Goal: Information Seeking & Learning: Check status

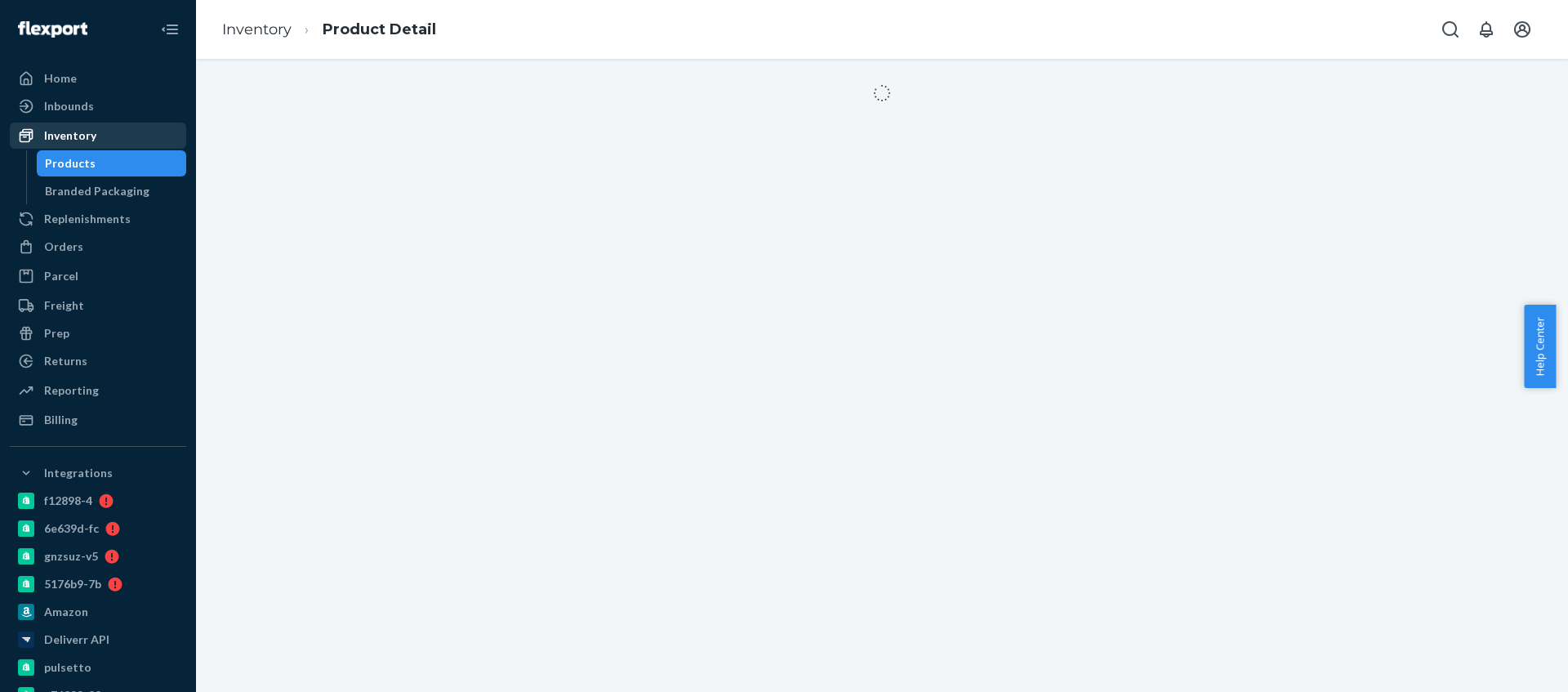
click at [111, 138] on div "Inventory" at bounding box center [98, 135] width 173 height 23
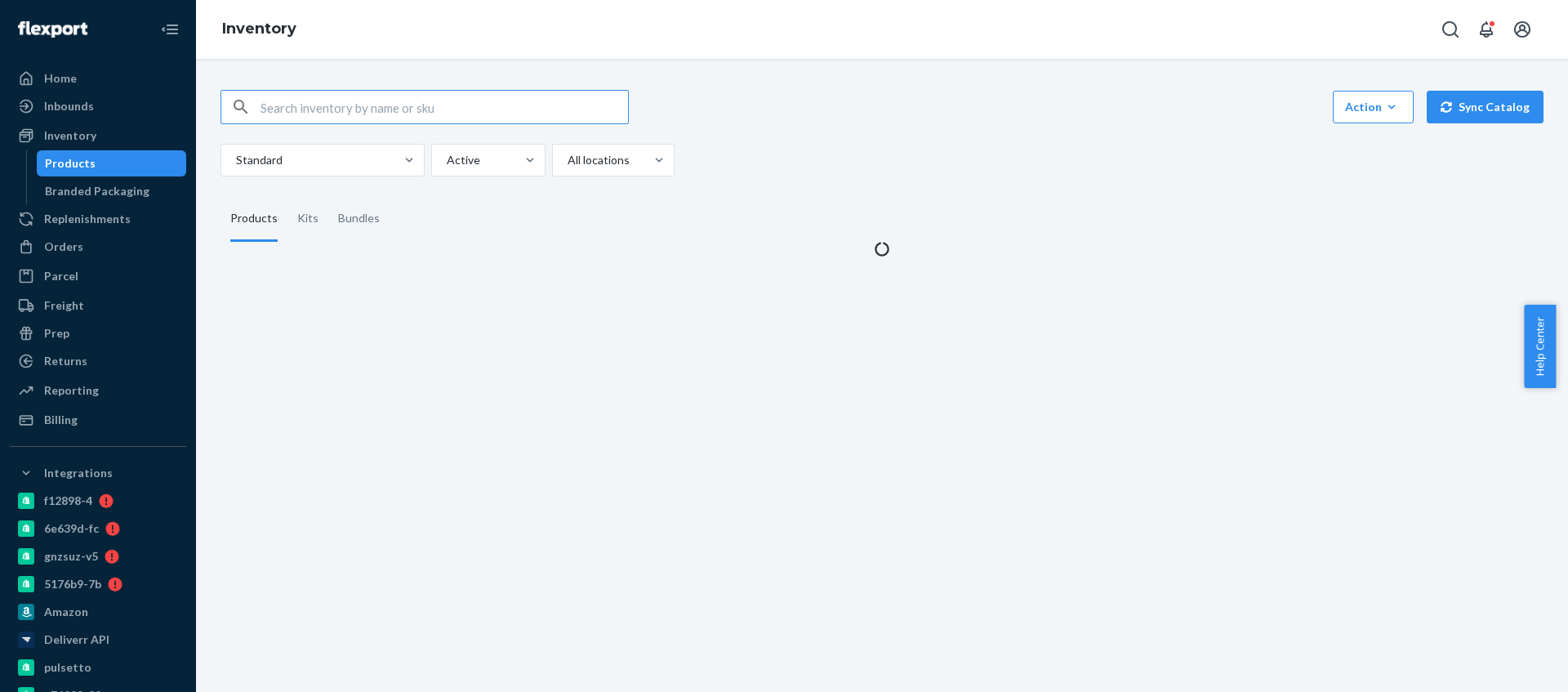
click at [386, 93] on input "text" at bounding box center [444, 106] width 367 height 32
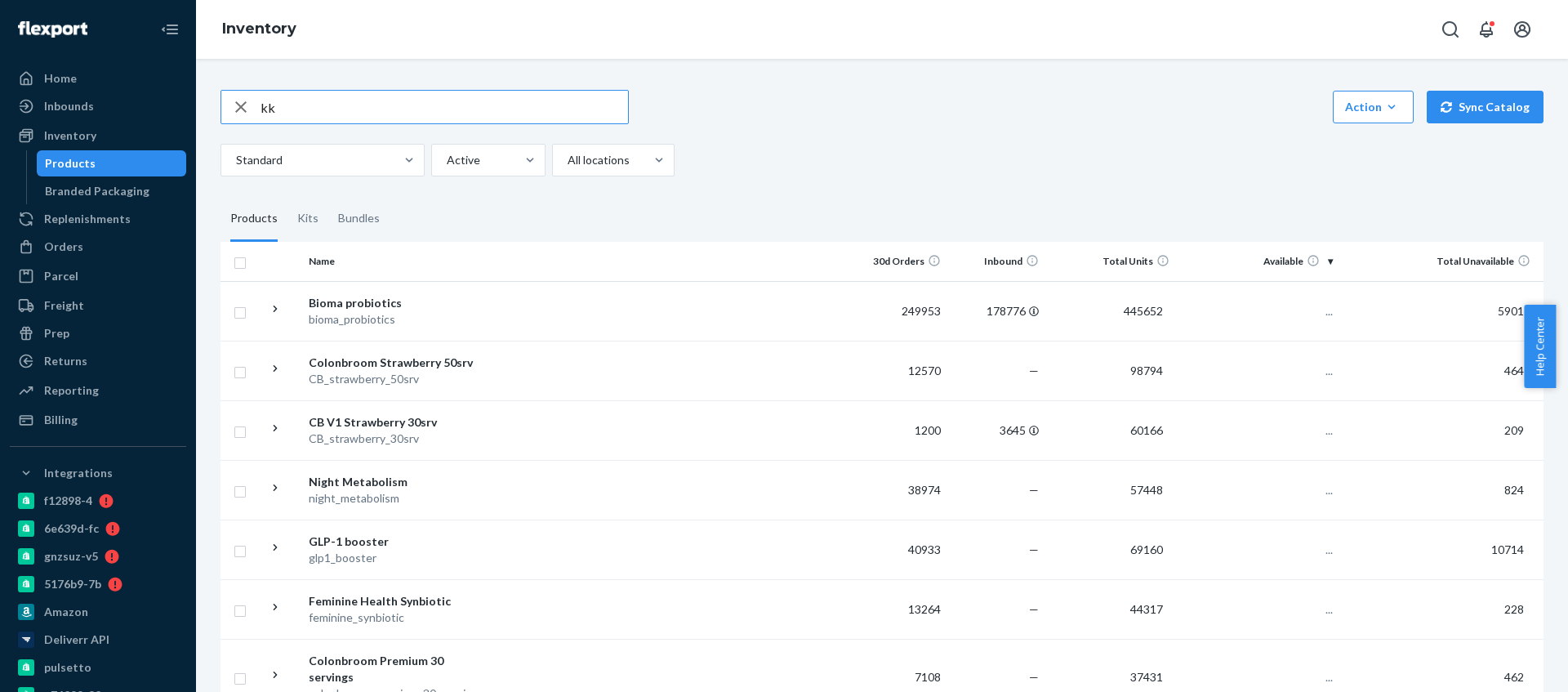
type input "k"
type input "l"
type input "klin"
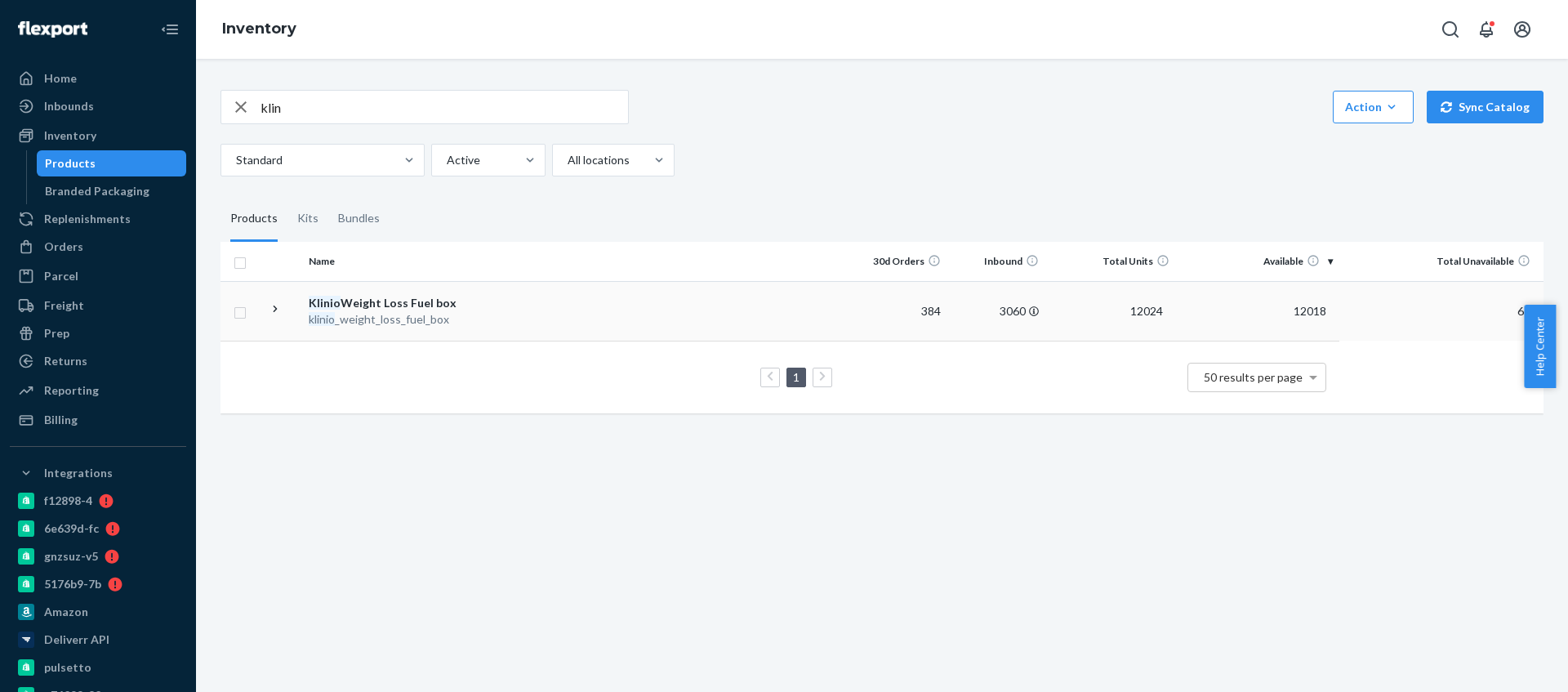
click at [878, 299] on td "384" at bounding box center [899, 310] width 98 height 60
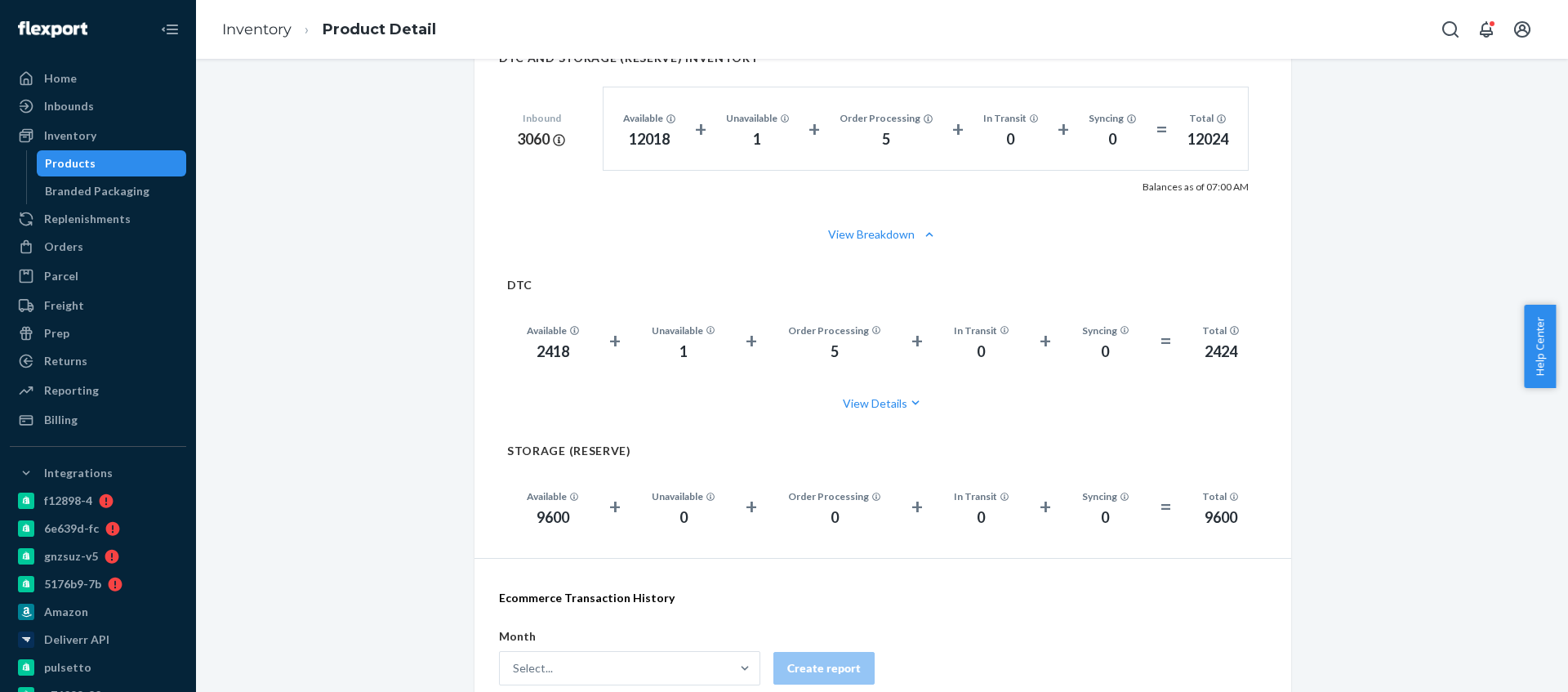
scroll to position [942, 0]
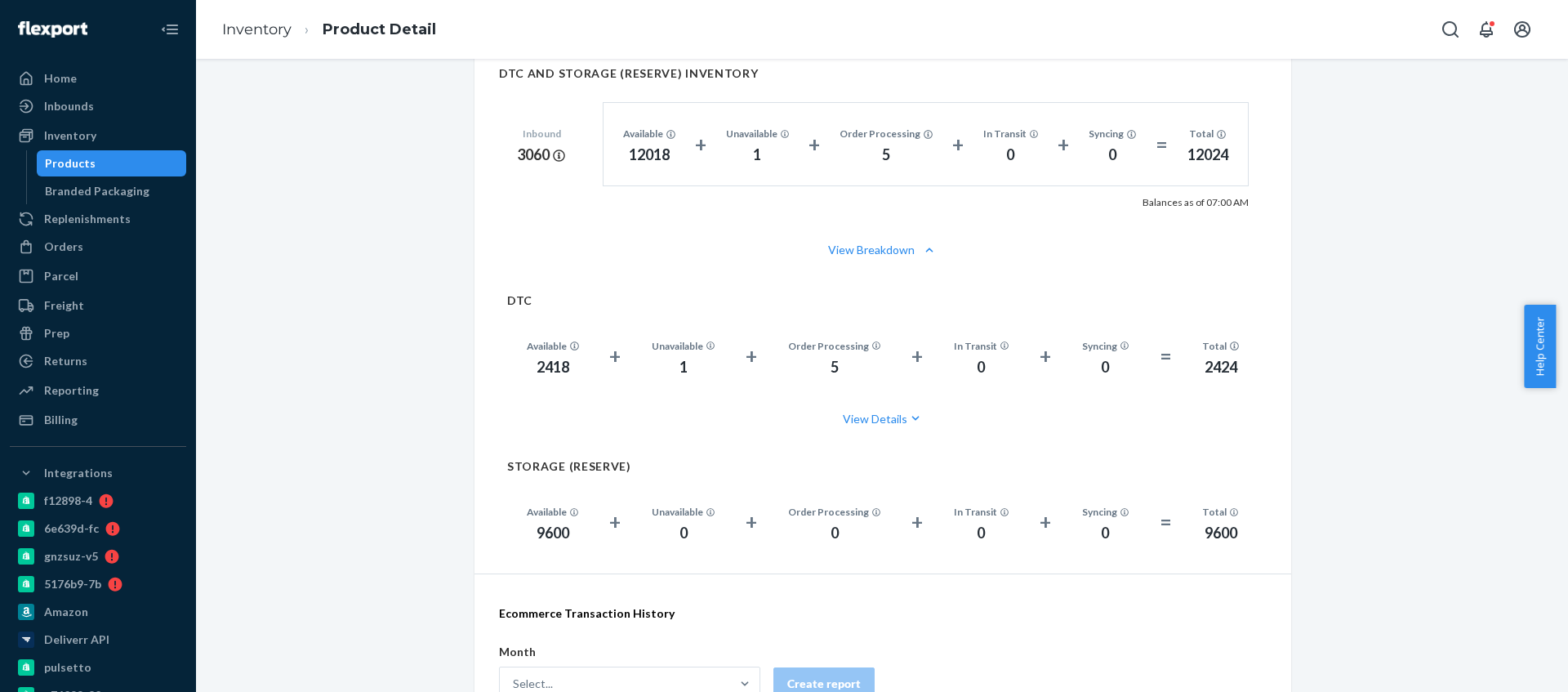
click at [554, 367] on div "2418" at bounding box center [552, 368] width 52 height 22
copy div "2418"
click at [79, 137] on div "Inventory" at bounding box center [70, 135] width 52 height 17
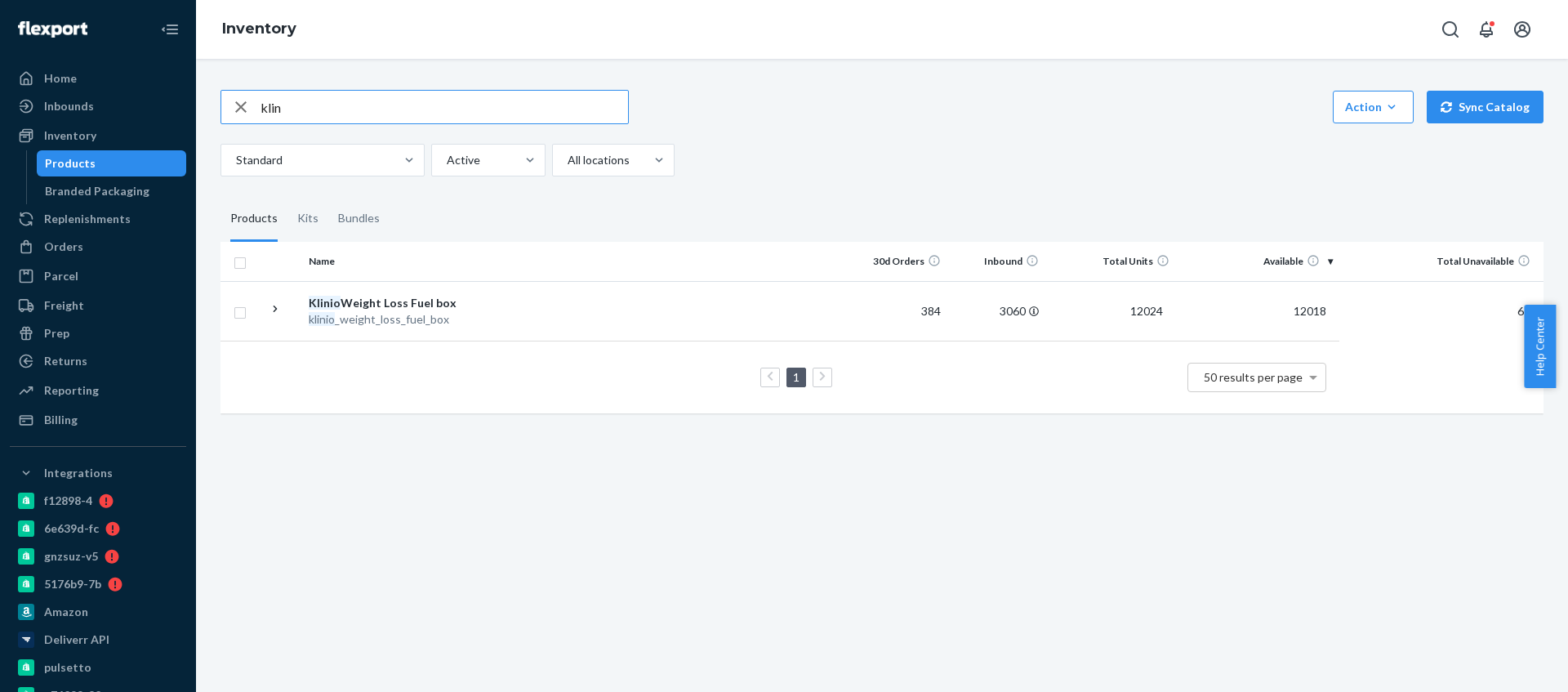
click at [266, 106] on input "klin" at bounding box center [444, 106] width 367 height 32
type input "colon"
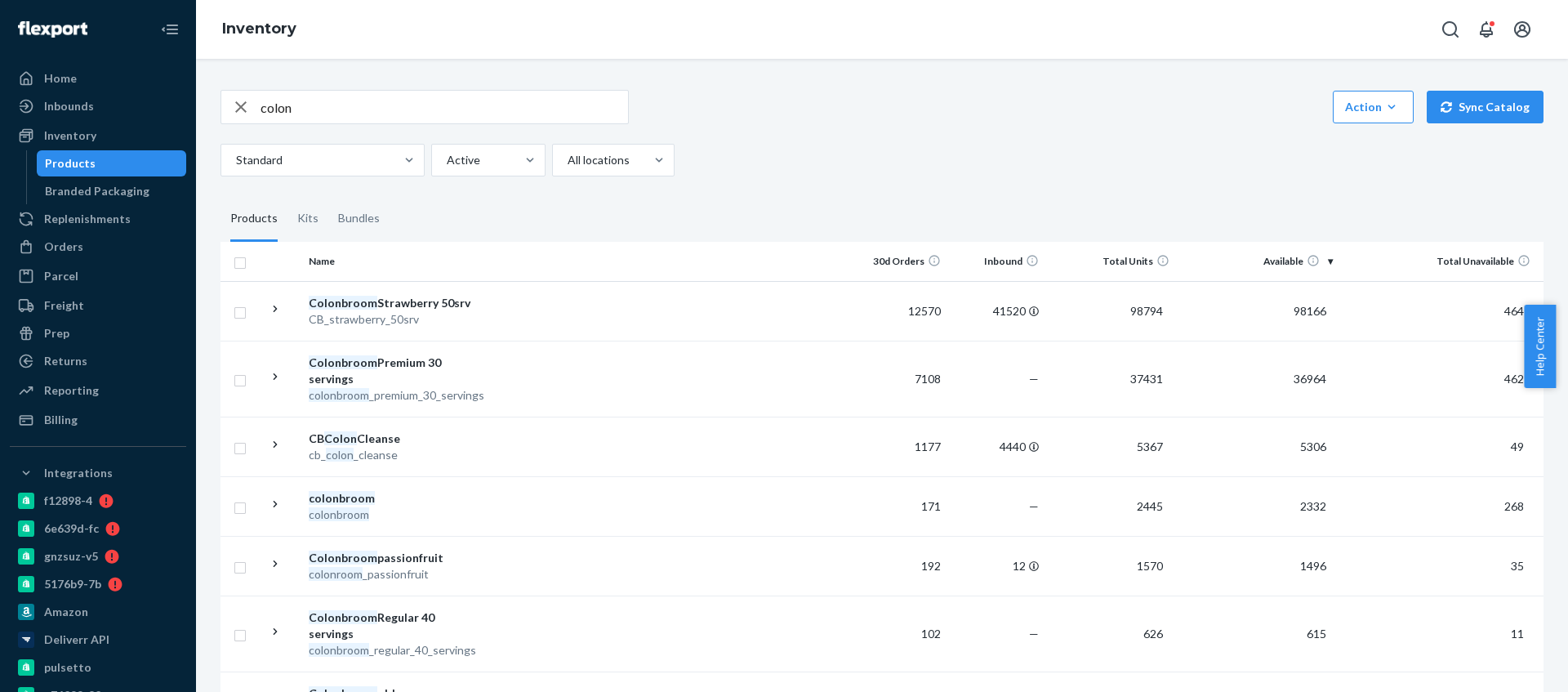
click at [467, 496] on div "colonbroom" at bounding box center [394, 498] width 170 height 17
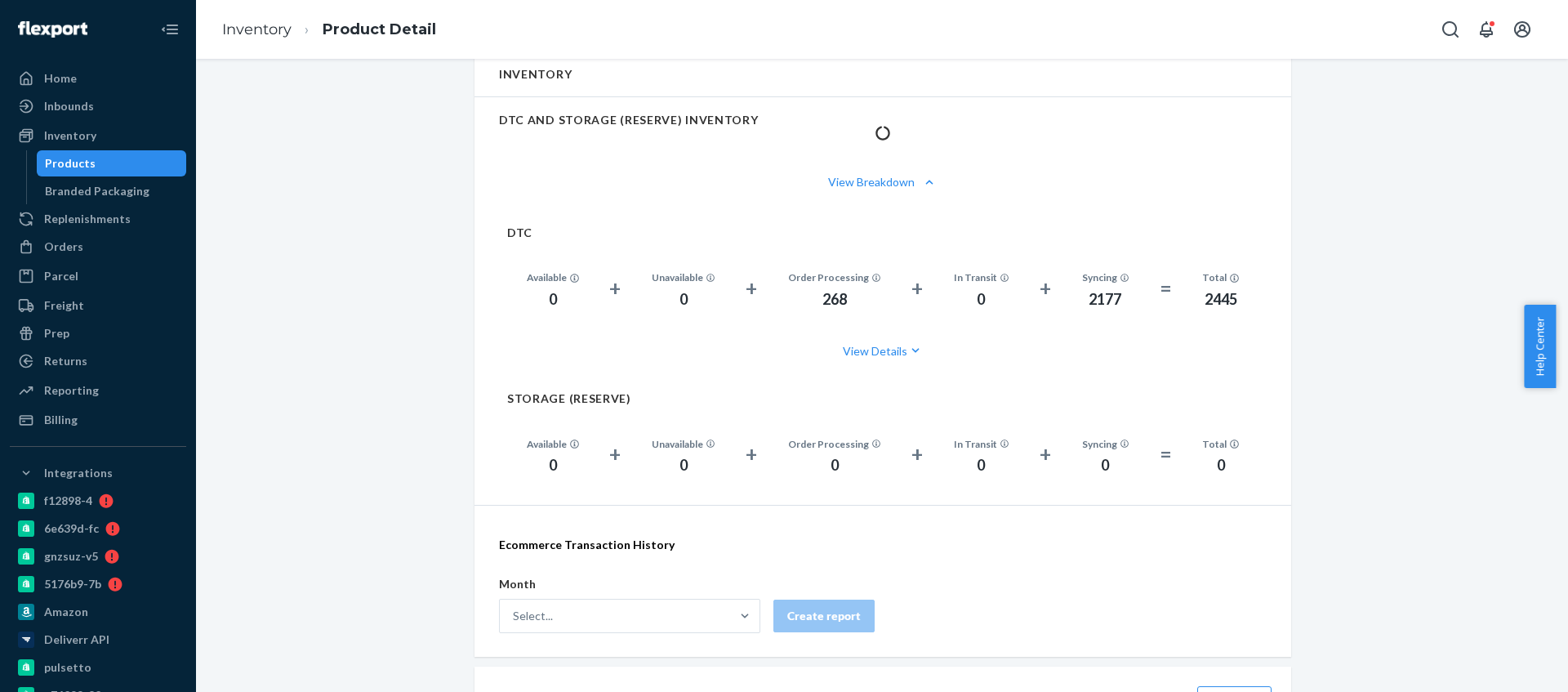
scroll to position [899, 0]
click at [938, 209] on div "DTC Available 0 + Unavailable 0 + Order Processing 268 + In Transit 0 + Syncing…" at bounding box center [882, 286] width 751 height 165
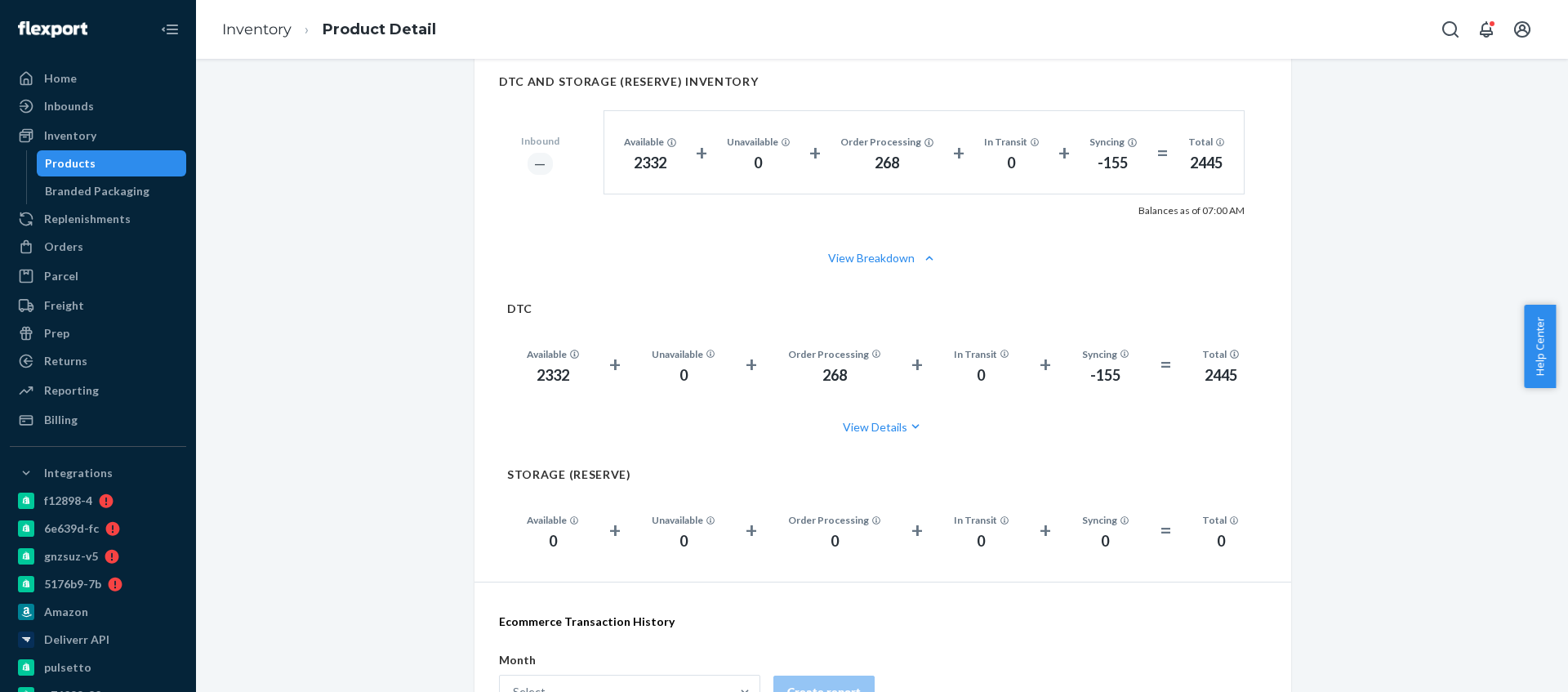
scroll to position [1005, 0]
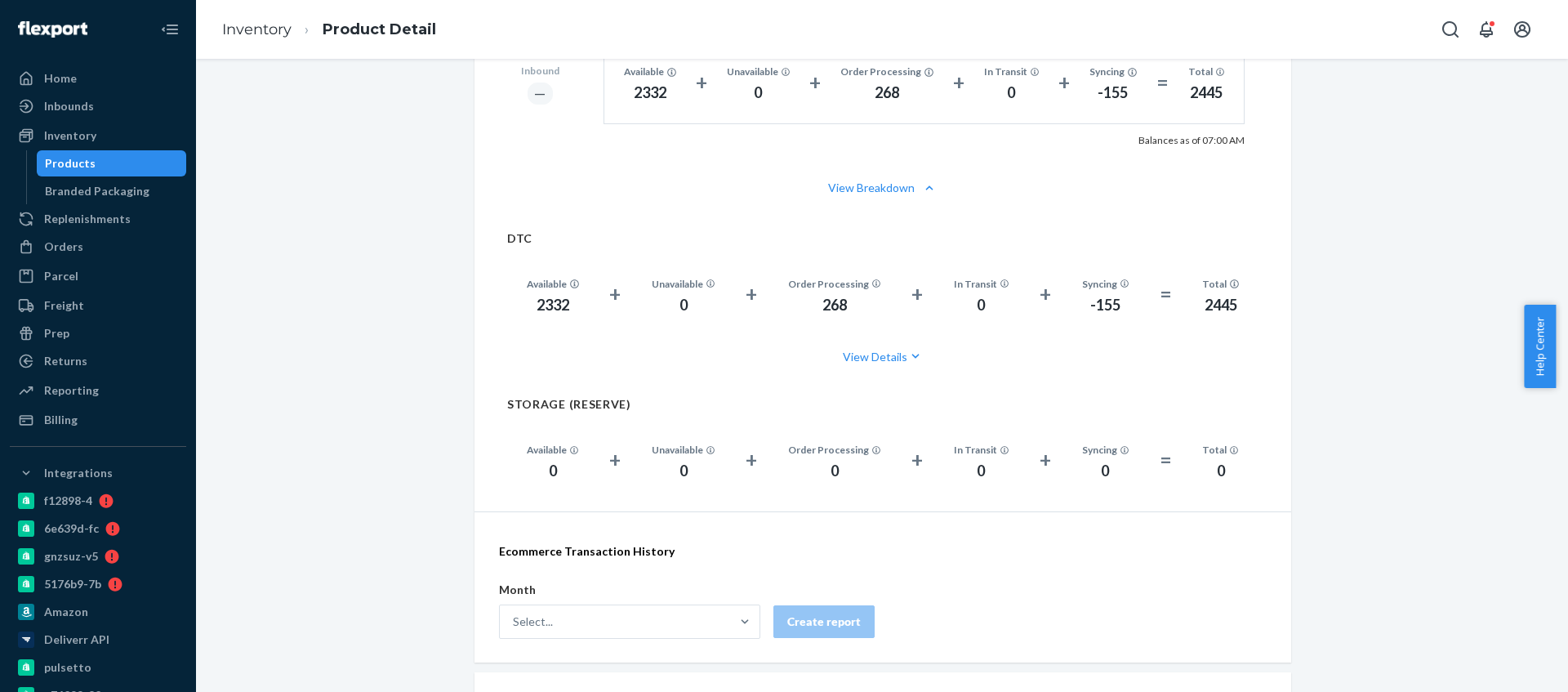
click at [548, 296] on div "2332" at bounding box center [552, 306] width 52 height 22
copy div "2332"
click at [73, 129] on div "Inventory" at bounding box center [70, 135] width 52 height 17
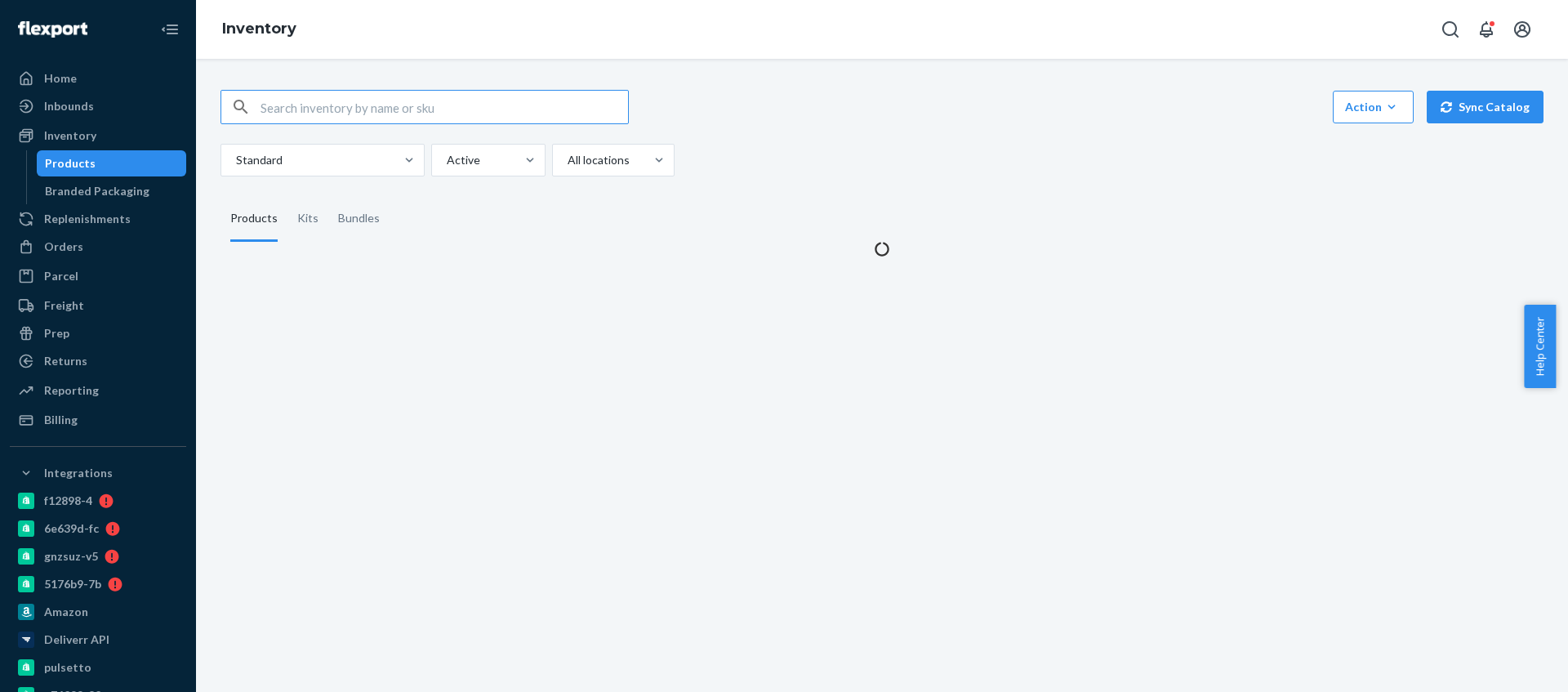
click at [290, 102] on input "text" at bounding box center [444, 106] width 367 height 32
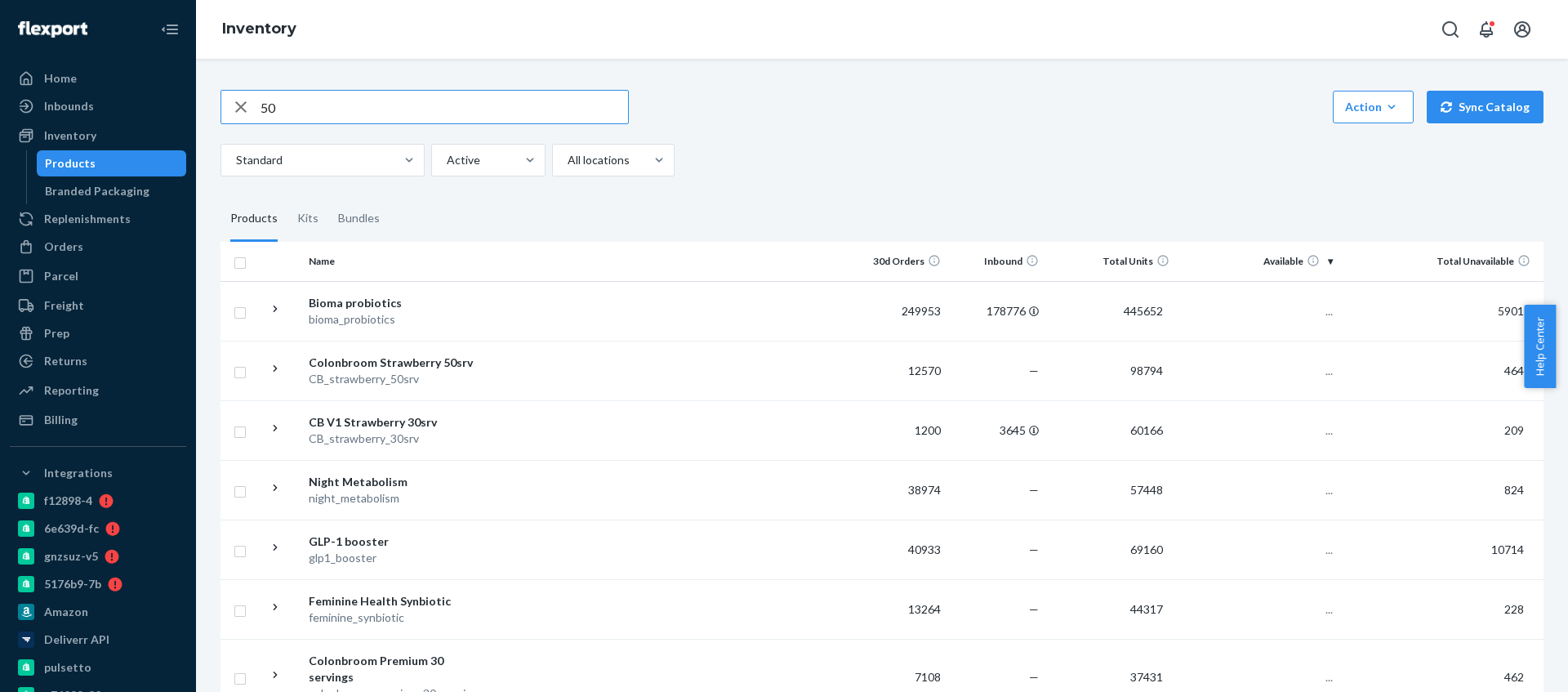
type input "50"
click at [473, 382] on div "CB_strawberry_50srv" at bounding box center [394, 379] width 170 height 17
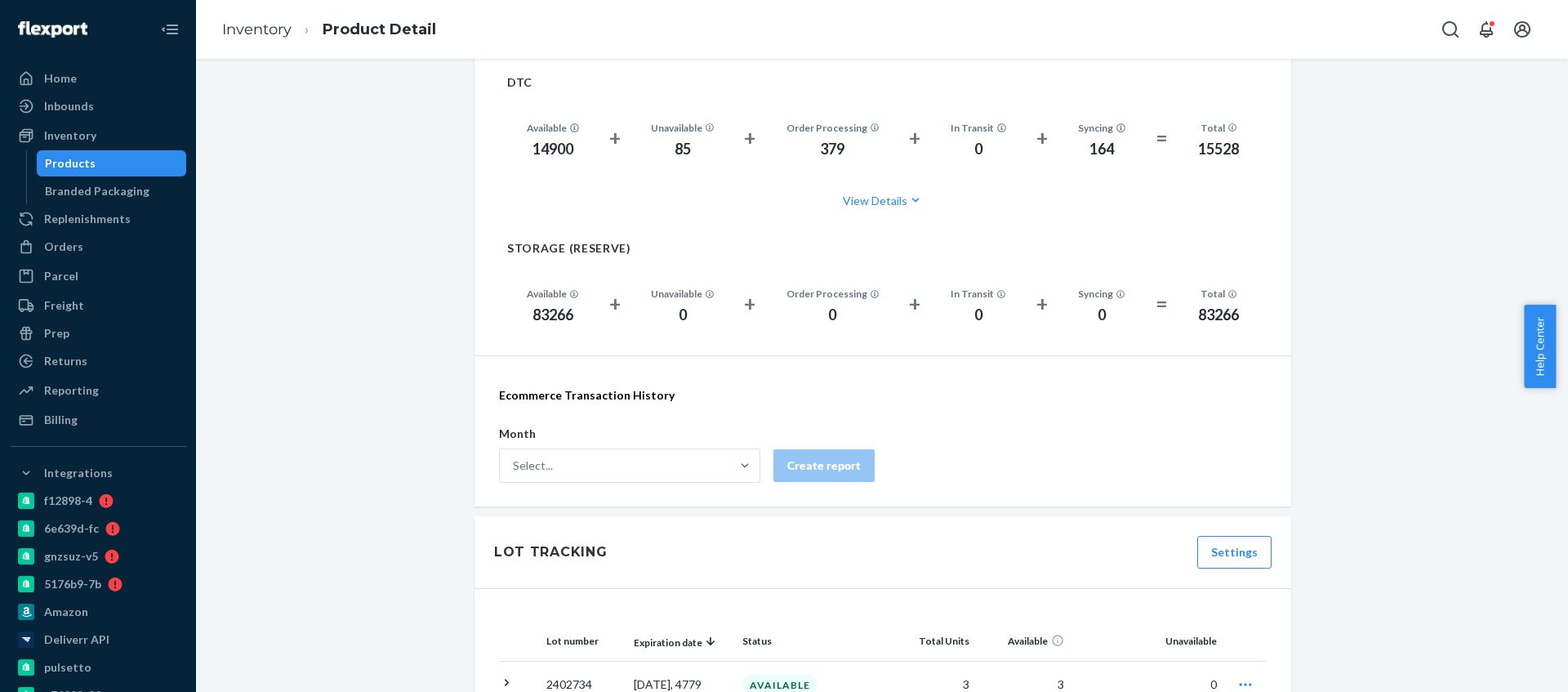
scroll to position [984, 0]
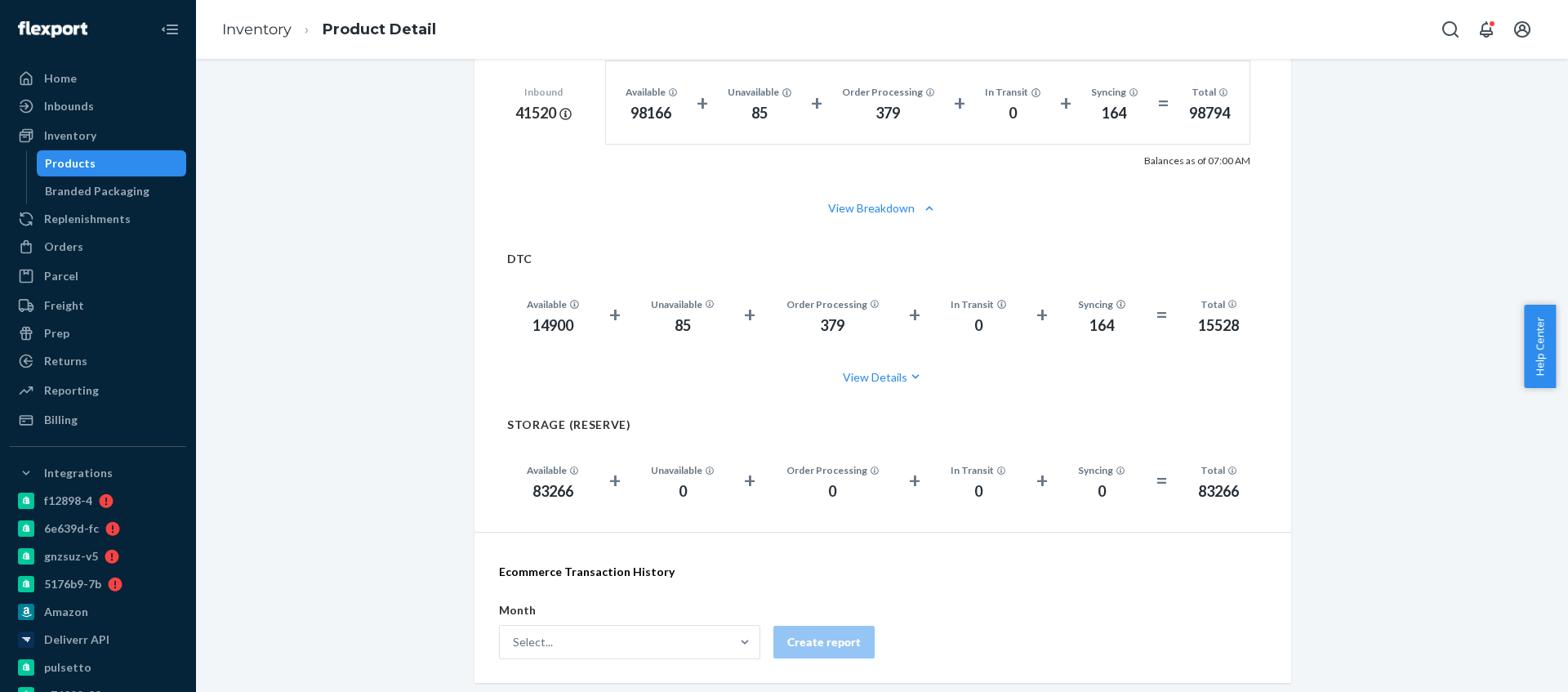
click at [562, 335] on div "14900" at bounding box center [552, 326] width 52 height 22
click at [562, 333] on div "14900" at bounding box center [552, 326] width 52 height 22
click at [67, 131] on div "Inventory" at bounding box center [70, 135] width 52 height 17
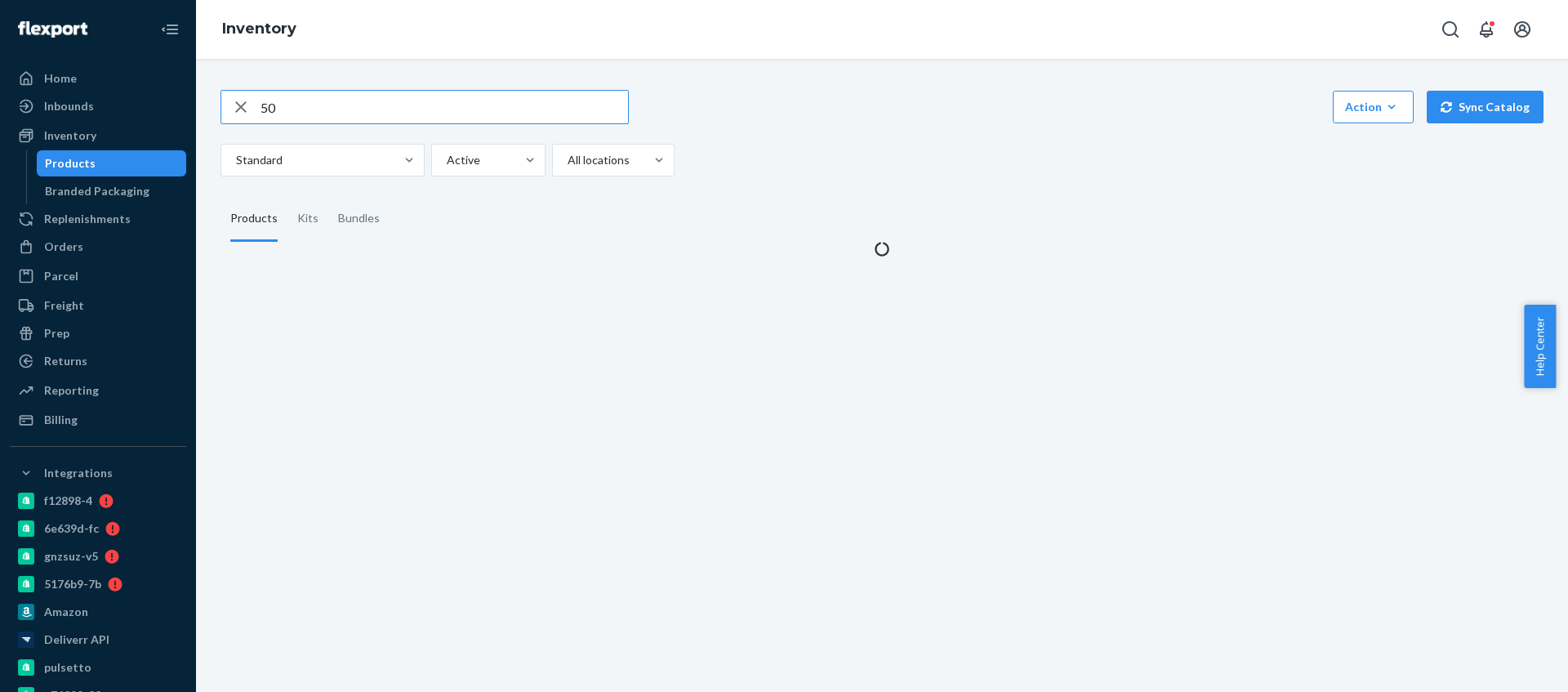
click at [400, 96] on input "50" at bounding box center [444, 106] width 367 height 32
type input "40"
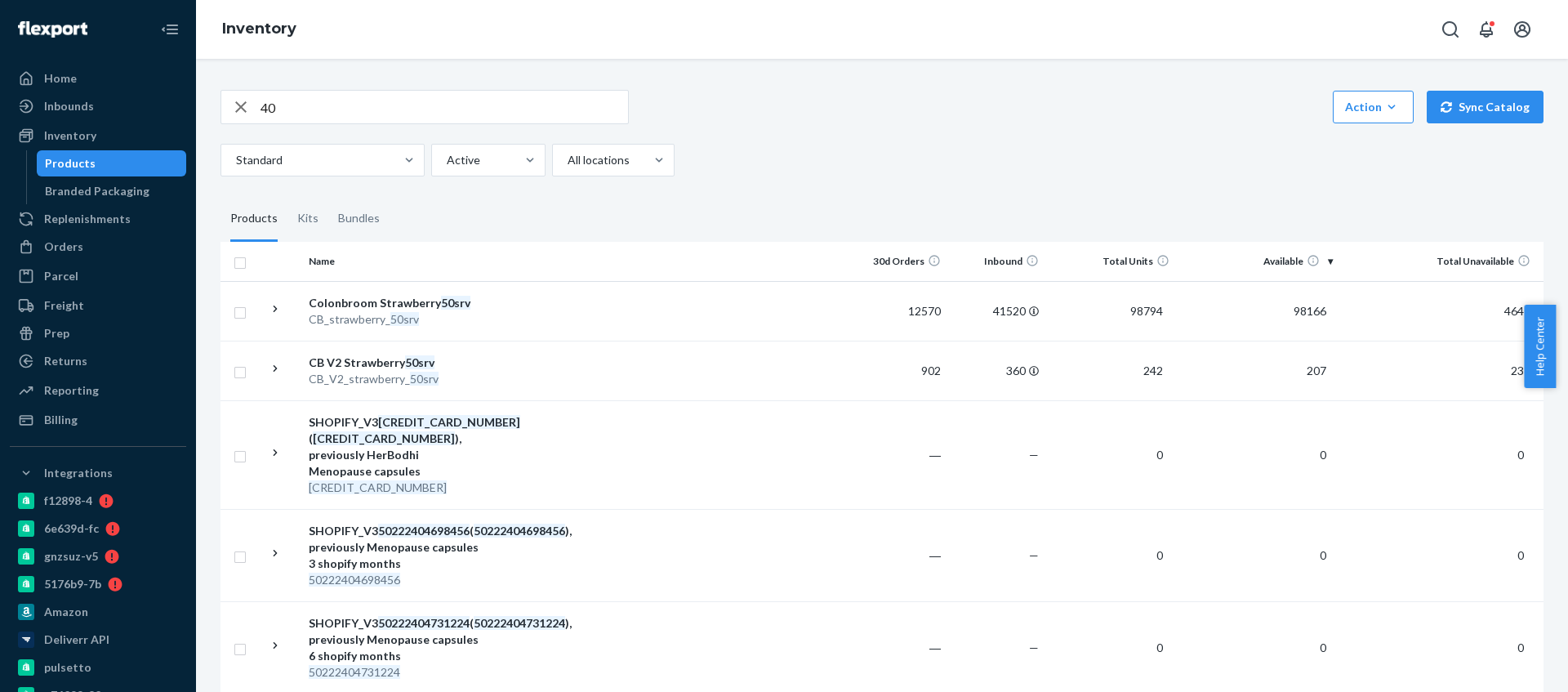
click at [389, 106] on input "40" at bounding box center [444, 106] width 367 height 32
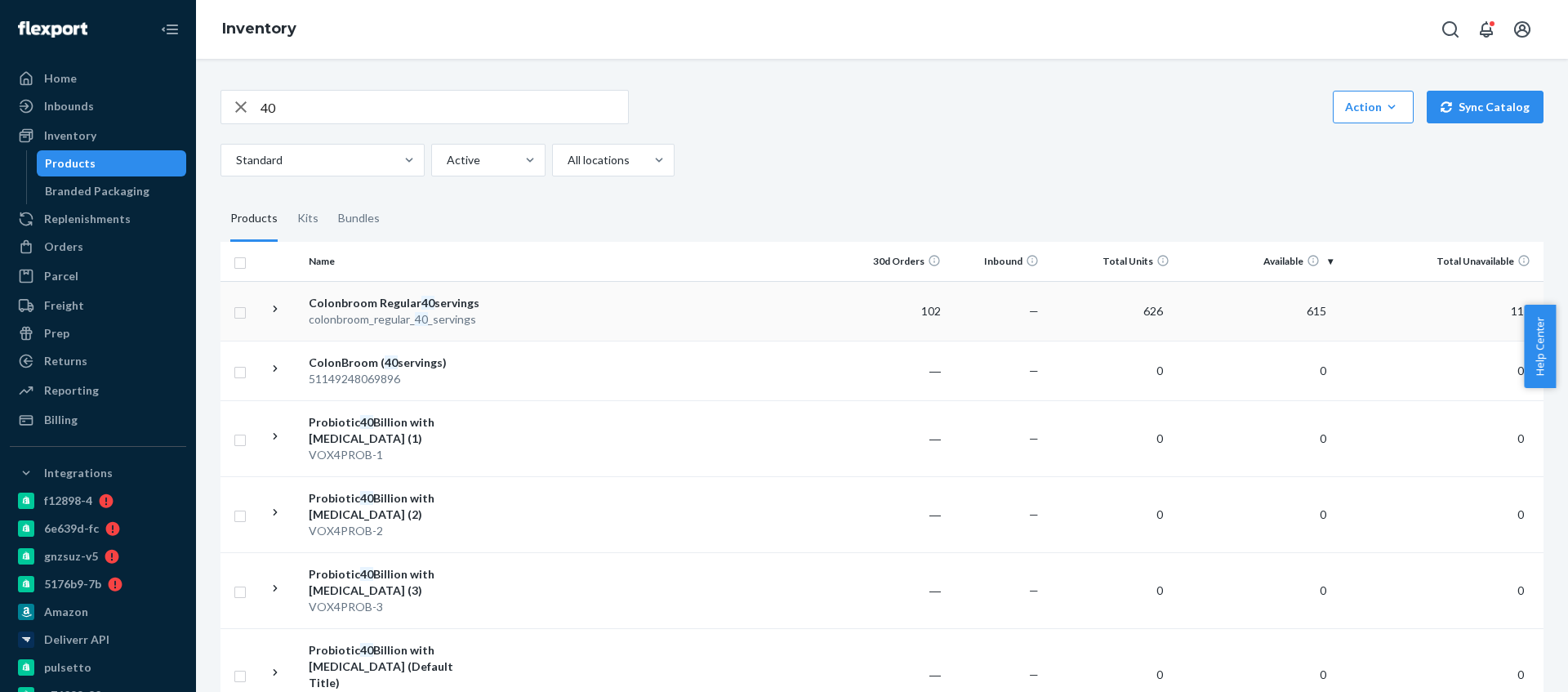
click at [504, 300] on td at bounding box center [667, 310] width 363 height 60
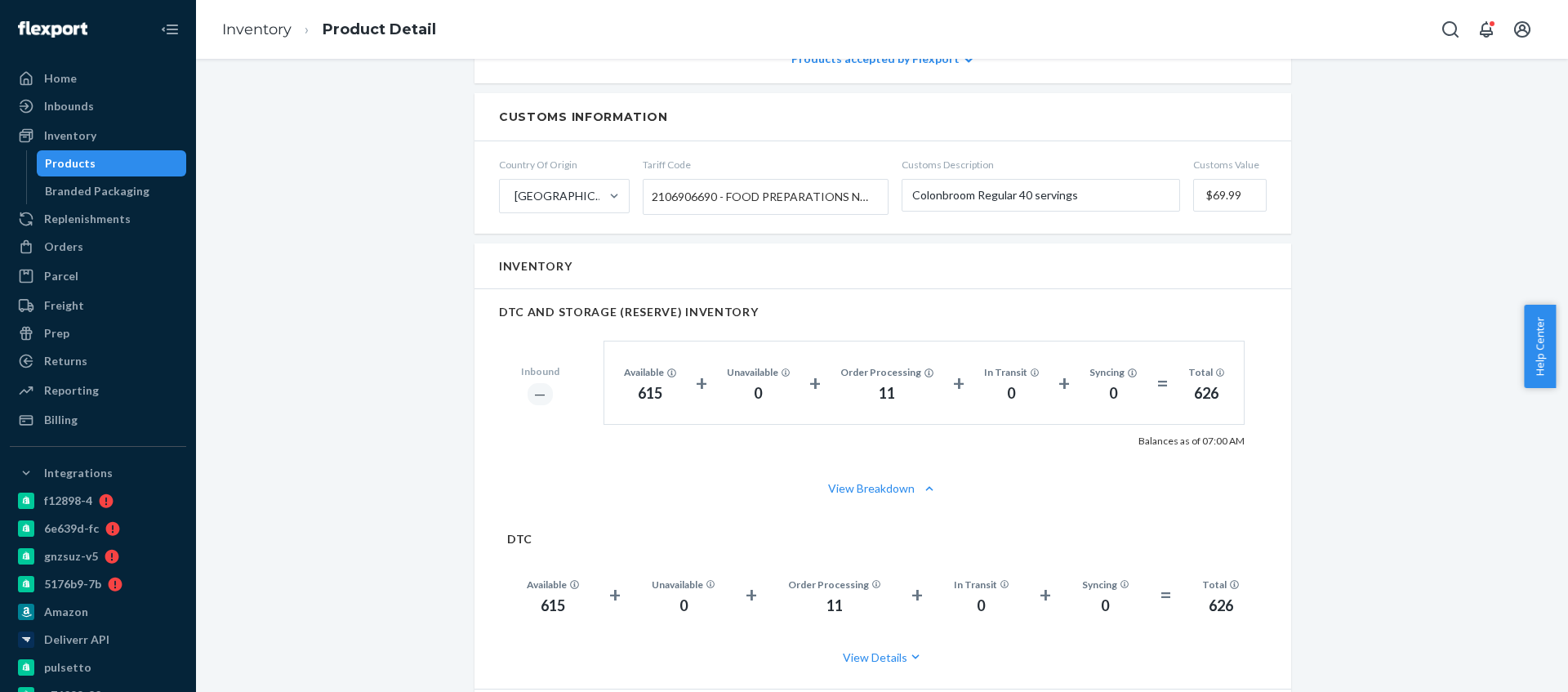
scroll to position [890, 0]
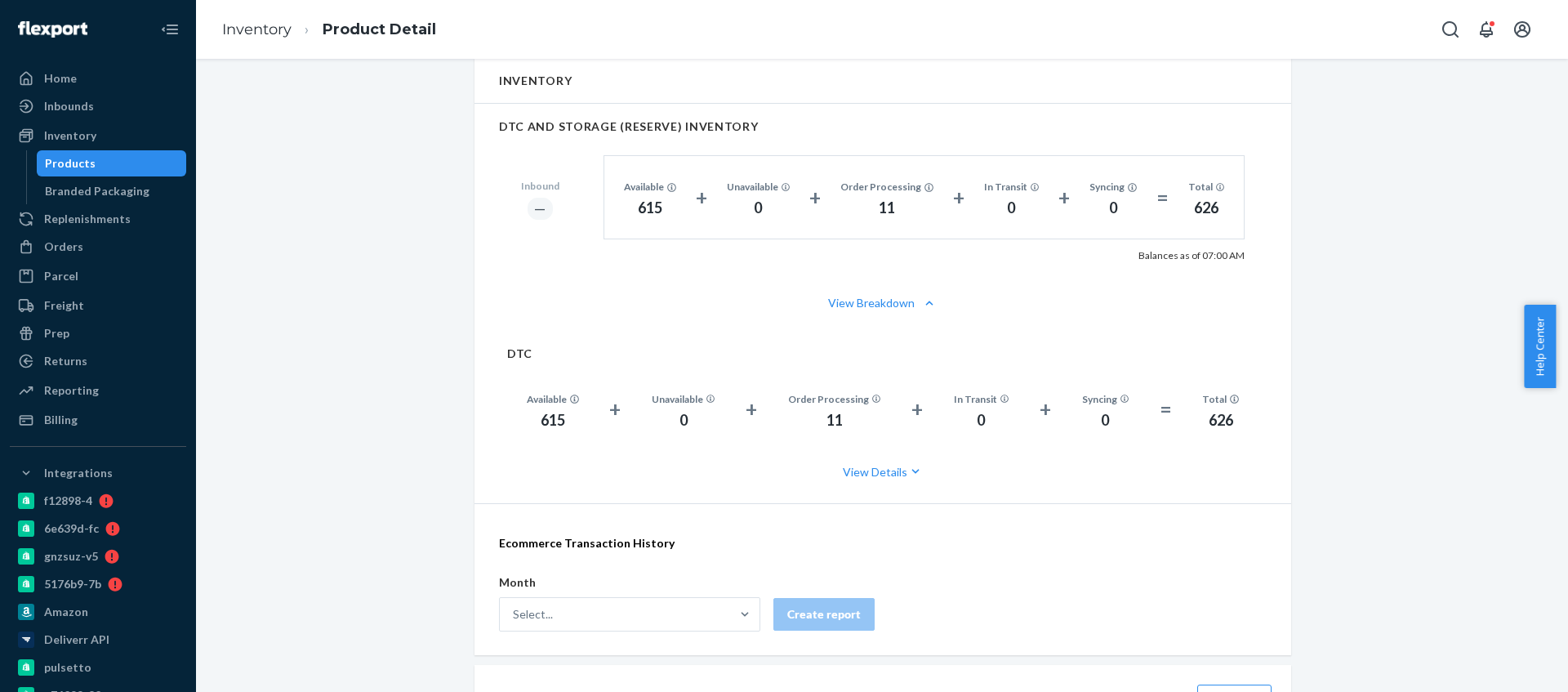
click at [544, 419] on div "615" at bounding box center [552, 421] width 52 height 22
copy div "615"
click at [119, 127] on div "Inventory" at bounding box center [98, 135] width 173 height 23
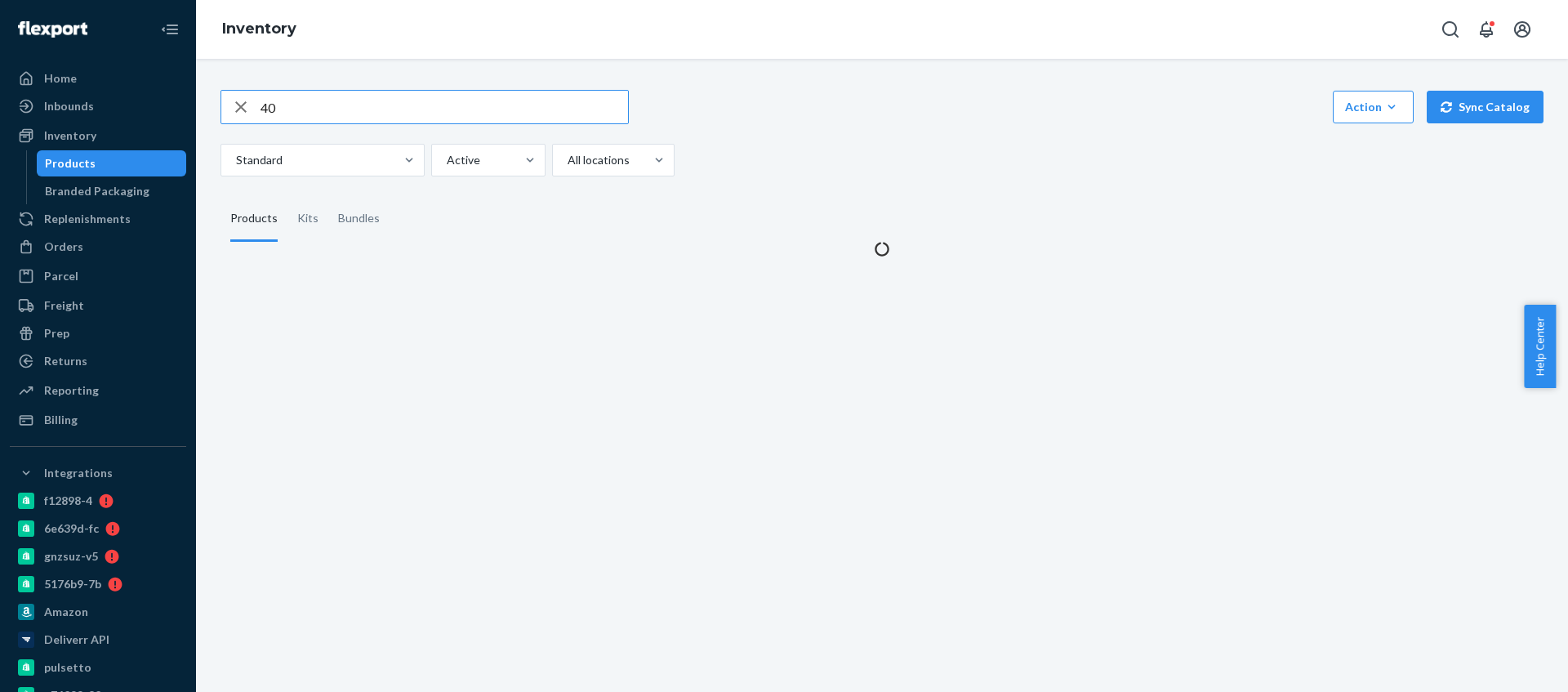
click at [317, 108] on input "40" at bounding box center [444, 106] width 367 height 32
type input "30"
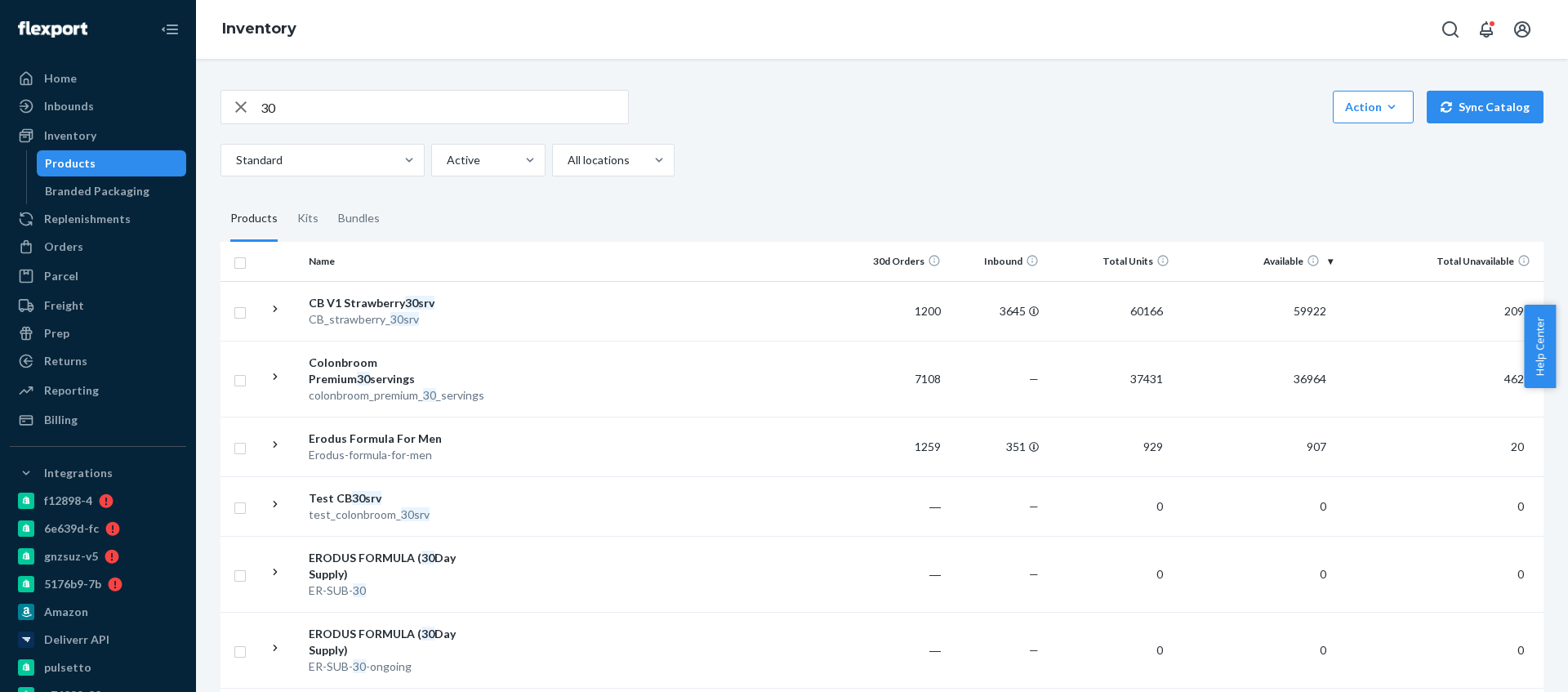
drag, startPoint x: 520, startPoint y: 322, endPoint x: 206, endPoint y: 75, distance: 399.5
click at [521, 322] on td at bounding box center [667, 310] width 363 height 60
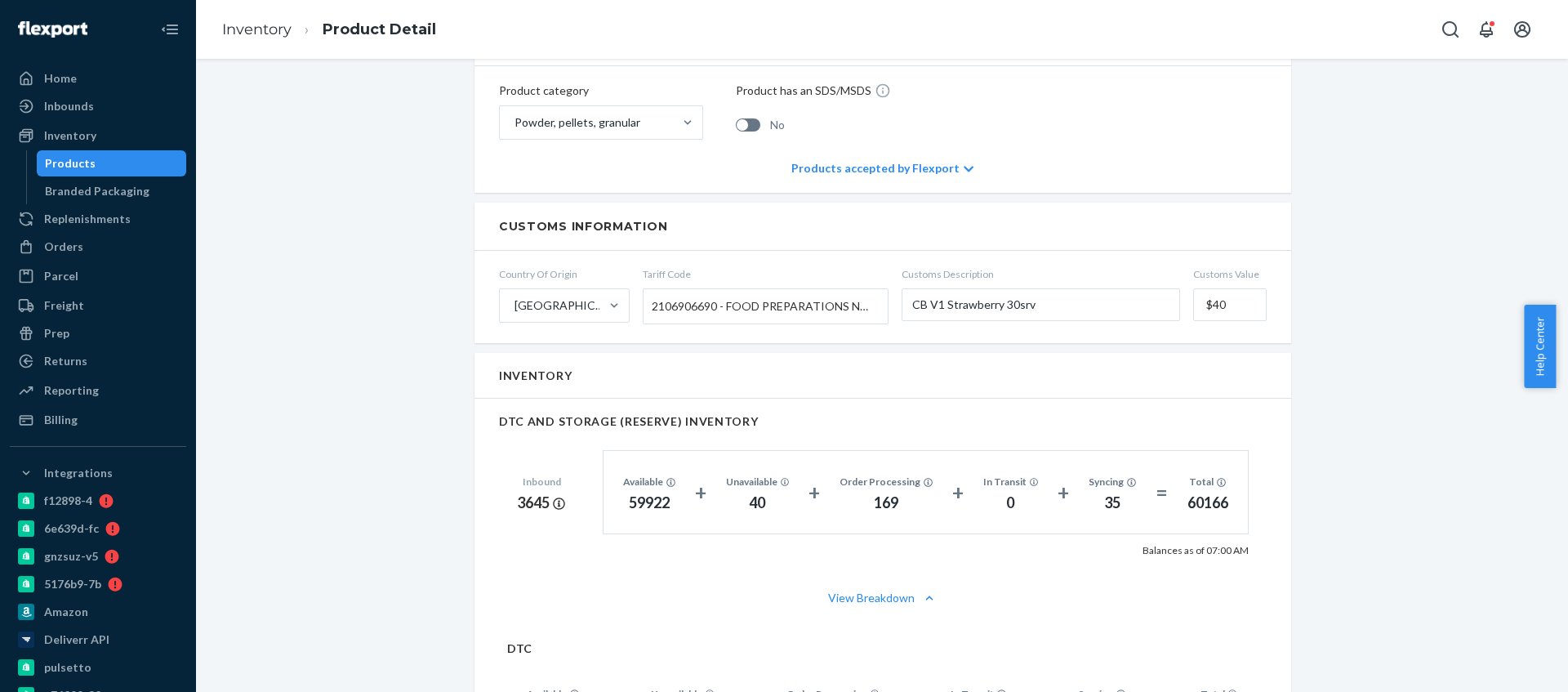
scroll to position [883, 0]
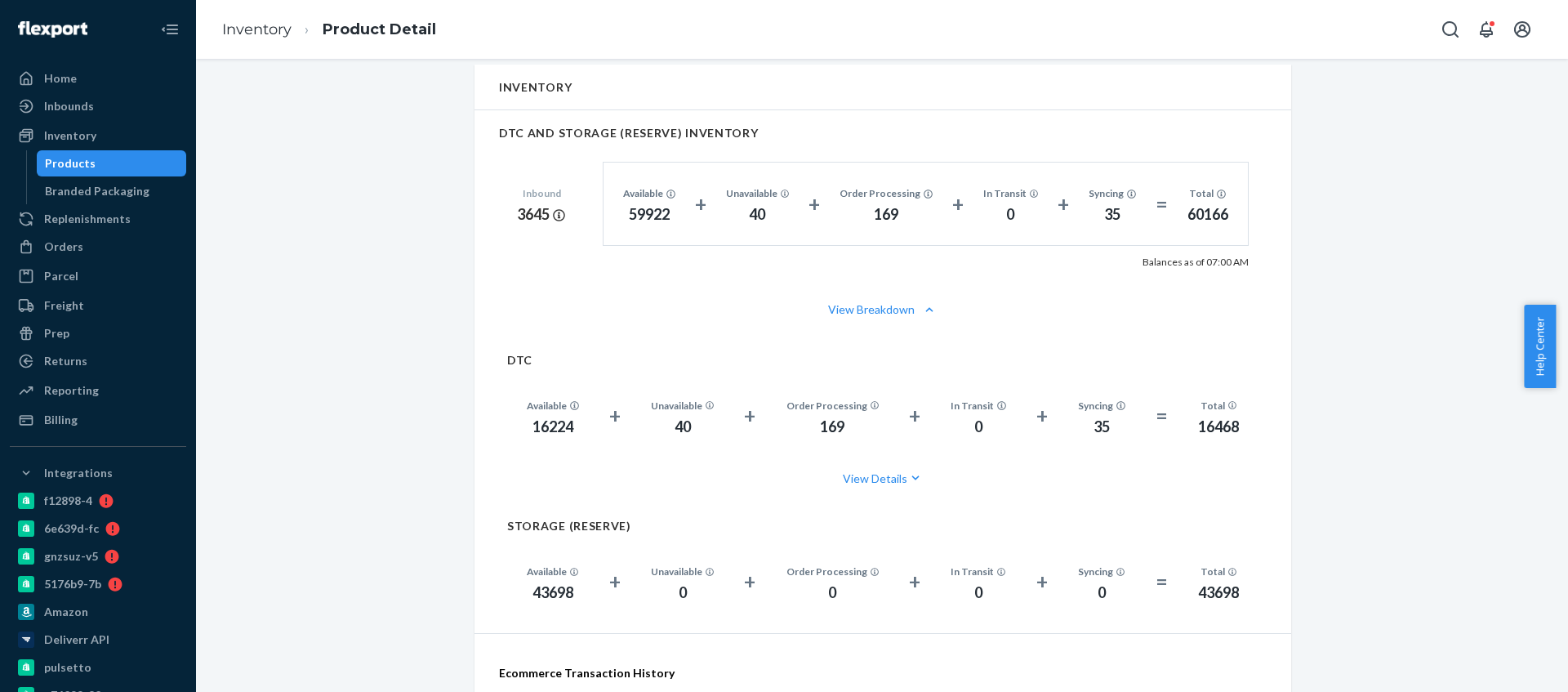
click at [530, 437] on div "16224" at bounding box center [552, 427] width 52 height 22
click at [533, 431] on div "16224" at bounding box center [552, 427] width 52 height 22
click at [555, 432] on div "16224" at bounding box center [552, 427] width 52 height 22
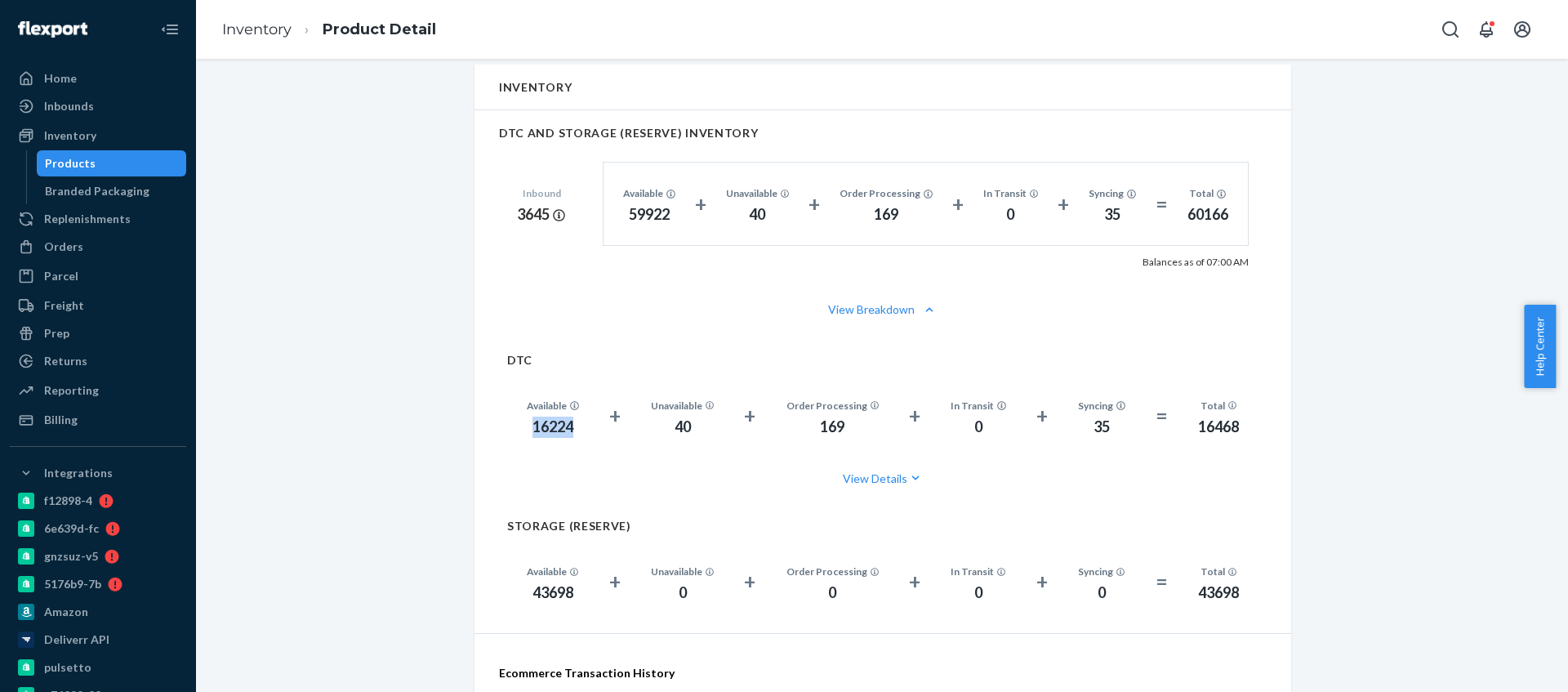
click at [555, 432] on div "16224" at bounding box center [552, 427] width 52 height 22
click at [138, 134] on div "Inventory" at bounding box center [98, 135] width 173 height 23
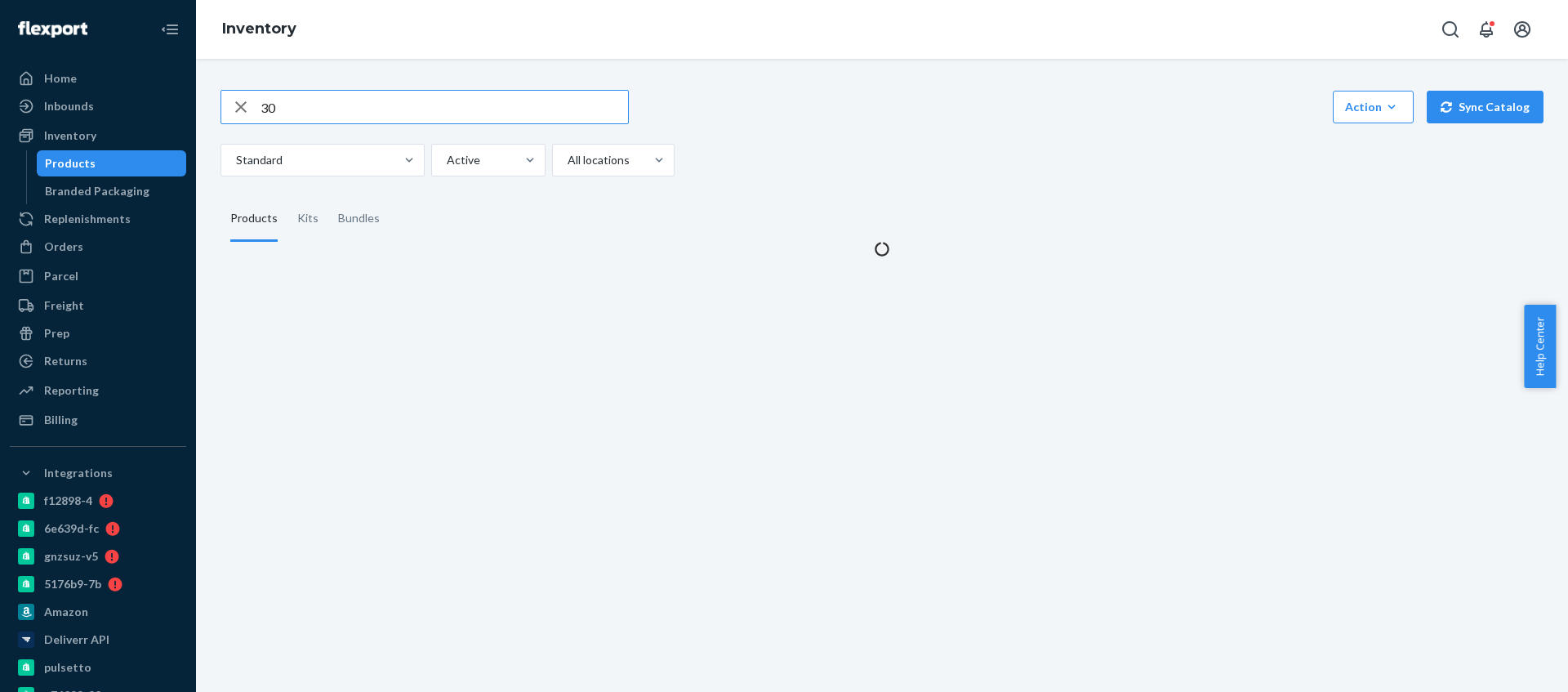
click at [408, 98] on input "30" at bounding box center [444, 106] width 367 height 32
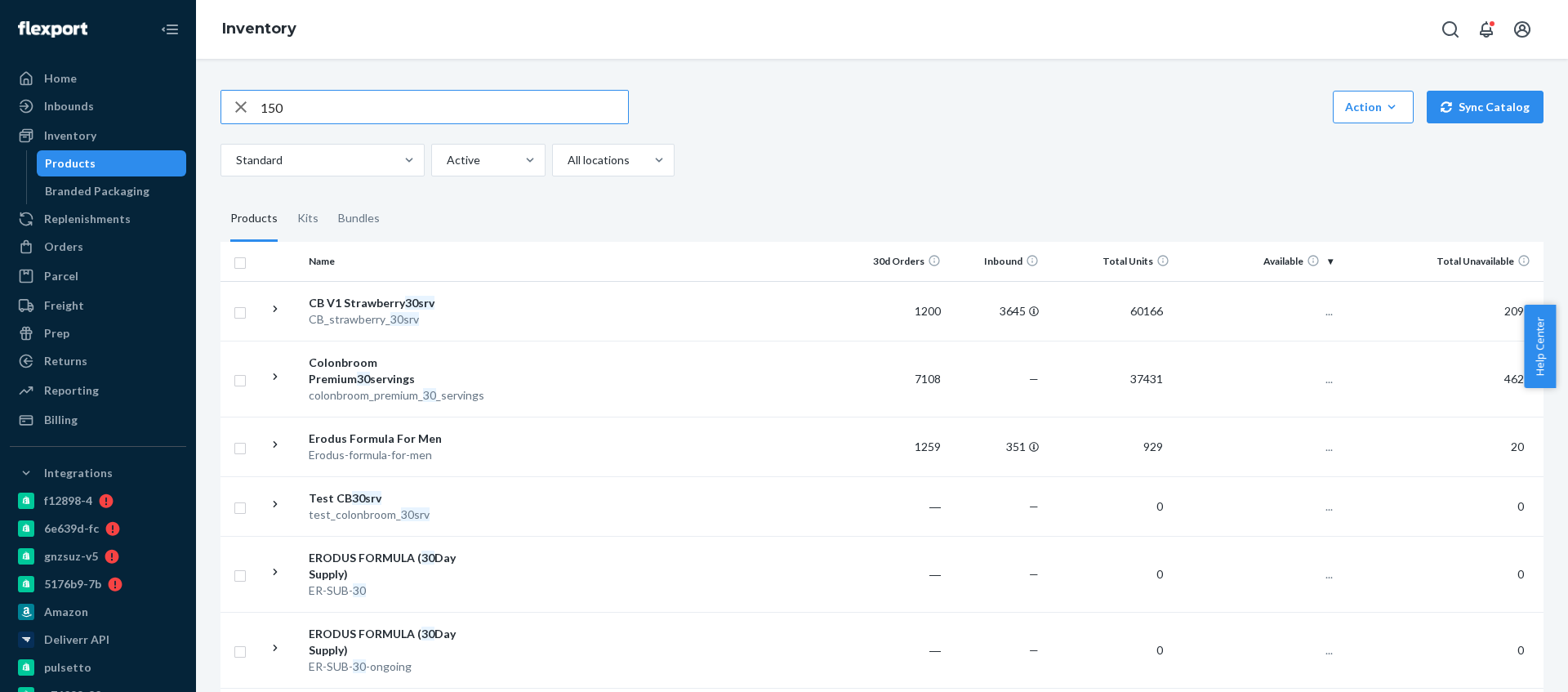
type input "150"
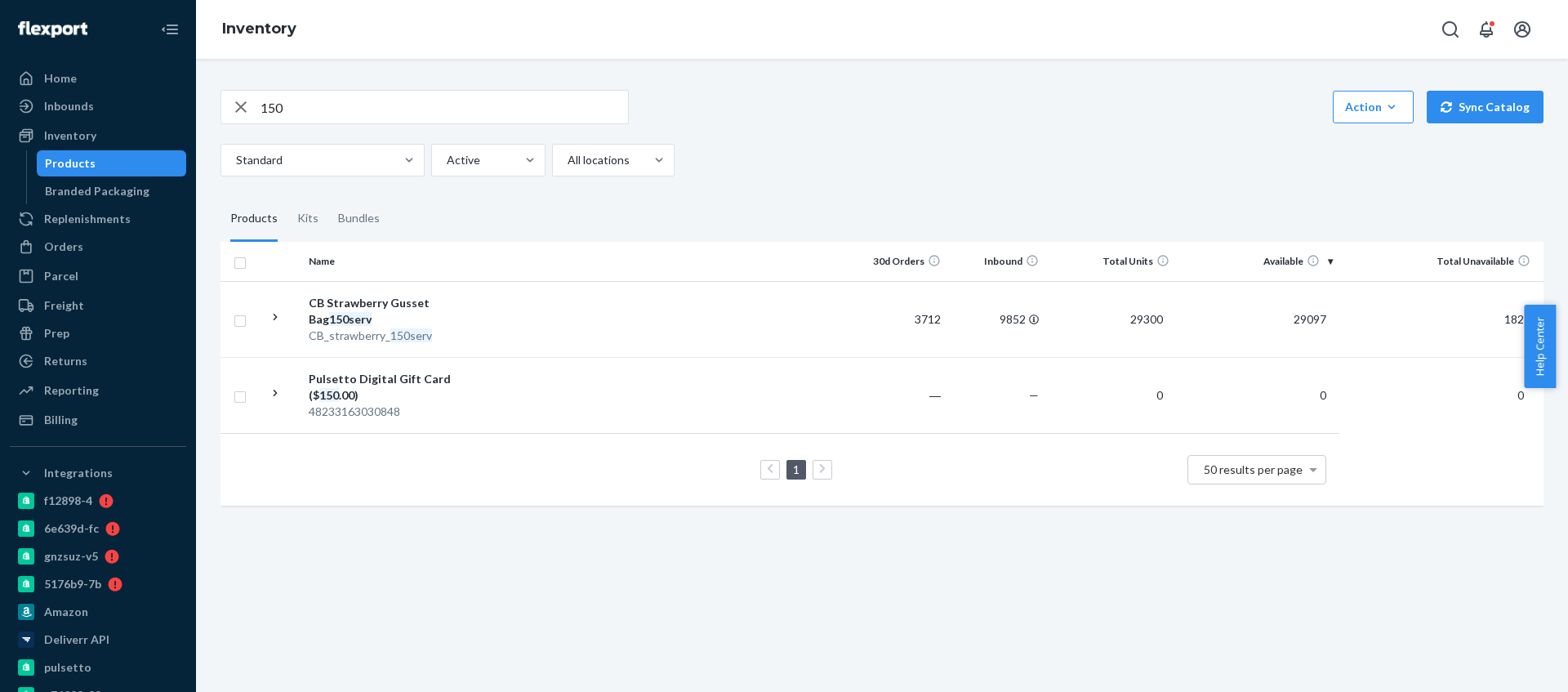
click at [515, 293] on td at bounding box center [667, 318] width 363 height 76
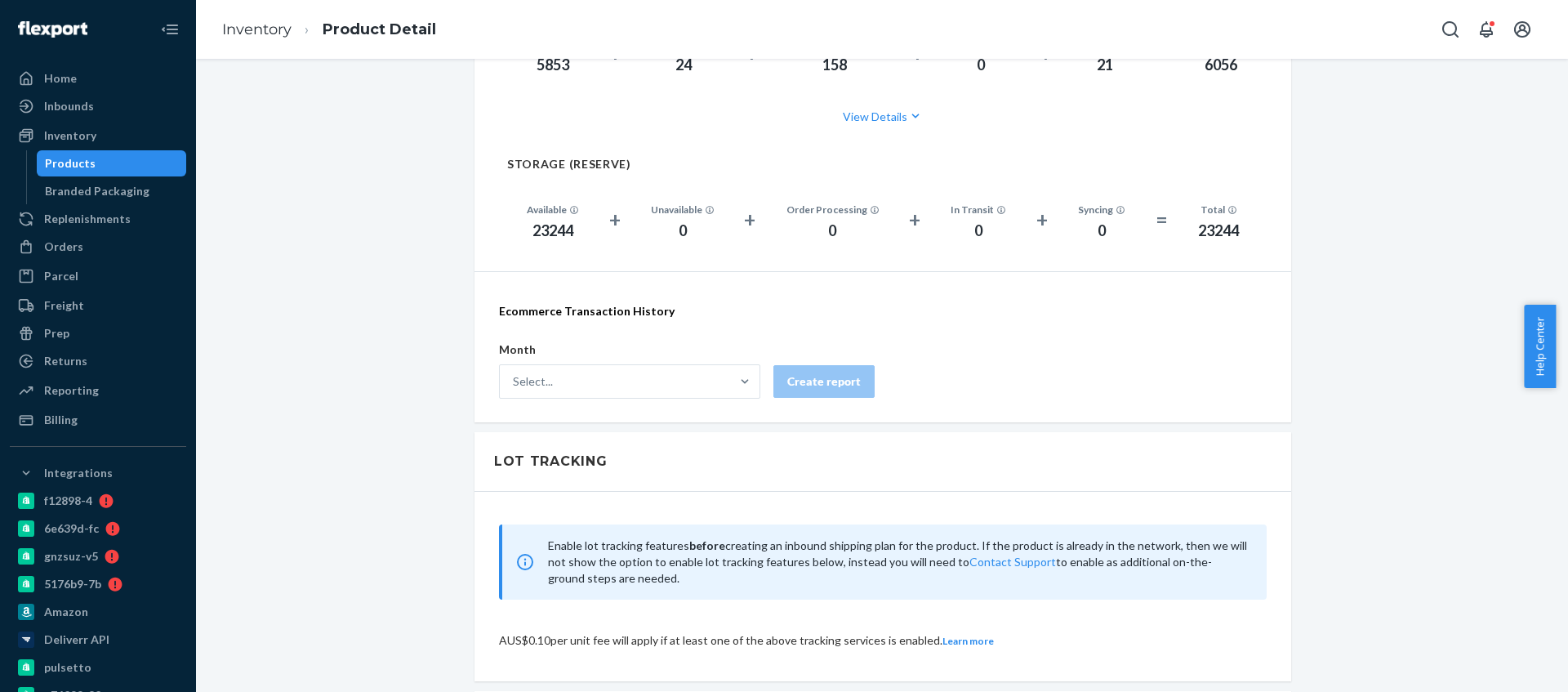
scroll to position [902, 0]
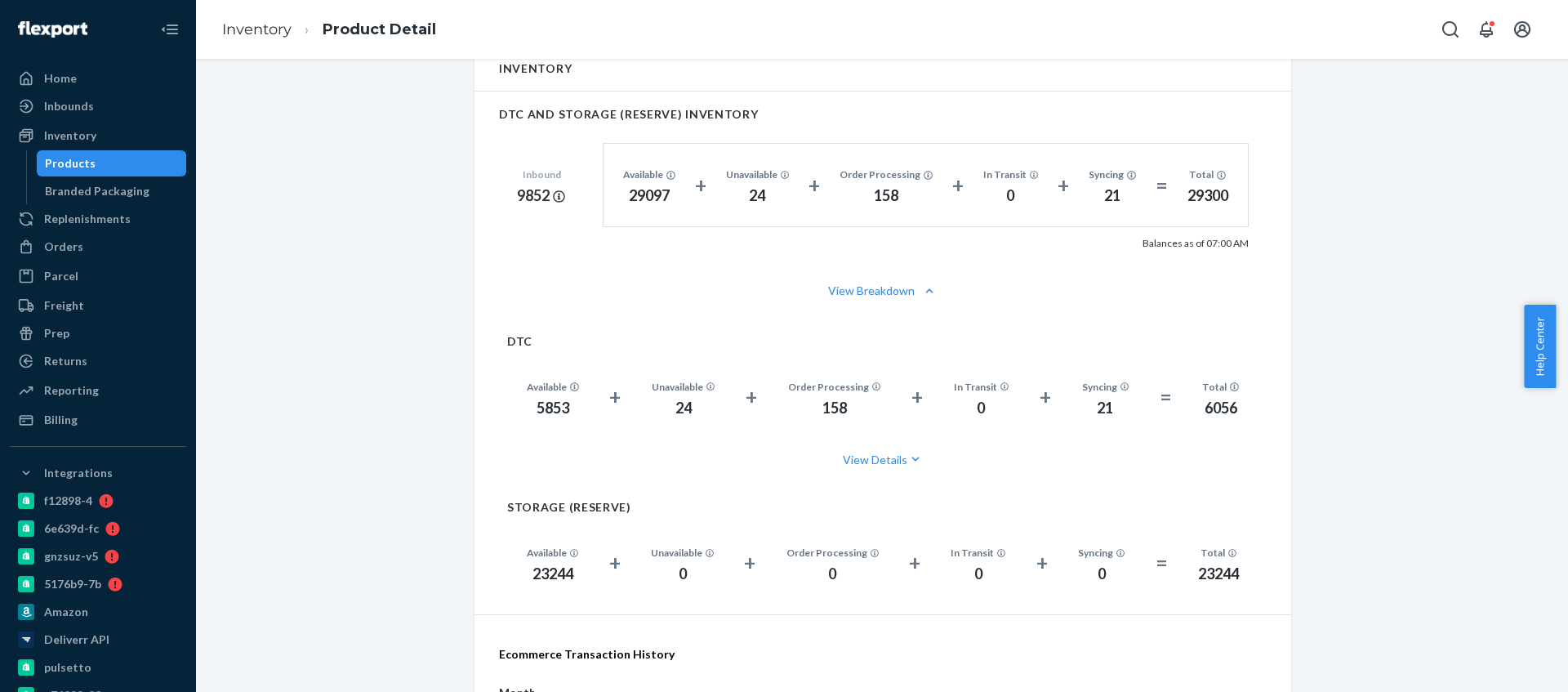
click at [543, 406] on div "5853" at bounding box center [552, 409] width 52 height 22
copy div "5853"
click at [85, 137] on div "Inventory" at bounding box center [70, 135] width 52 height 17
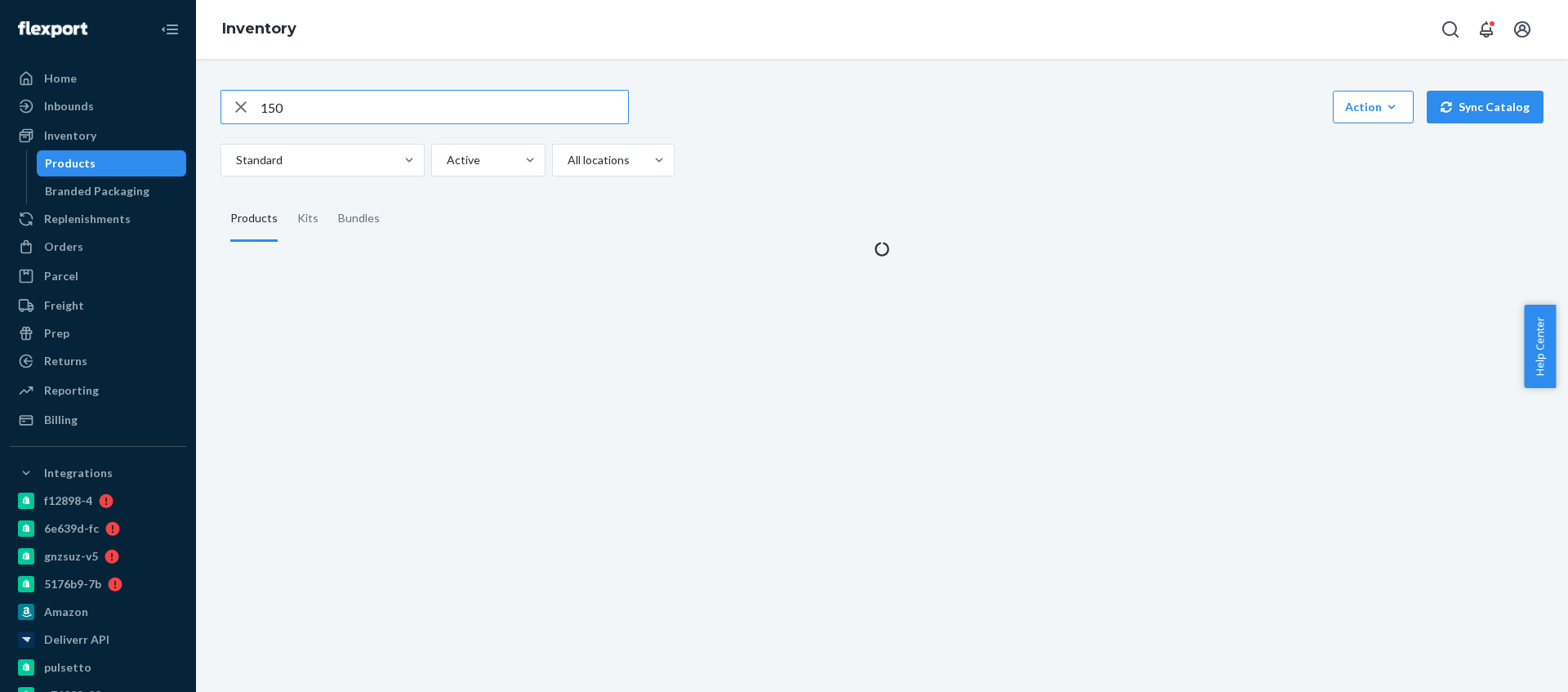
click at [292, 110] on input "150" at bounding box center [444, 106] width 367 height 32
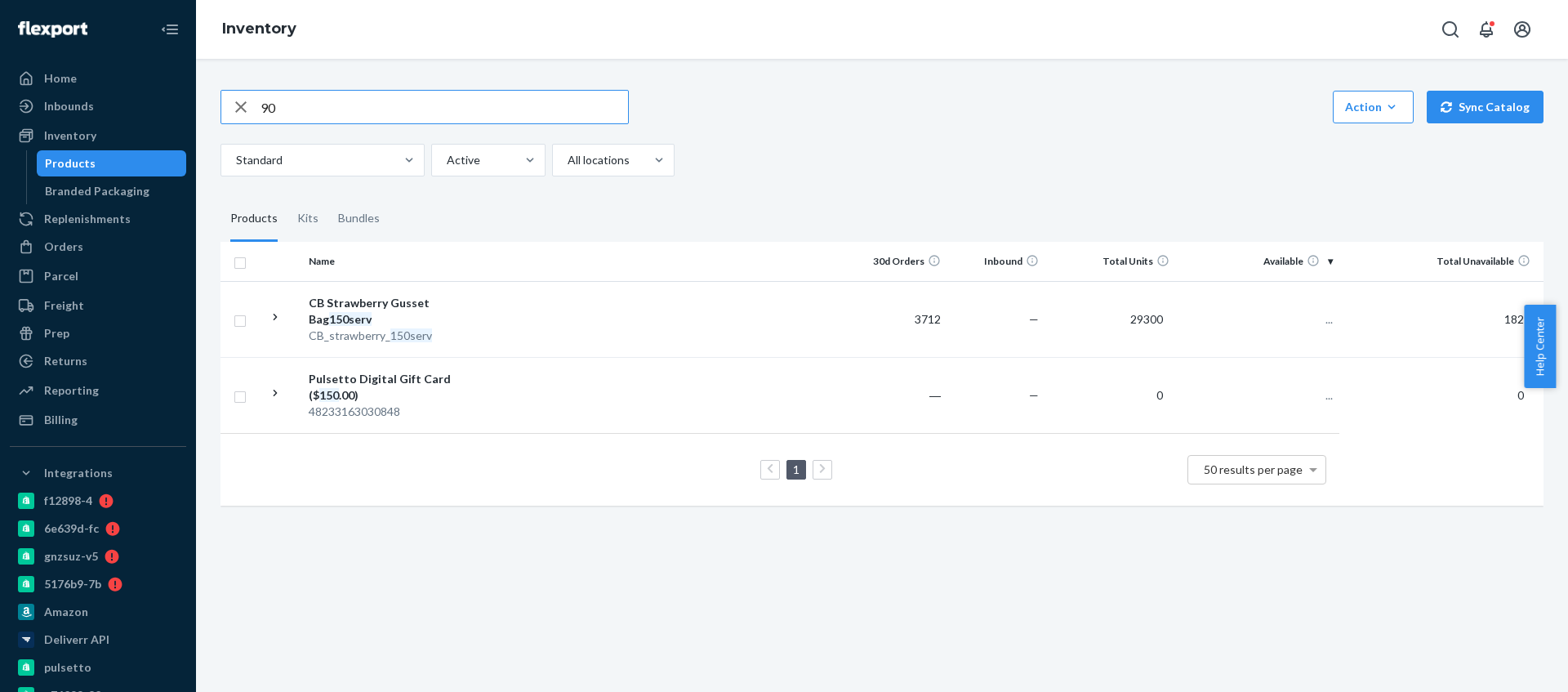
type input "90"
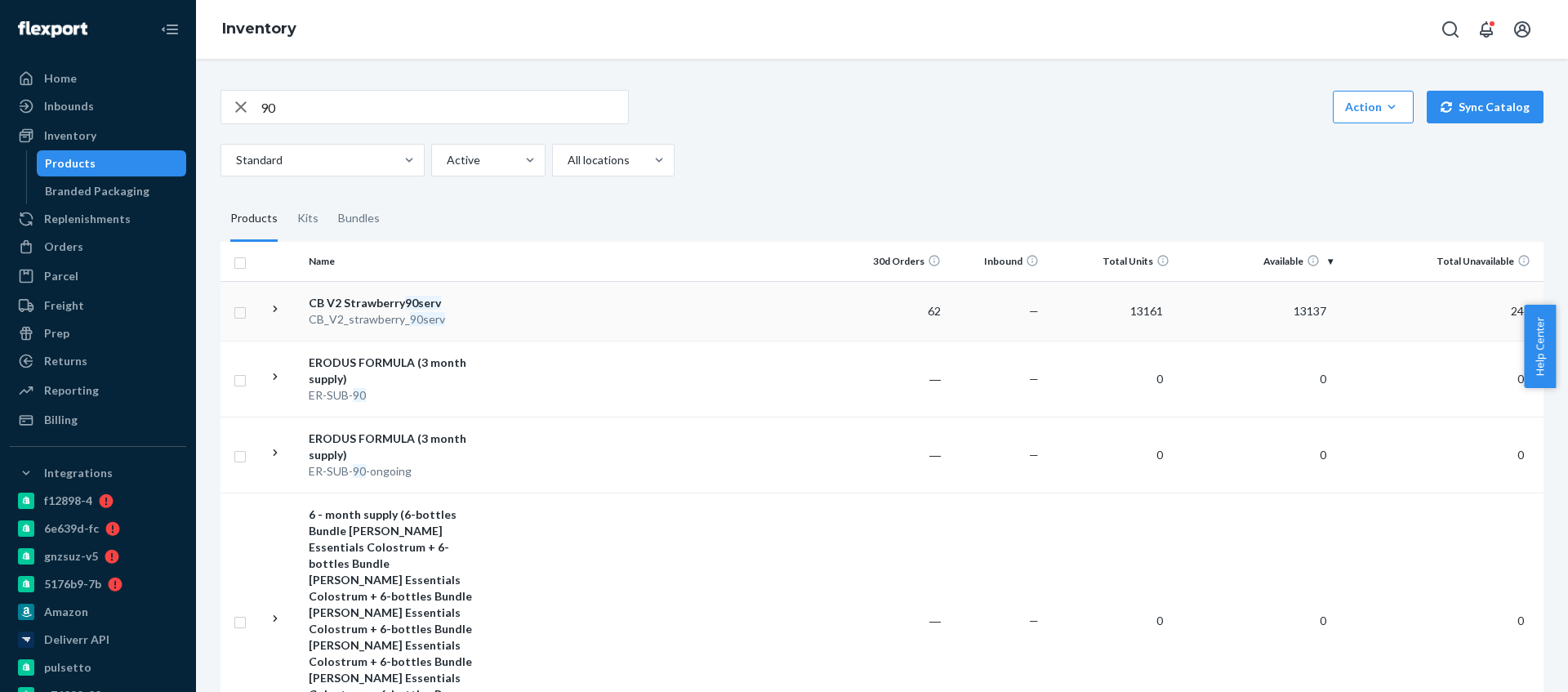
click at [487, 324] on td at bounding box center [667, 310] width 363 height 60
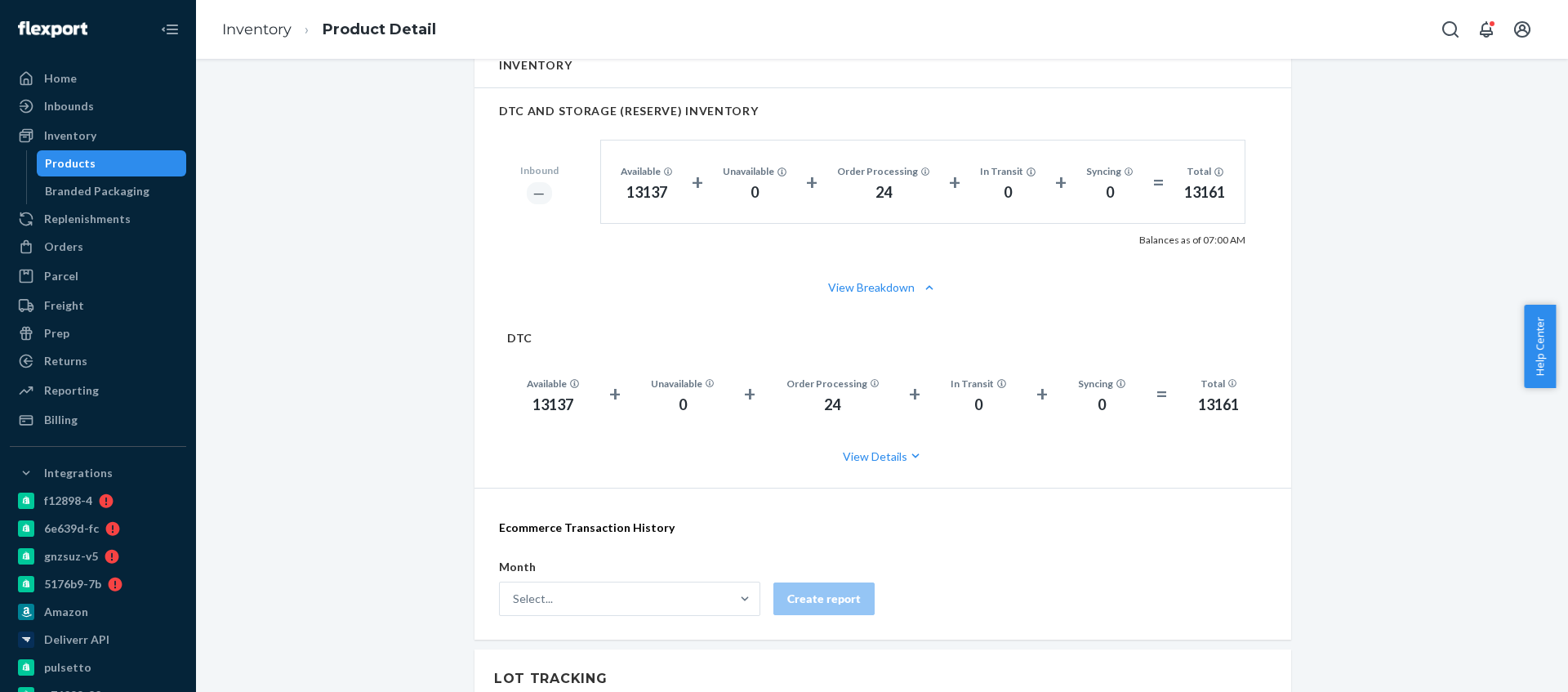
scroll to position [1066, 0]
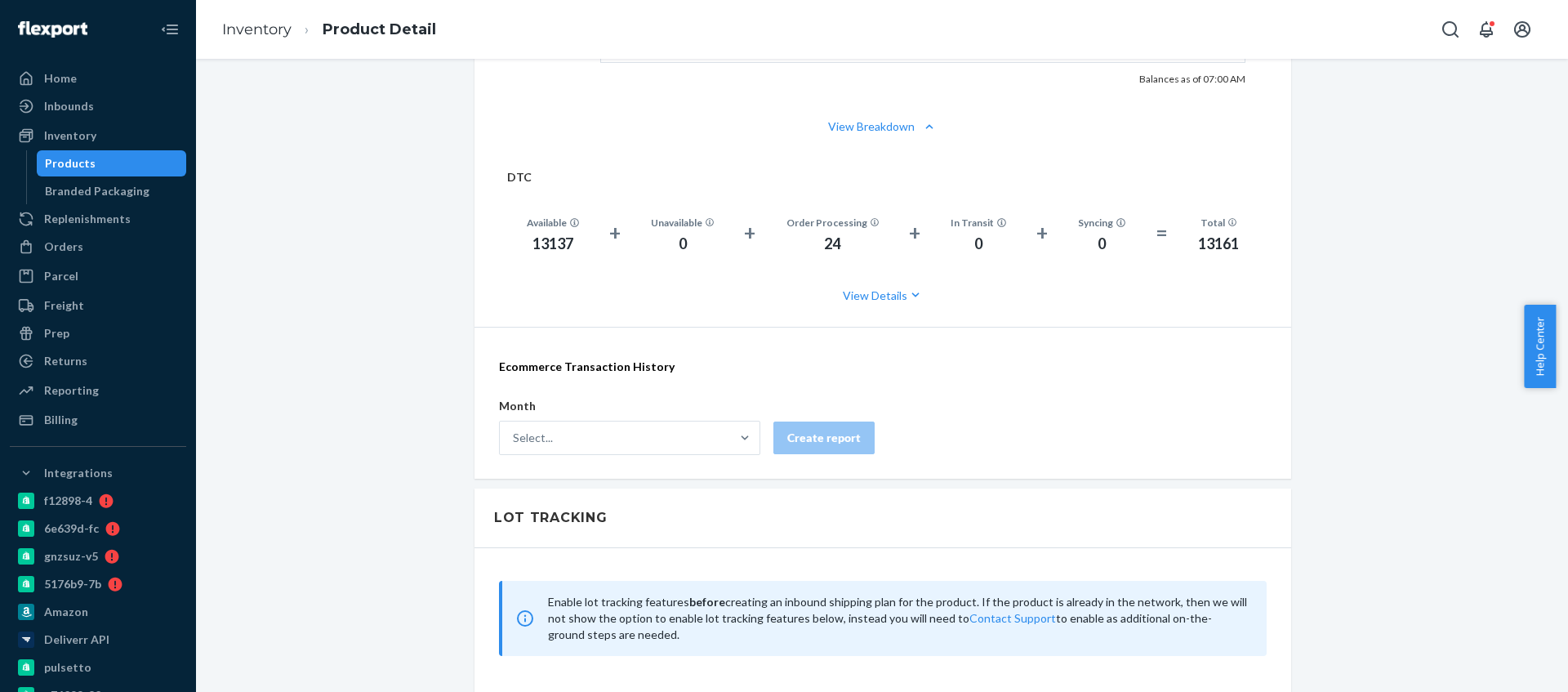
click at [552, 240] on div "13137" at bounding box center [552, 244] width 52 height 22
copy div "13137"
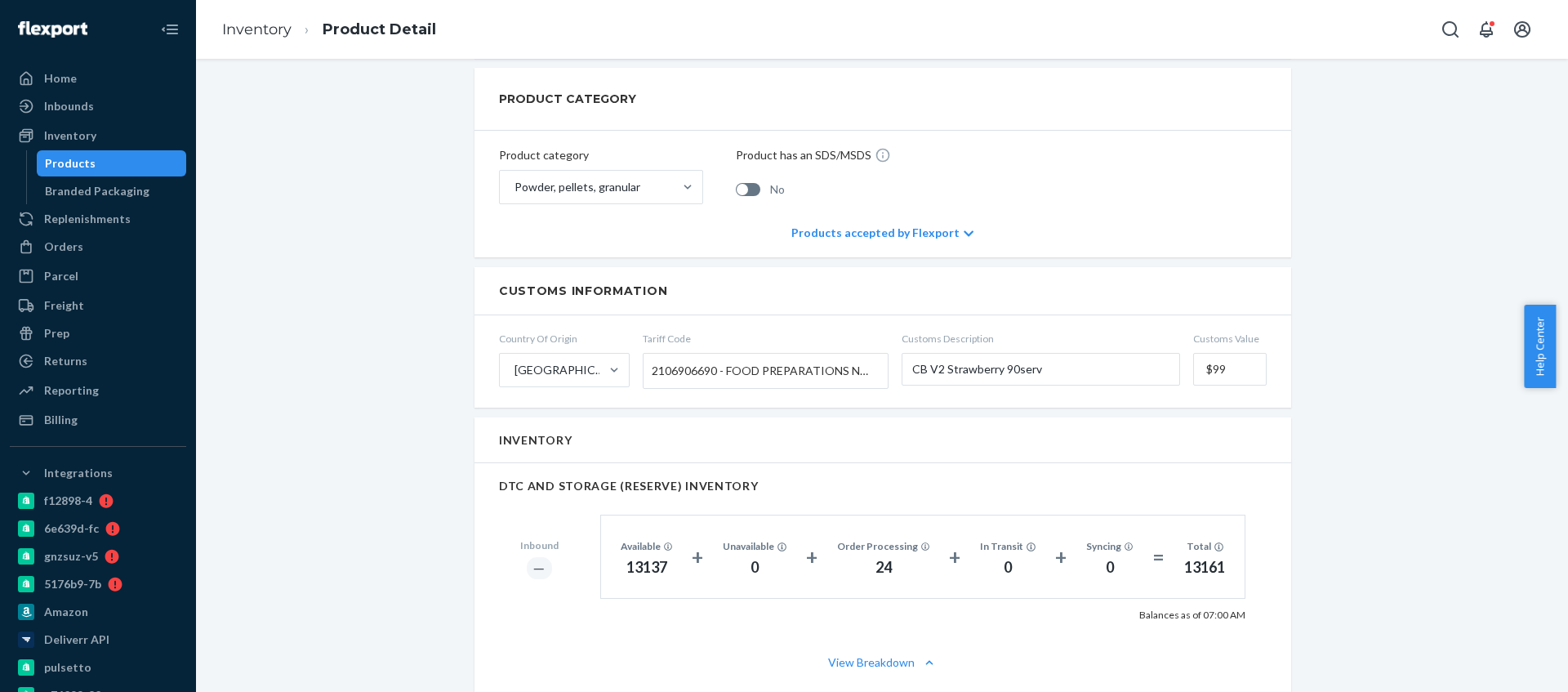
scroll to position [0, 0]
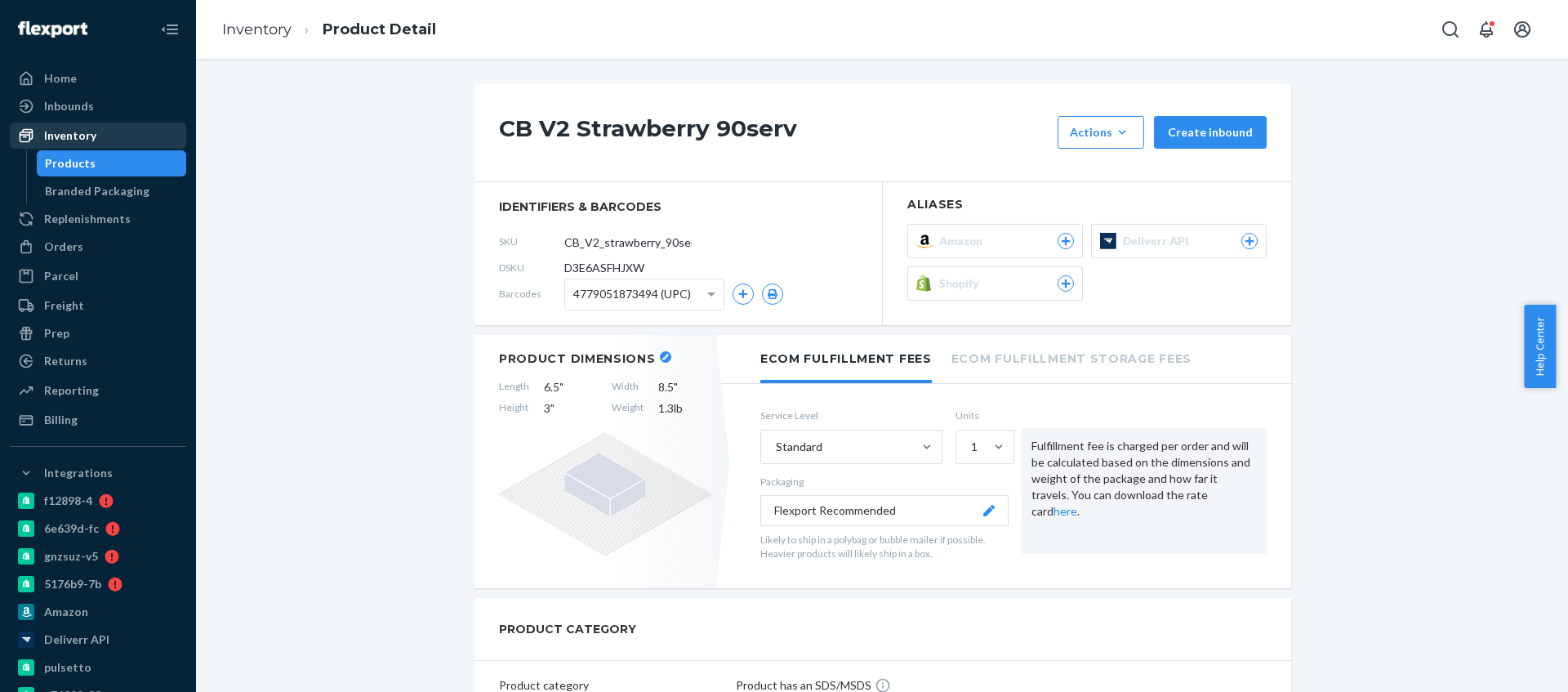
click at [130, 142] on div "Inventory" at bounding box center [98, 135] width 173 height 23
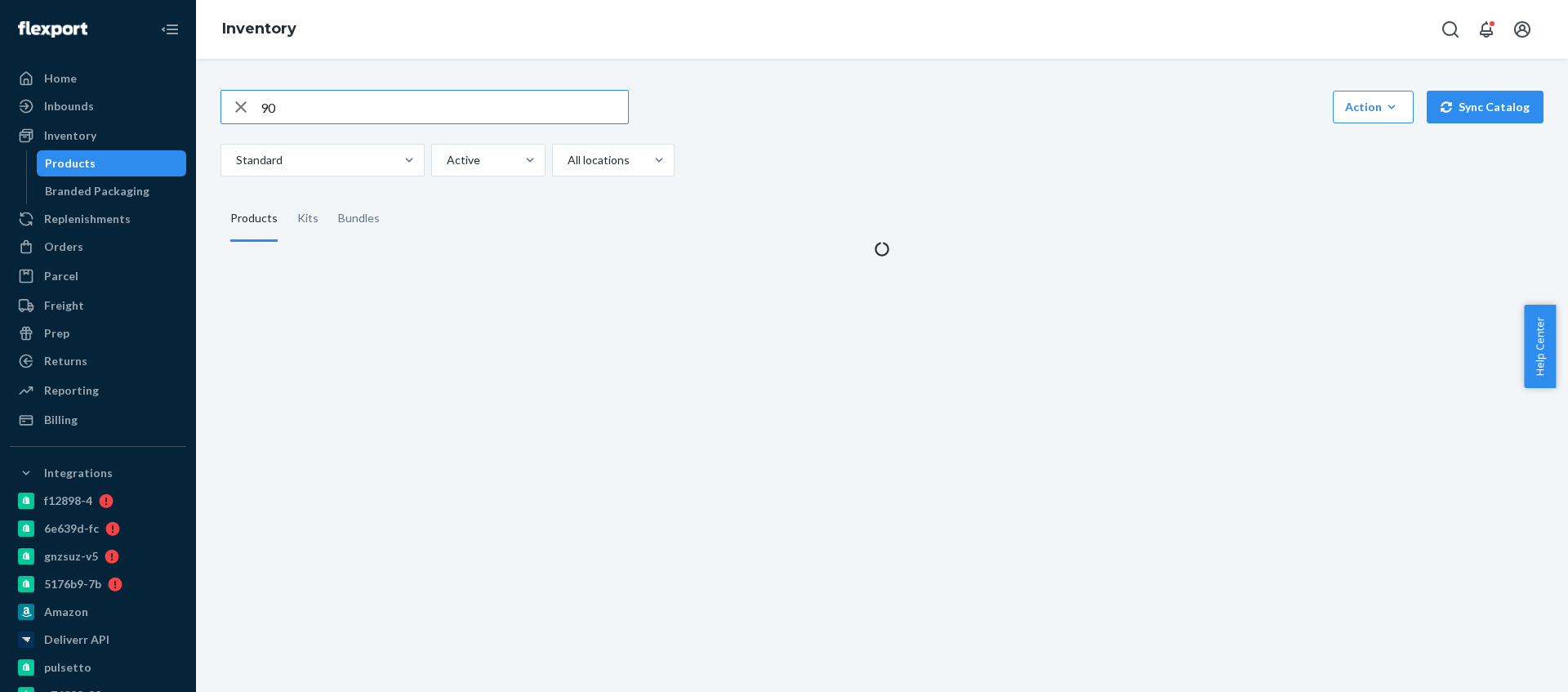
click at [289, 115] on input "90" at bounding box center [444, 106] width 367 height 32
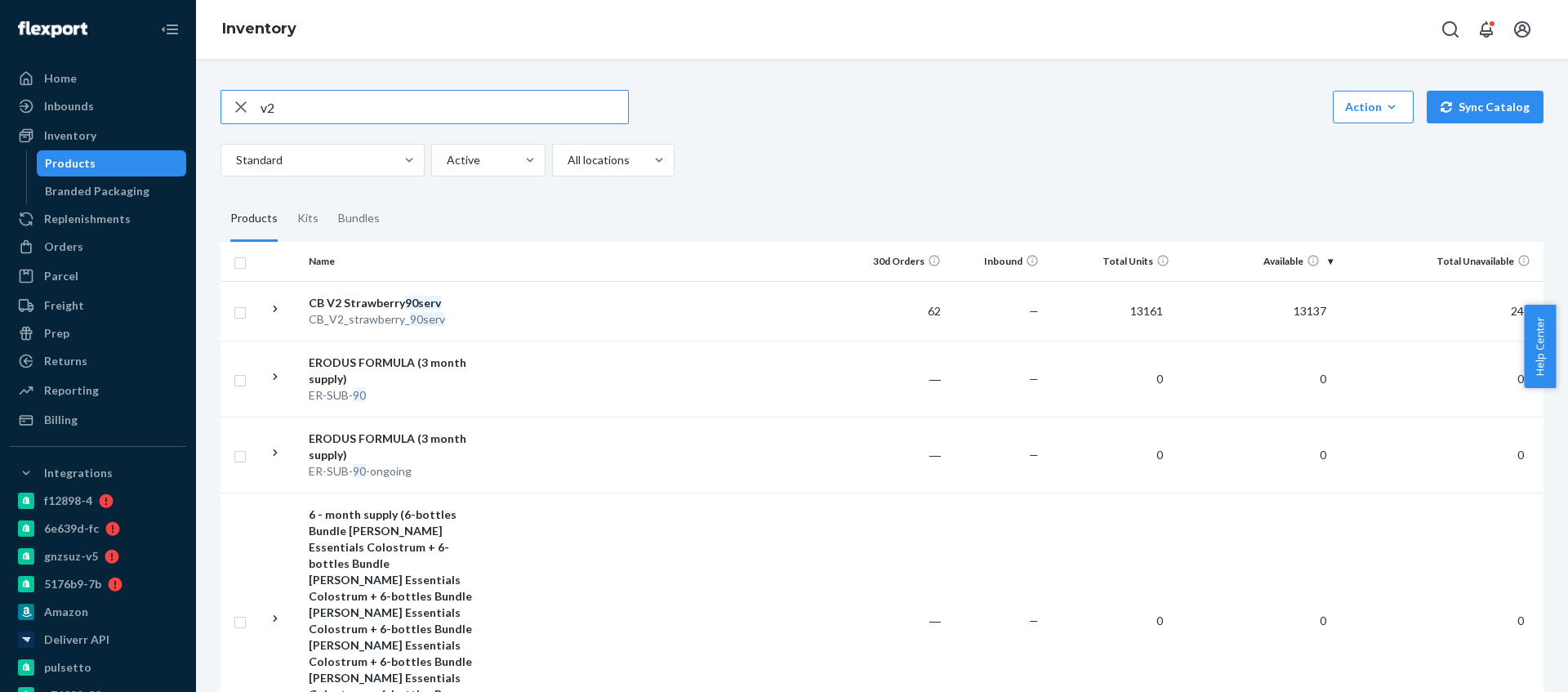
type input "v2"
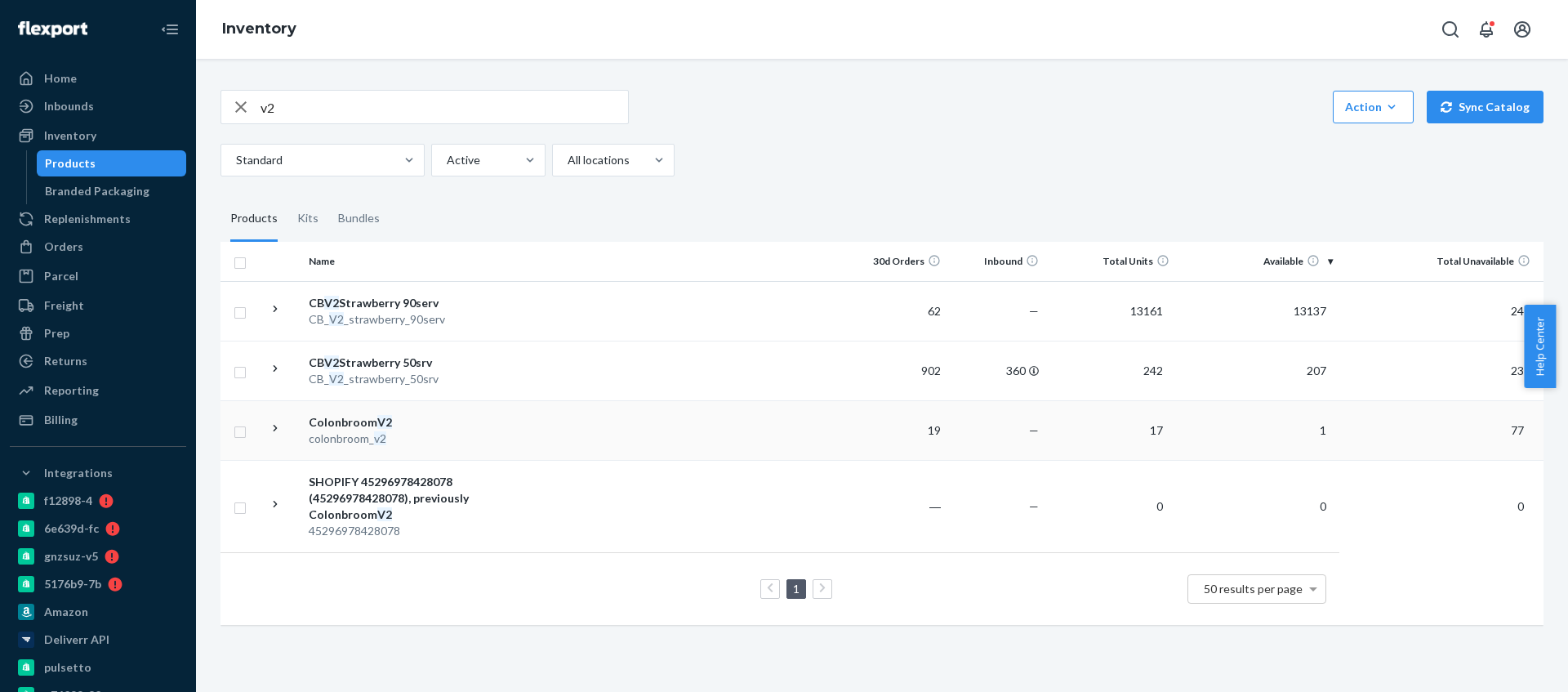
click at [496, 424] on td at bounding box center [667, 430] width 363 height 60
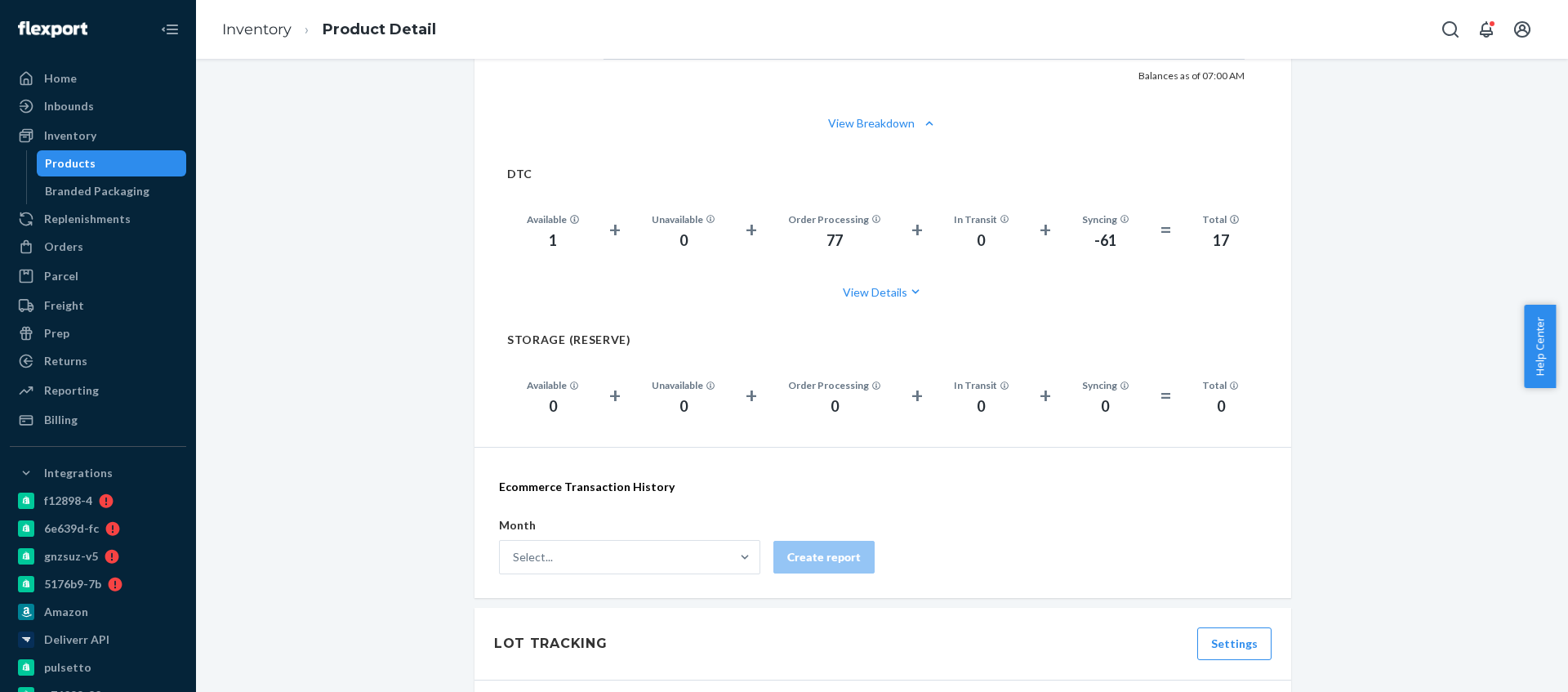
scroll to position [1183, 0]
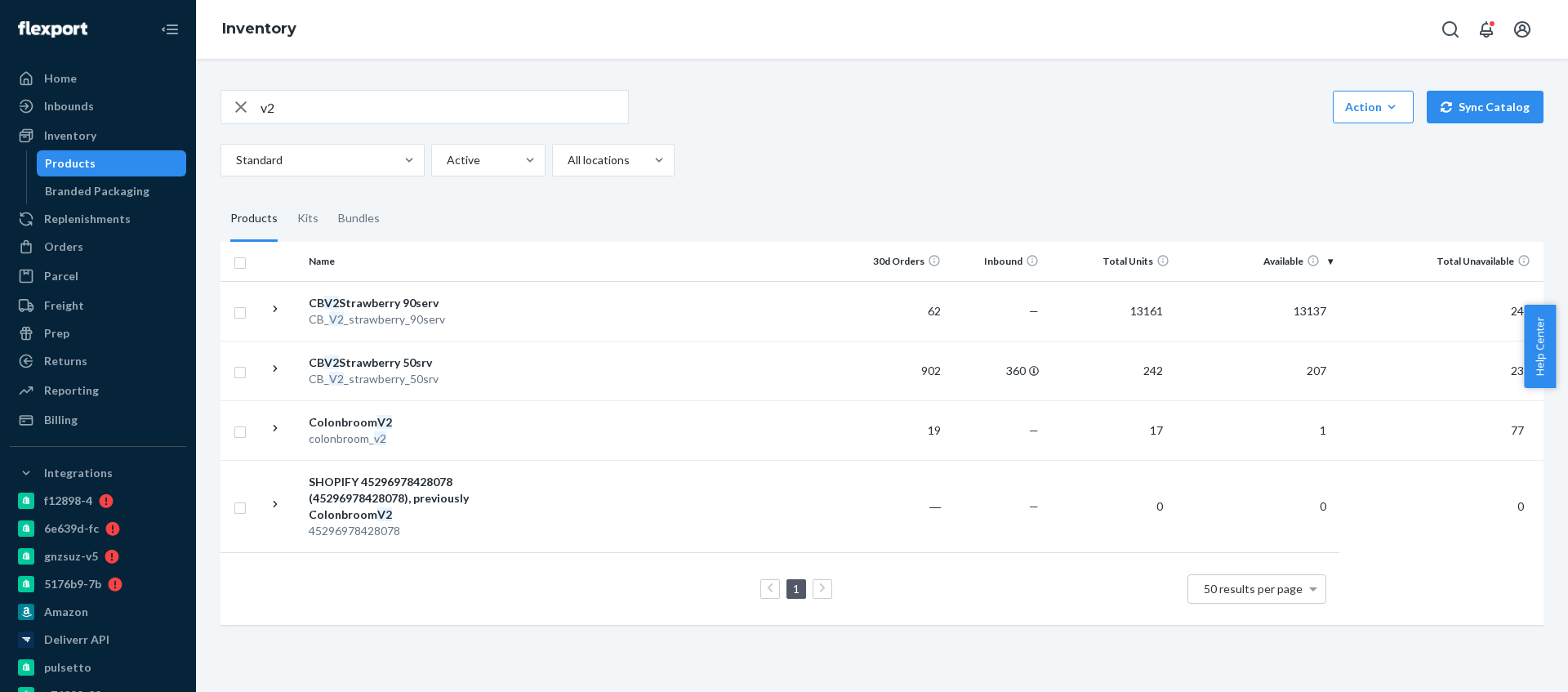
click at [472, 385] on div "CB_ V2 _strawberry_50srv" at bounding box center [394, 379] width 170 height 17
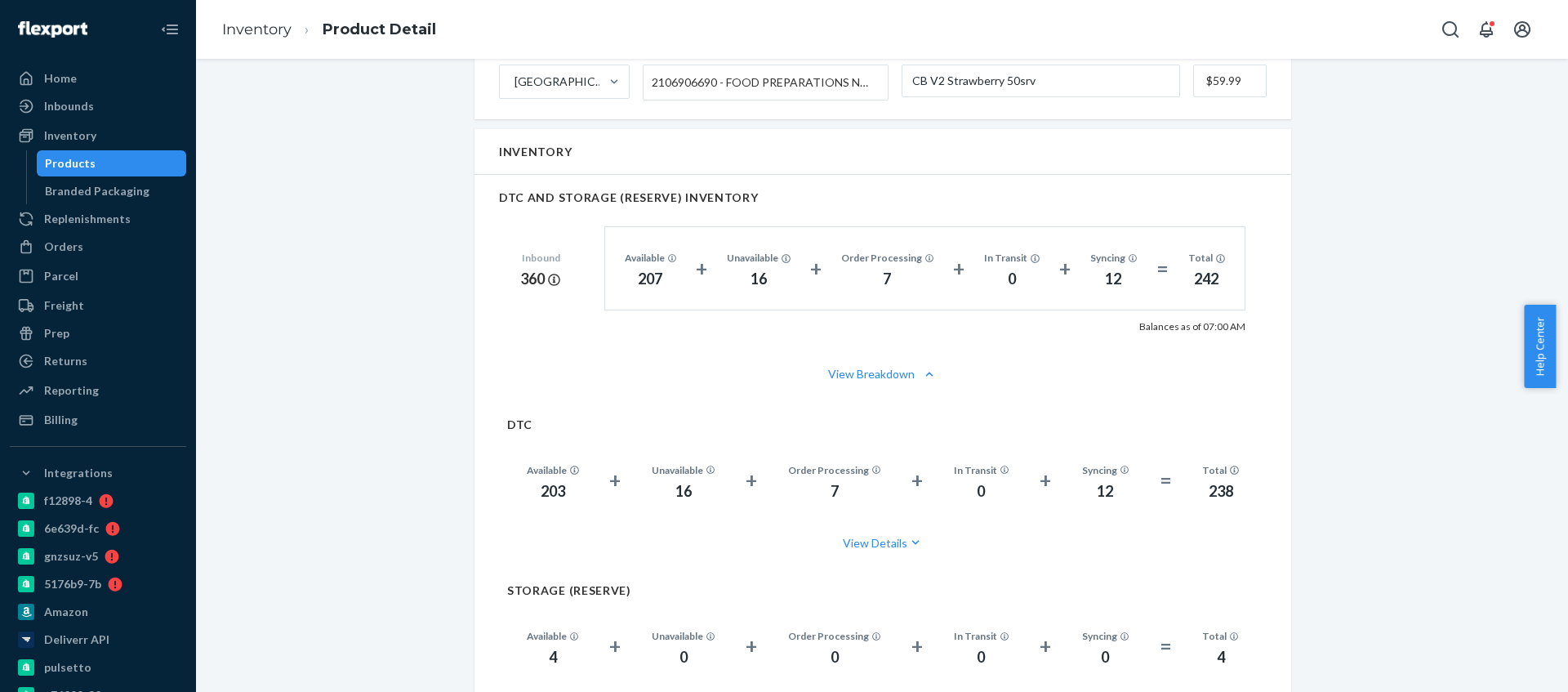
scroll to position [974, 0]
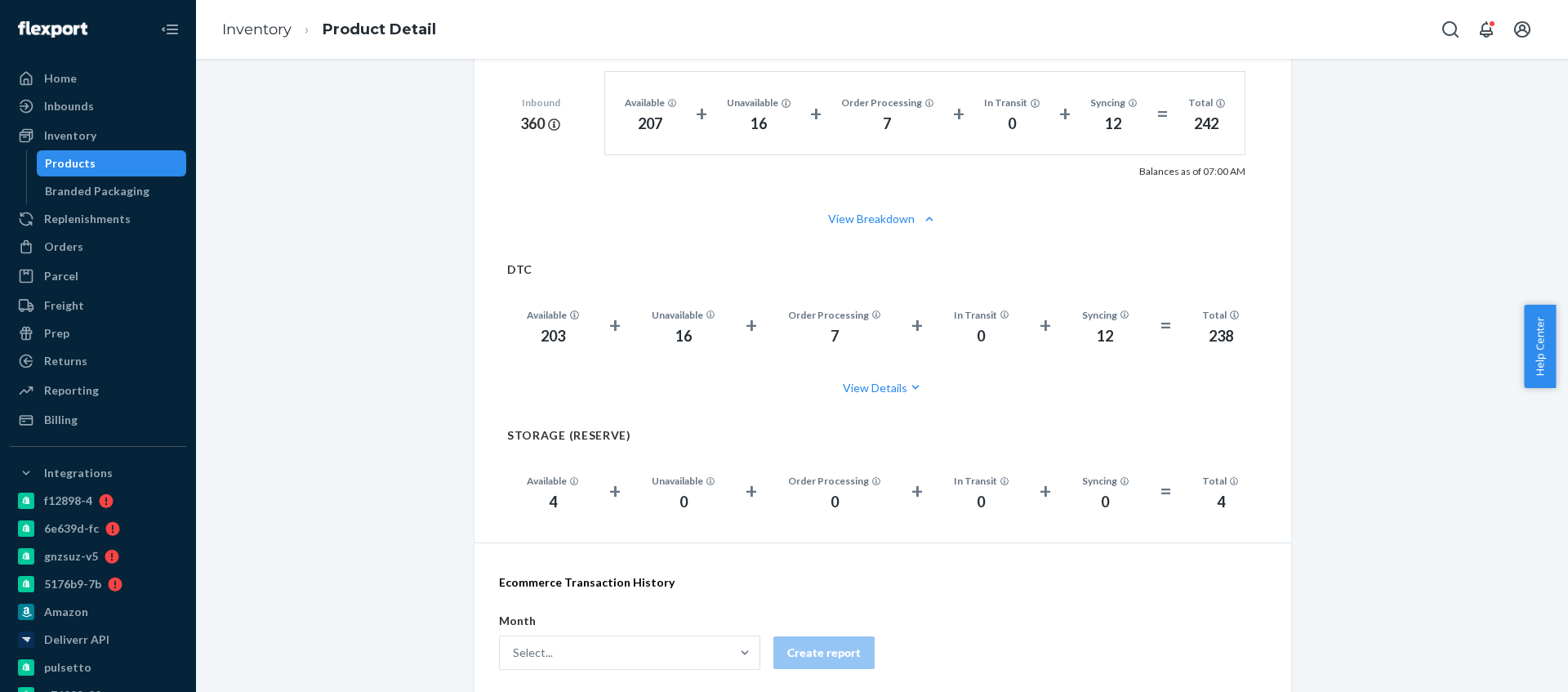
click at [528, 332] on div "203" at bounding box center [552, 337] width 52 height 22
click at [533, 334] on div "203" at bounding box center [552, 337] width 52 height 22
copy div "203"
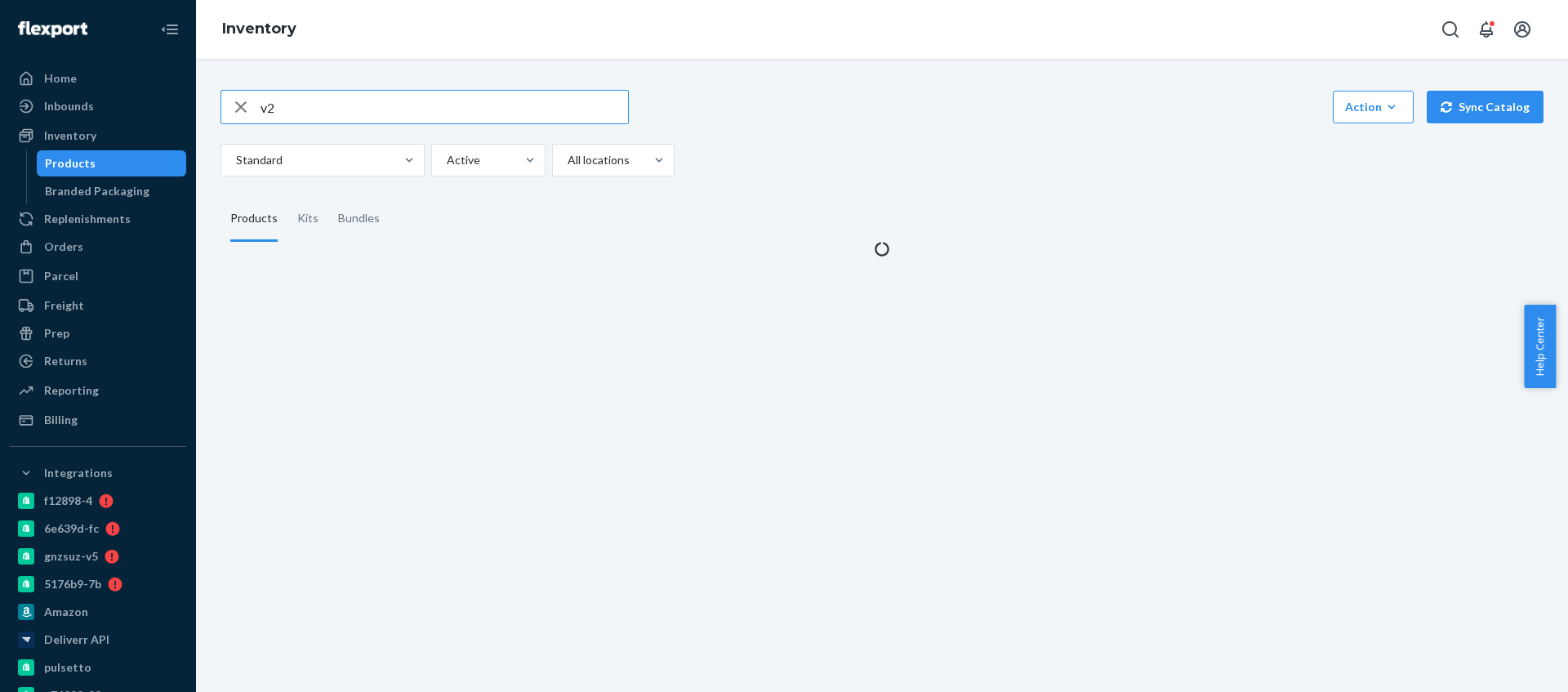
click at [445, 110] on input "v2" at bounding box center [444, 106] width 367 height 32
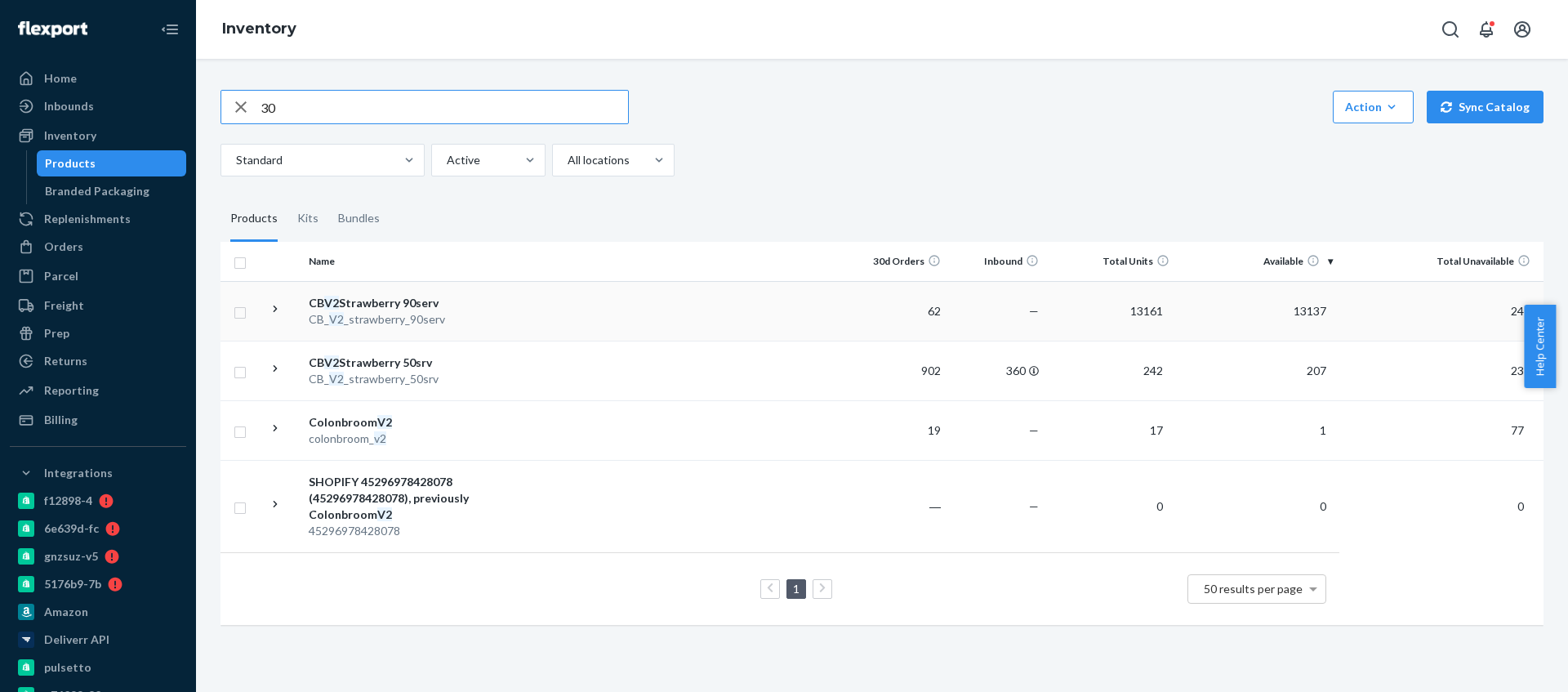
type input "30"
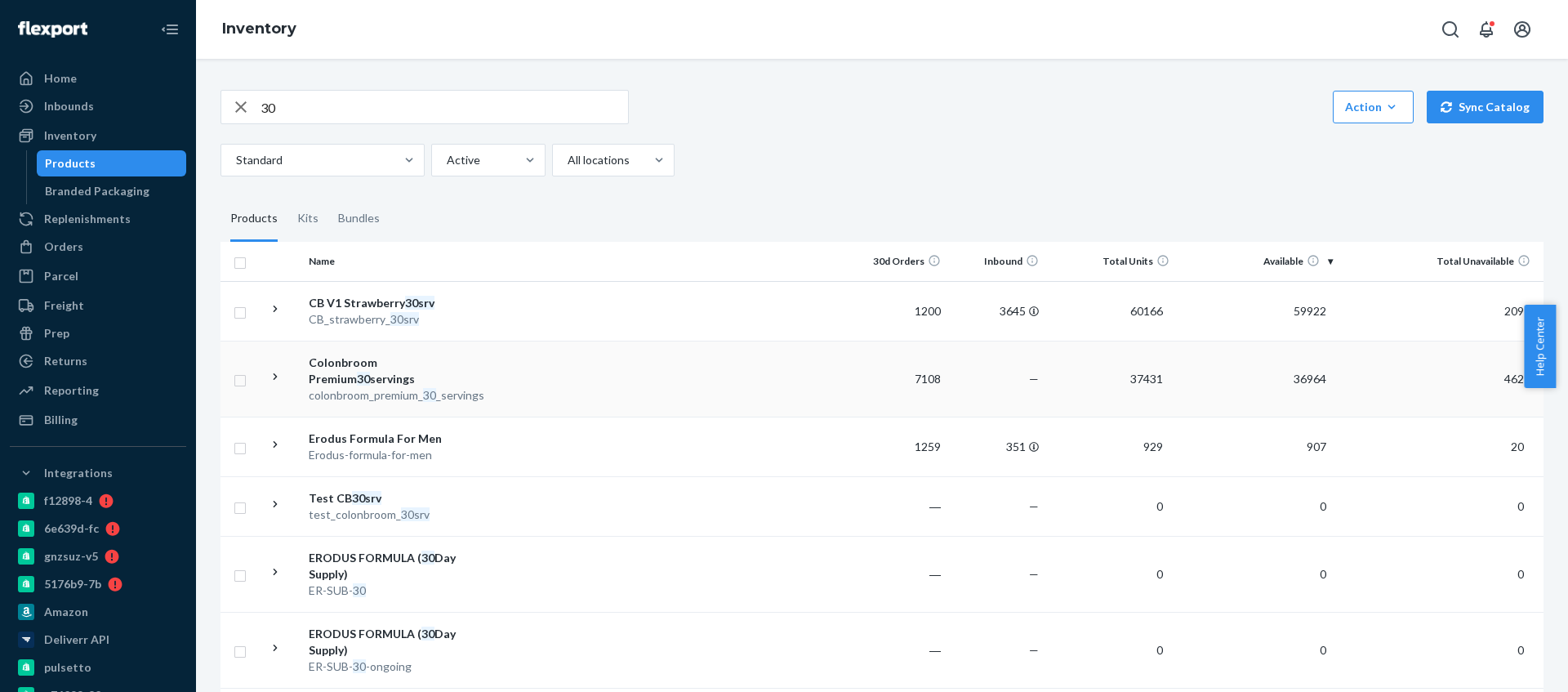
click at [527, 381] on td at bounding box center [667, 378] width 363 height 76
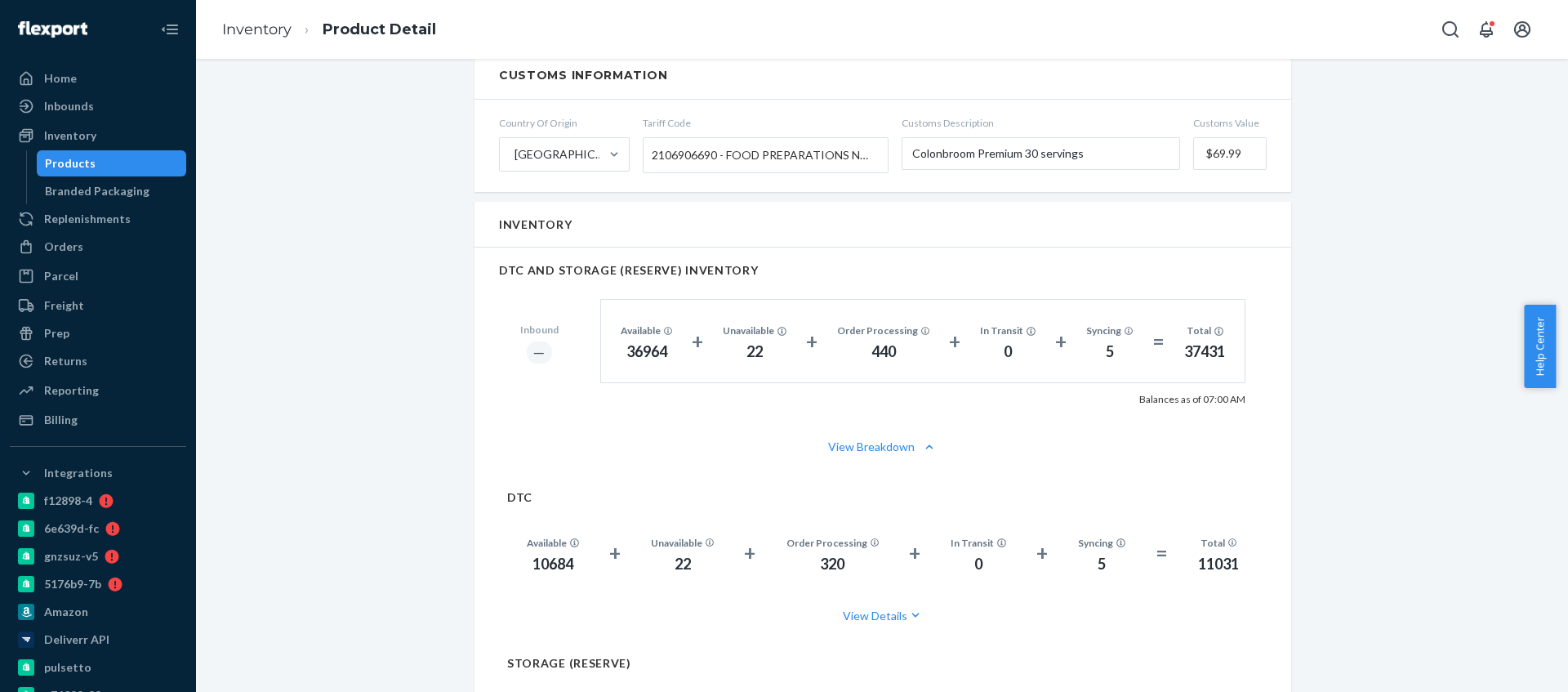
scroll to position [901, 0]
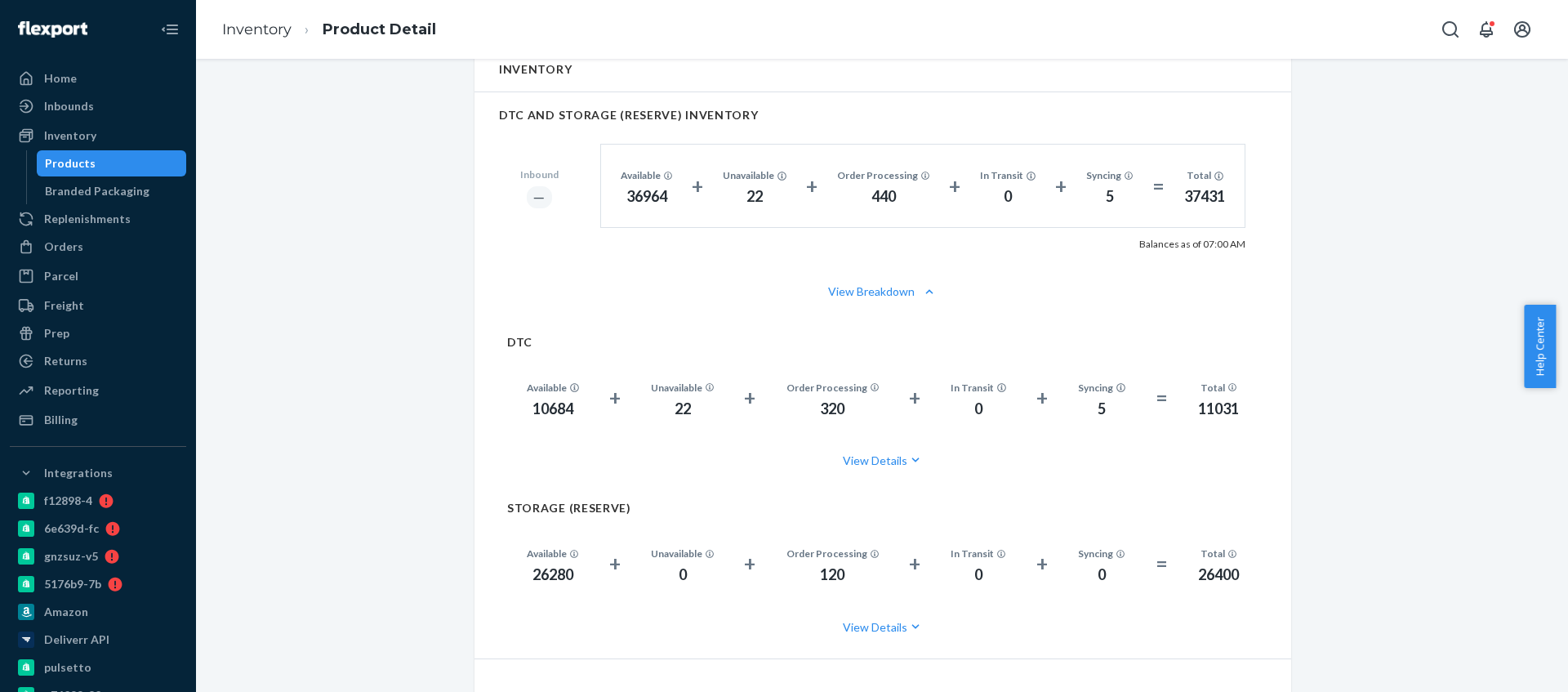
click at [561, 414] on div "10684" at bounding box center [552, 409] width 52 height 22
copy div "10684"
click at [548, 573] on div "26280" at bounding box center [552, 575] width 52 height 22
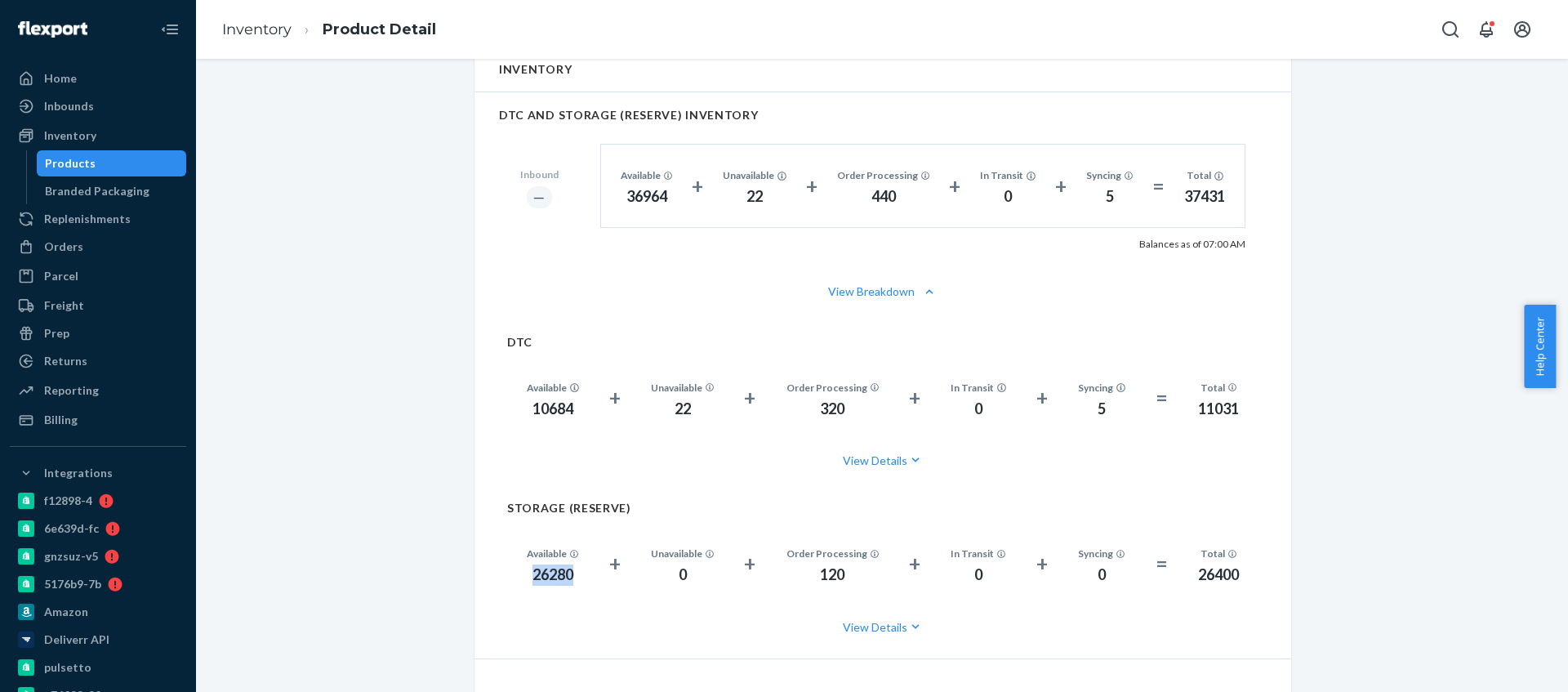
copy div "26280"
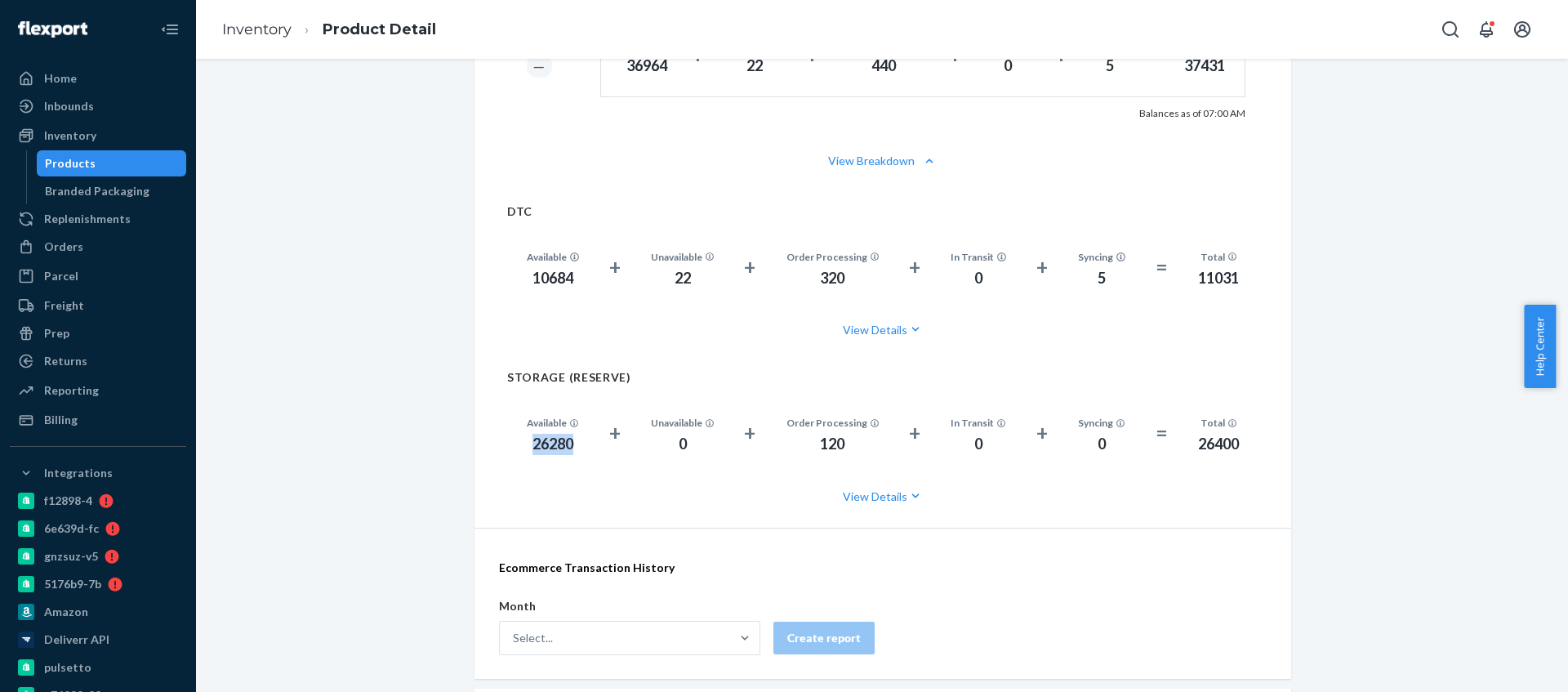
scroll to position [1050, 0]
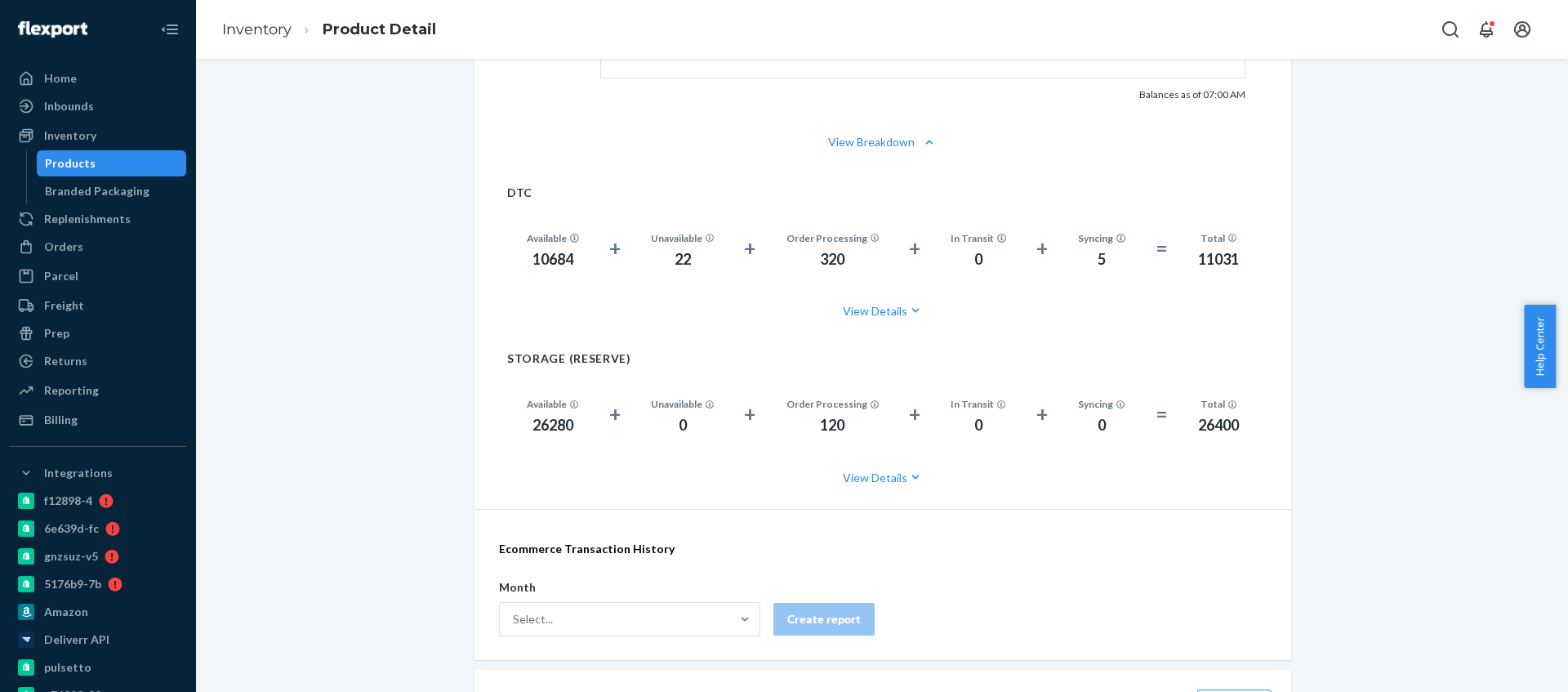
click at [831, 428] on div "120" at bounding box center [833, 425] width 94 height 22
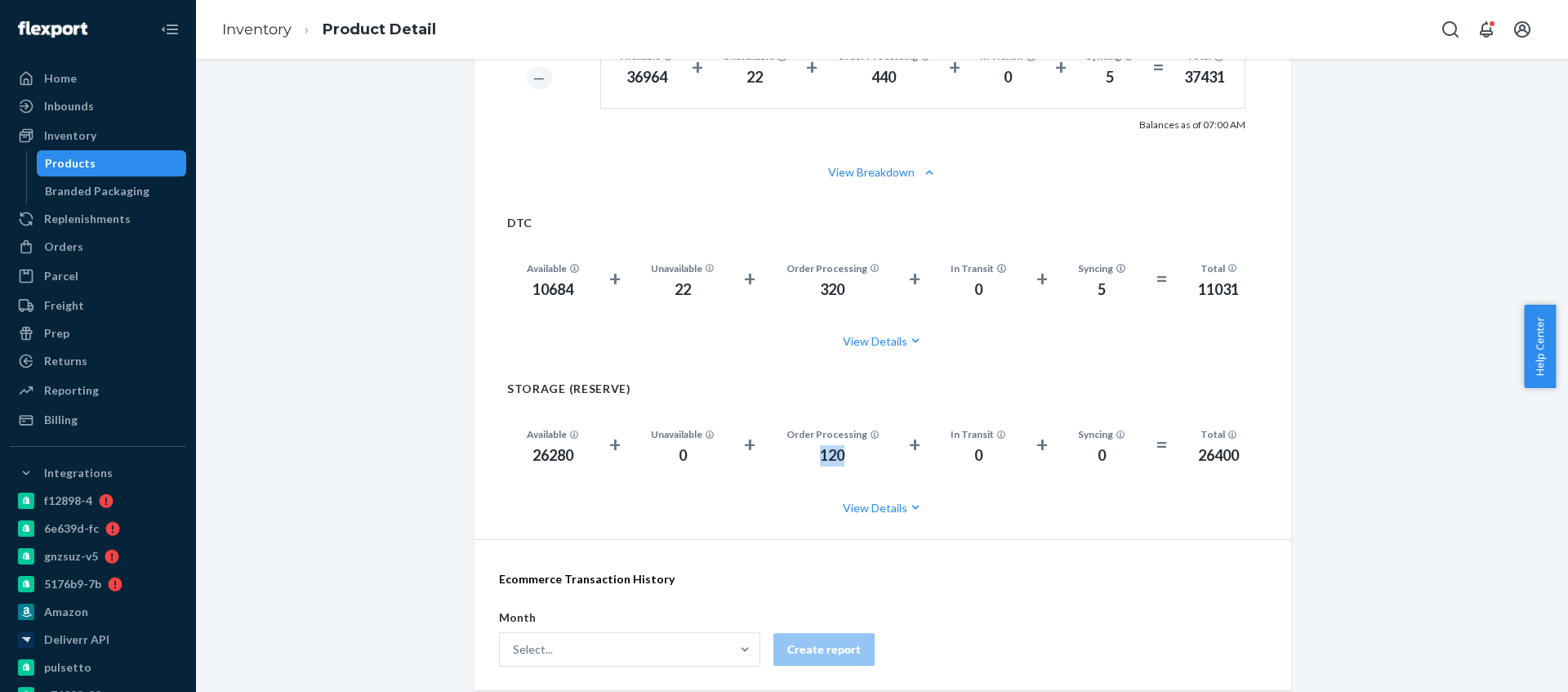
scroll to position [1095, 0]
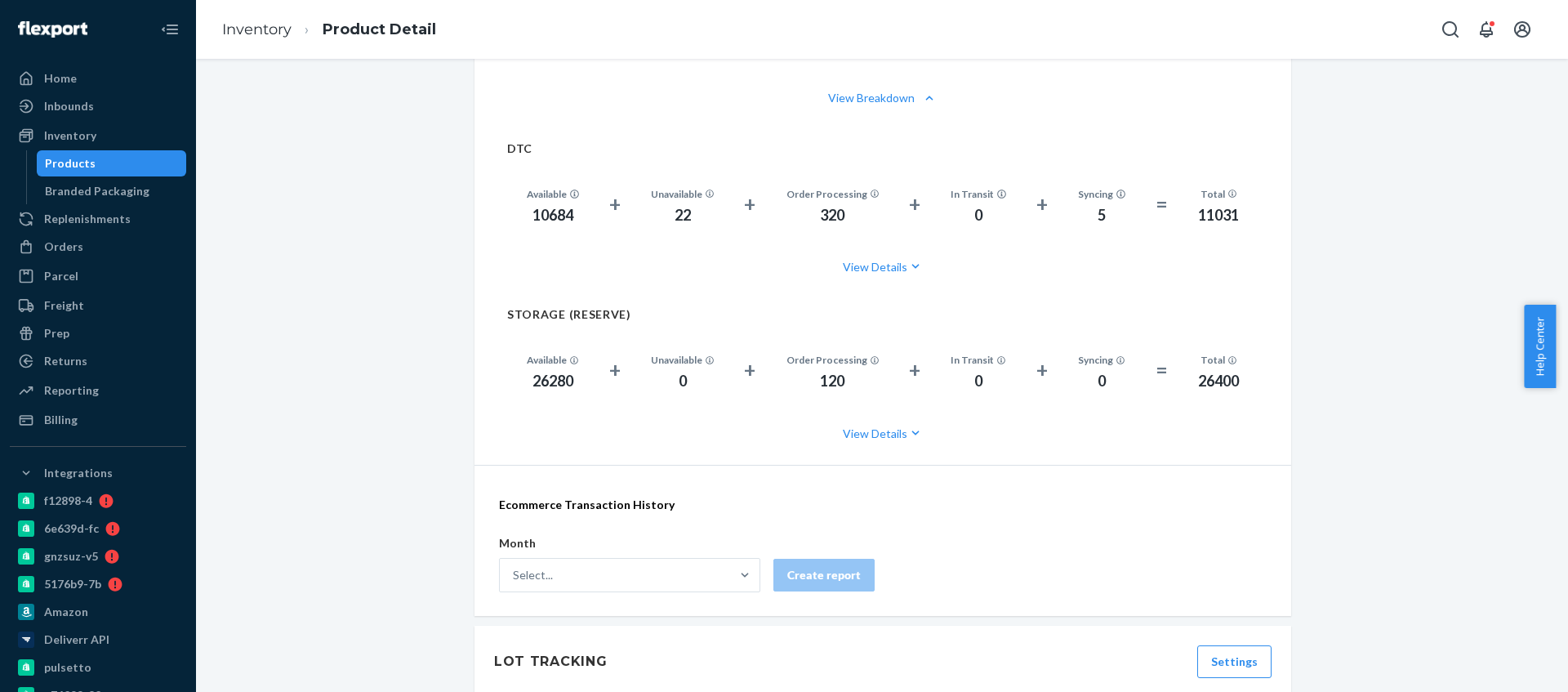
click at [550, 389] on div "26280" at bounding box center [552, 382] width 52 height 22
copy div "26280"
click at [92, 137] on div "Inventory" at bounding box center [70, 135] width 52 height 17
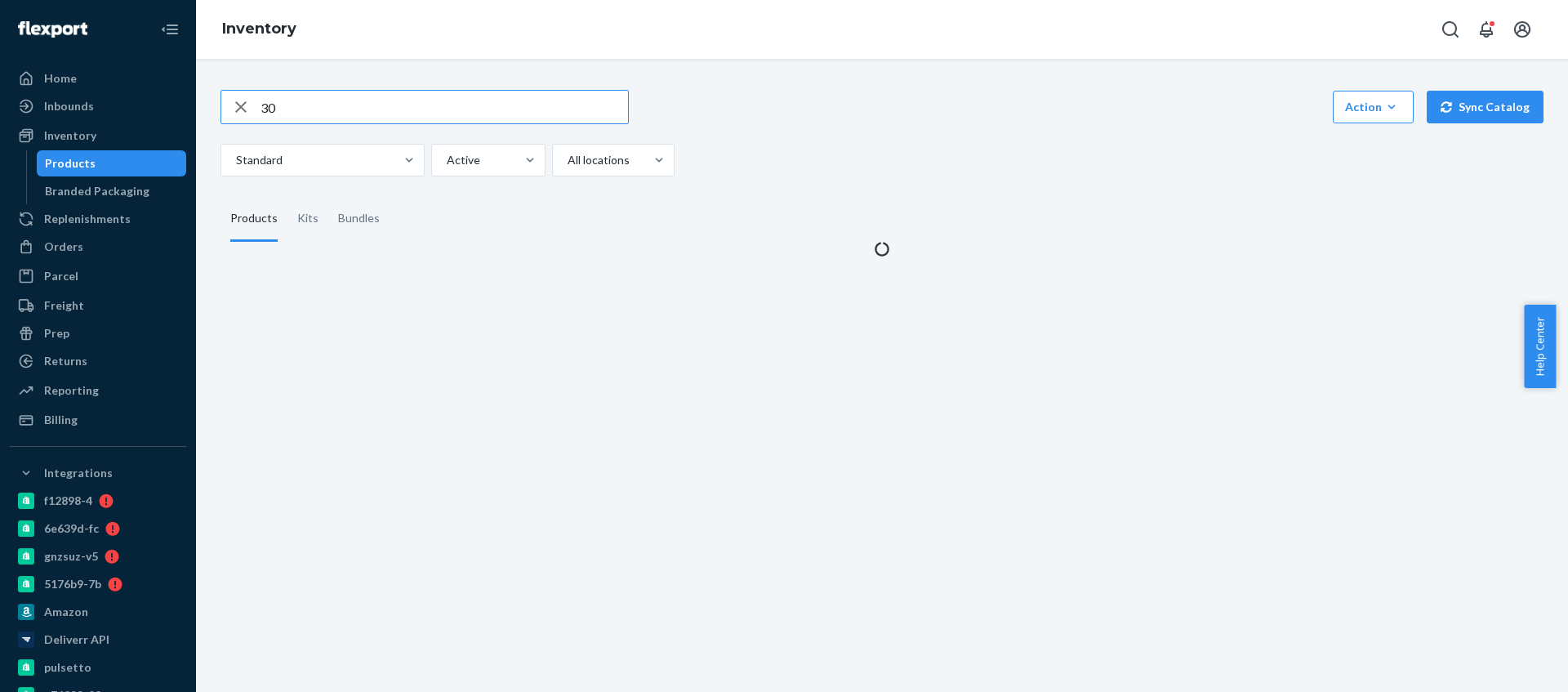
click at [340, 113] on input "30" at bounding box center [444, 106] width 367 height 32
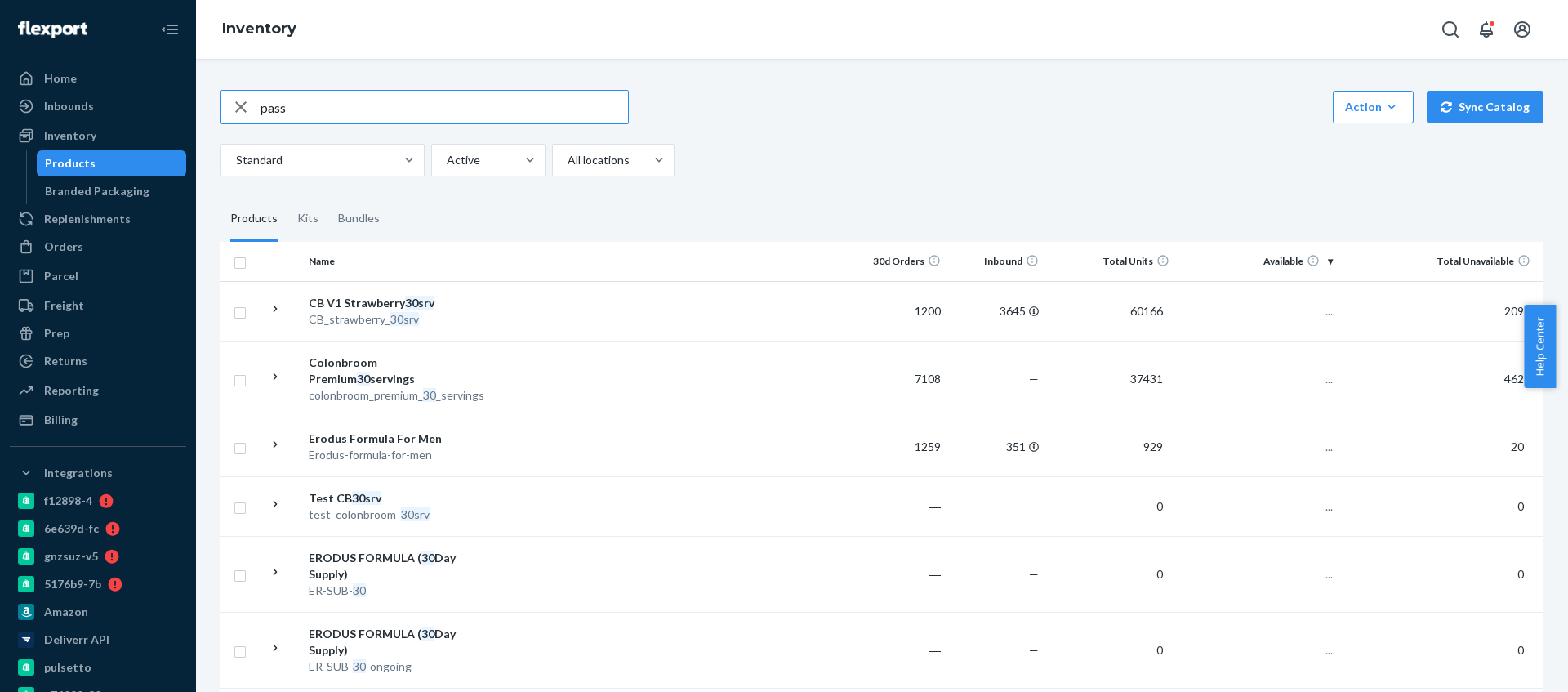
type input "pass"
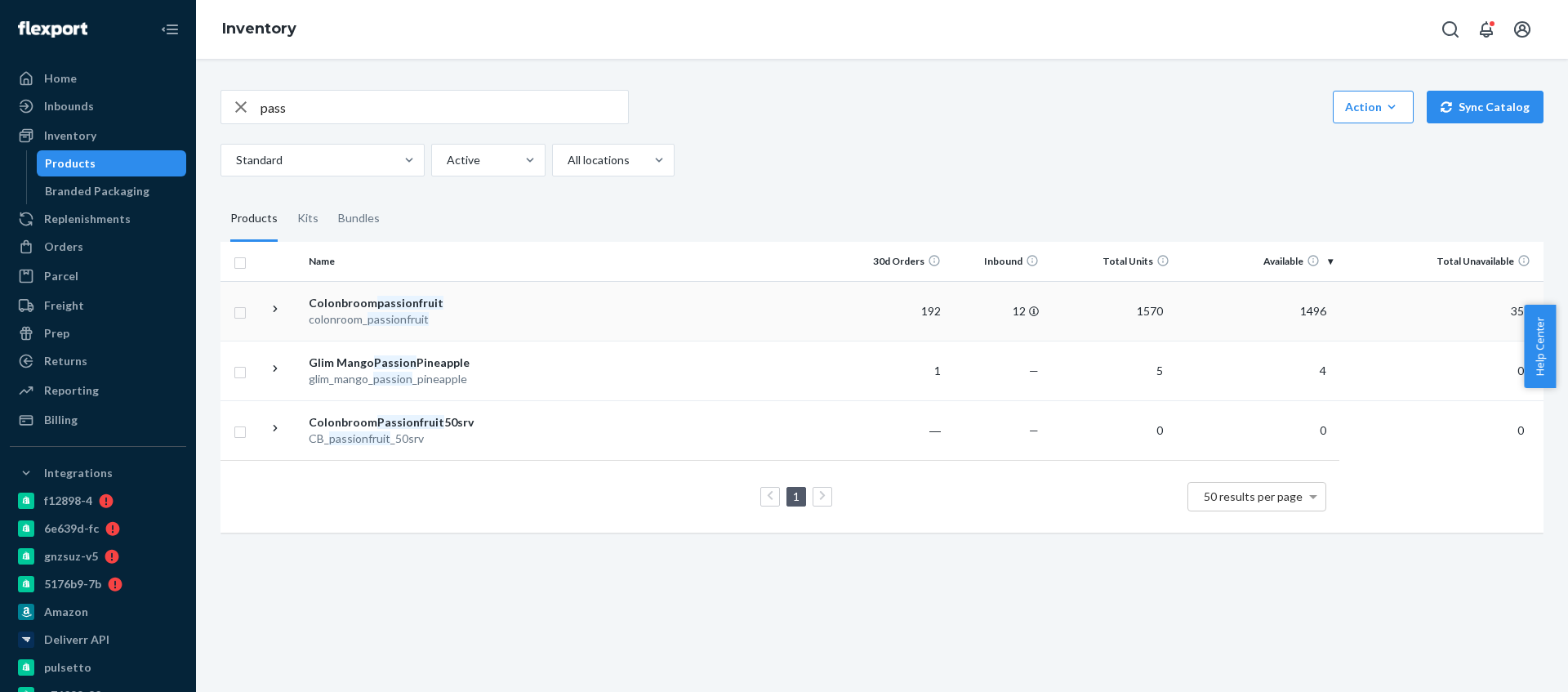
click at [481, 293] on td "Colonbroom passionfruit colonroom_ passionfruit" at bounding box center [394, 310] width 184 height 60
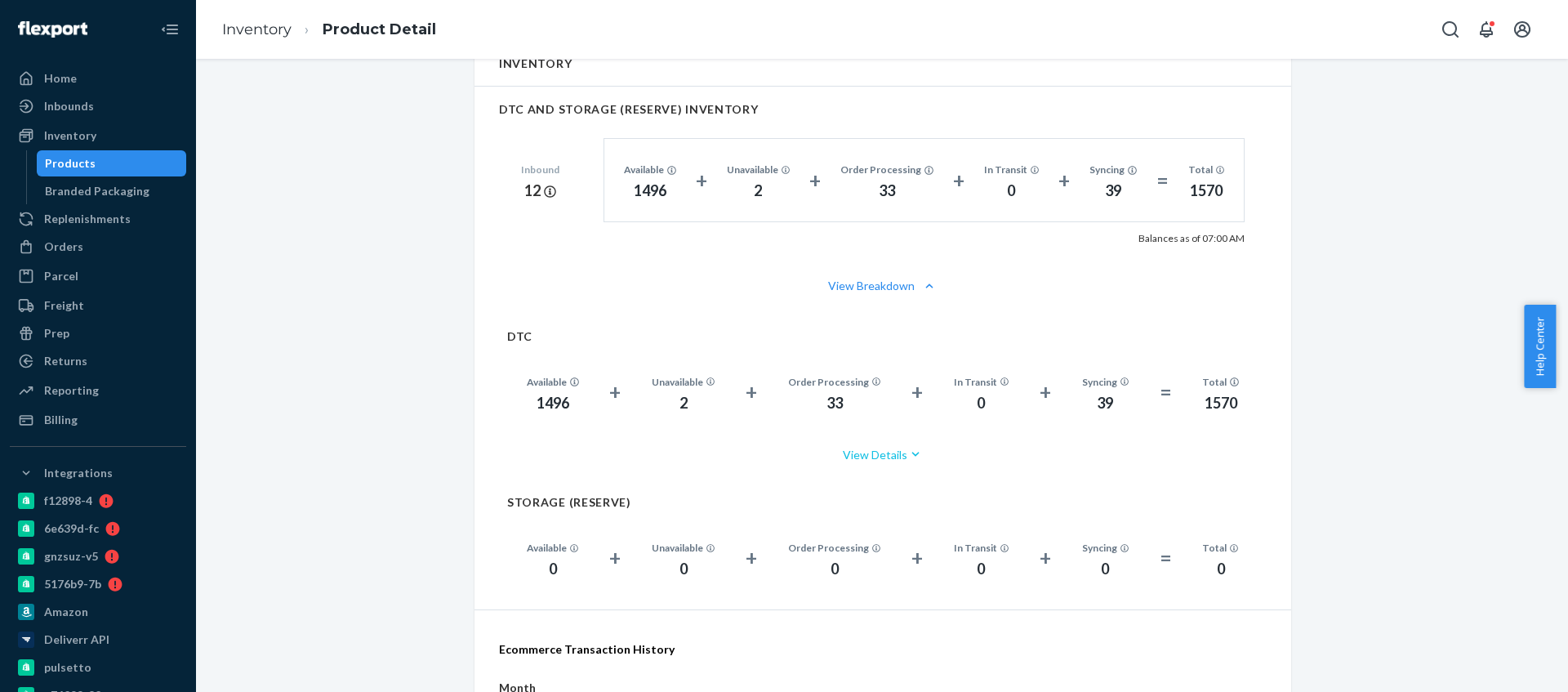
scroll to position [908, 0]
click at [541, 408] on div "1496" at bounding box center [552, 403] width 52 height 22
copy div "1496"
click at [92, 129] on div "Inventory" at bounding box center [70, 135] width 52 height 17
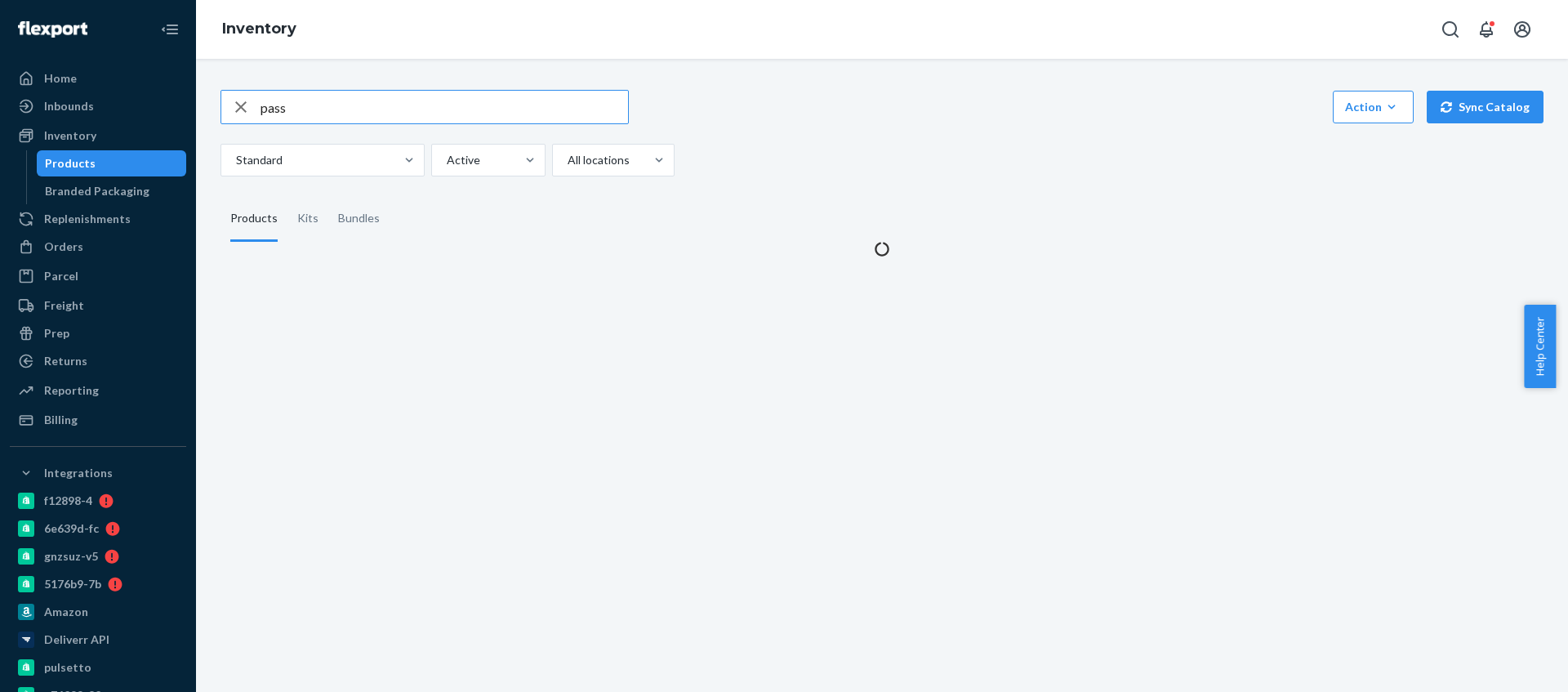
click at [299, 100] on input "pass" at bounding box center [444, 106] width 367 height 32
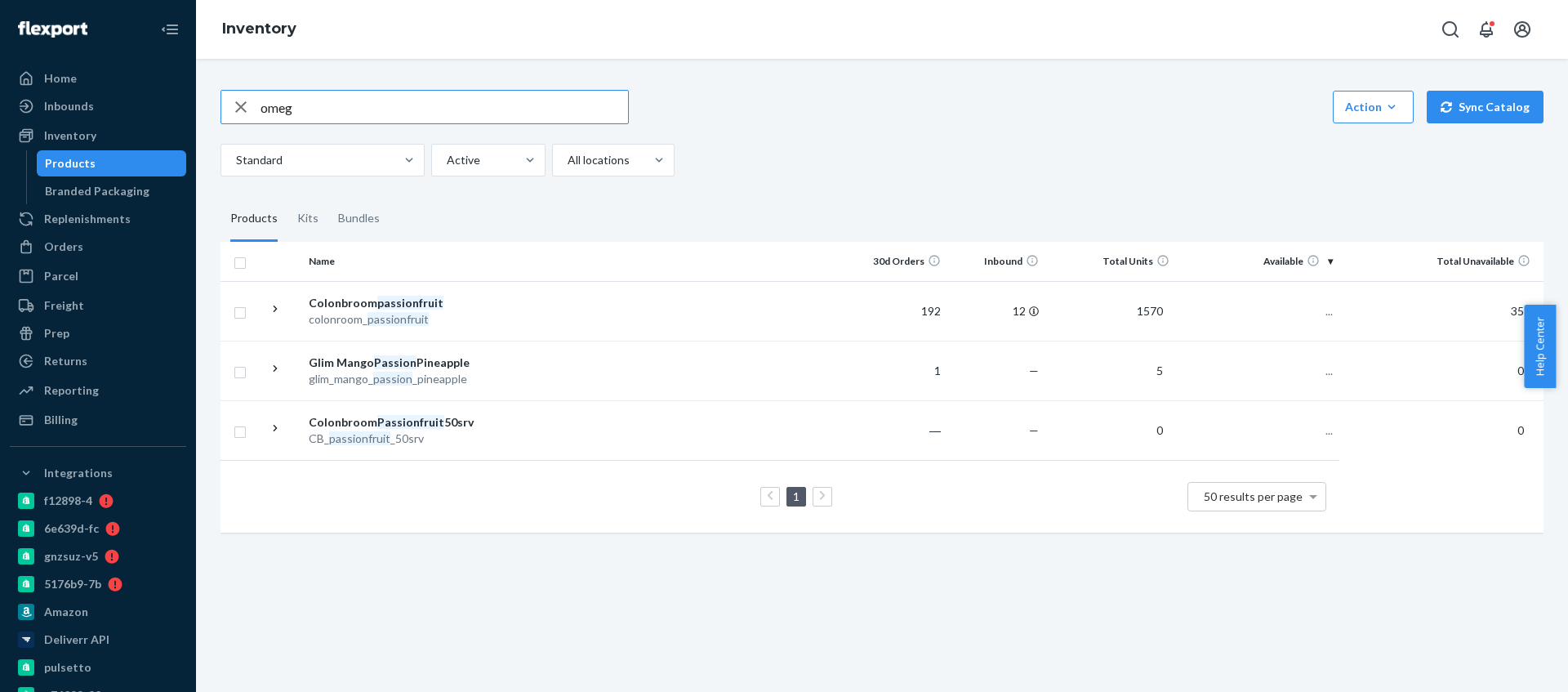
type input "omeg"
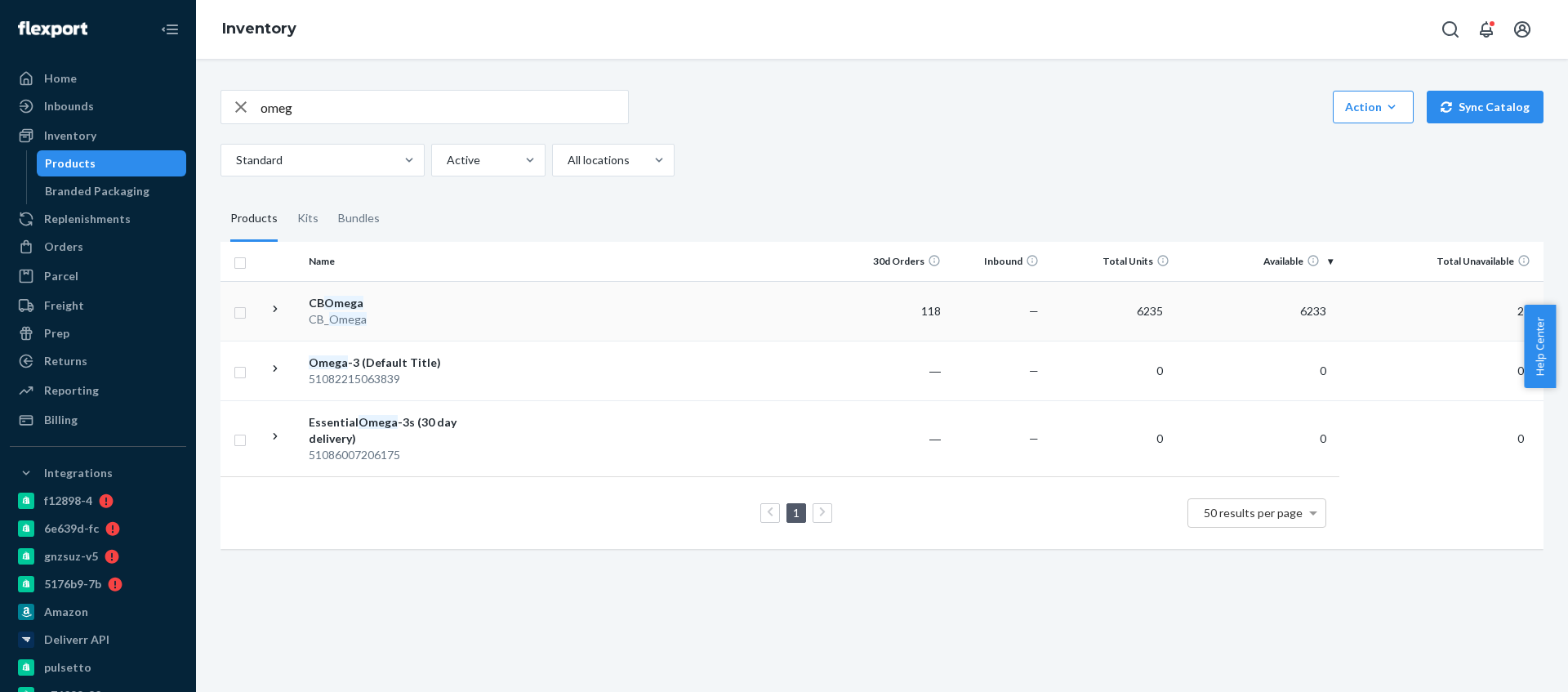
click at [419, 322] on div "CB_ Omega" at bounding box center [394, 319] width 170 height 17
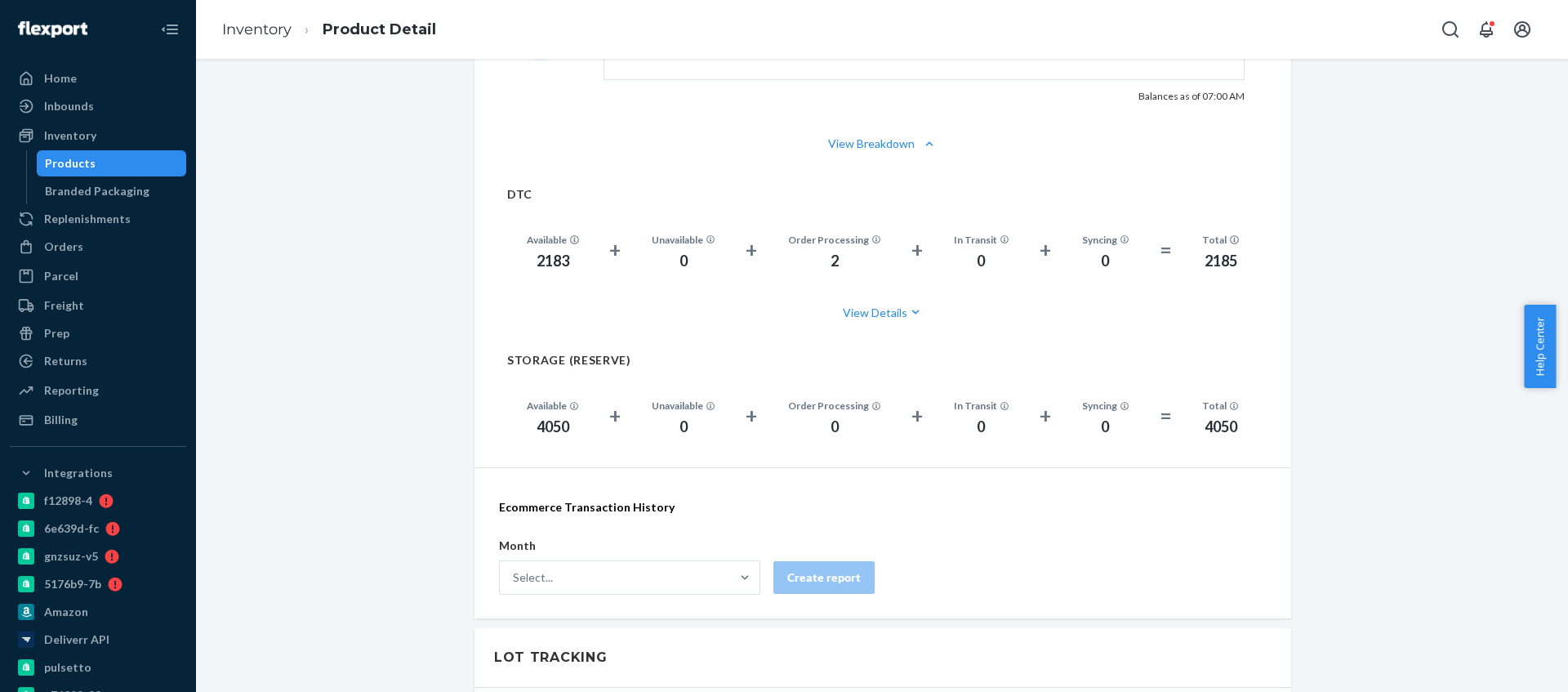
scroll to position [1107, 0]
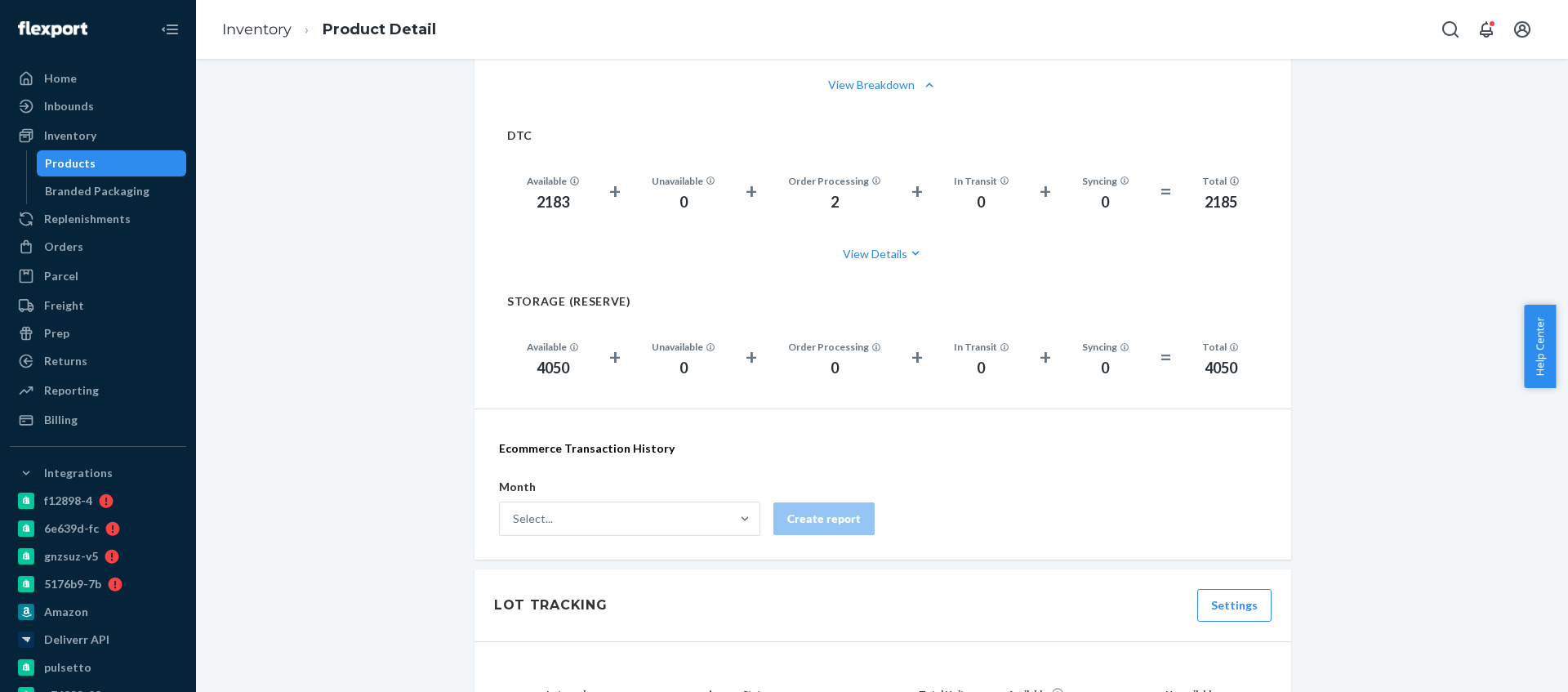
click at [535, 197] on div "2183" at bounding box center [552, 203] width 52 height 22
copy div "2183"
click at [105, 142] on div "Inventory" at bounding box center [98, 135] width 173 height 23
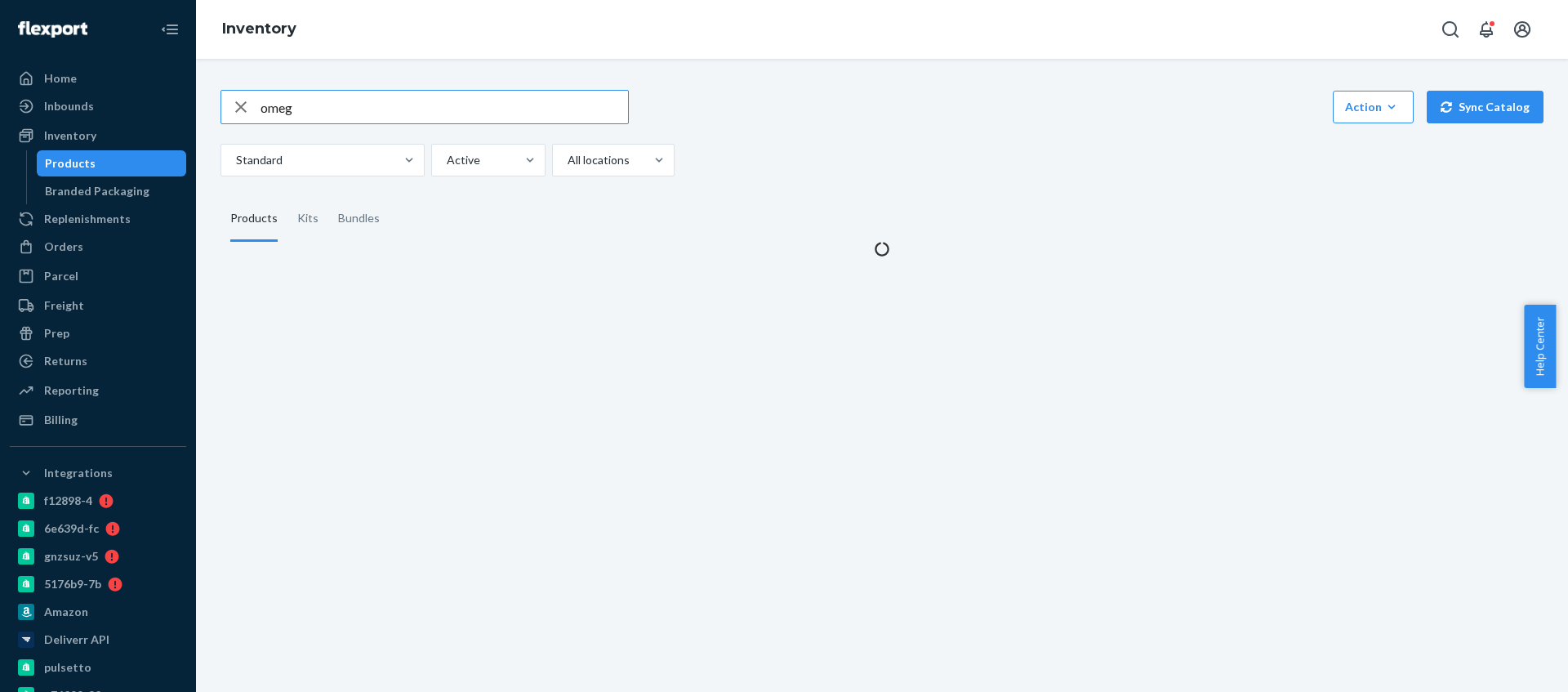
click at [258, 99] on div "button" at bounding box center [241, 106] width 39 height 32
click at [261, 100] on input "text" at bounding box center [444, 106] width 367 height 32
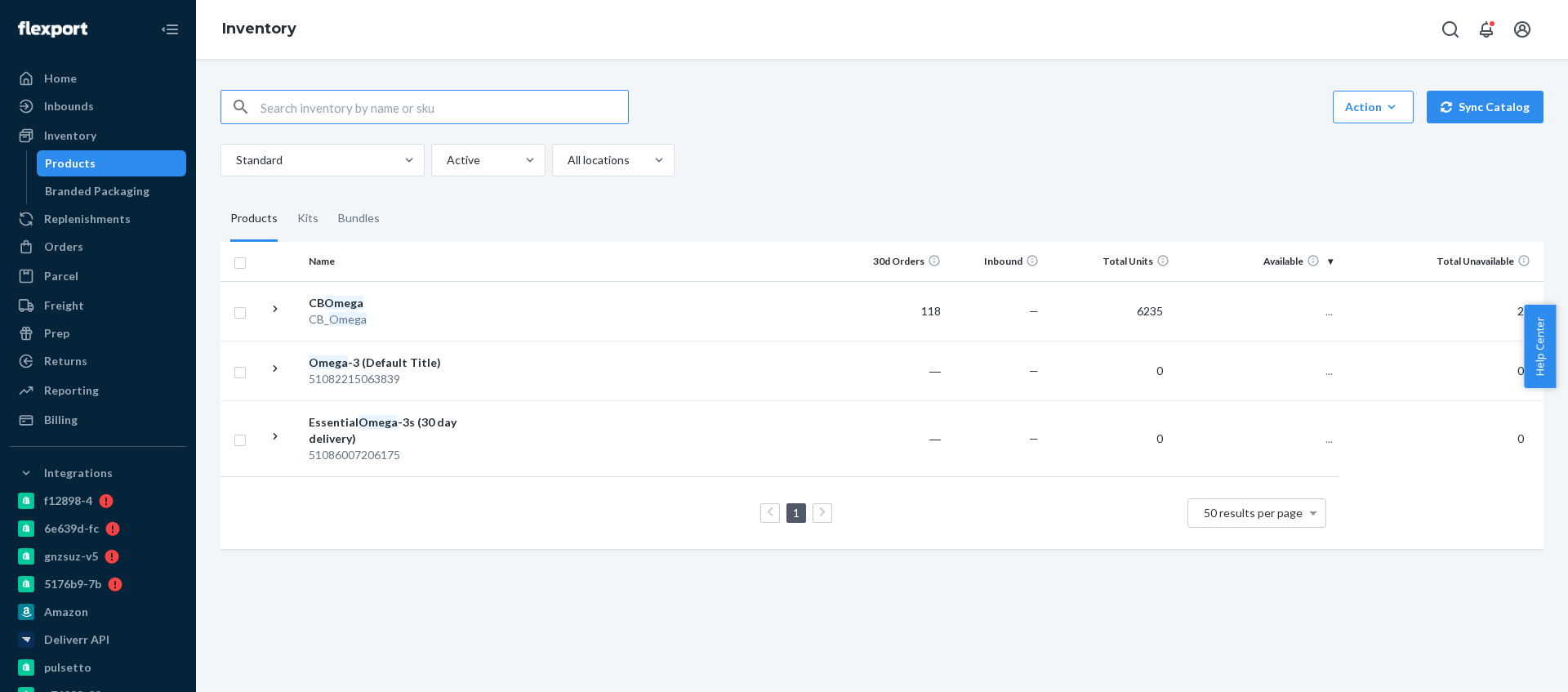
click at [328, 113] on input "text" at bounding box center [444, 106] width 367 height 32
type input "mag"
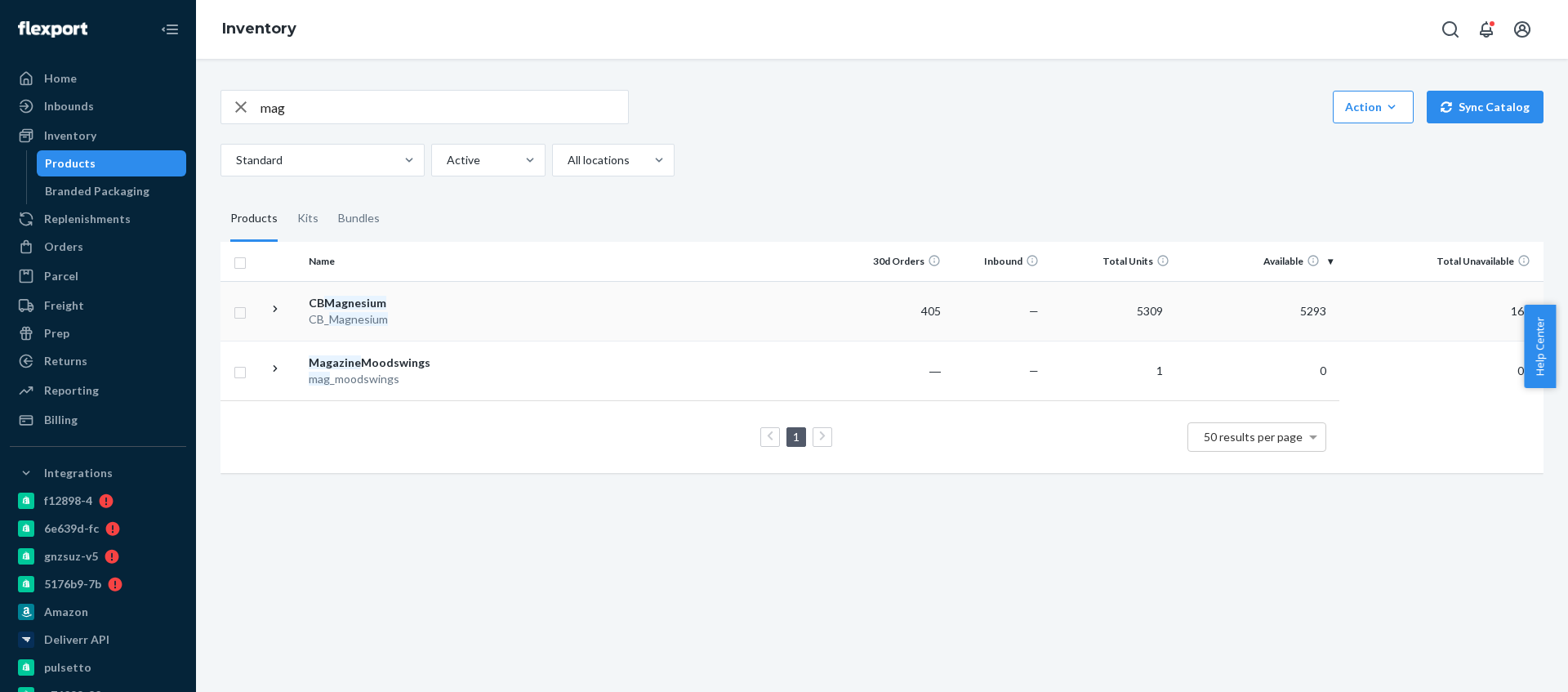
click at [512, 304] on td at bounding box center [667, 310] width 363 height 60
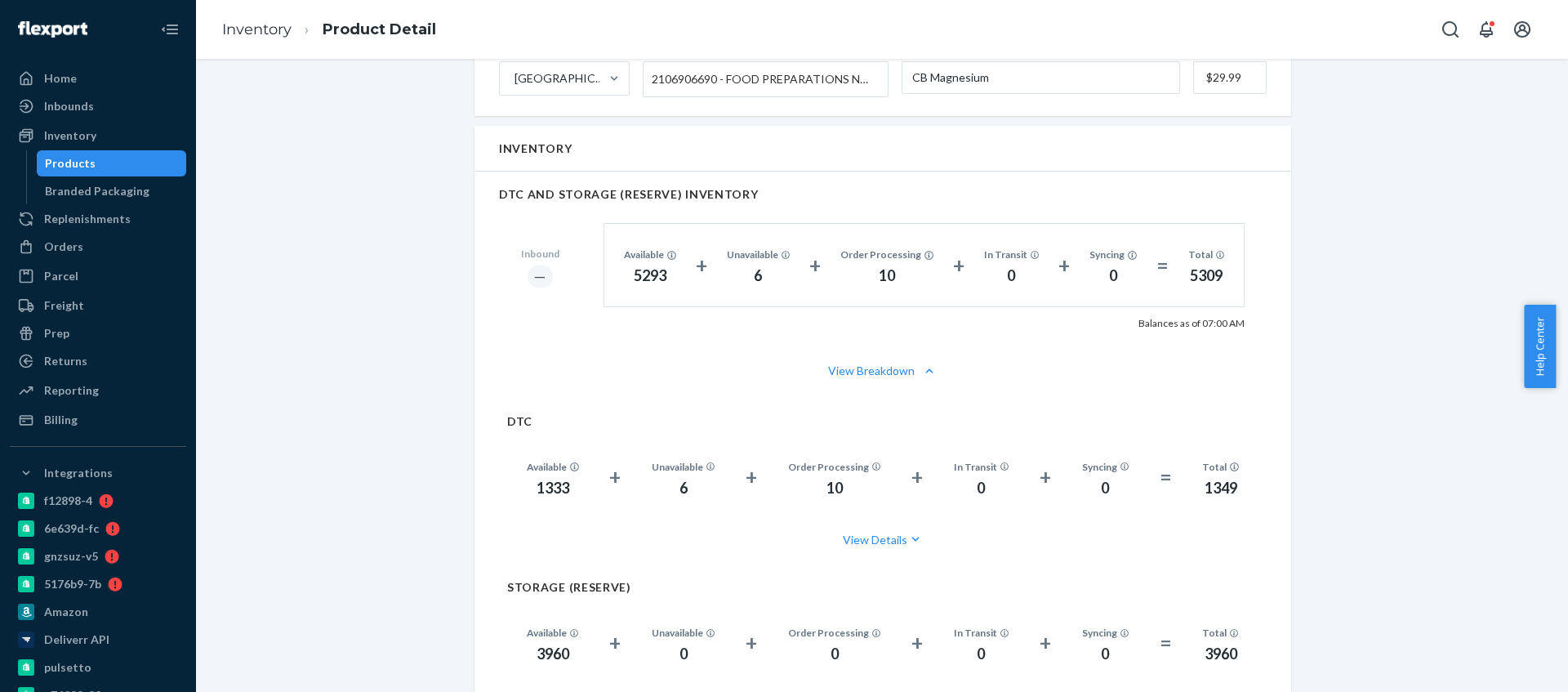
scroll to position [1010, 0]
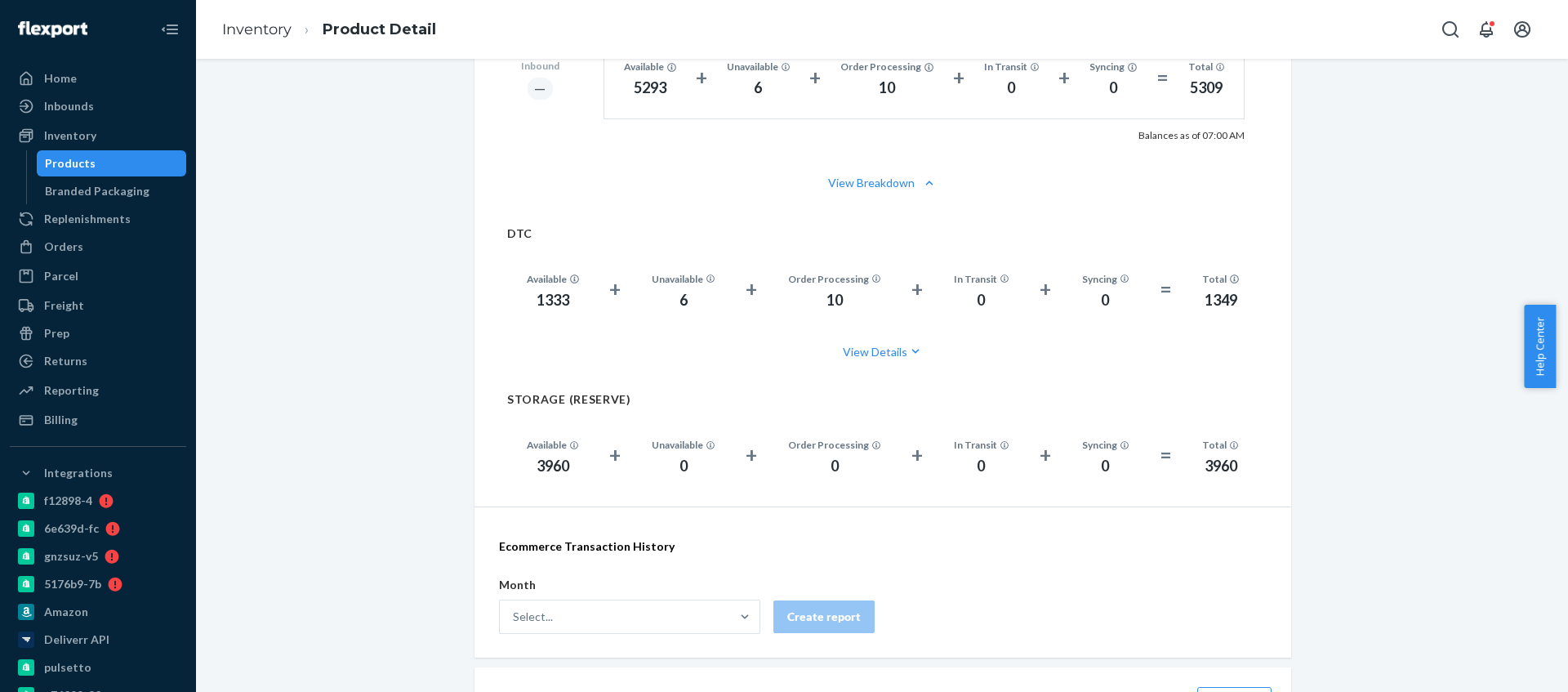
click at [545, 292] on div "1333" at bounding box center [552, 301] width 52 height 22
click at [129, 151] on link "Products" at bounding box center [111, 163] width 151 height 27
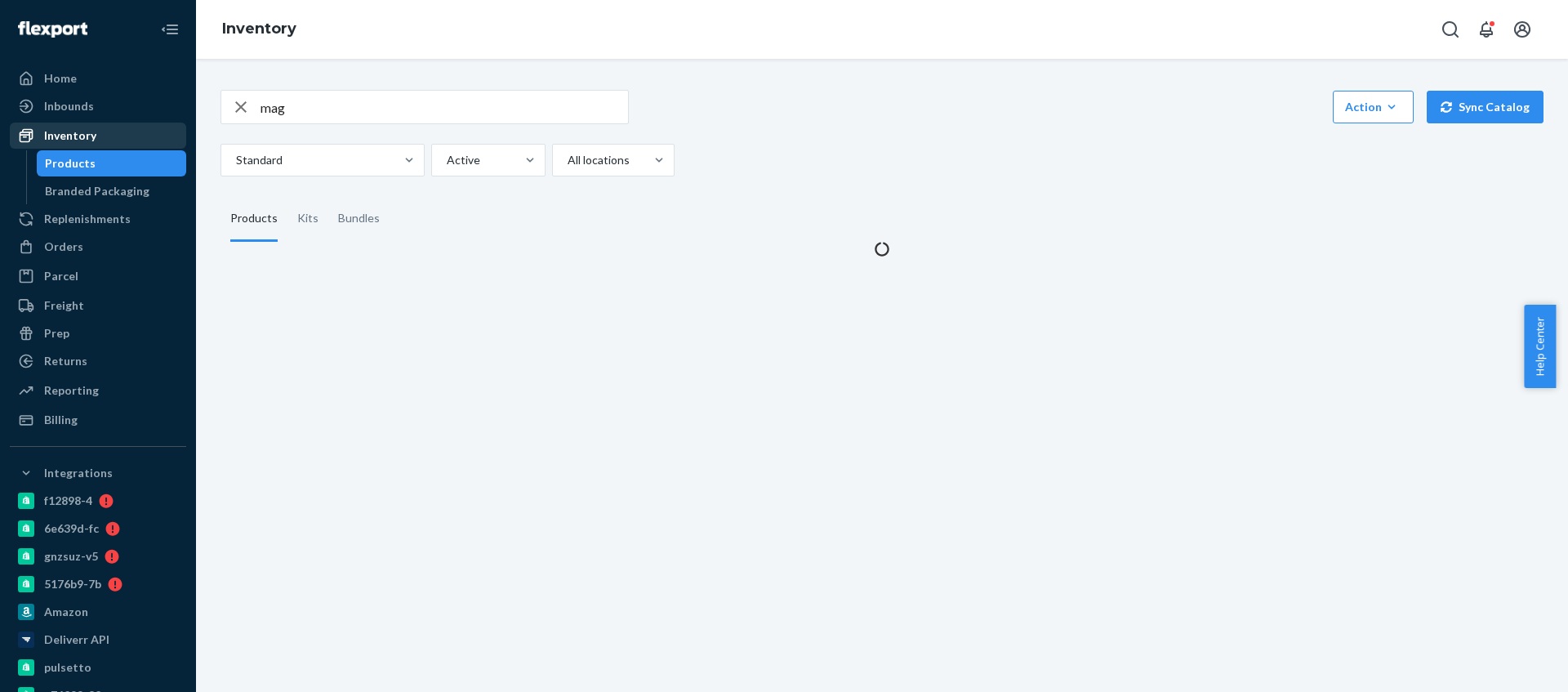
click at [124, 134] on div "Inventory" at bounding box center [98, 135] width 173 height 23
click at [334, 112] on input "mag" at bounding box center [444, 106] width 367 height 32
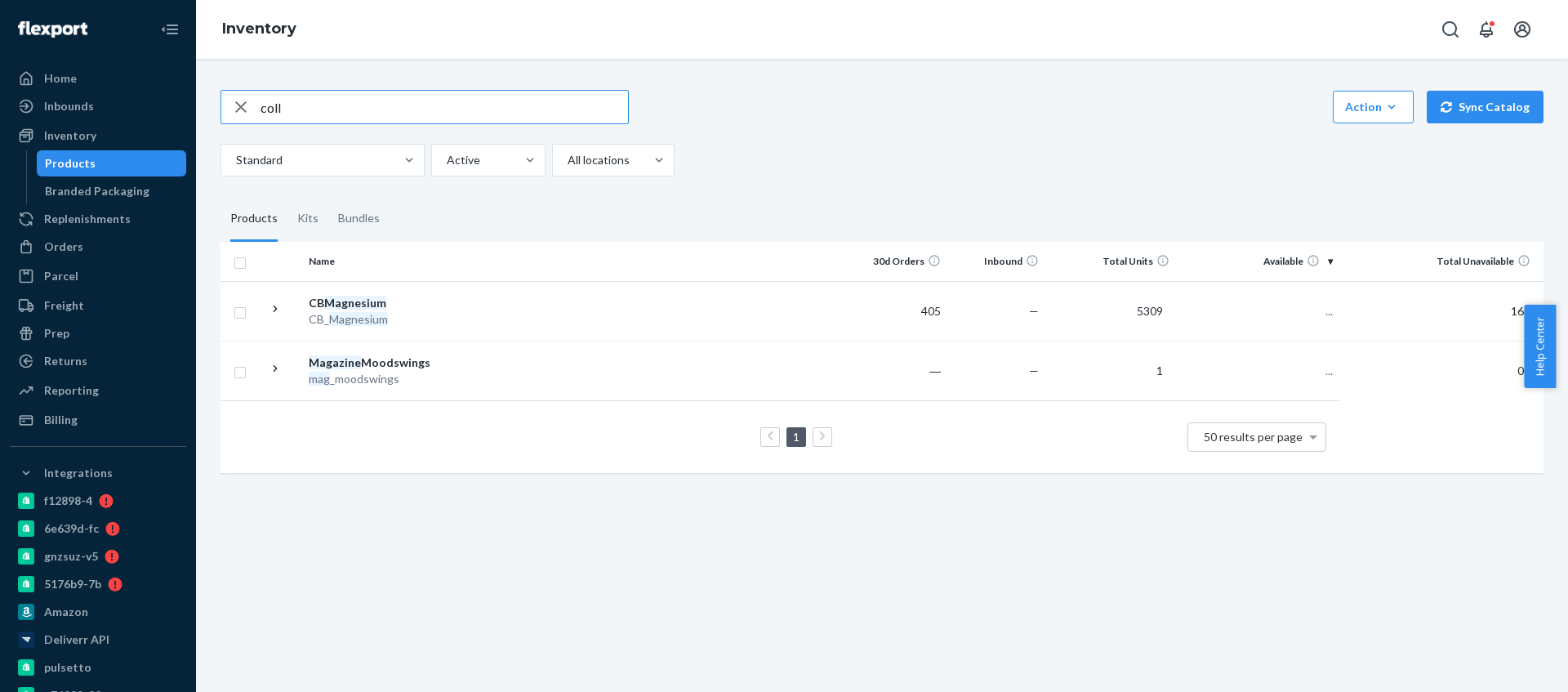
type input "coll"
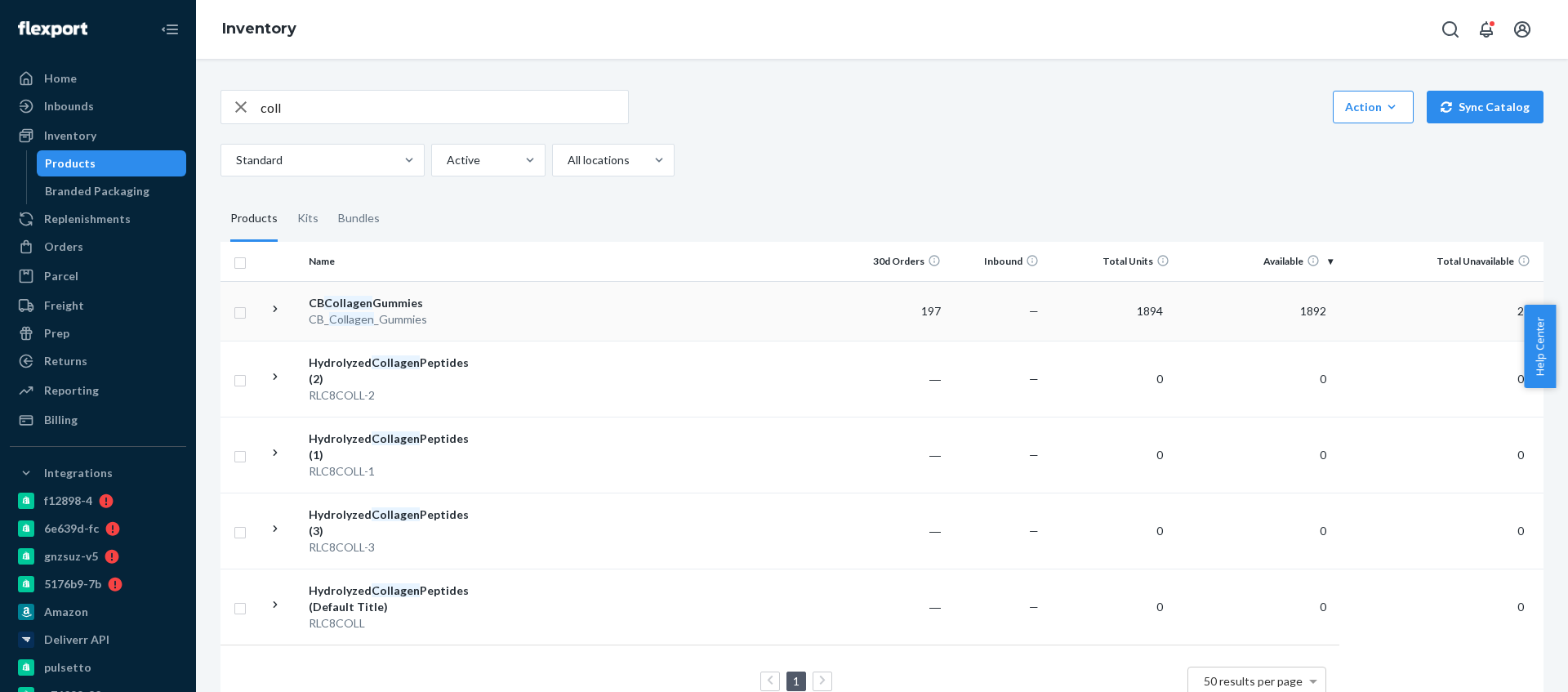
click at [511, 329] on td at bounding box center [667, 310] width 363 height 60
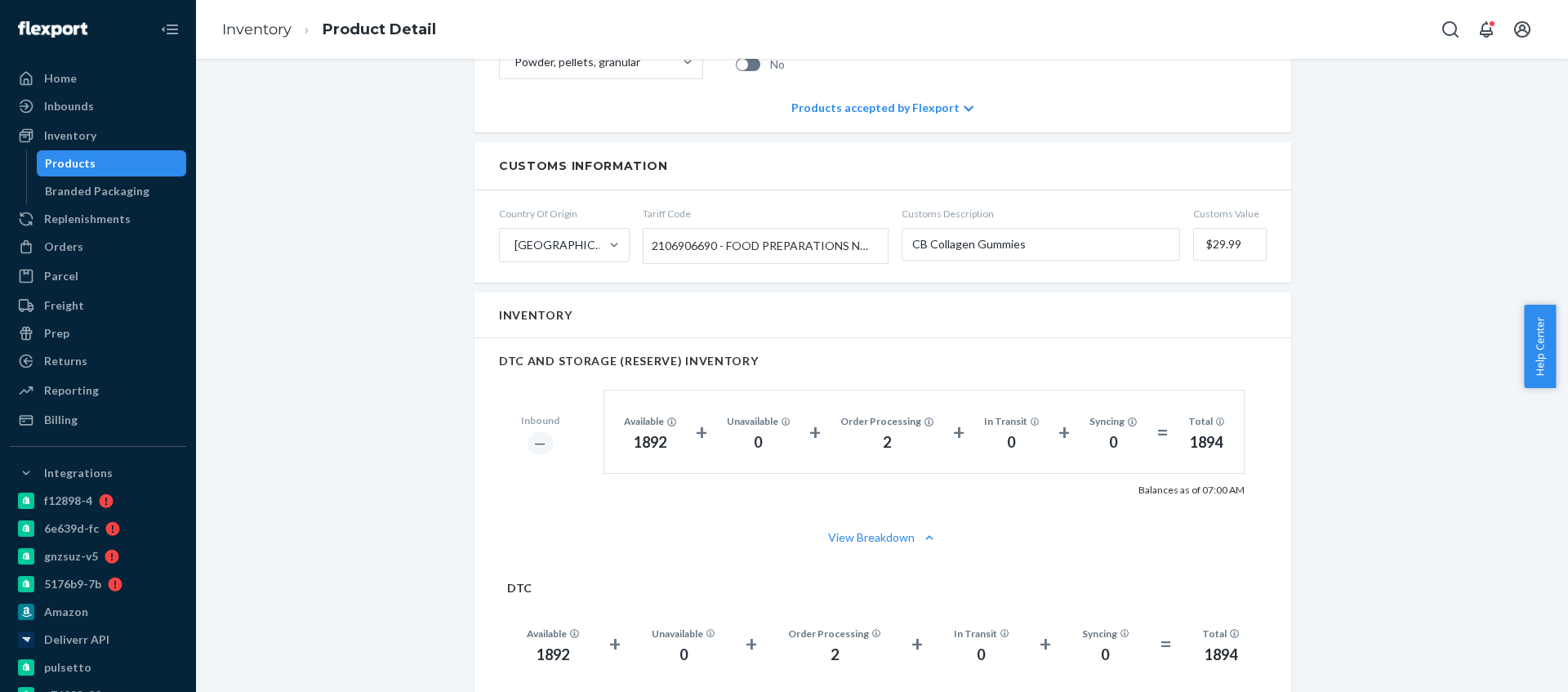
scroll to position [999, 0]
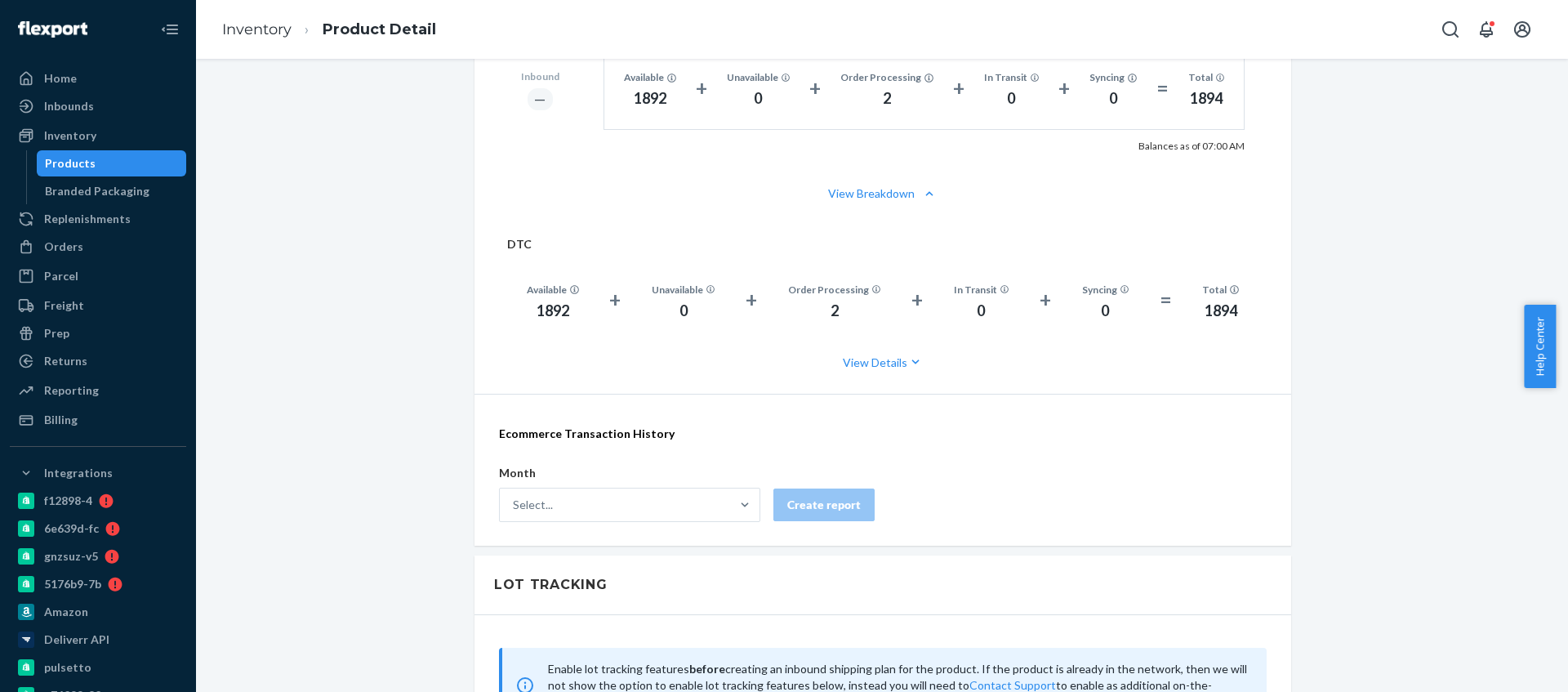
click at [547, 309] on div "1892" at bounding box center [552, 311] width 52 height 22
click at [130, 133] on div "Inventory" at bounding box center [98, 135] width 173 height 23
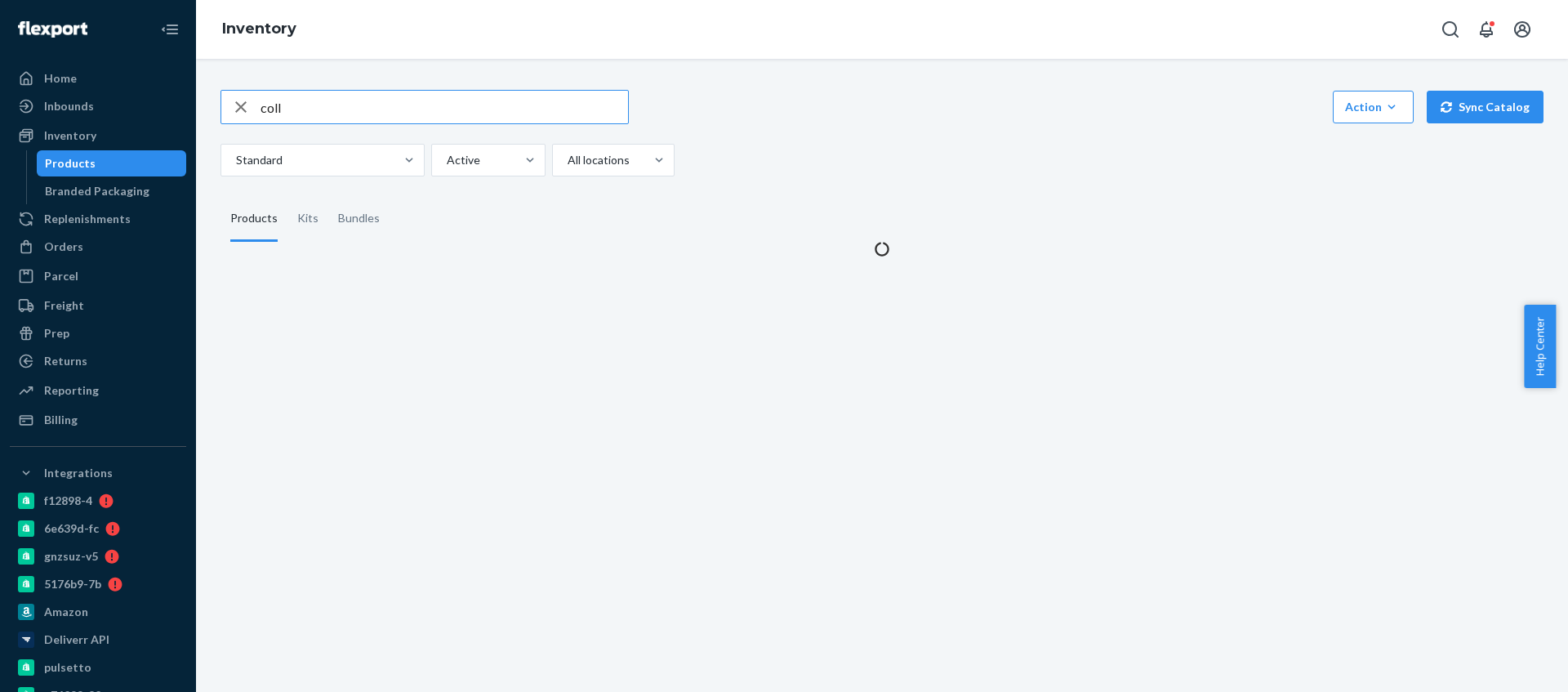
click at [332, 122] on input "coll" at bounding box center [444, 106] width 367 height 32
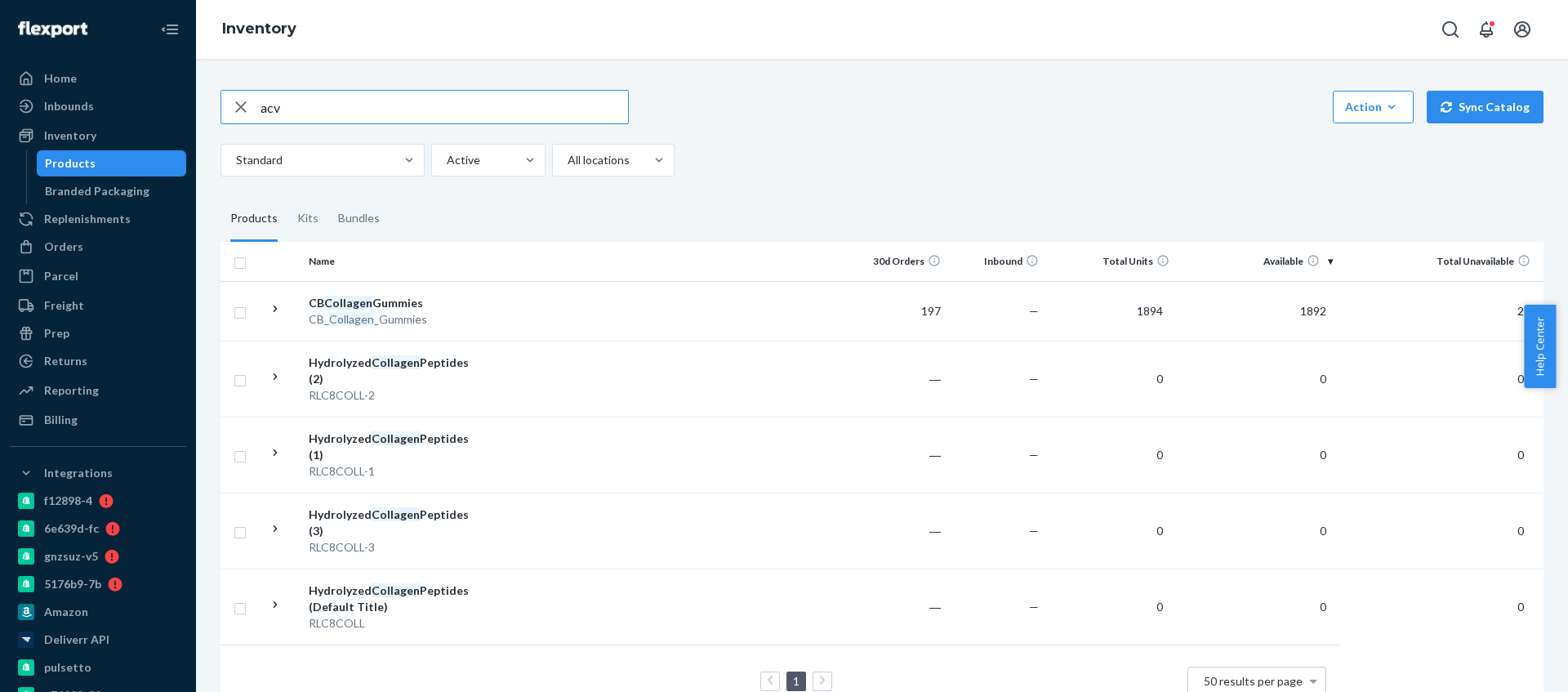
type input "acv"
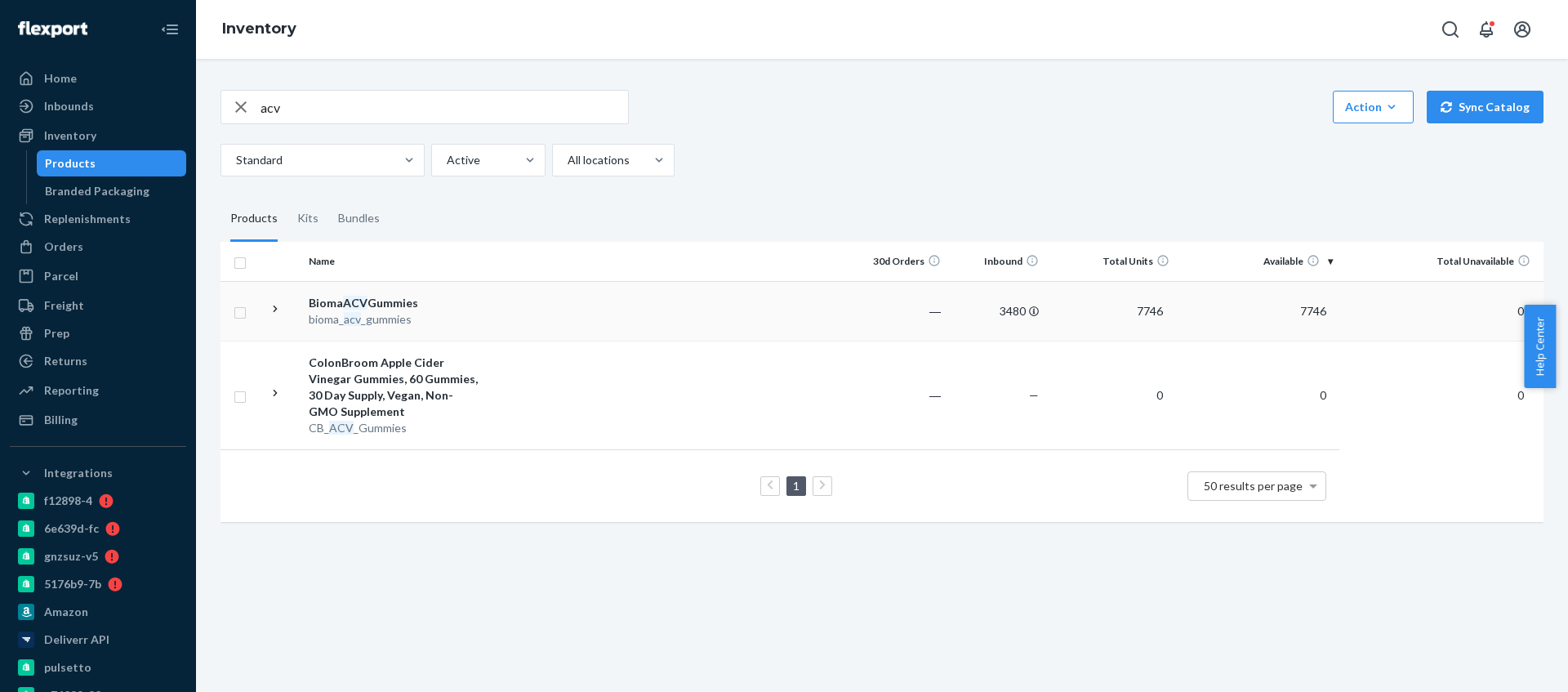
click at [559, 291] on td at bounding box center [667, 310] width 363 height 60
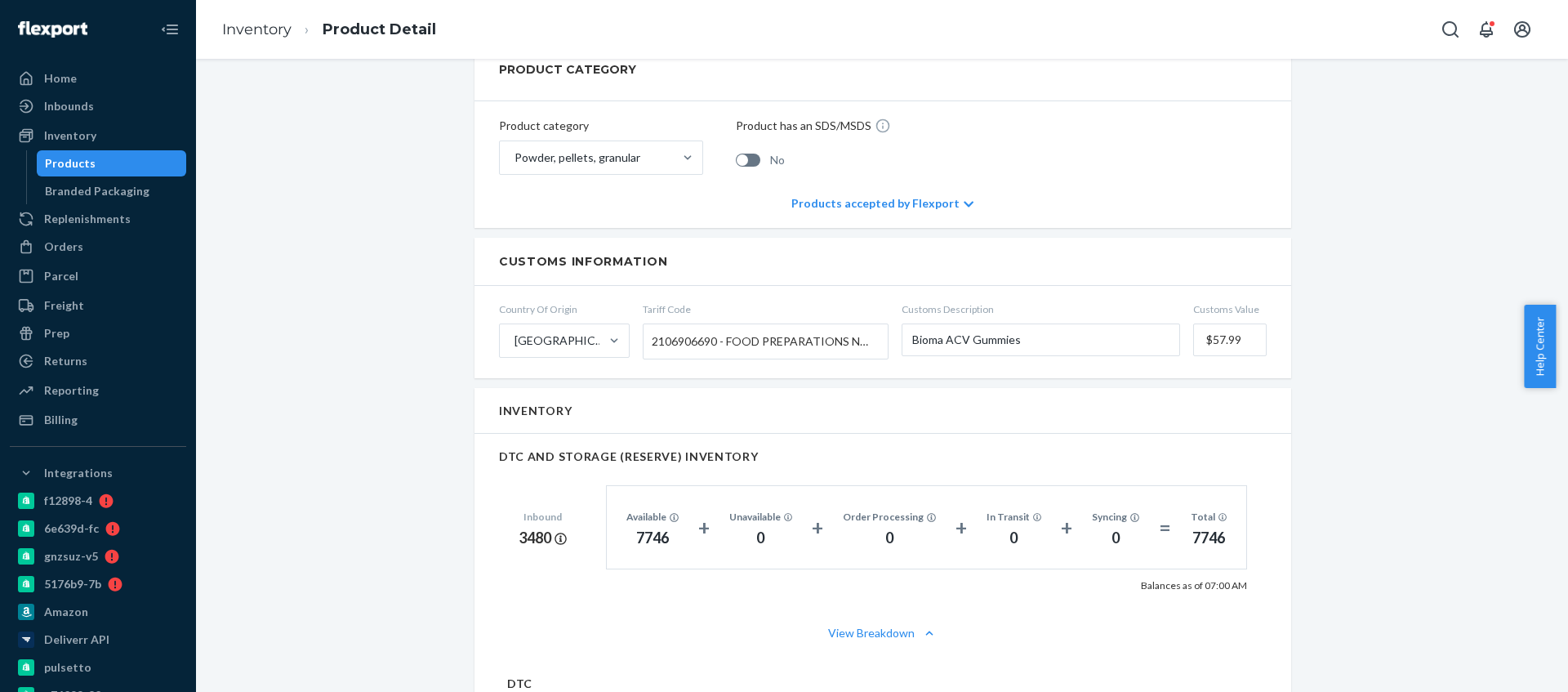
scroll to position [896, 0]
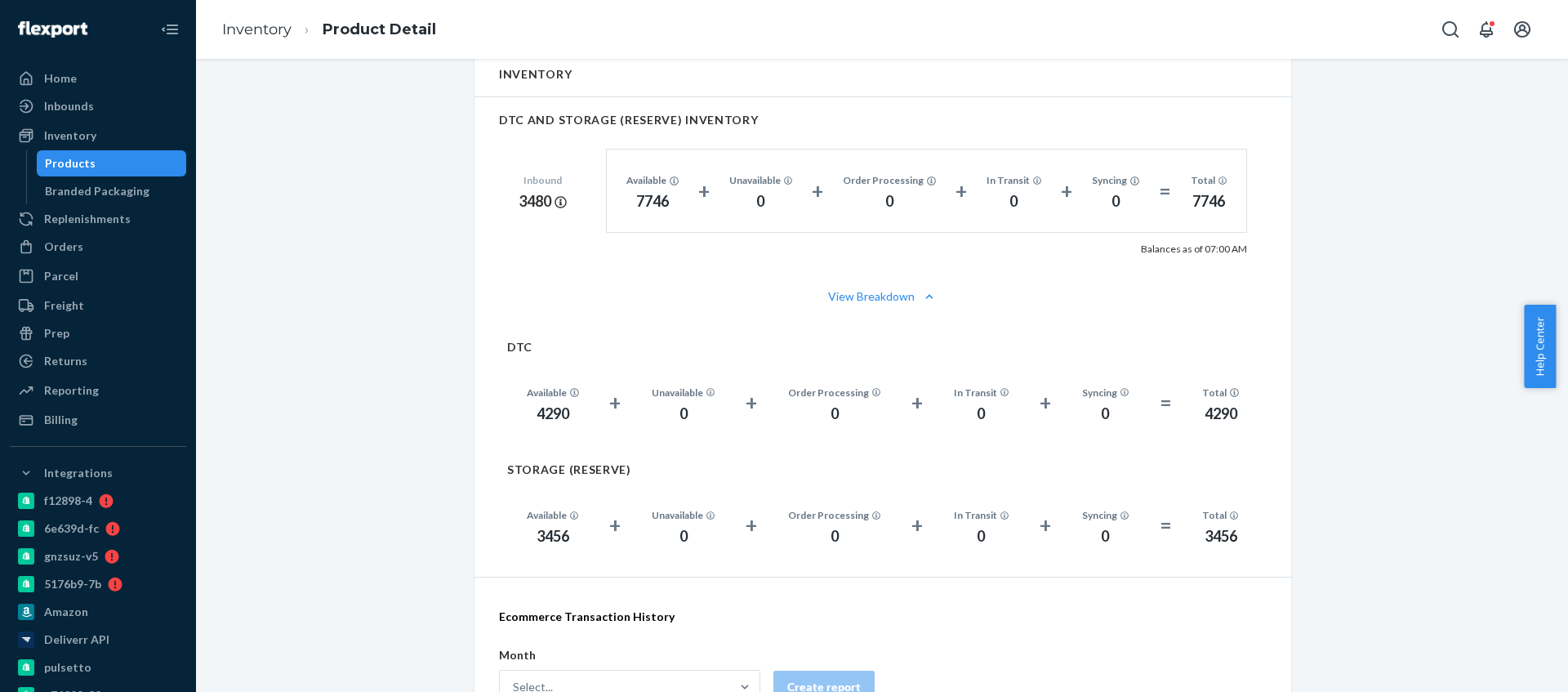
click at [547, 410] on div "4290" at bounding box center [552, 414] width 52 height 22
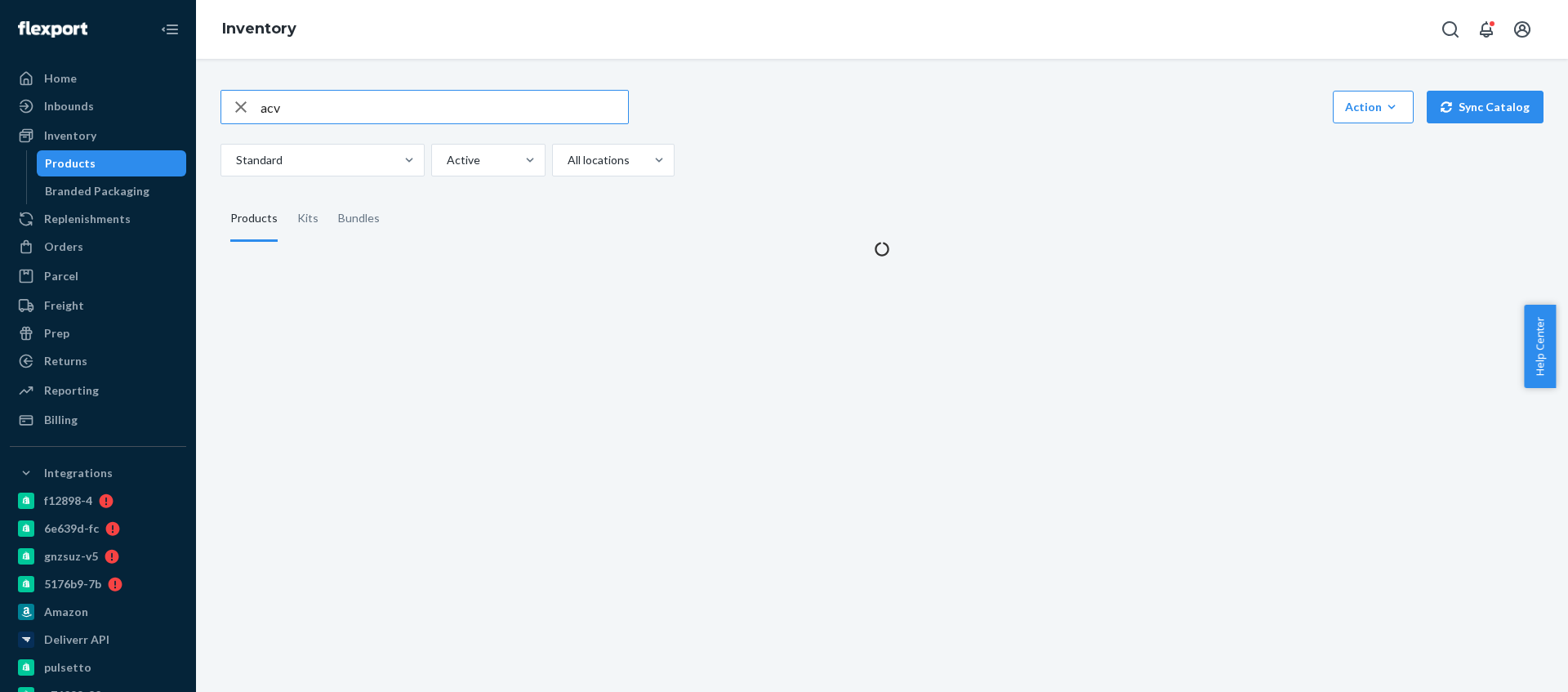
click at [303, 107] on input "acv" at bounding box center [444, 106] width 367 height 32
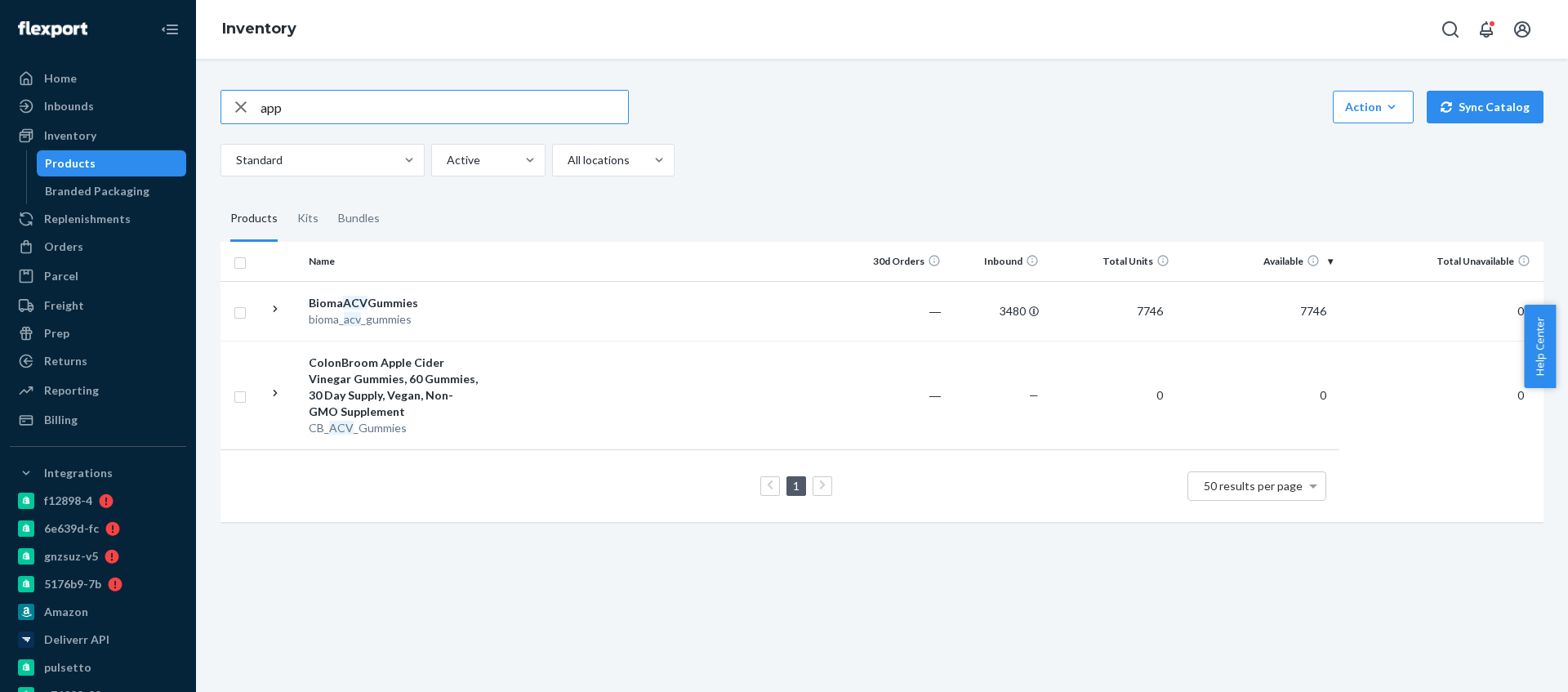
type input "app"
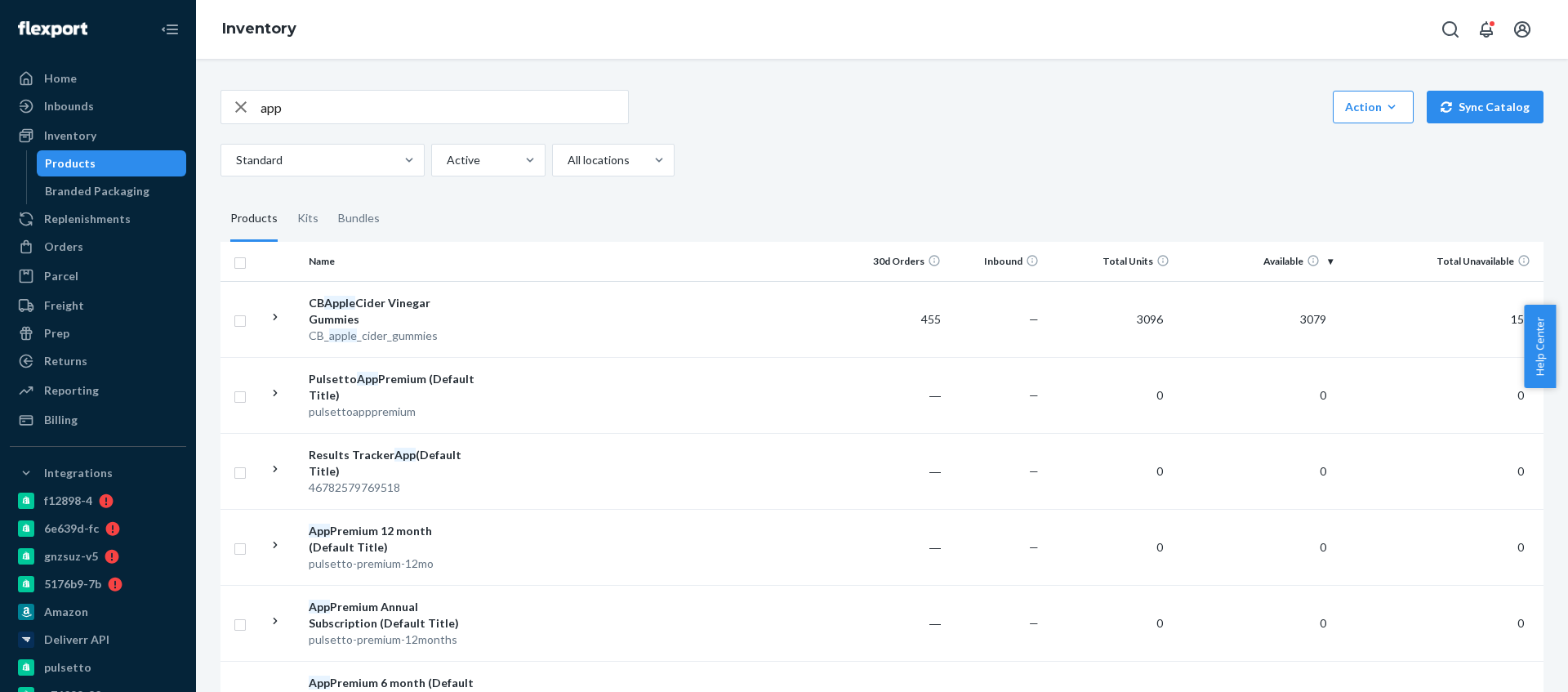
click at [448, 314] on div "CB Apple Cider Vinegar Gummies" at bounding box center [394, 311] width 170 height 32
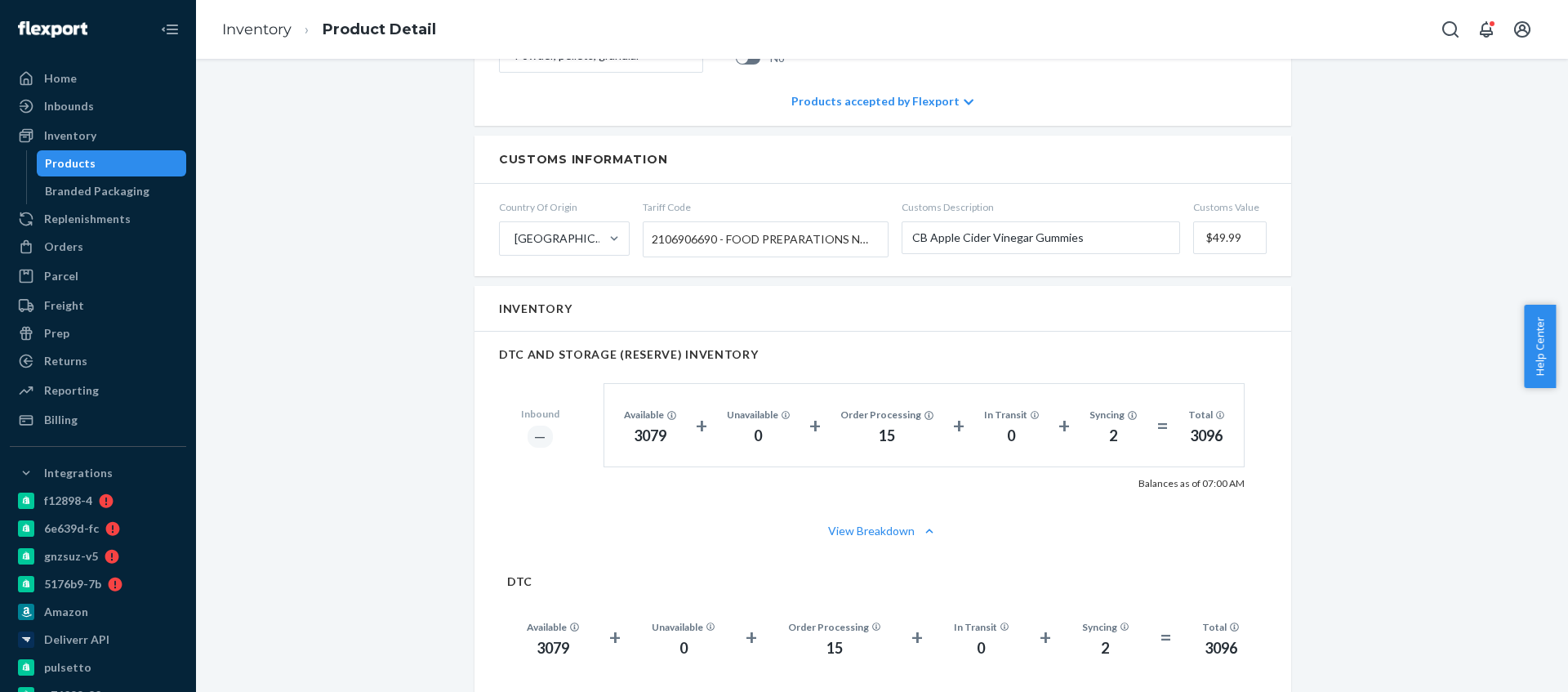
scroll to position [976, 0]
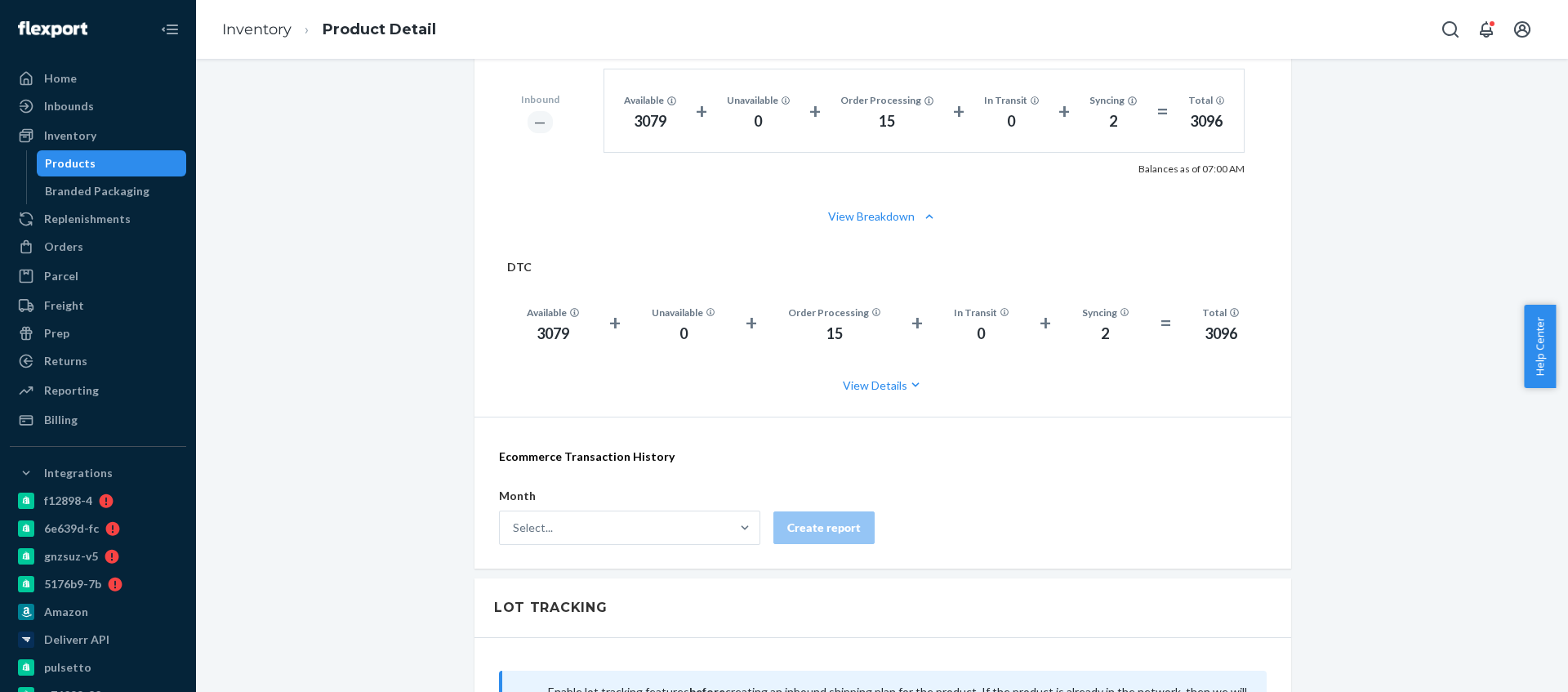
click at [545, 343] on div "3079" at bounding box center [552, 335] width 52 height 22
click at [545, 340] on div "3079" at bounding box center [552, 335] width 52 height 22
click at [100, 139] on div "Inventory" at bounding box center [98, 135] width 173 height 23
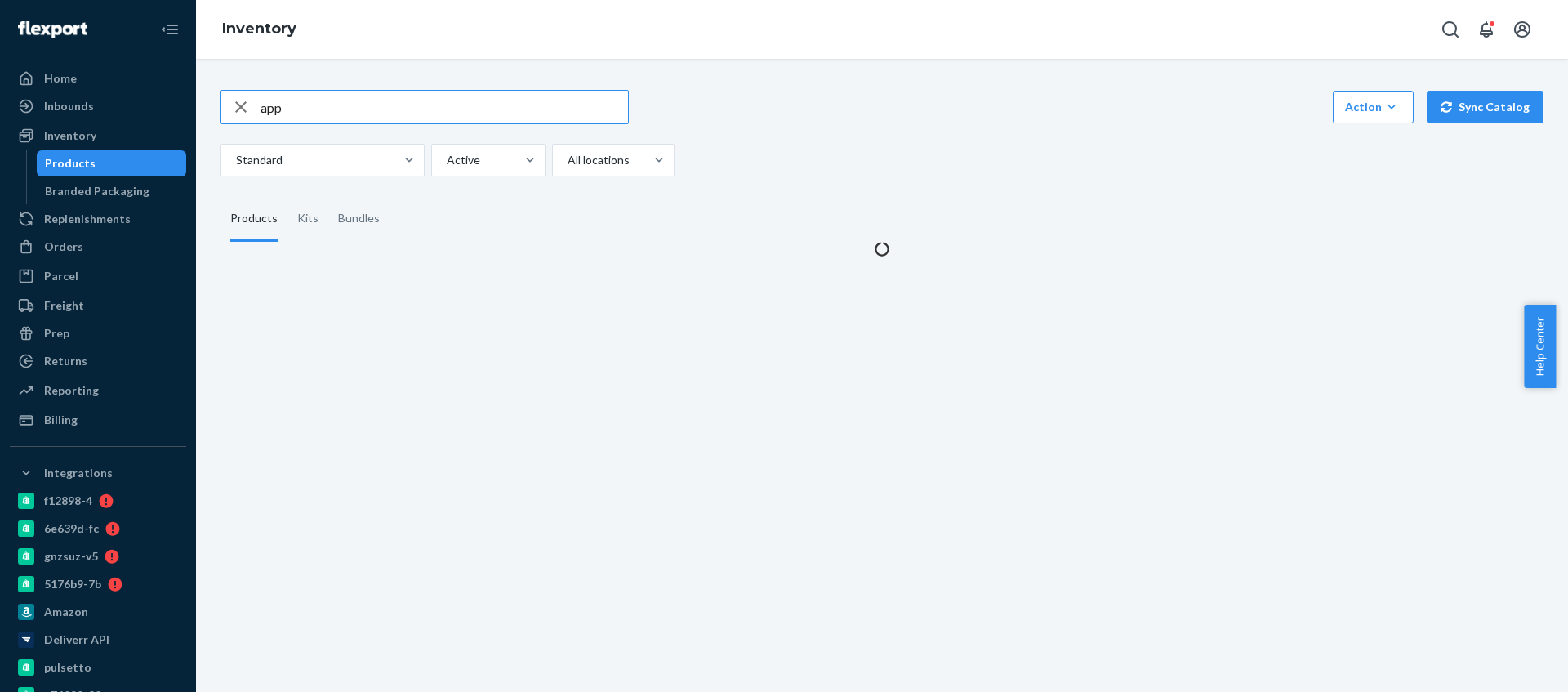
click at [327, 113] on input "app" at bounding box center [444, 106] width 367 height 32
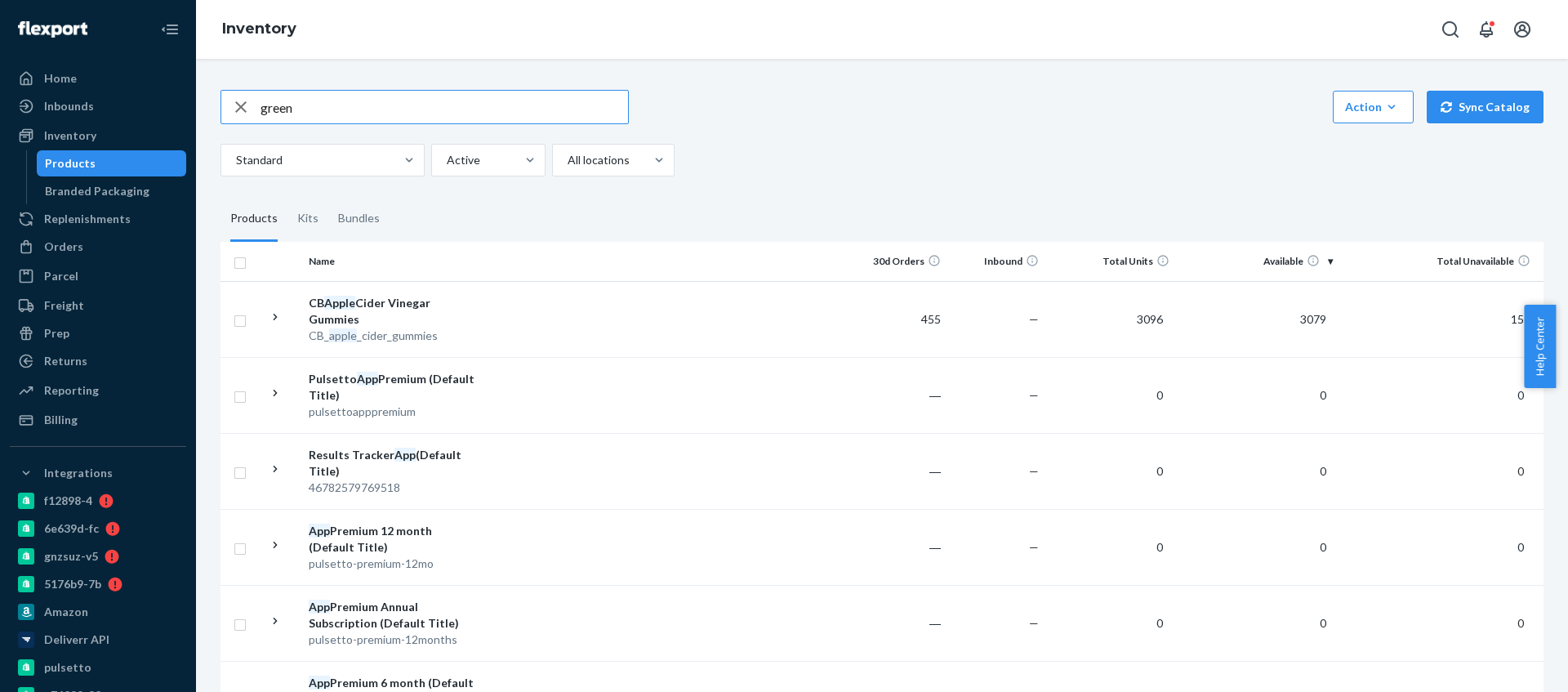
type input "green"
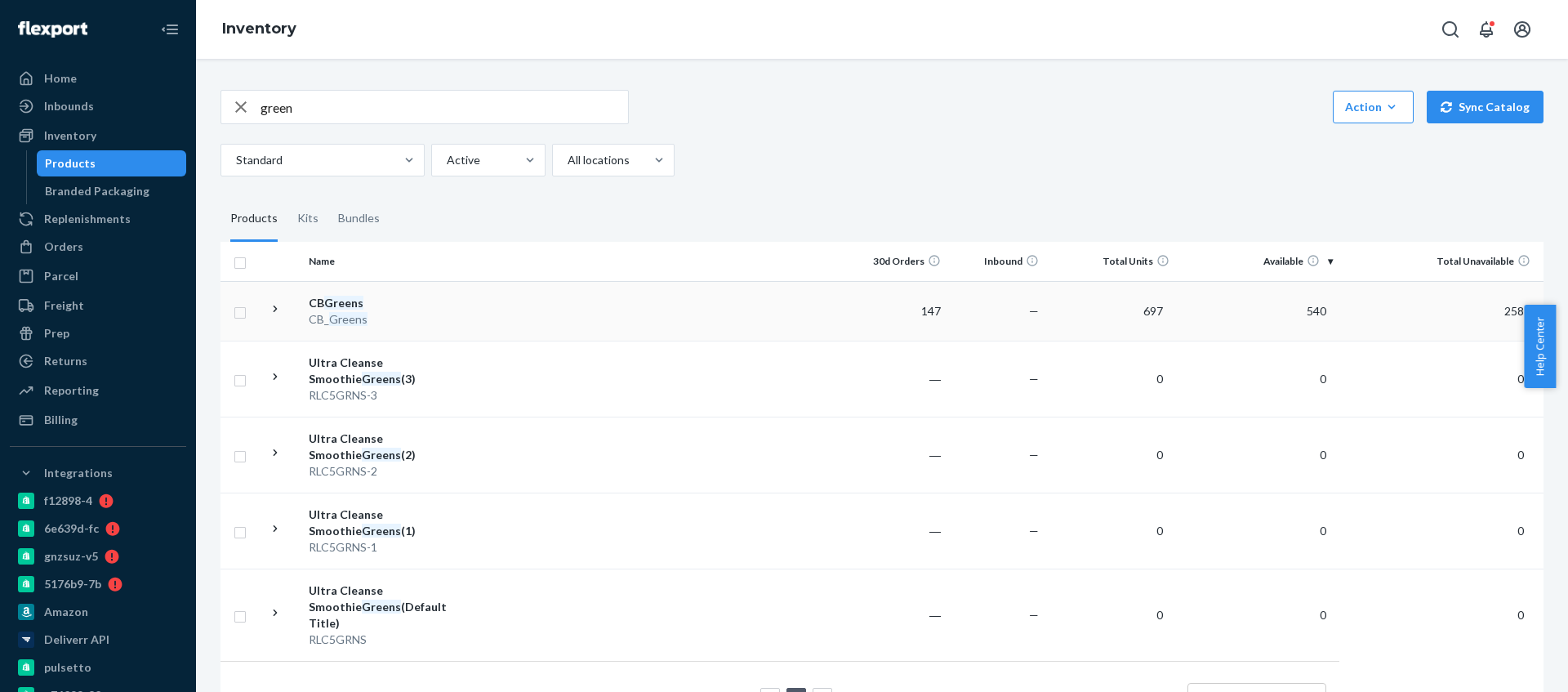
click at [548, 304] on td at bounding box center [667, 310] width 363 height 60
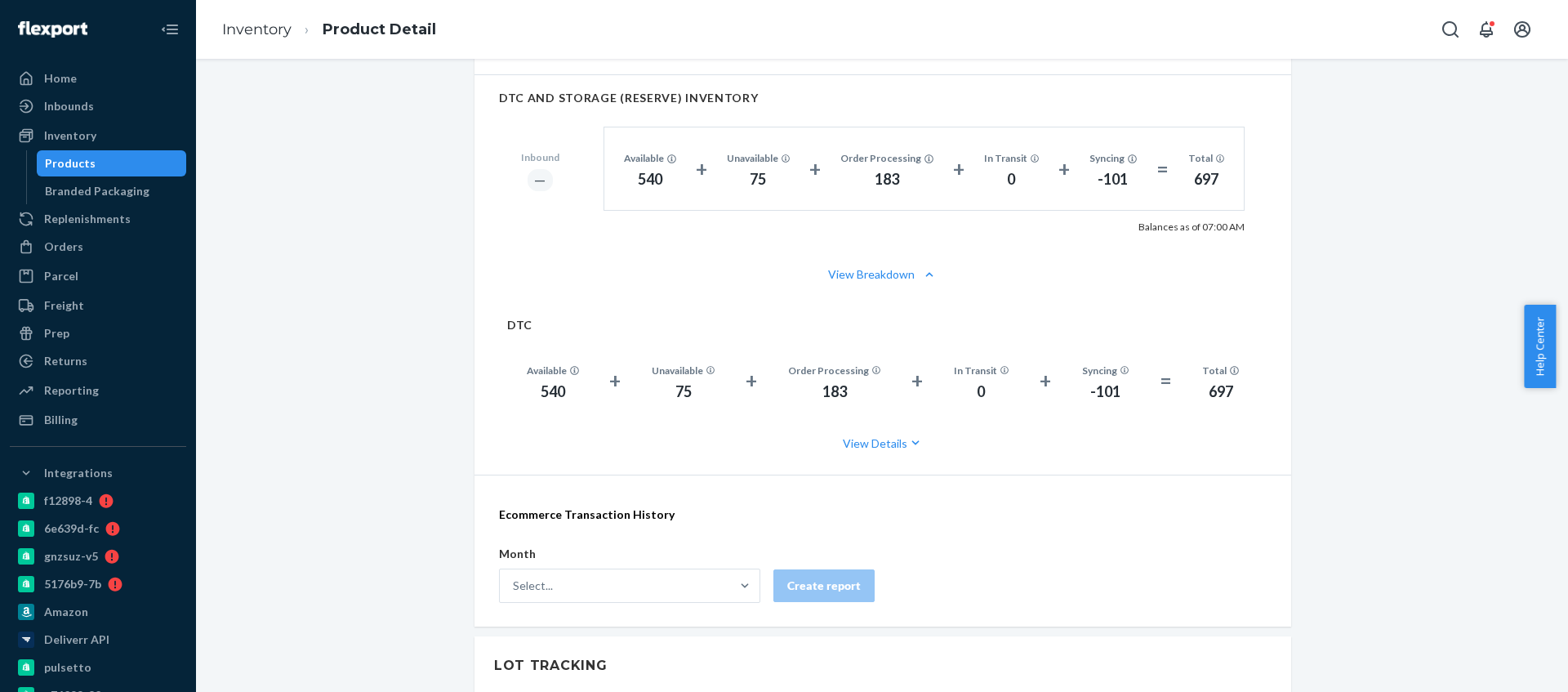
scroll to position [942, 0]
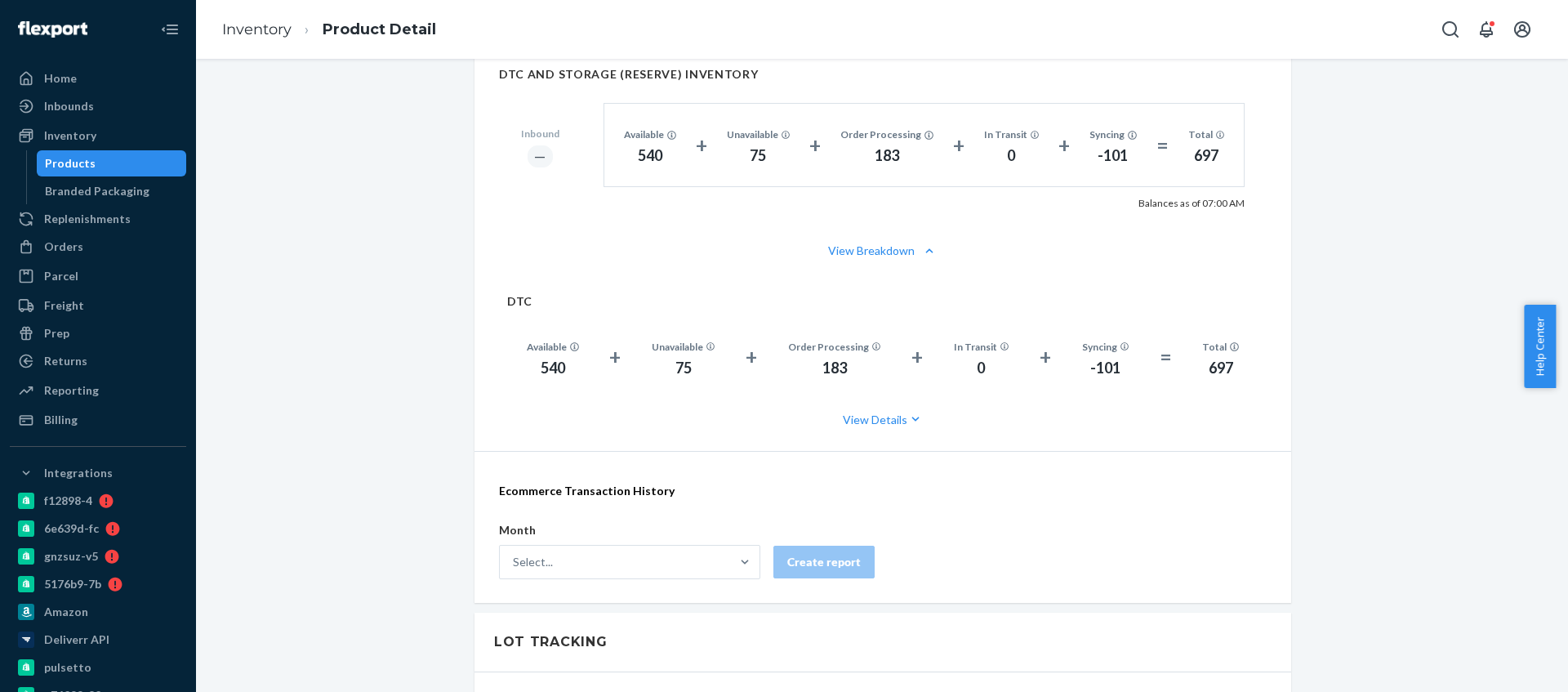
click at [547, 363] on div "540" at bounding box center [552, 368] width 52 height 22
click at [88, 148] on link "Inventory" at bounding box center [97, 135] width 176 height 27
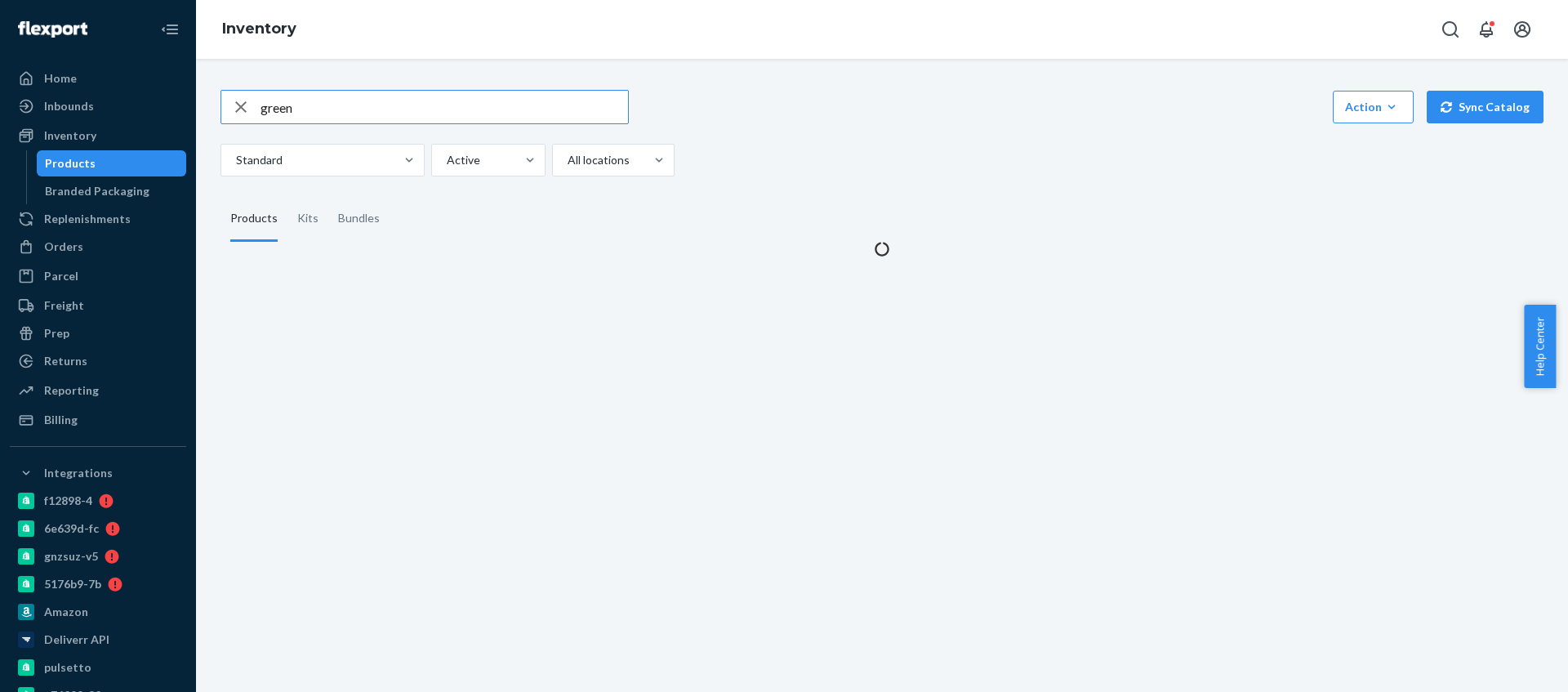
click at [345, 102] on input "green" at bounding box center [444, 106] width 367 height 32
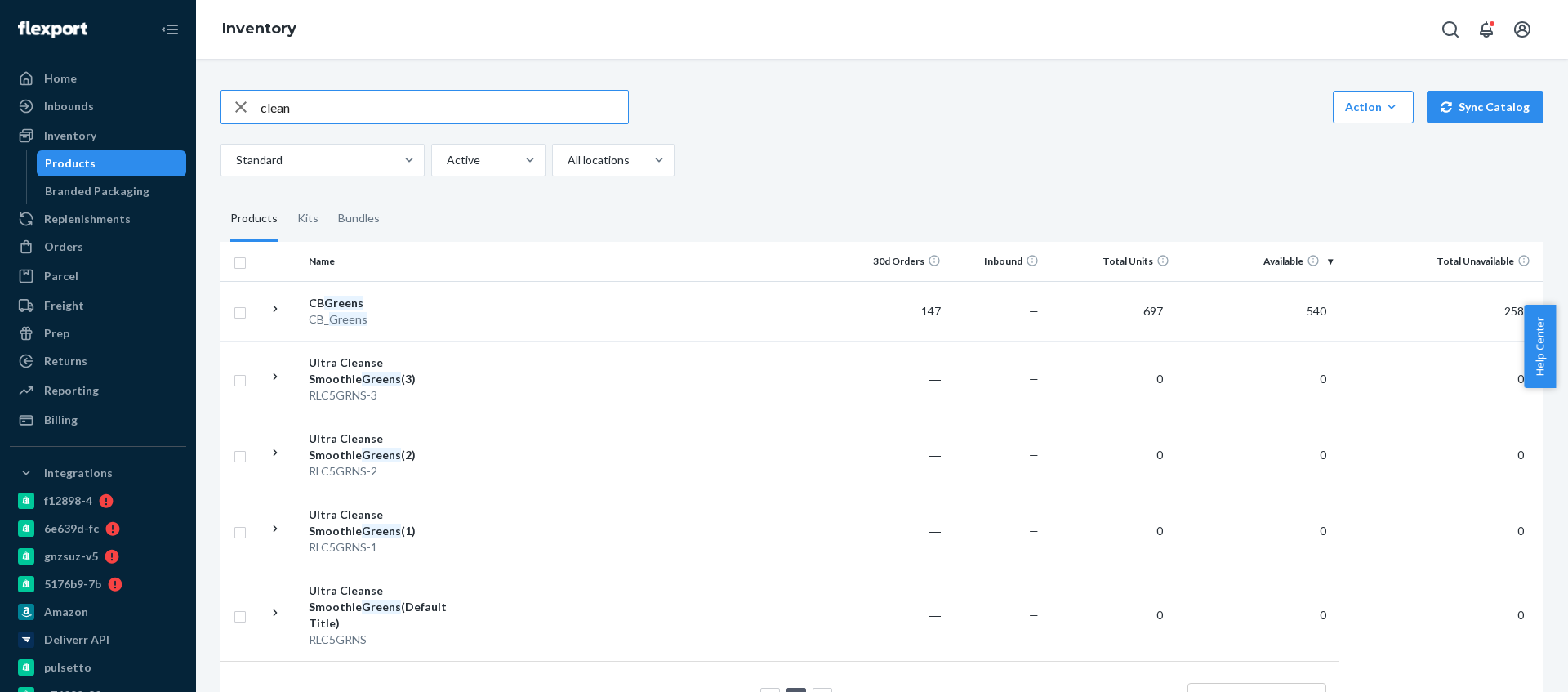
type input "clean"
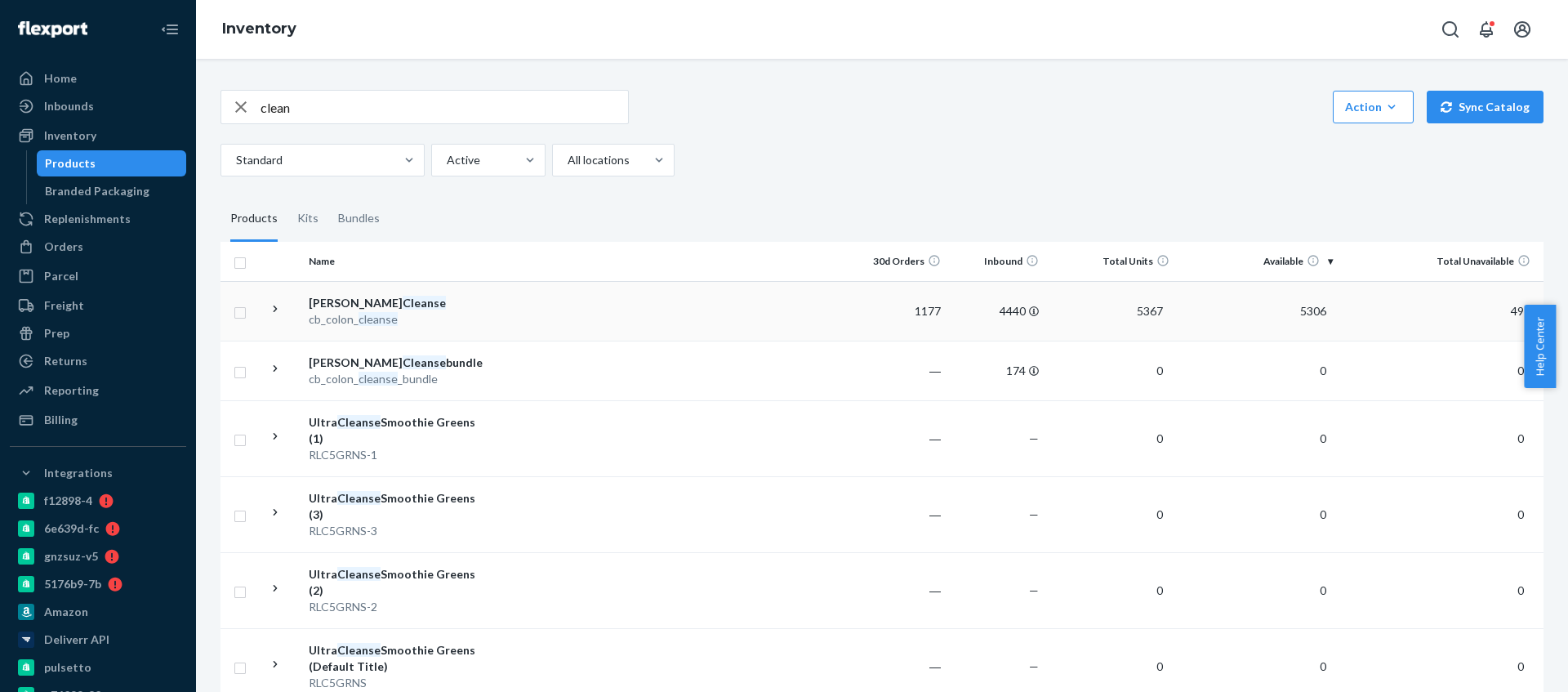
click at [546, 300] on td at bounding box center [667, 310] width 363 height 60
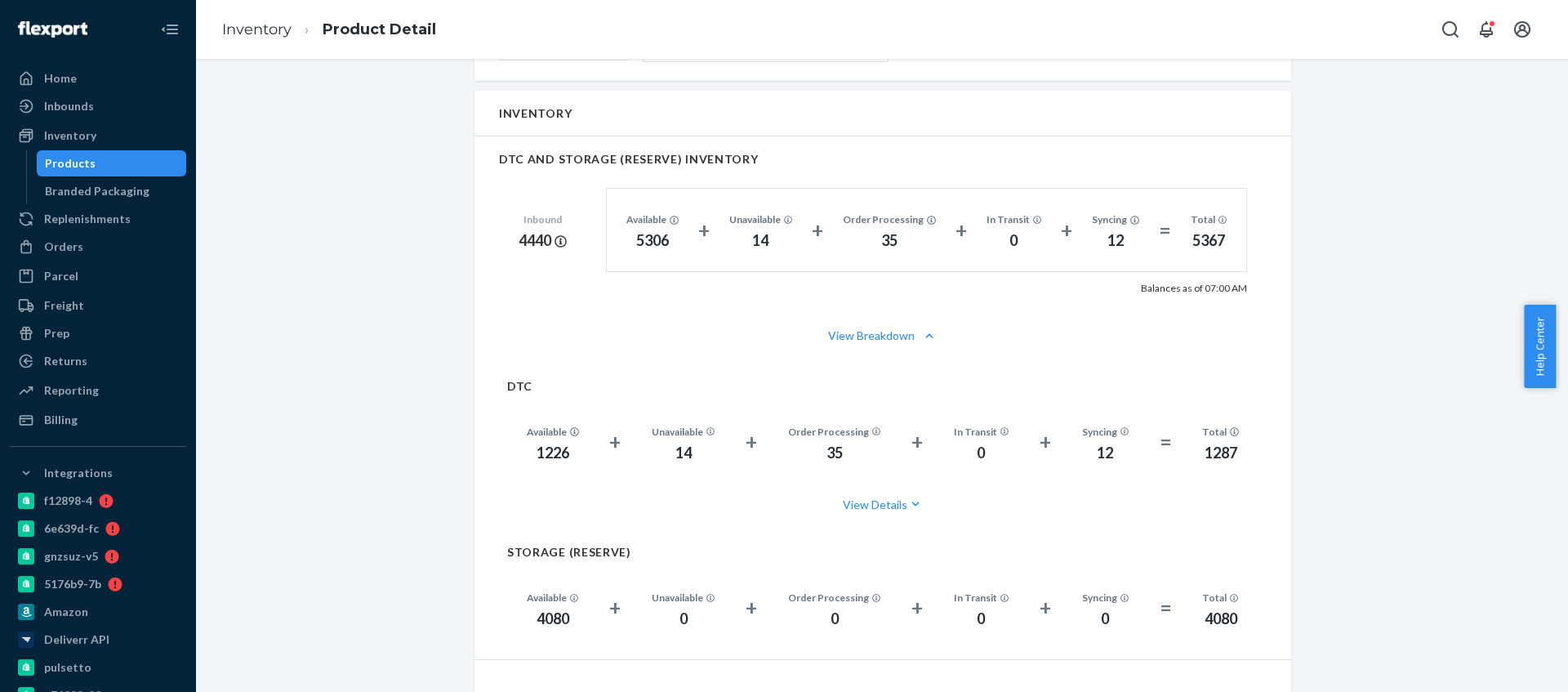
scroll to position [929, 0]
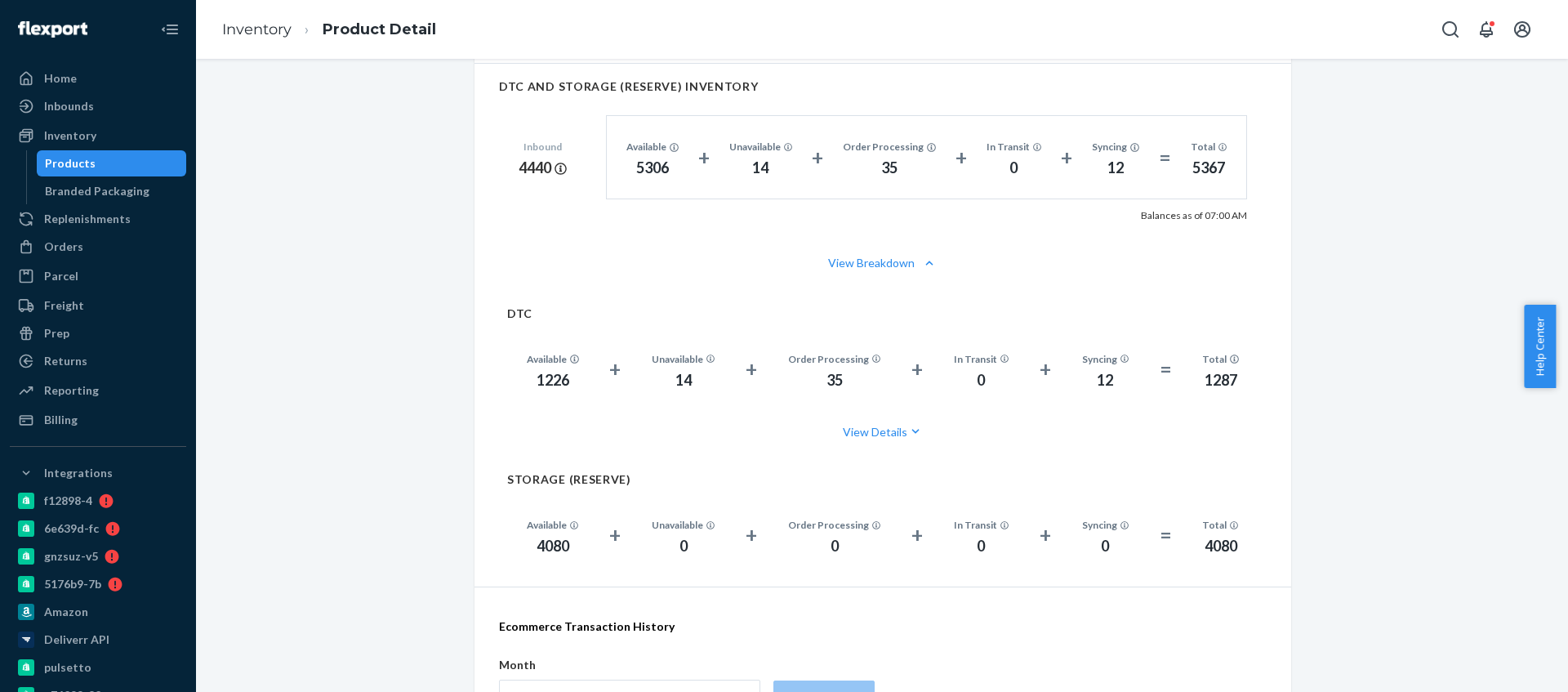
click at [539, 378] on div "1226" at bounding box center [552, 381] width 52 height 22
click at [108, 132] on div "Inventory" at bounding box center [98, 135] width 173 height 23
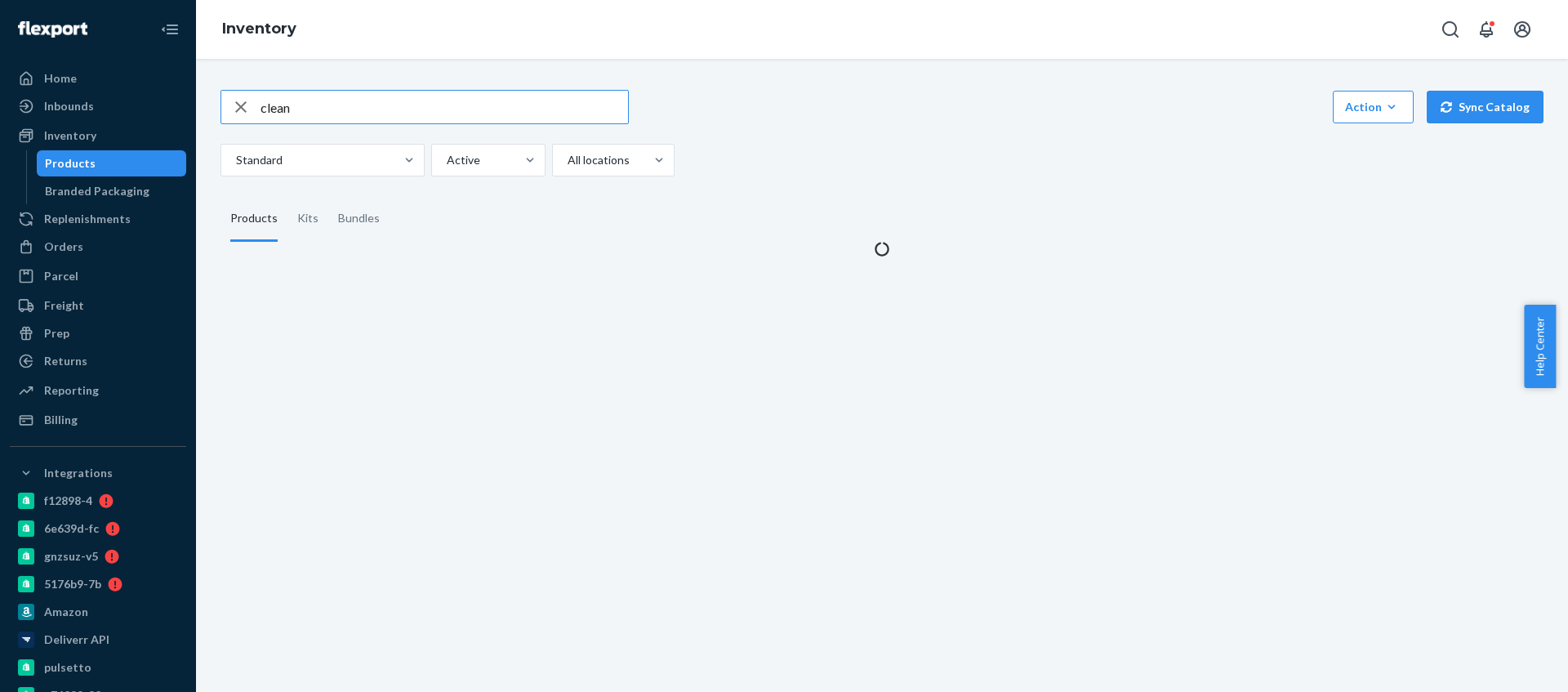
click at [348, 113] on input "clean" at bounding box center [444, 106] width 367 height 32
type input "day"
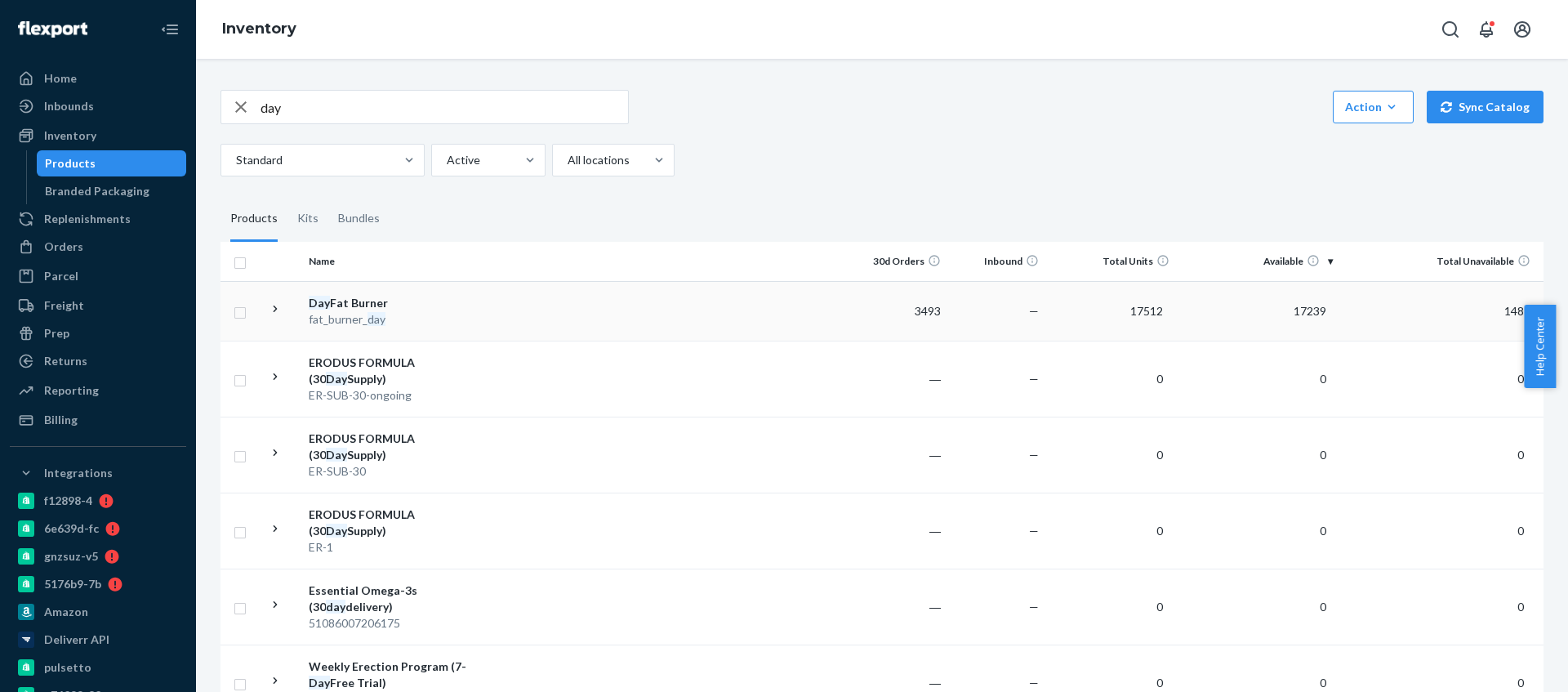
click at [476, 315] on div "fat_burner_ day" at bounding box center [394, 319] width 170 height 17
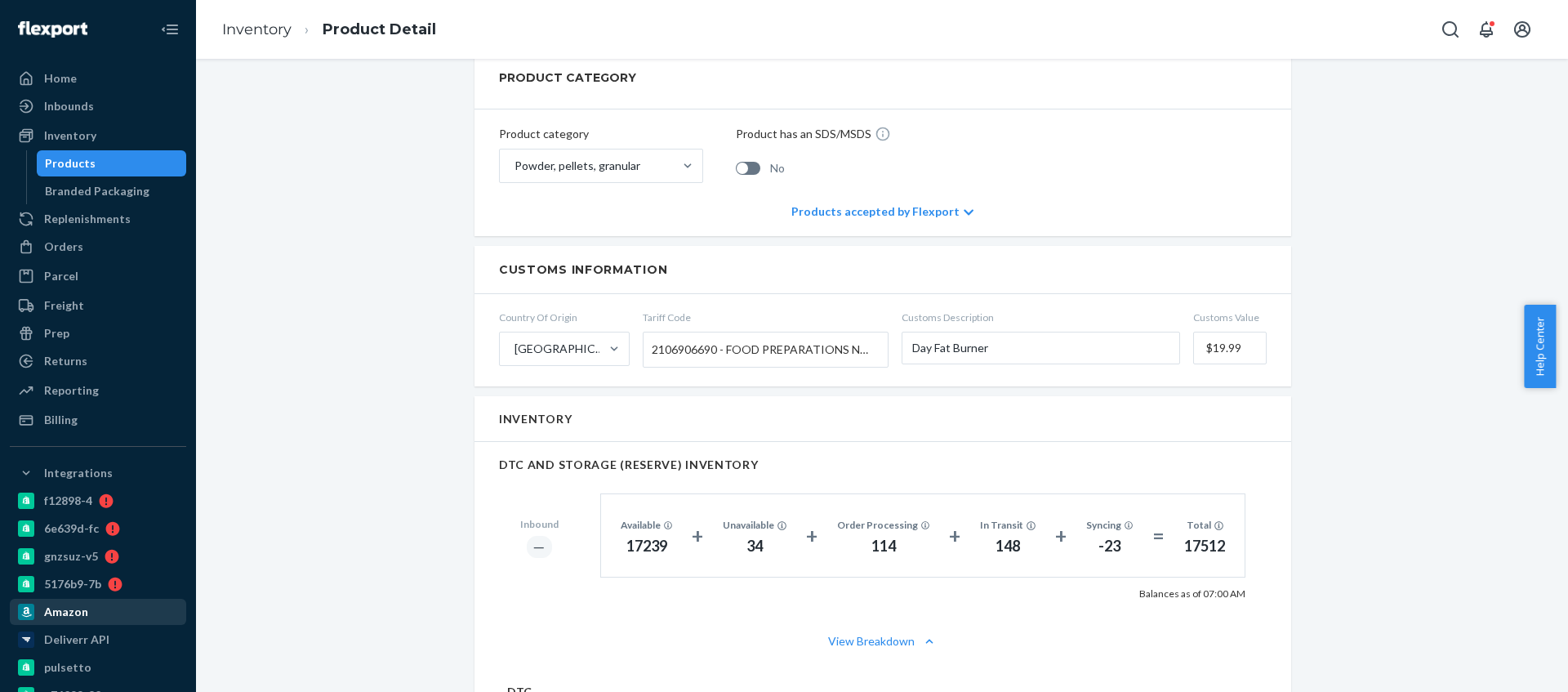
scroll to position [1127, 0]
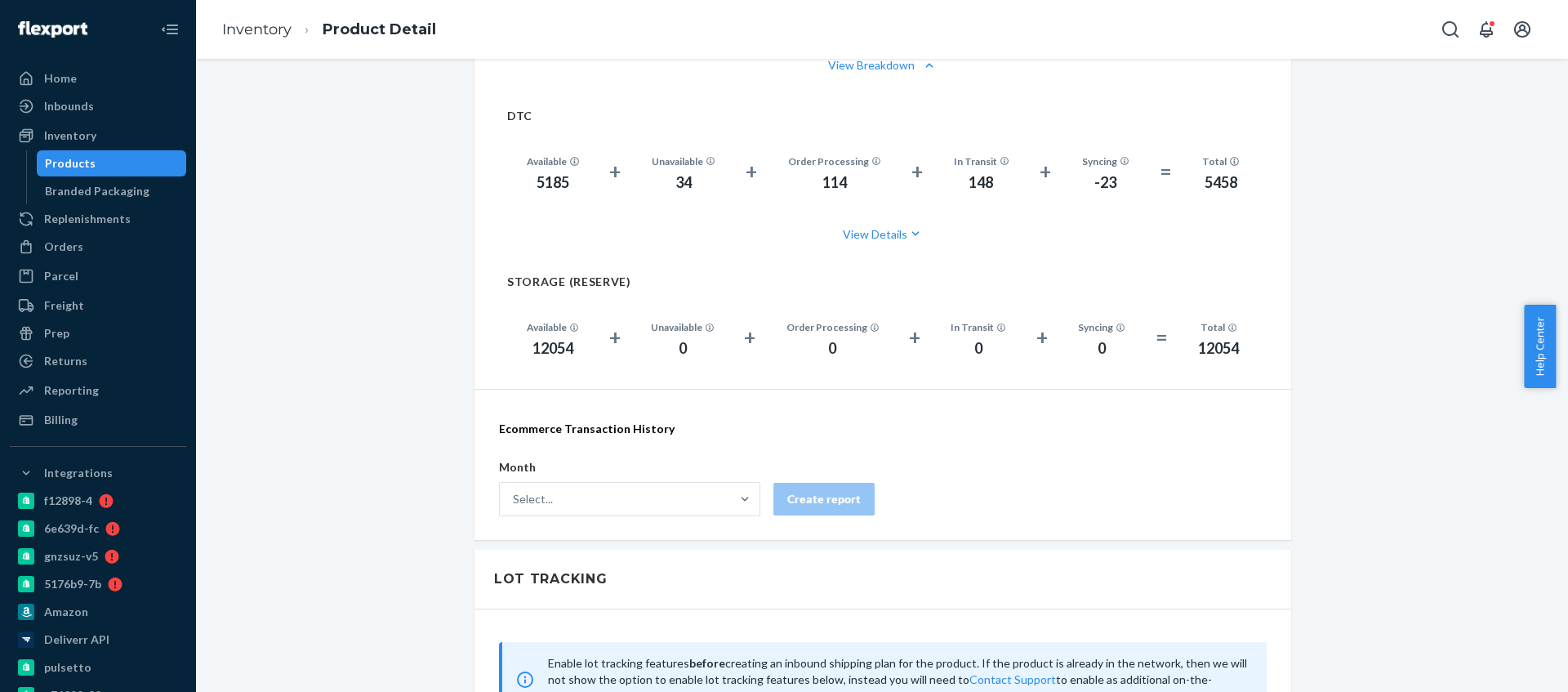
click at [539, 189] on div "5185" at bounding box center [552, 183] width 52 height 22
click at [107, 167] on div "Products" at bounding box center [111, 162] width 147 height 23
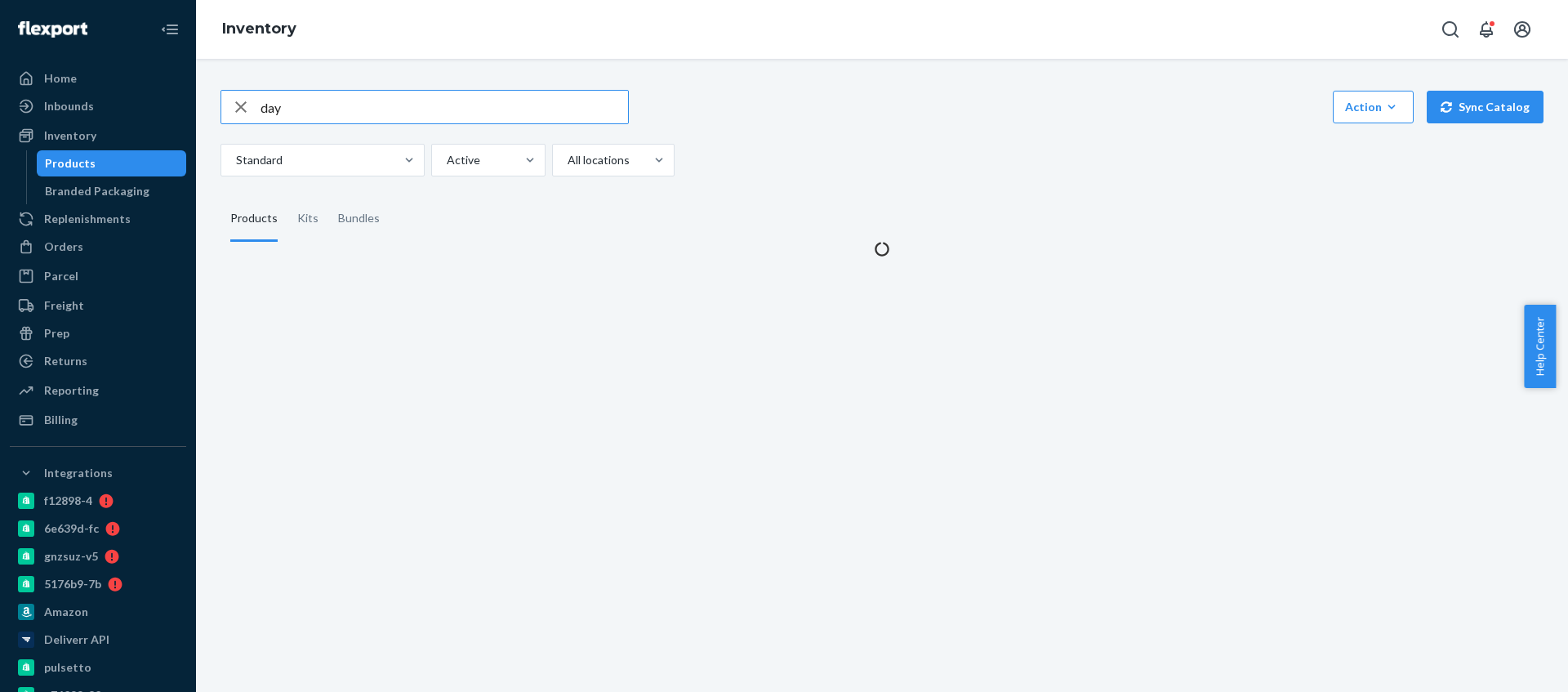
click at [310, 100] on input "day" at bounding box center [444, 106] width 367 height 32
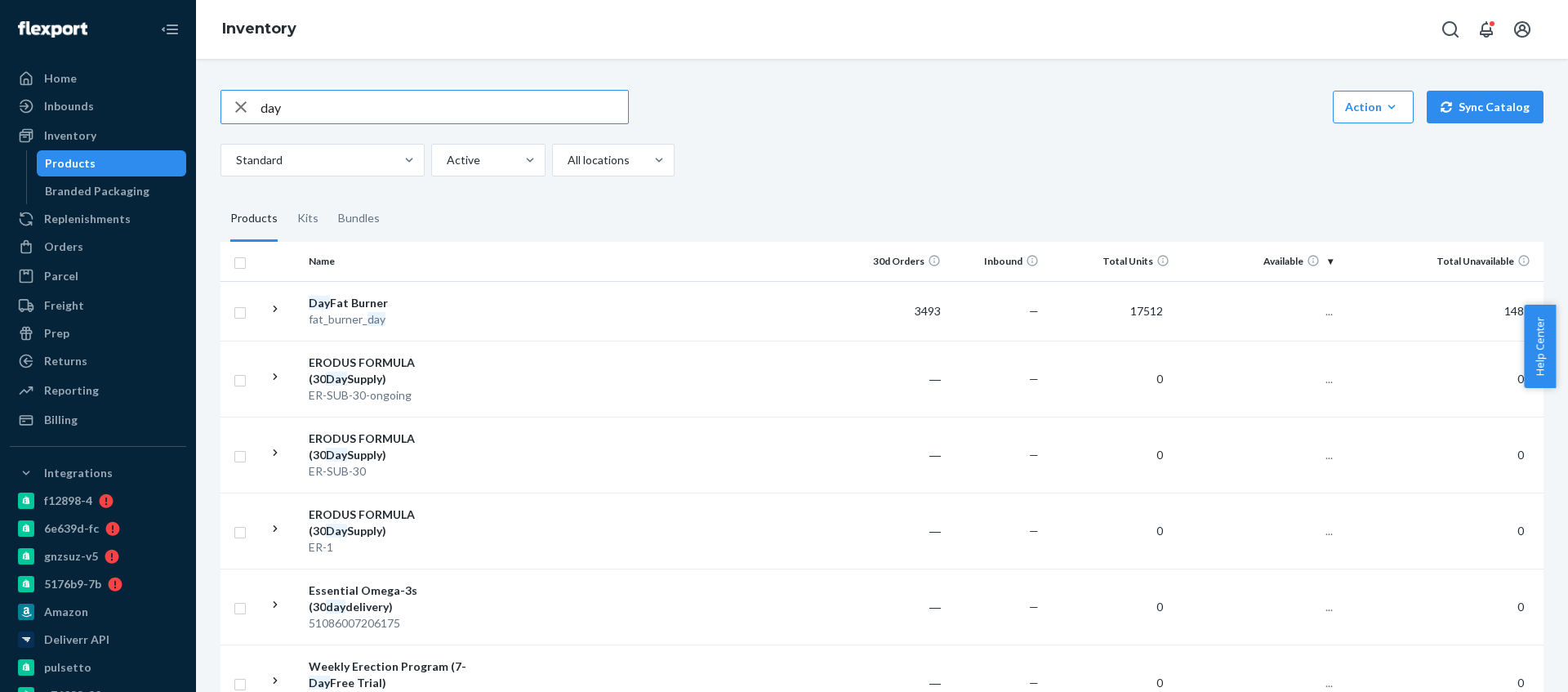
click at [376, 117] on input "day" at bounding box center [444, 106] width 367 height 32
type input "nigh"
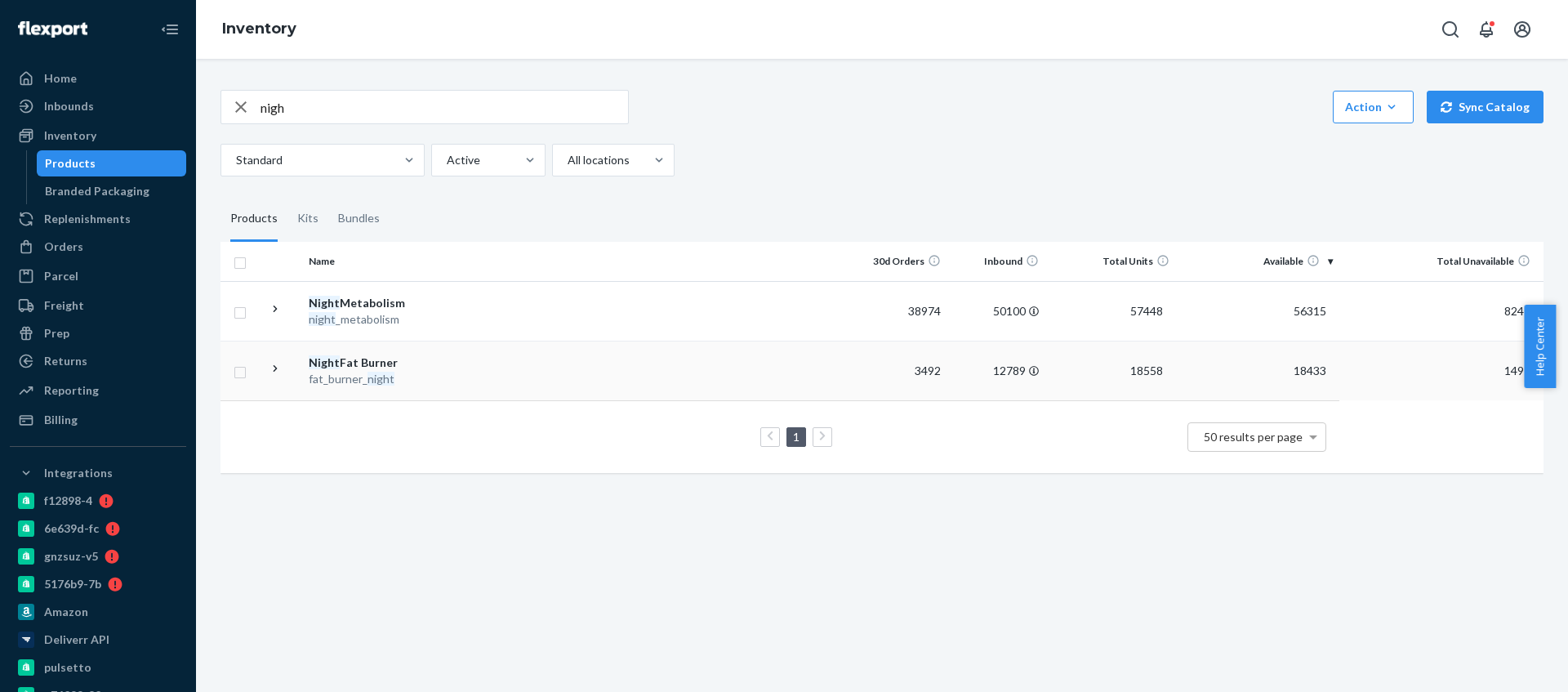
click at [560, 374] on td at bounding box center [667, 370] width 363 height 60
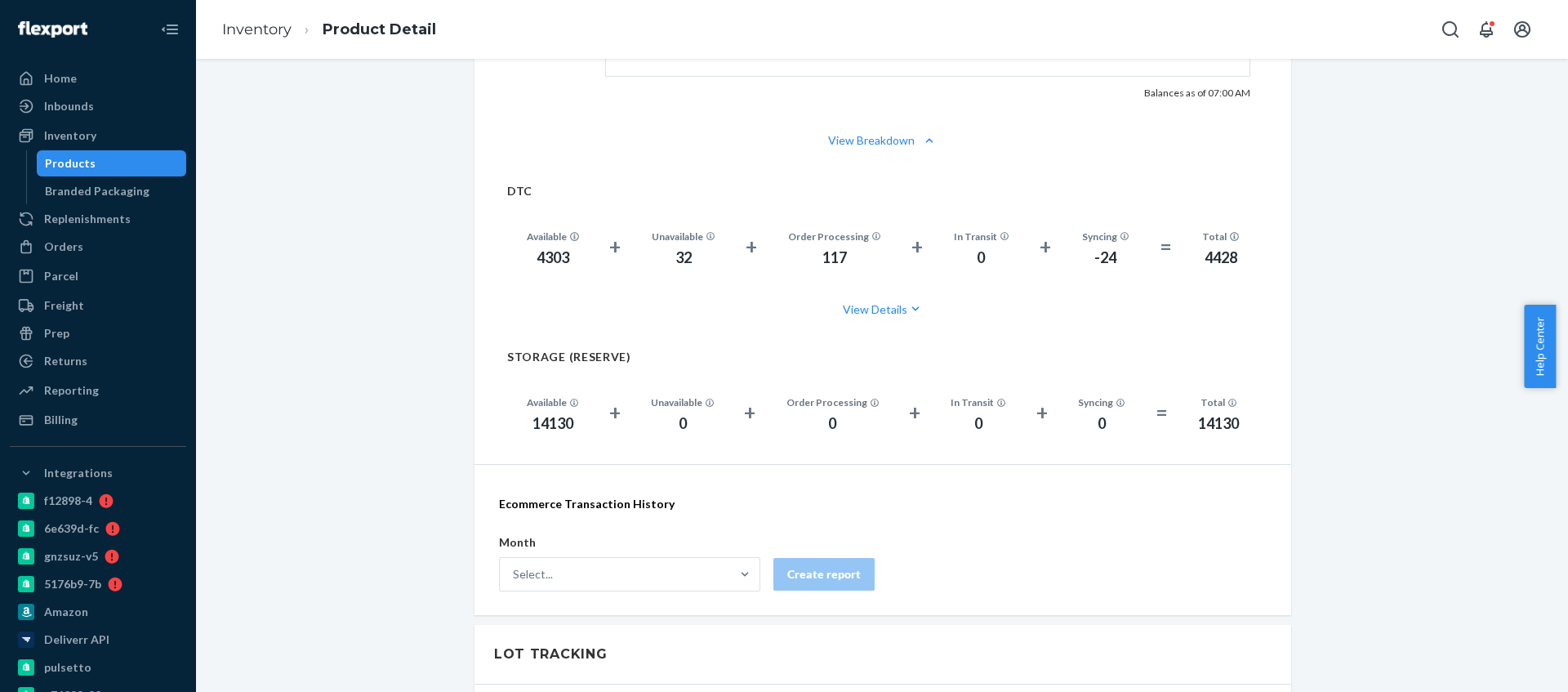
scroll to position [1050, 0]
drag, startPoint x: 552, startPoint y: 252, endPoint x: 553, endPoint y: 261, distance: 9.1
click at [552, 252] on div "4303" at bounding box center [552, 260] width 52 height 22
click at [554, 261] on div "4303" at bounding box center [552, 260] width 52 height 22
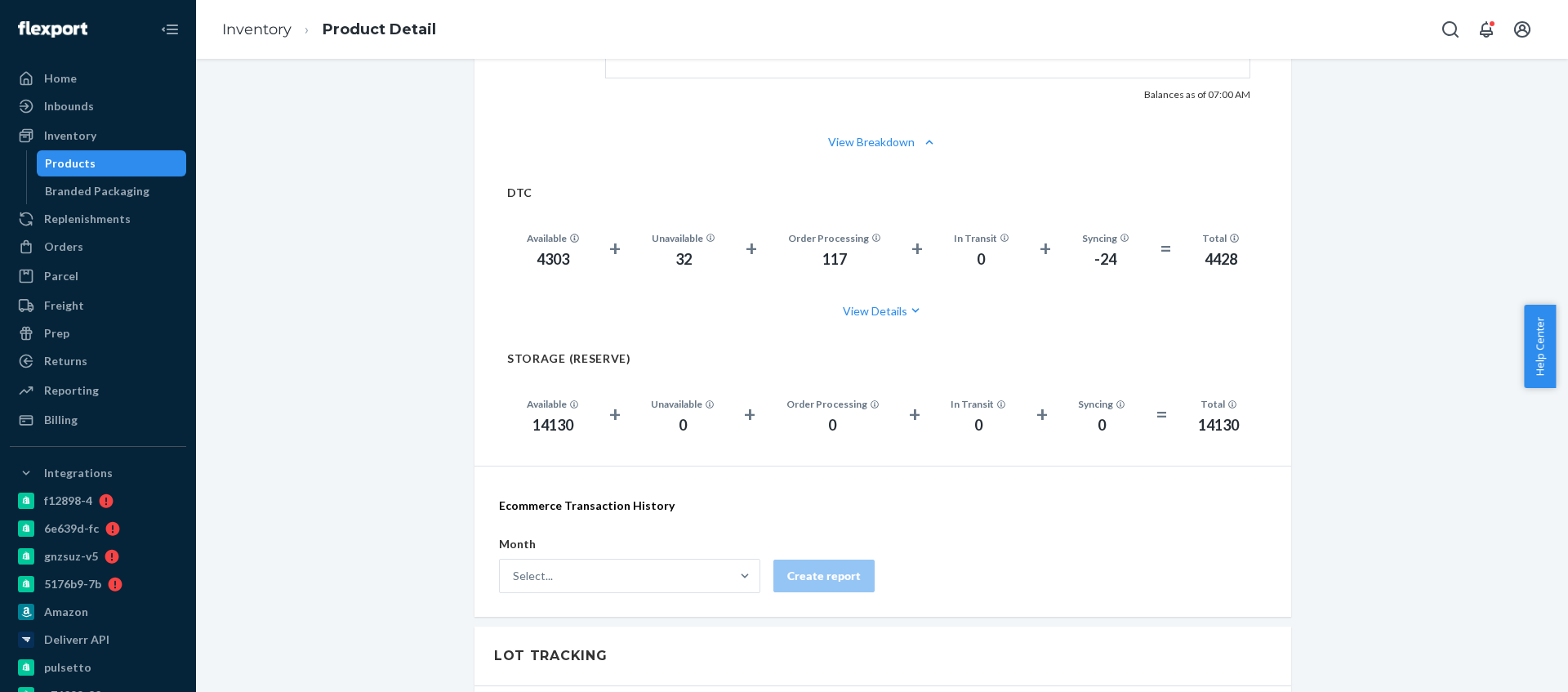
click at [549, 428] on div "14130" at bounding box center [552, 425] width 52 height 22
click at [92, 135] on div "Inventory" at bounding box center [70, 135] width 52 height 17
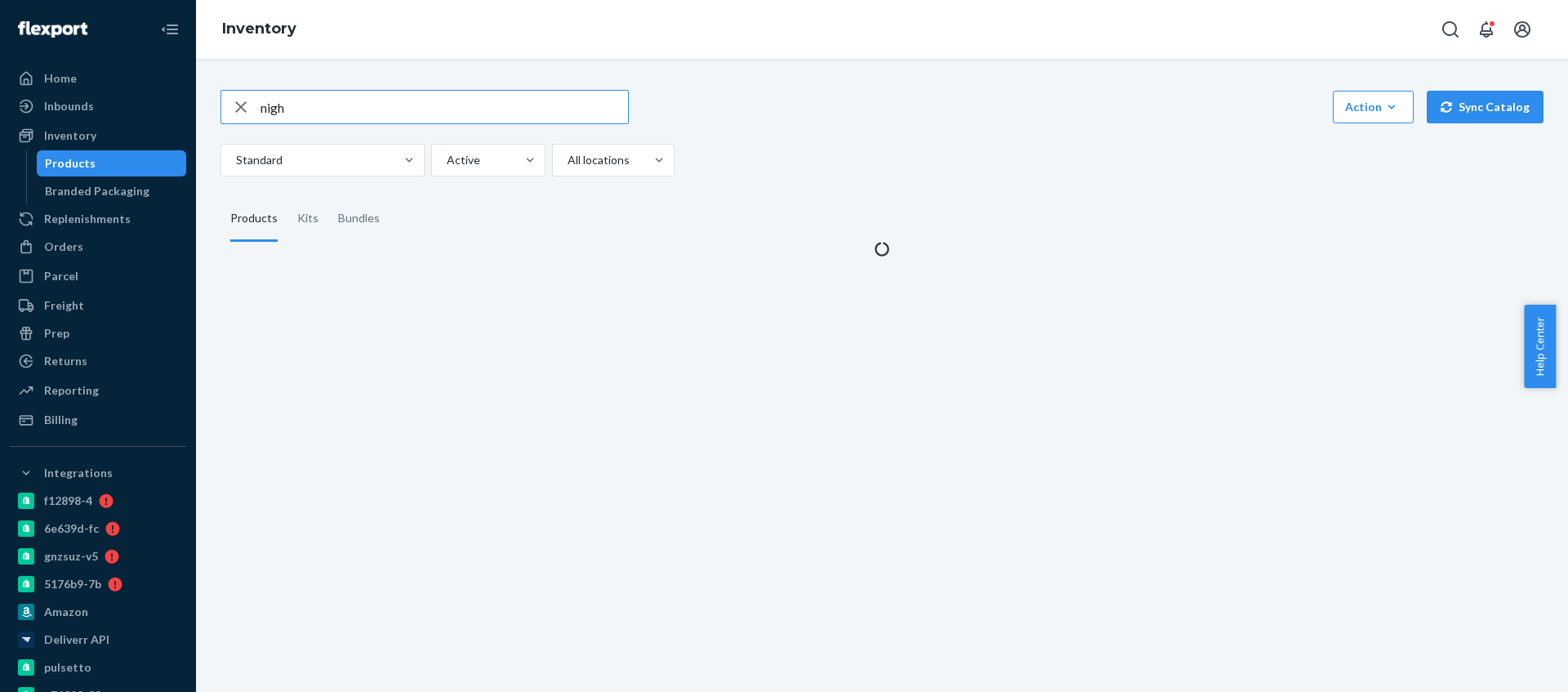
click at [340, 101] on input "nigh" at bounding box center [444, 106] width 367 height 32
type input "sugar"
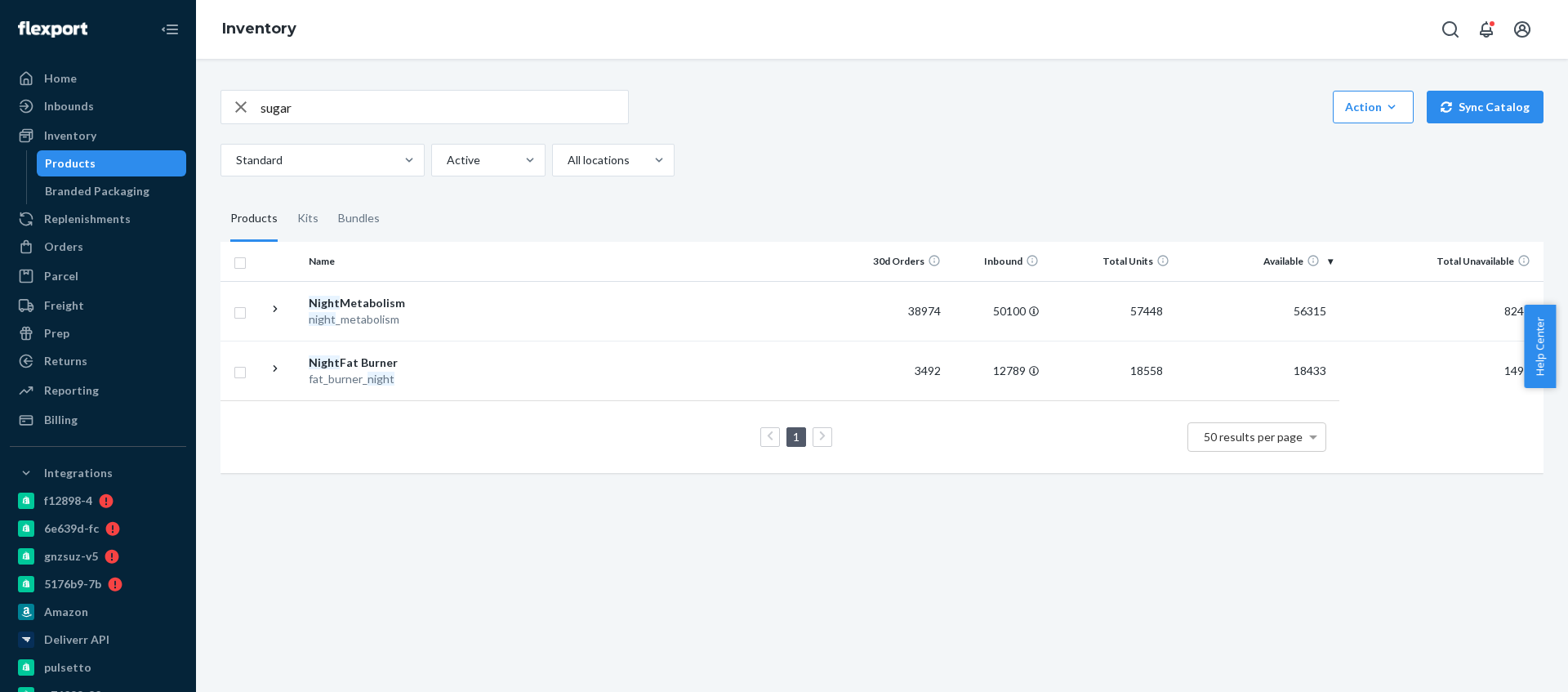
click at [295, 107] on input "sugar" at bounding box center [444, 106] width 367 height 32
click at [496, 328] on td at bounding box center [667, 310] width 363 height 60
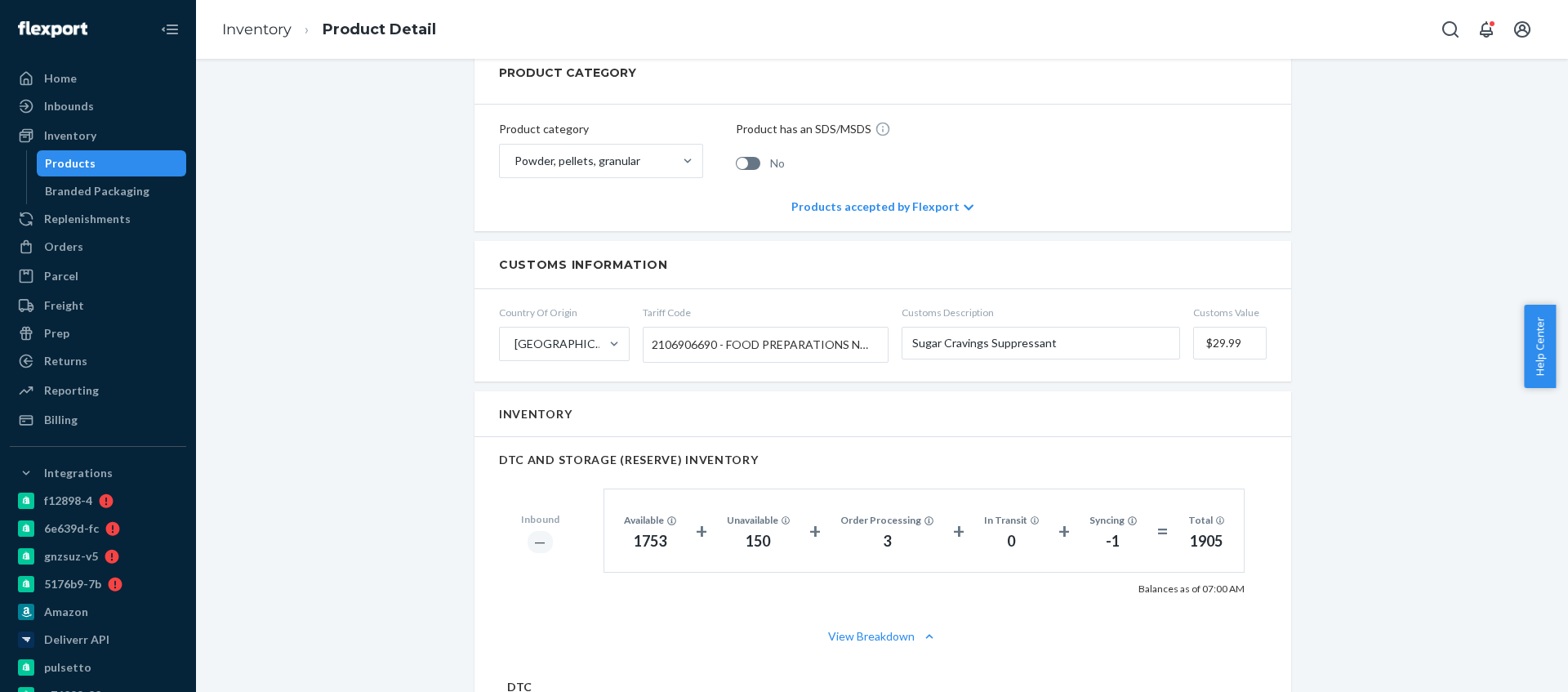
scroll to position [901, 0]
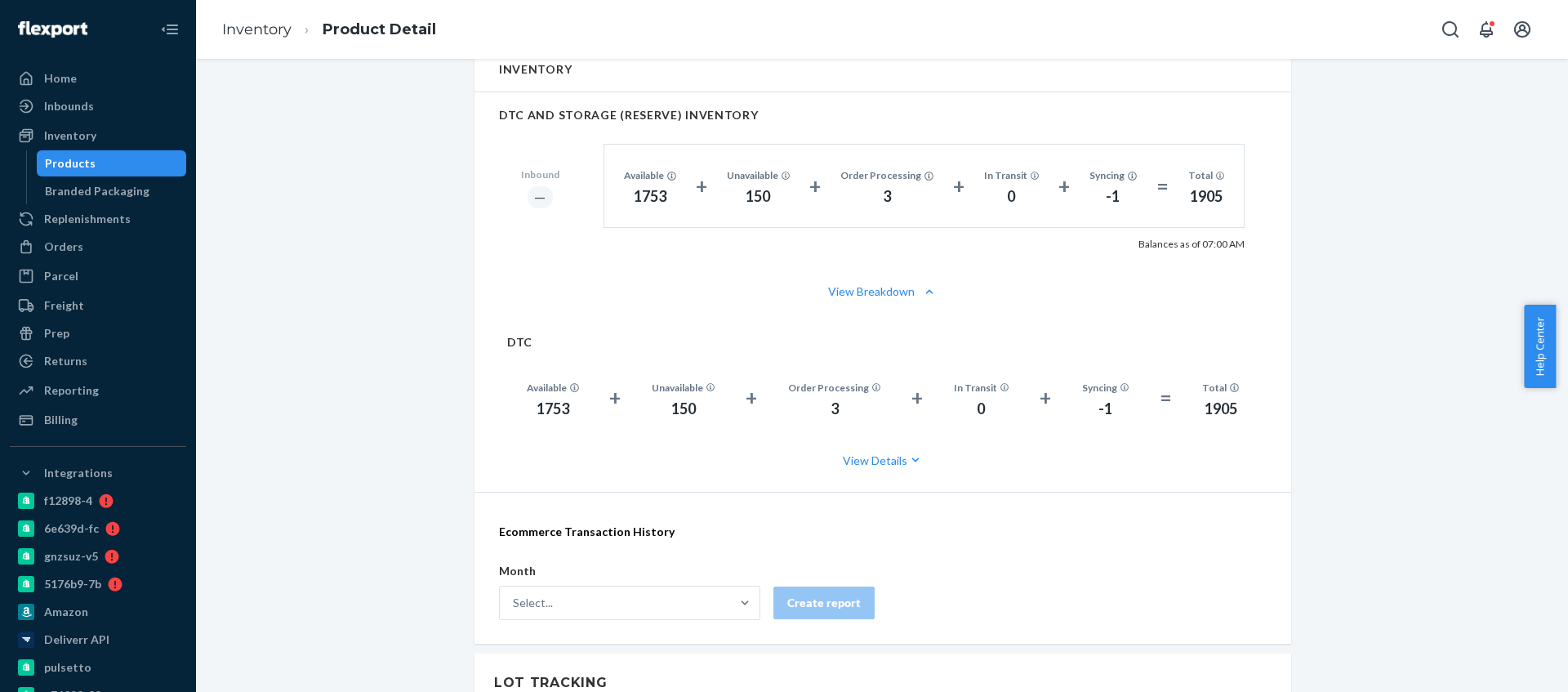
click at [527, 414] on div "1753" at bounding box center [552, 409] width 52 height 22
click at [535, 411] on div "1753" at bounding box center [552, 409] width 52 height 22
click at [95, 128] on div "Inventory" at bounding box center [98, 135] width 173 height 23
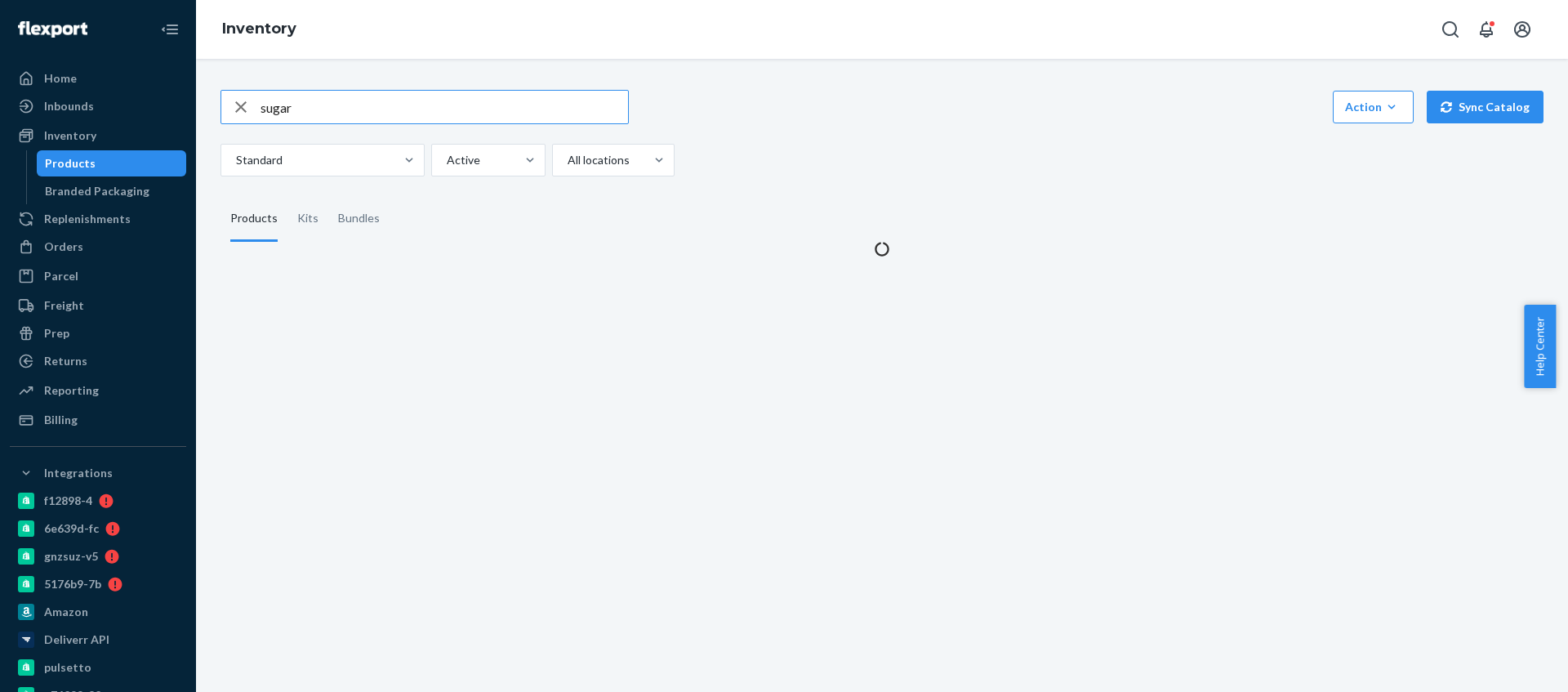
click at [277, 108] on input "sugar" at bounding box center [444, 106] width 367 height 32
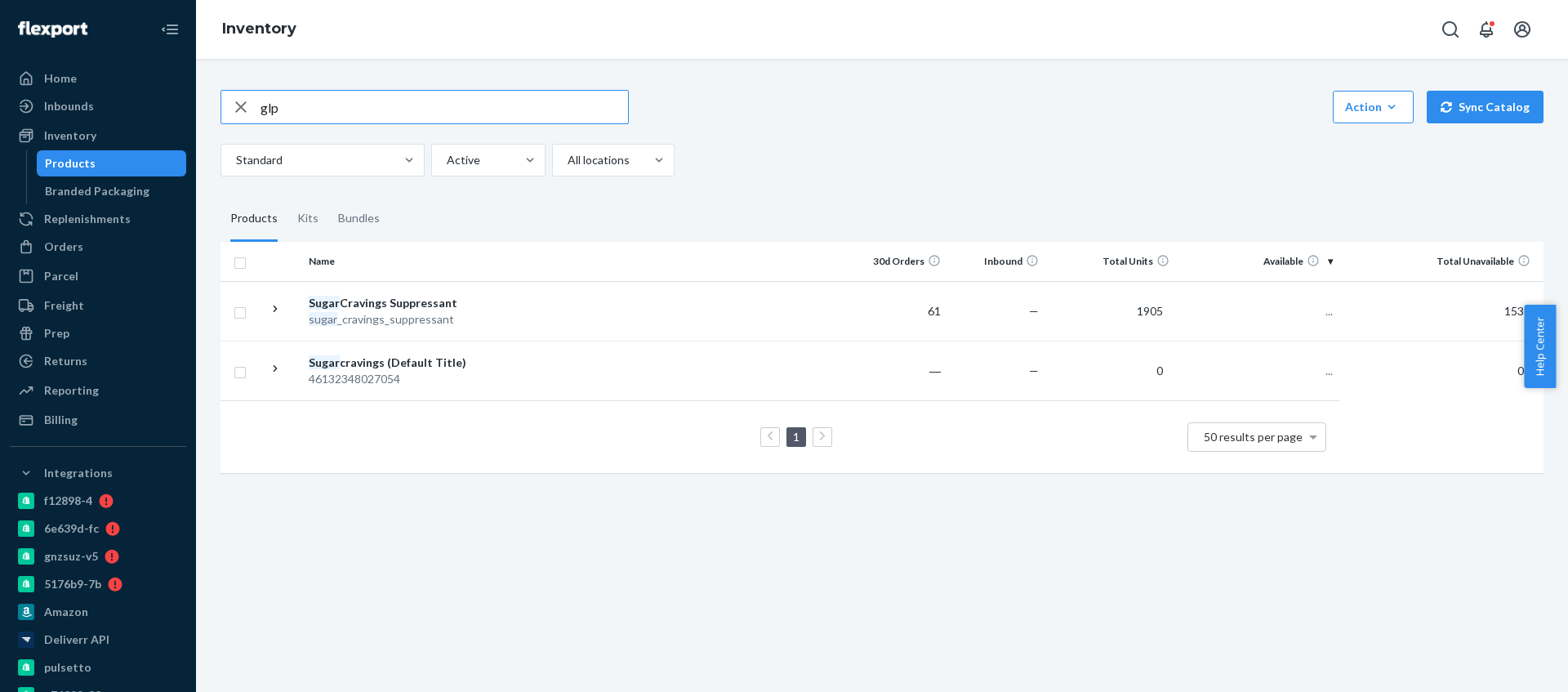
type input "glp"
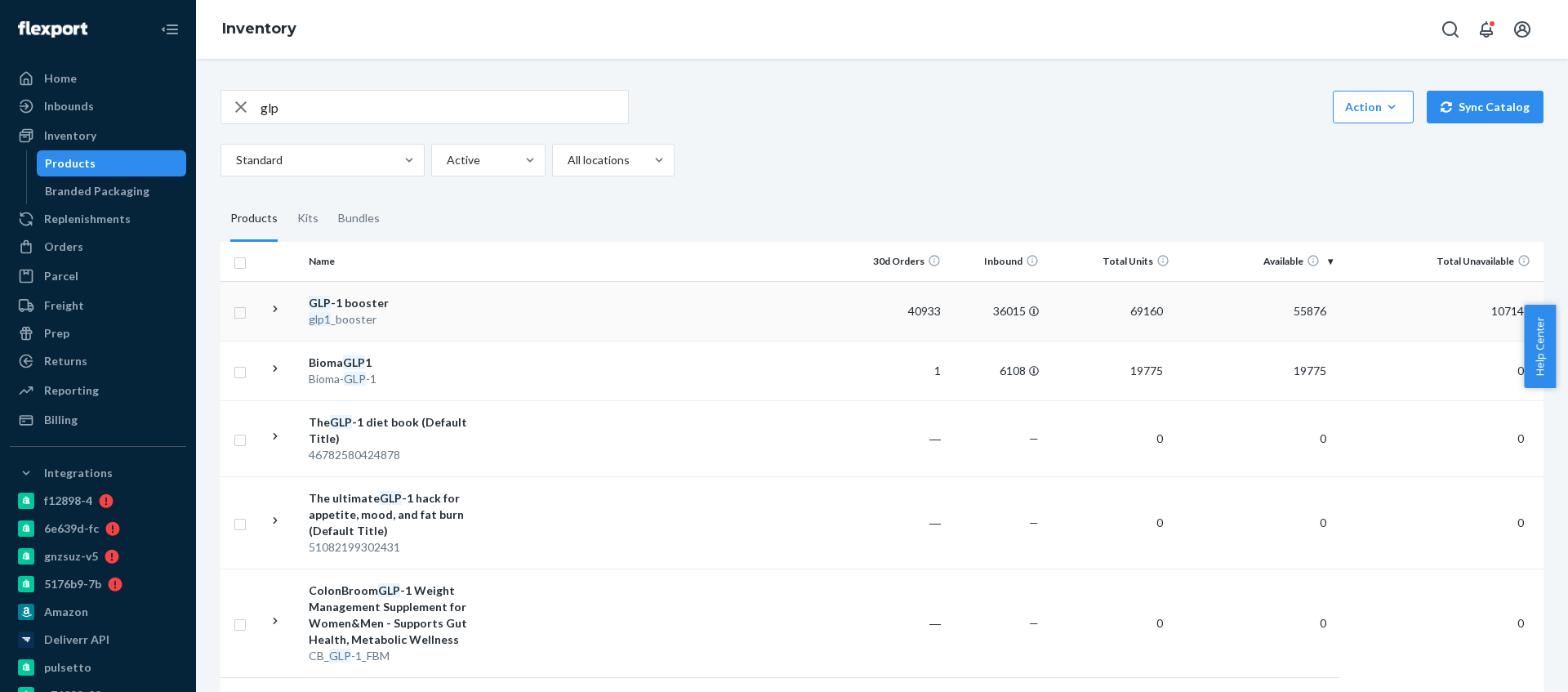
click at [501, 320] on td at bounding box center [667, 310] width 363 height 60
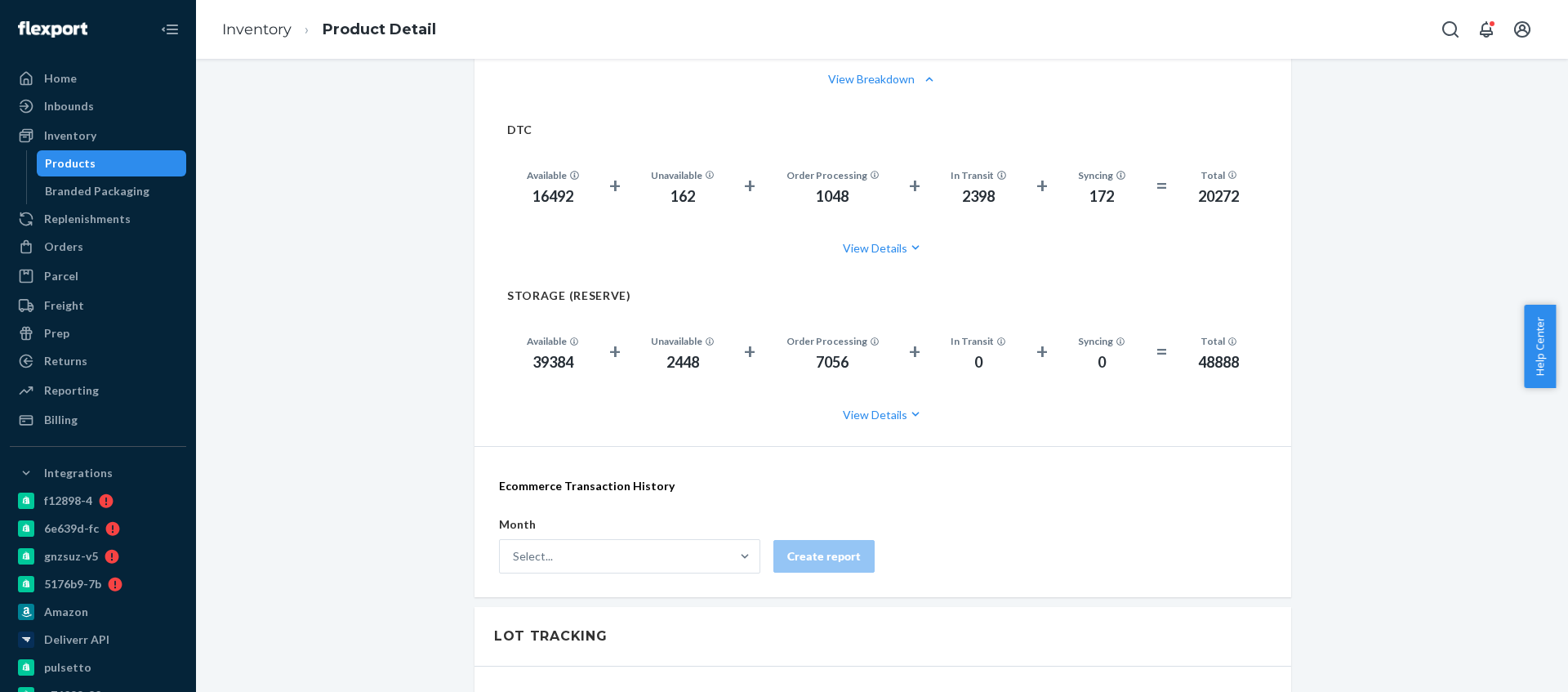
scroll to position [1102, 0]
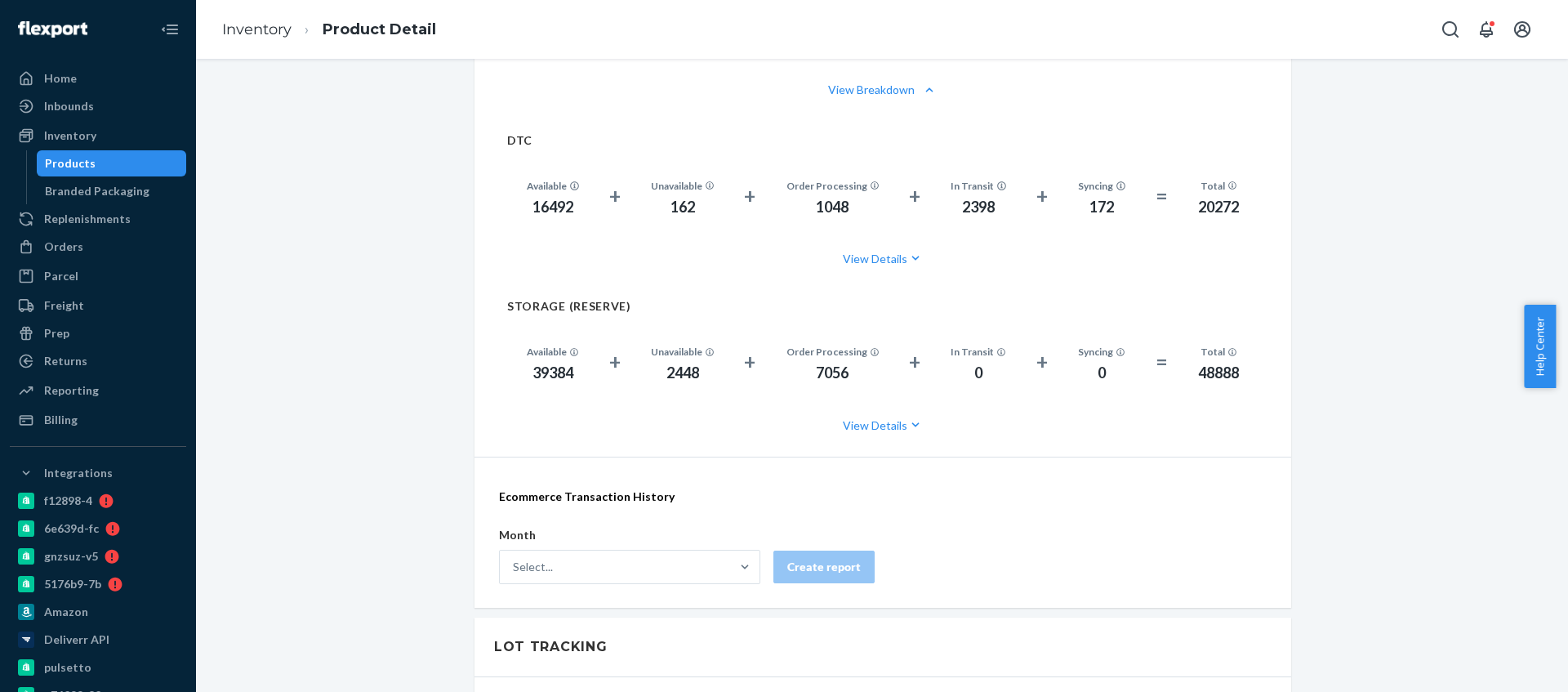
click at [540, 209] on div "16492" at bounding box center [552, 208] width 52 height 22
click at [550, 370] on div "39384" at bounding box center [552, 373] width 52 height 22
click at [674, 373] on div "2448" at bounding box center [682, 373] width 64 height 22
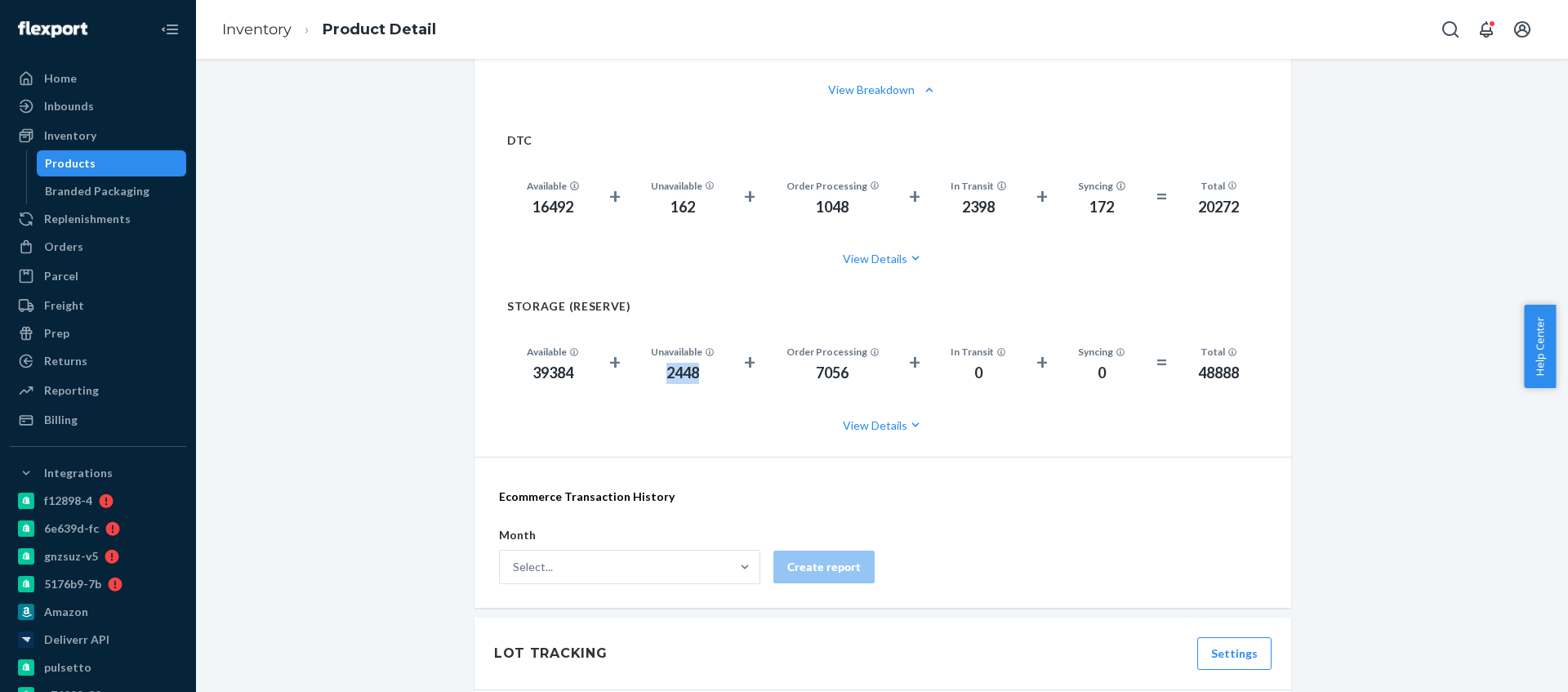
click at [674, 373] on div "2448" at bounding box center [682, 373] width 64 height 22
click at [675, 374] on div "2448" at bounding box center [682, 373] width 64 height 22
click at [858, 422] on button "View Details" at bounding box center [882, 425] width 751 height 43
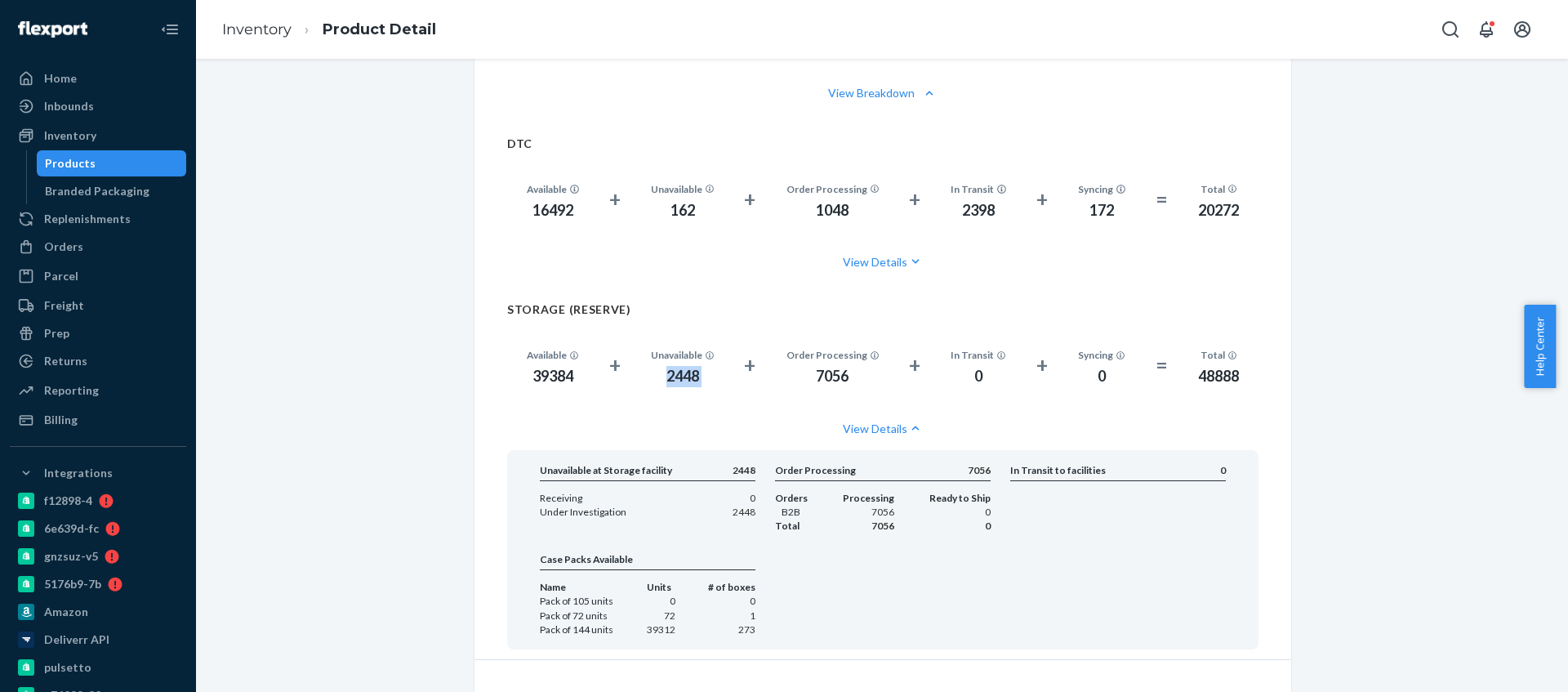
scroll to position [1096, 0]
click at [554, 386] on div "39384" at bounding box center [552, 380] width 52 height 22
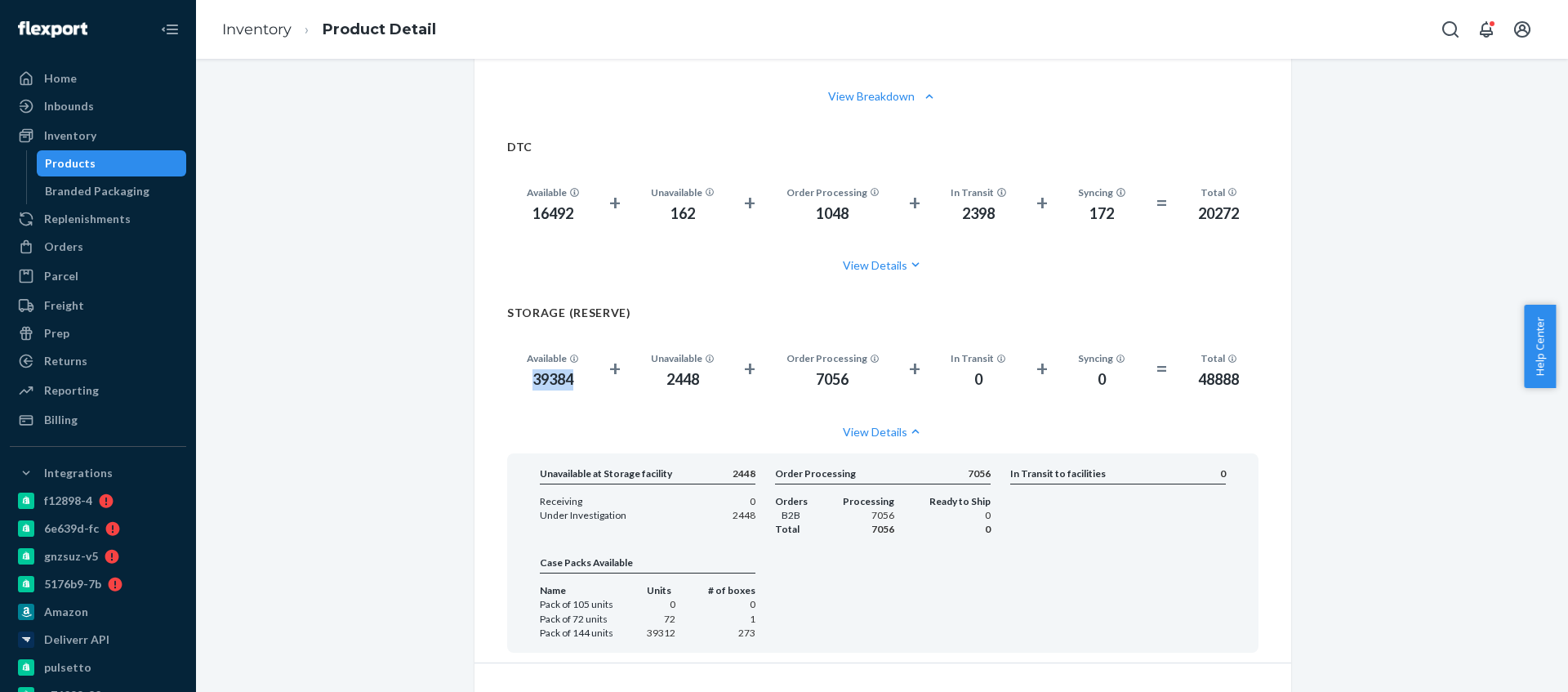
click at [554, 386] on div "39384" at bounding box center [552, 380] width 52 height 22
click at [566, 386] on div "39384" at bounding box center [552, 380] width 52 height 22
click at [565, 389] on div "39384" at bounding box center [552, 380] width 52 height 22
click at [538, 372] on div "39384" at bounding box center [552, 380] width 52 height 22
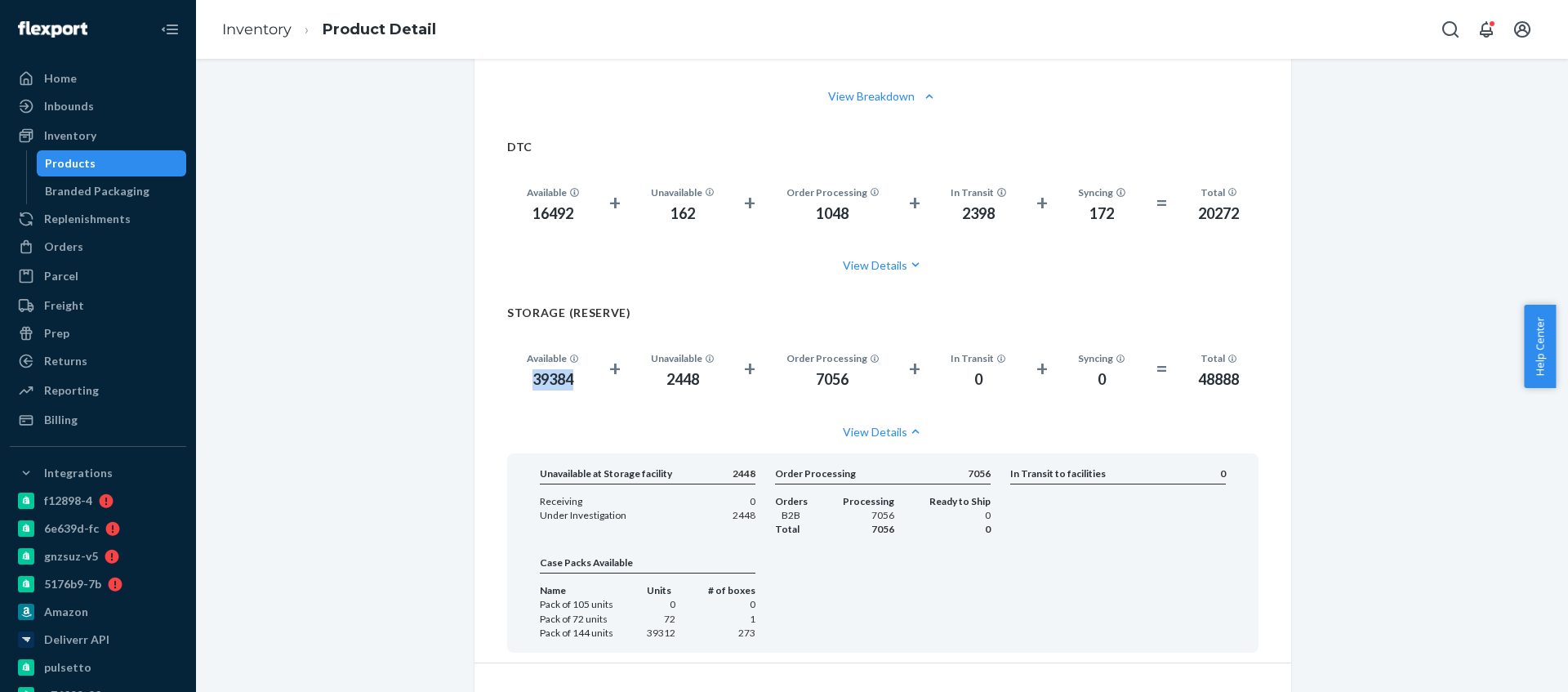
click at [538, 372] on div "39384" at bounding box center [552, 380] width 52 height 22
click at [852, 375] on div "7056" at bounding box center [833, 380] width 94 height 22
click at [832, 376] on div "7056" at bounding box center [833, 380] width 94 height 22
click at [550, 385] on div "39384" at bounding box center [552, 380] width 52 height 22
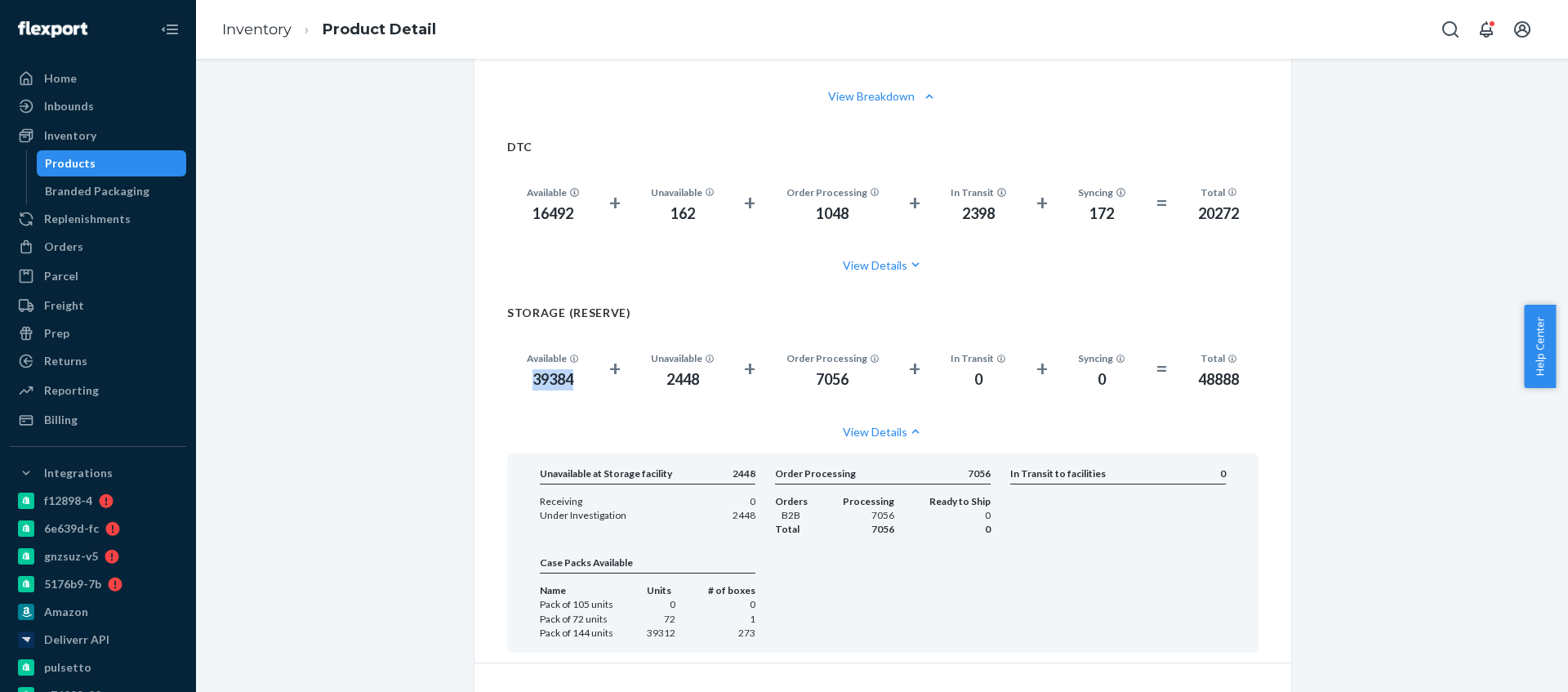
click at [550, 385] on div "39384" at bounding box center [552, 380] width 52 height 22
click at [104, 194] on div "Branded Packaging" at bounding box center [97, 191] width 104 height 17
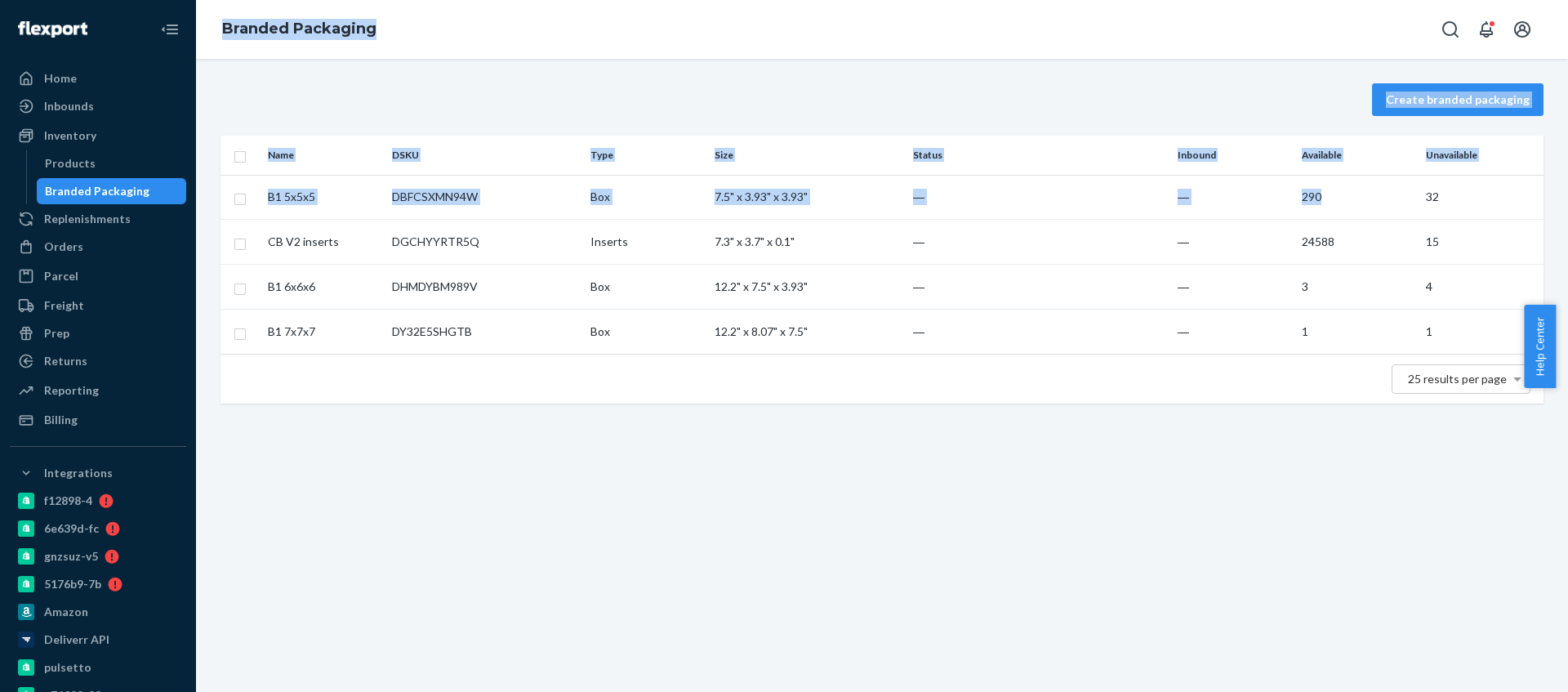
drag, startPoint x: 1315, startPoint y: 198, endPoint x: 40, endPoint y: 12, distance: 1288.5
click at [90, 51] on div "Home Inbounds Shipping Plans Problems Inventory Products Branded Packaging Repl…" at bounding box center [784, 346] width 1568 height 692
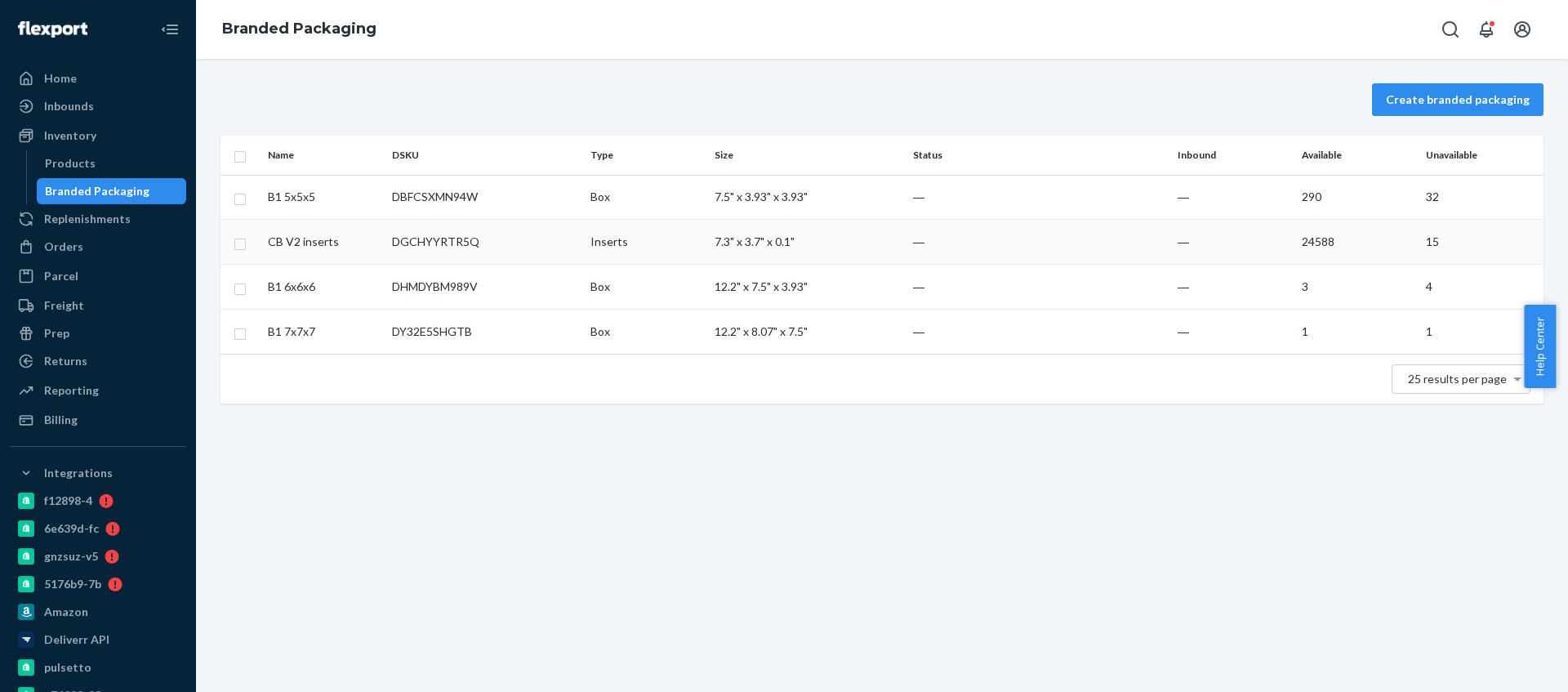
click at [1307, 242] on td "24588" at bounding box center [1357, 242] width 124 height 45
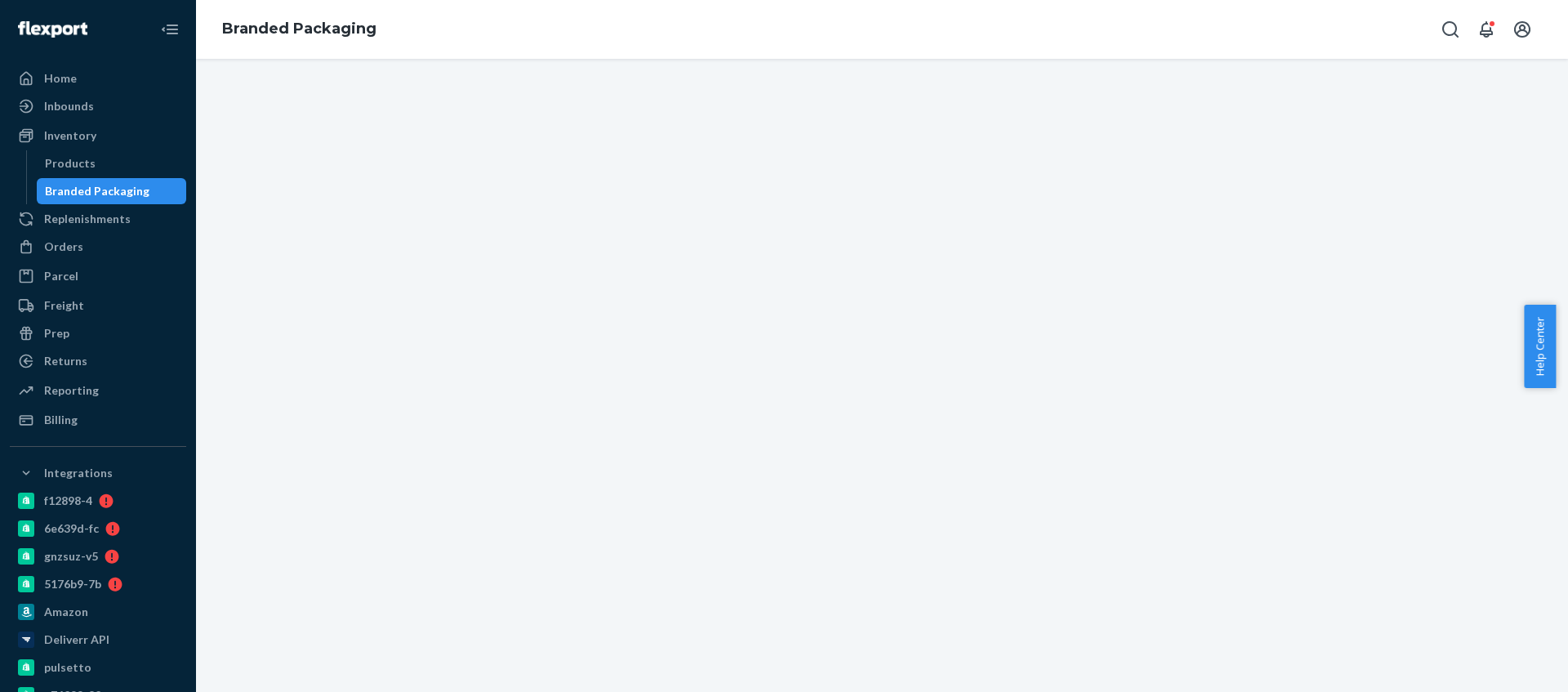
click at [1307, 242] on div at bounding box center [882, 375] width 1372 height 633
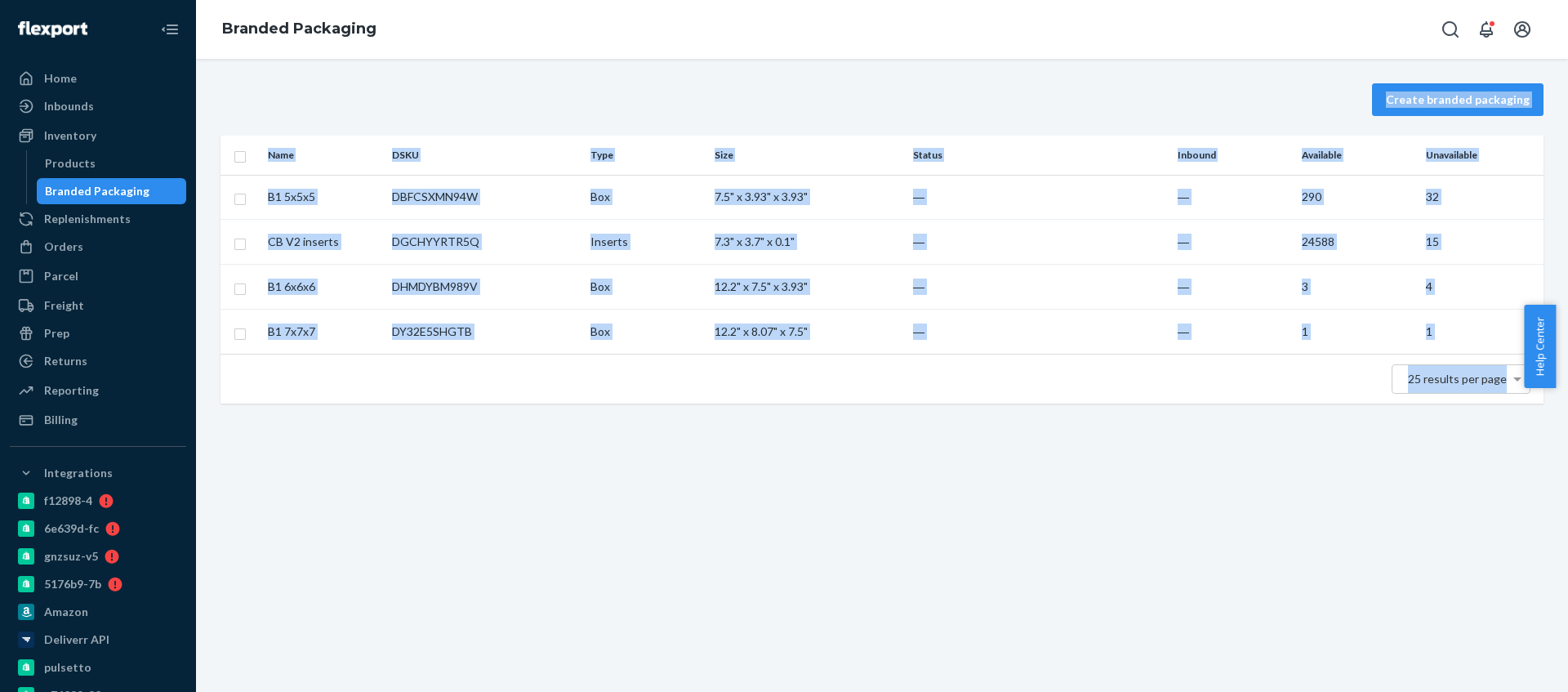
drag, startPoint x: 1263, startPoint y: 458, endPoint x: 1264, endPoint y: 434, distance: 24.0
click at [1263, 458] on div "Create branded packaging Name DSKU Type Size Status Inbound Available Unavailab…" at bounding box center [882, 375] width 1372 height 633
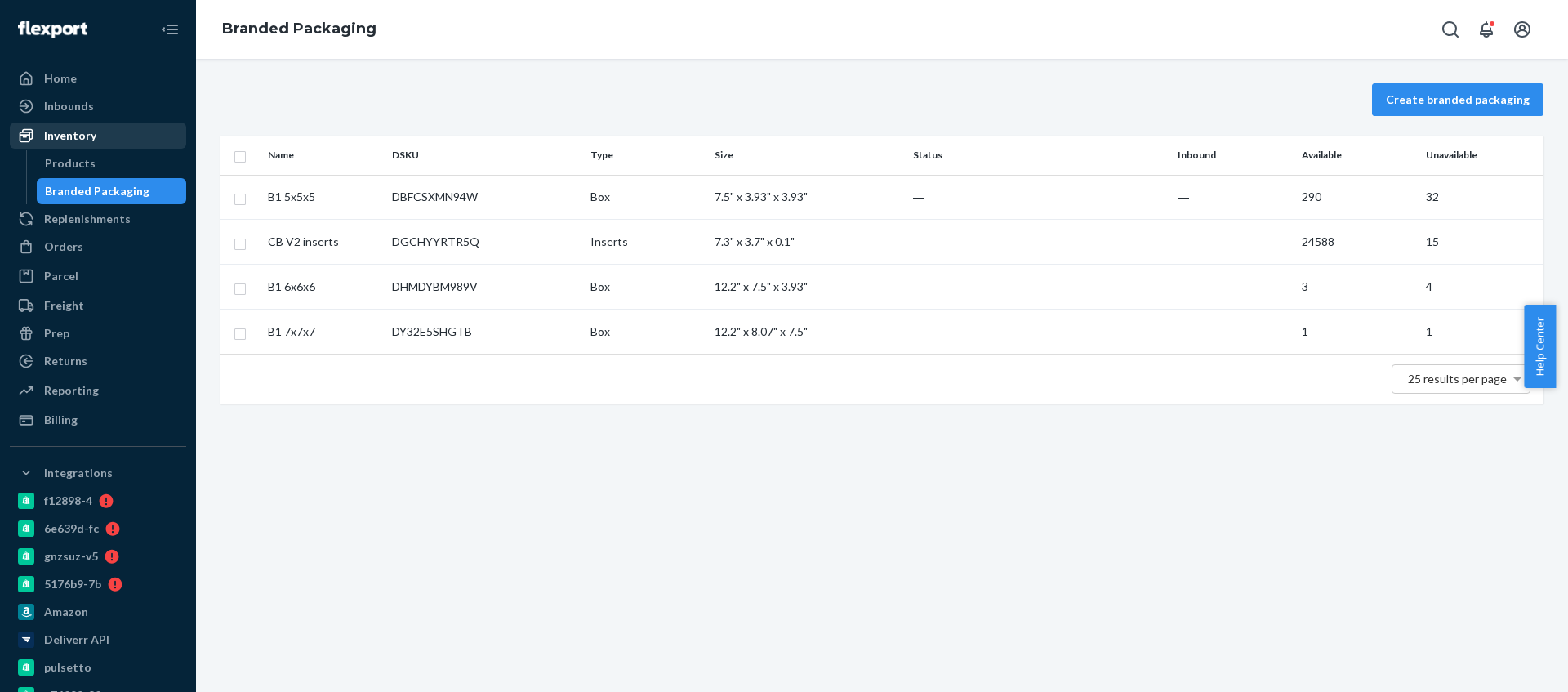
click at [102, 130] on div "Inventory" at bounding box center [98, 135] width 173 height 23
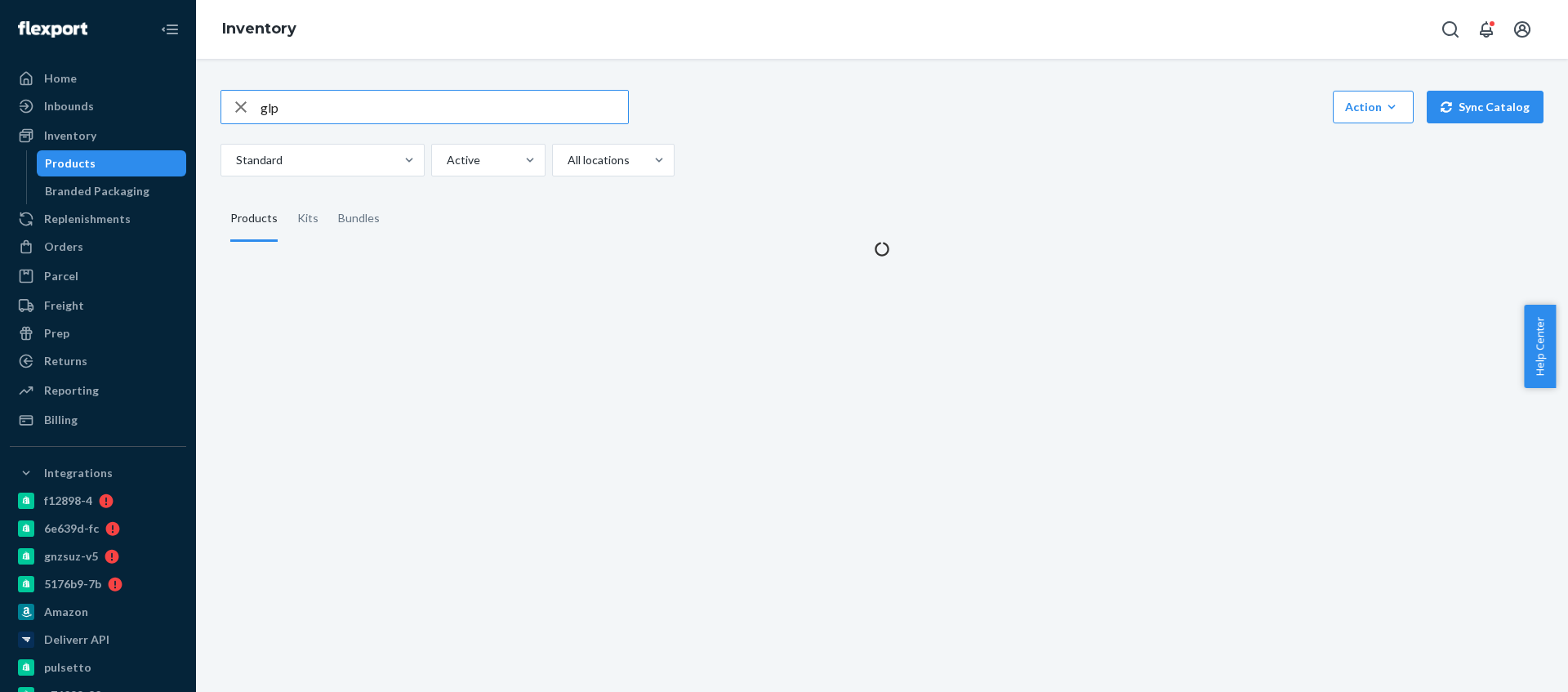
click at [319, 111] on input "glp" at bounding box center [444, 106] width 367 height 32
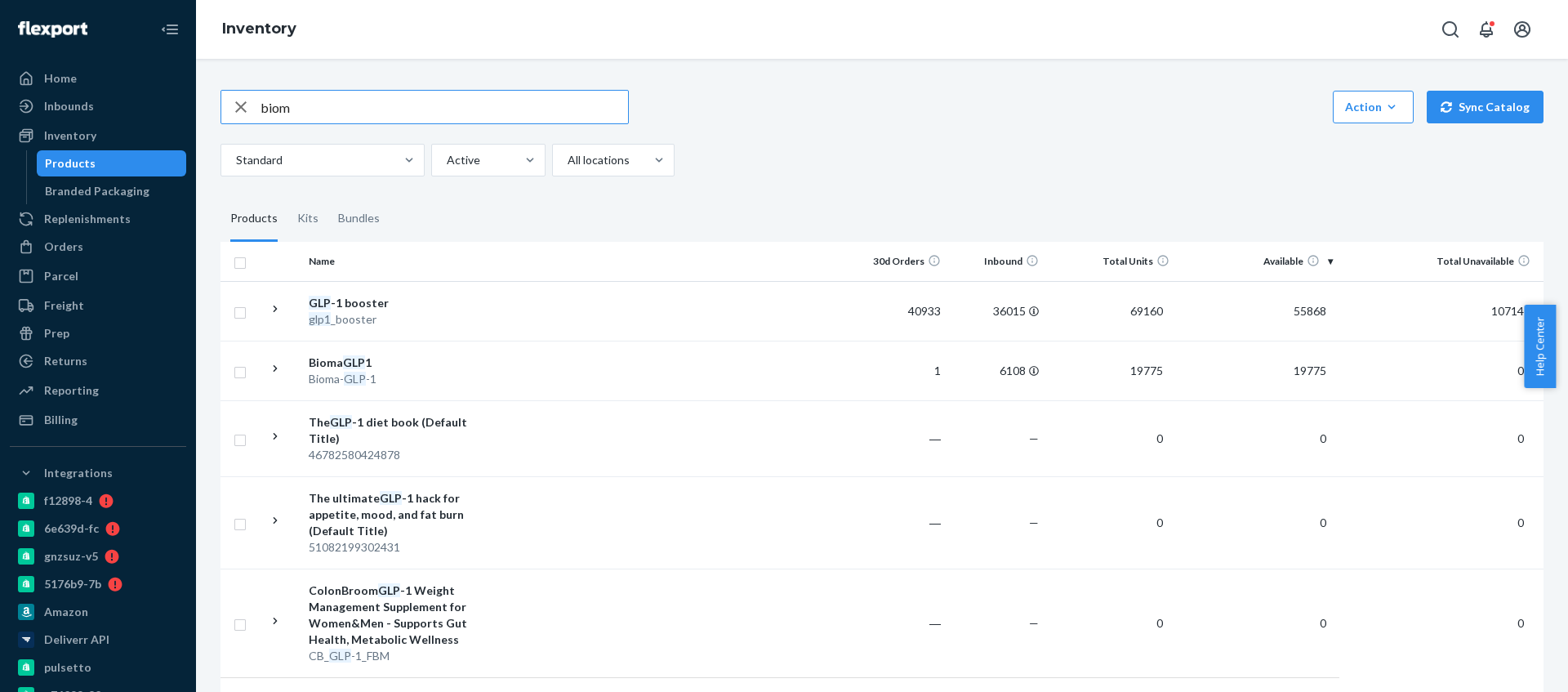
type input "biom"
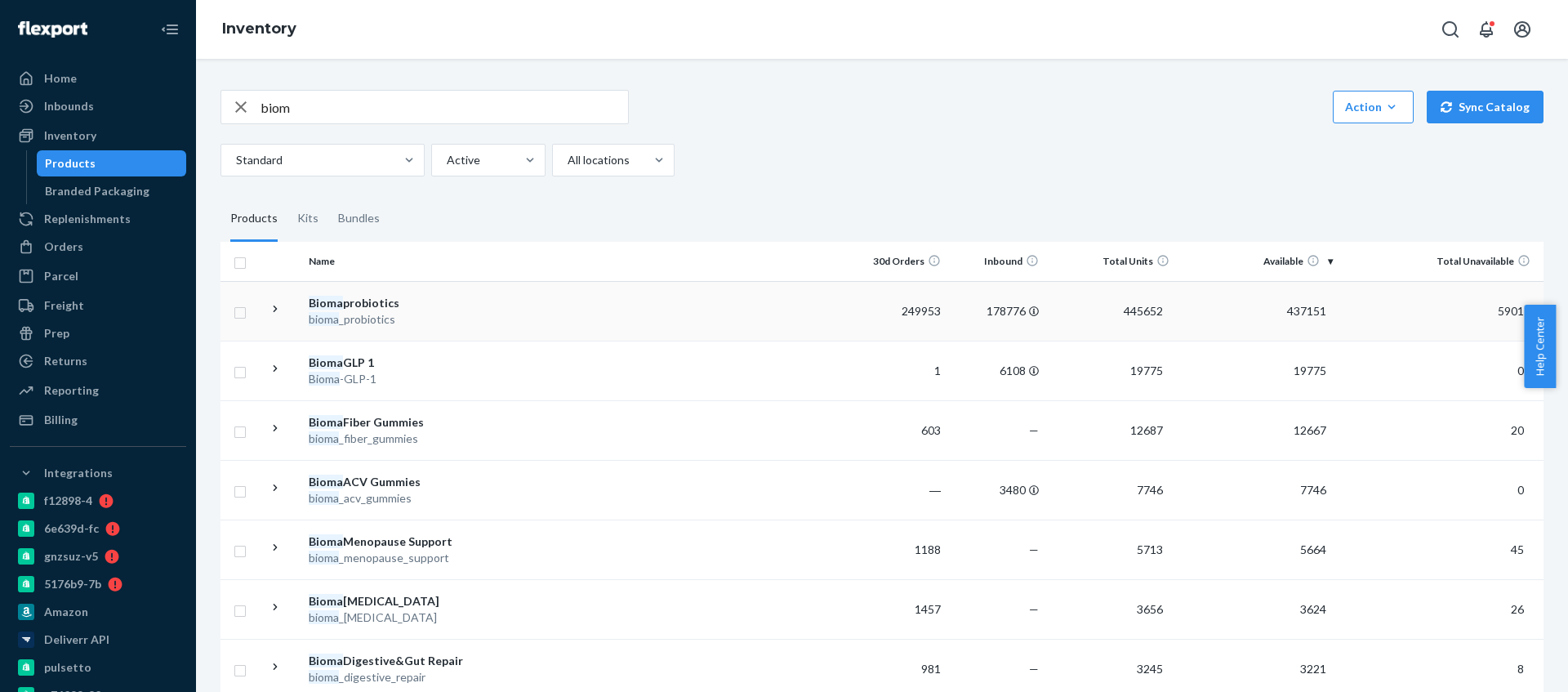
click at [565, 295] on td at bounding box center [667, 310] width 363 height 60
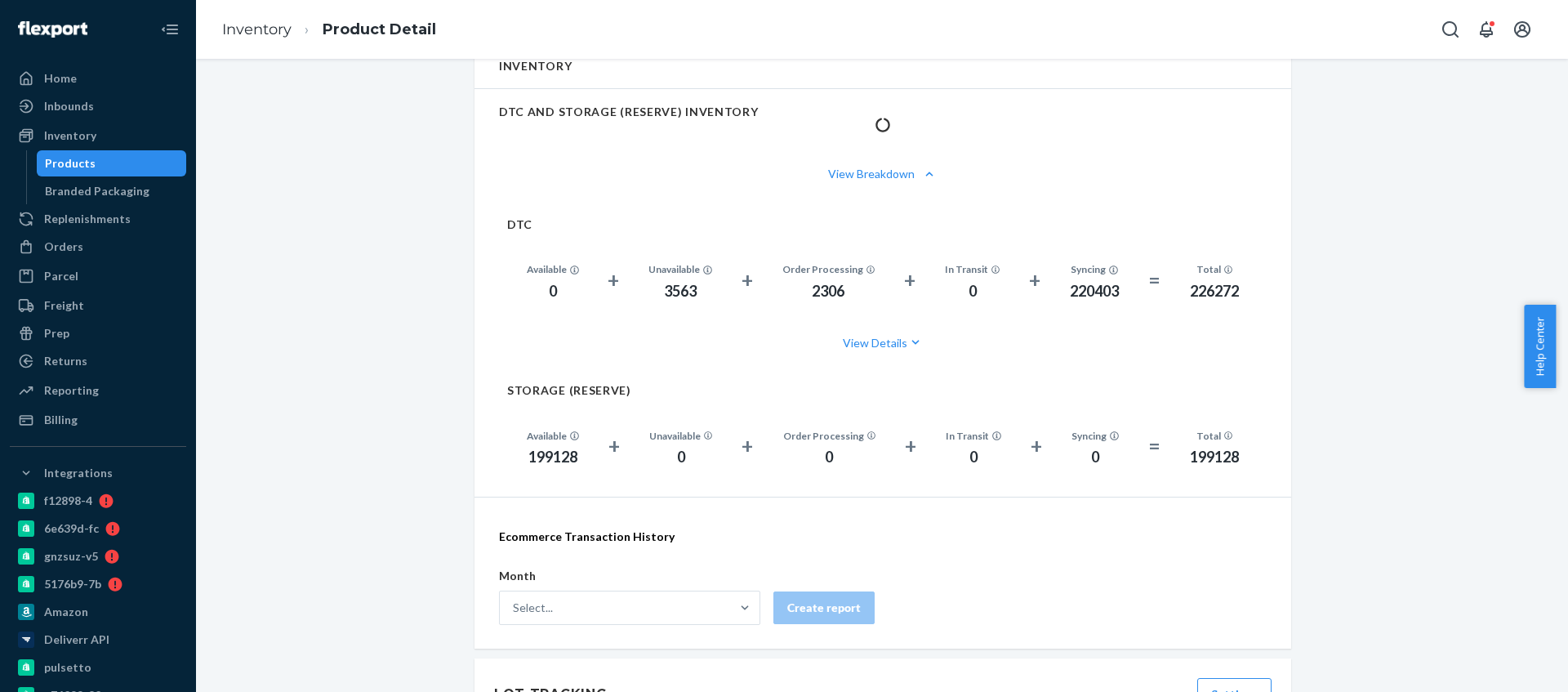
scroll to position [825, 0]
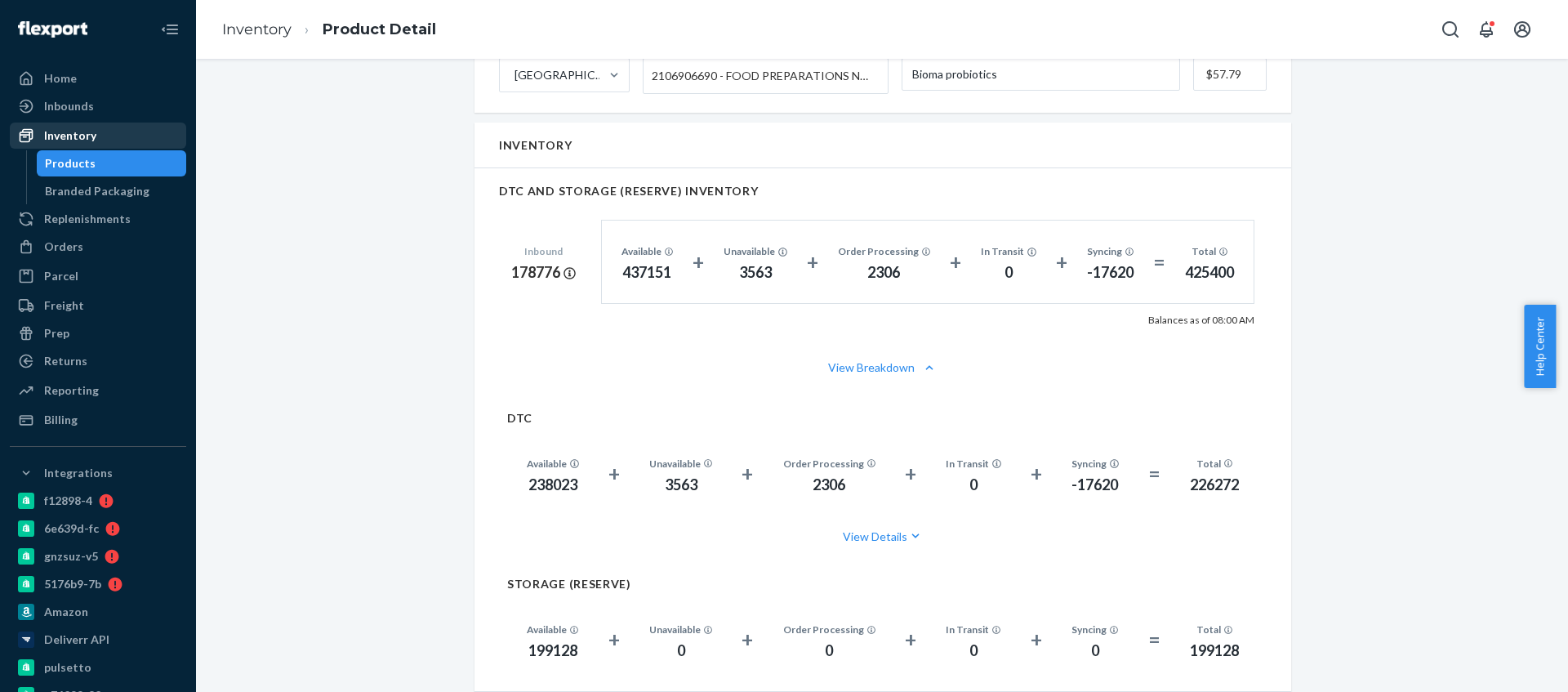
click at [66, 130] on div "Inventory" at bounding box center [70, 135] width 52 height 17
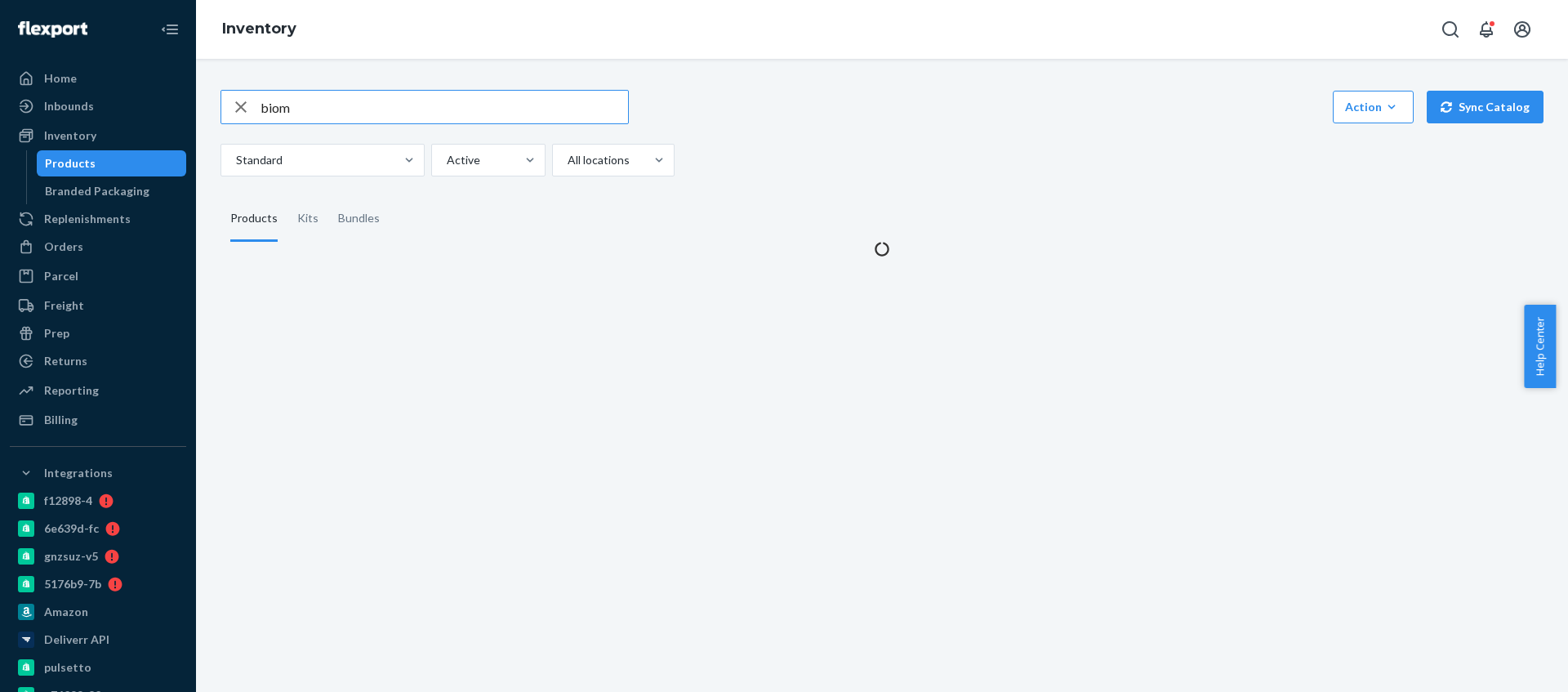
click at [404, 105] on input "biom" at bounding box center [444, 106] width 367 height 32
click at [771, 87] on div "biom Action Create product Create kit or bundle Bulk create products Bulk updat…" at bounding box center [882, 163] width 1348 height 187
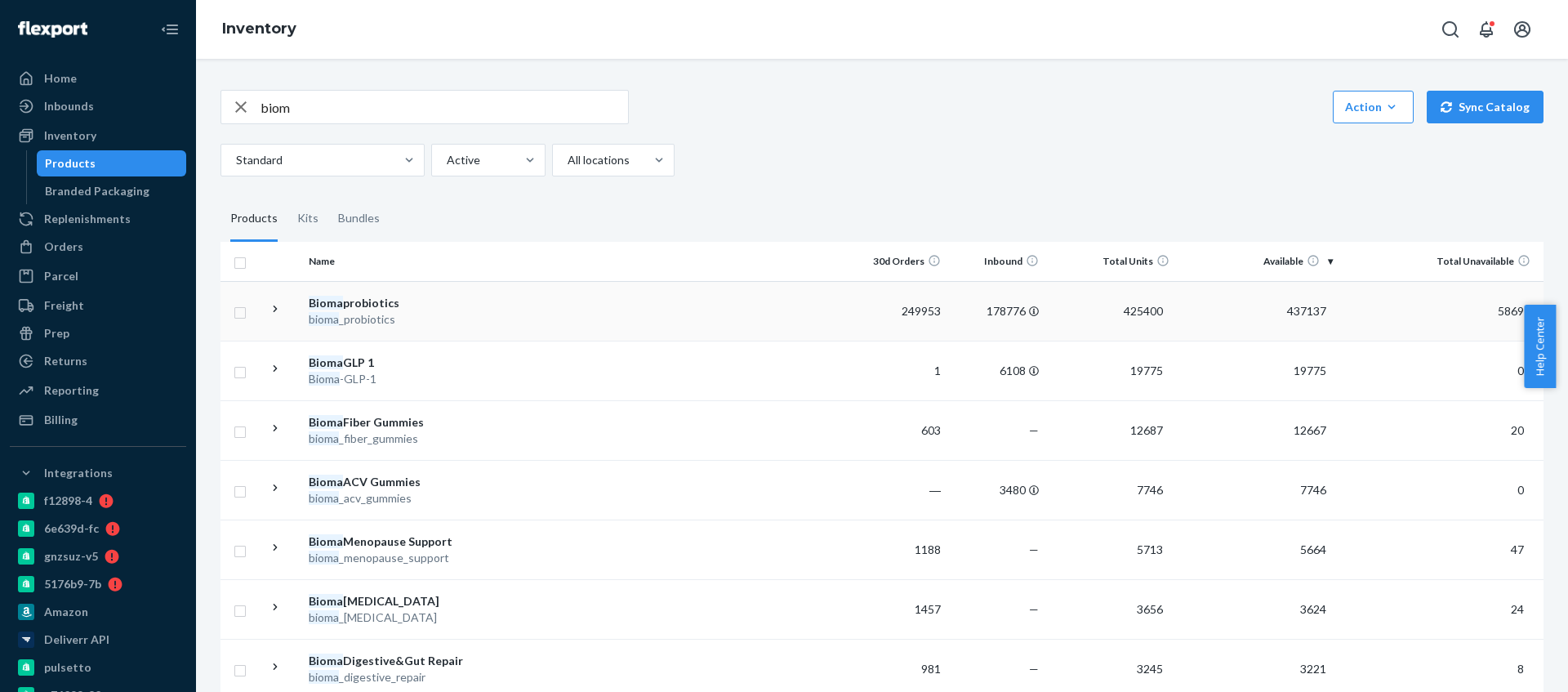
click at [472, 317] on div "bioma _probiotics" at bounding box center [394, 319] width 170 height 17
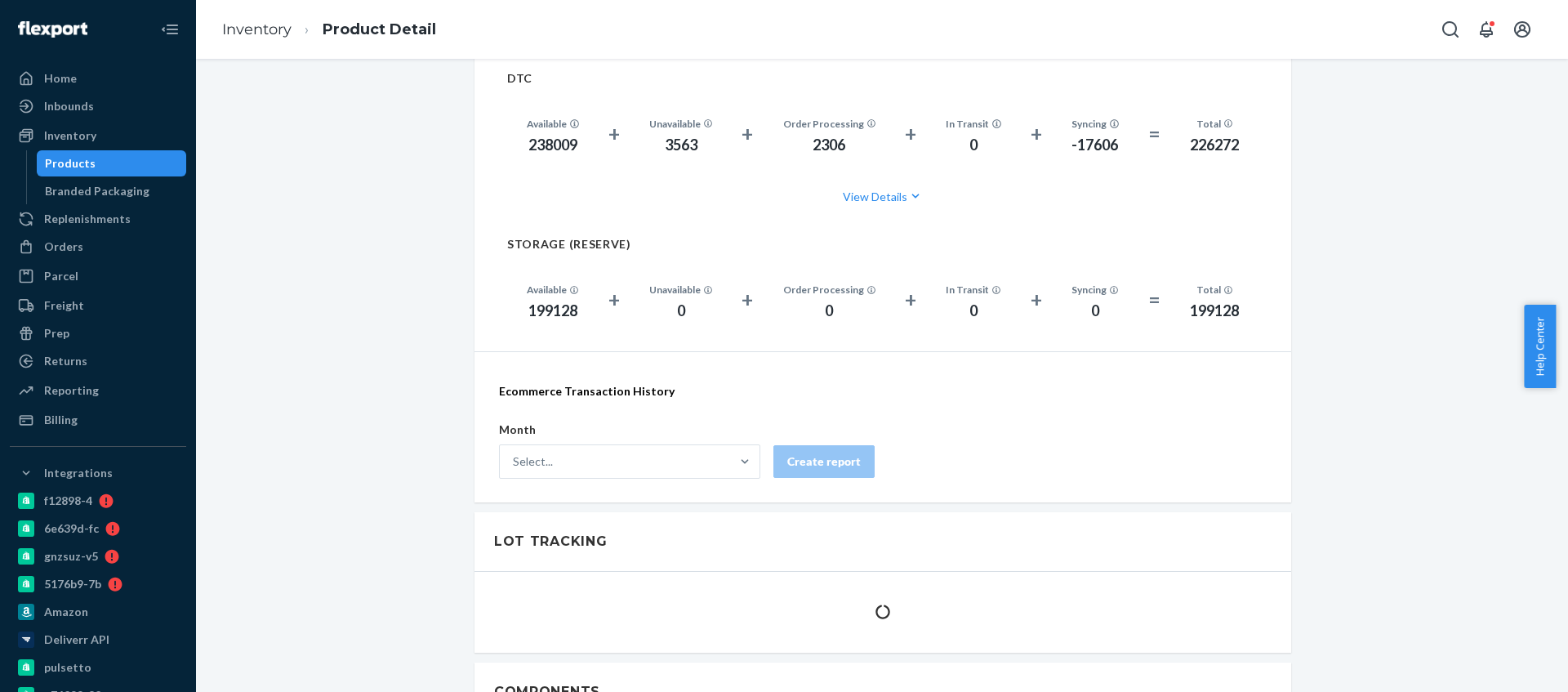
scroll to position [990, 0]
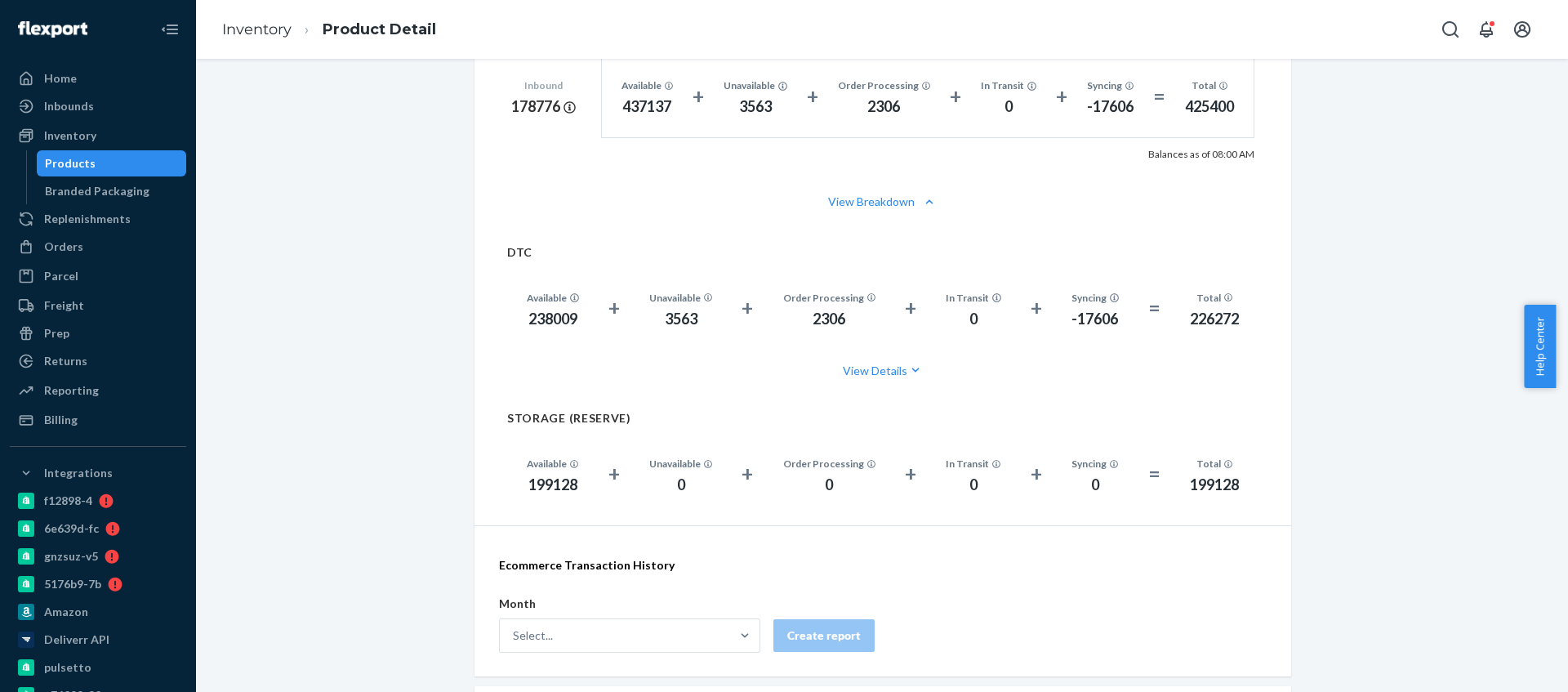
click at [537, 482] on div "199128" at bounding box center [552, 485] width 52 height 22
click at [533, 312] on div "238009" at bounding box center [552, 320] width 52 height 22
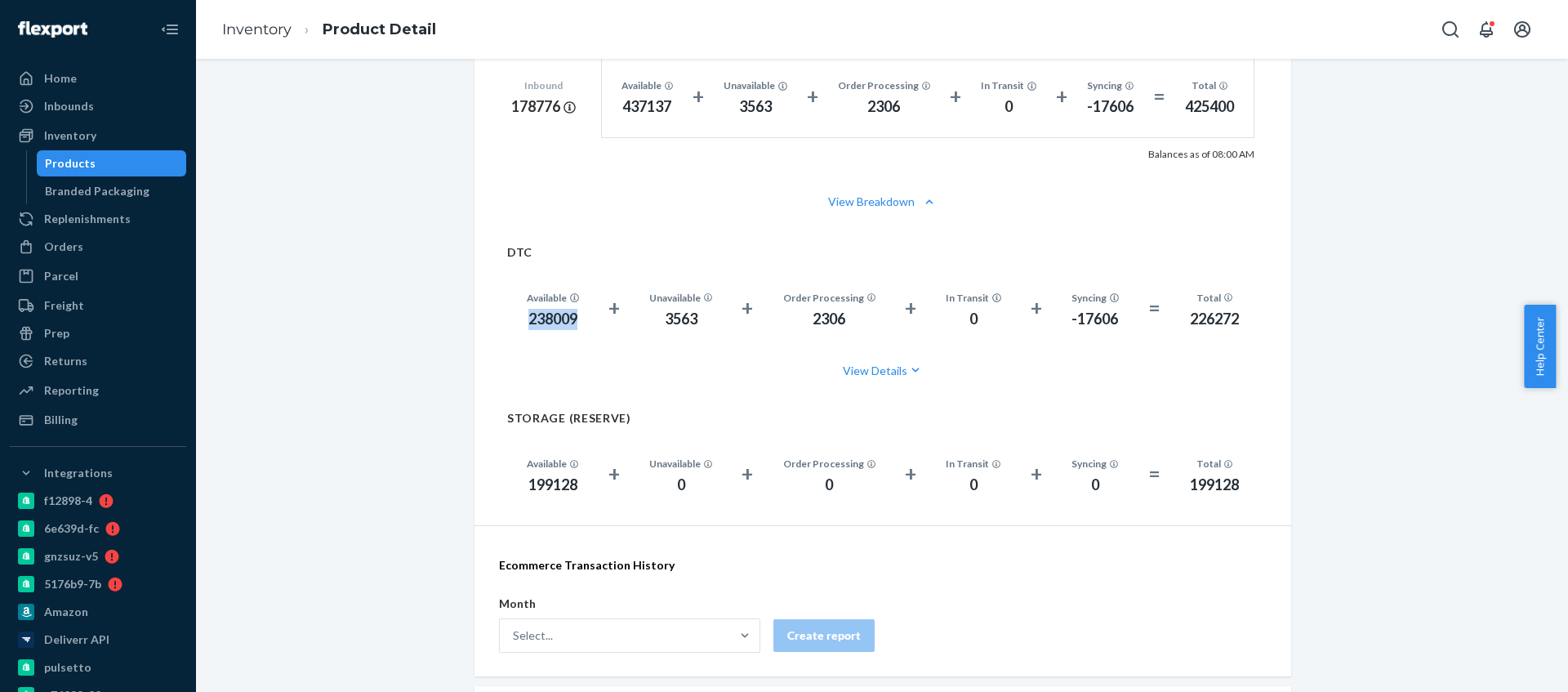
drag, startPoint x: 533, startPoint y: 312, endPoint x: 542, endPoint y: 314, distance: 9.2
click at [534, 311] on div "238009" at bounding box center [552, 320] width 52 height 22
click at [861, 359] on button "View Details" at bounding box center [882, 370] width 751 height 43
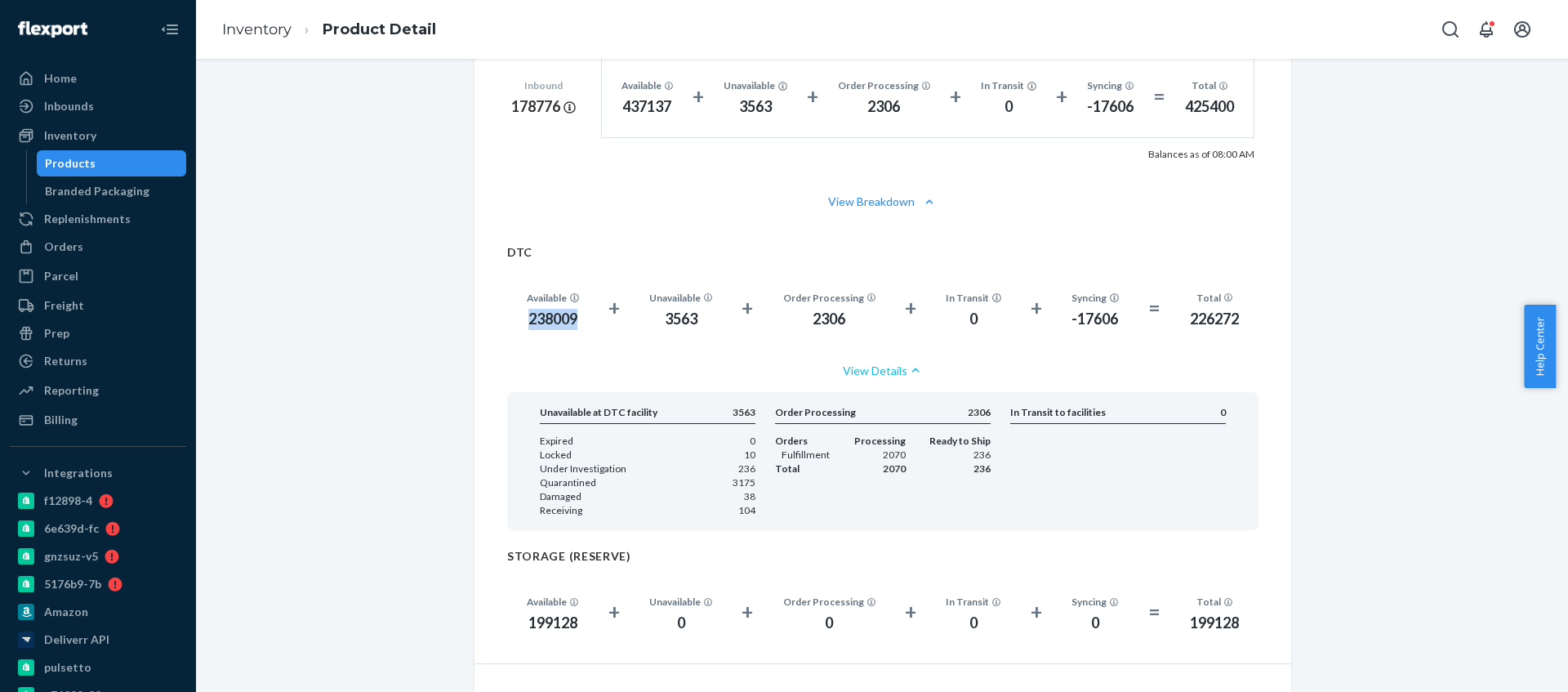
click at [592, 349] on button "View Details" at bounding box center [882, 370] width 751 height 43
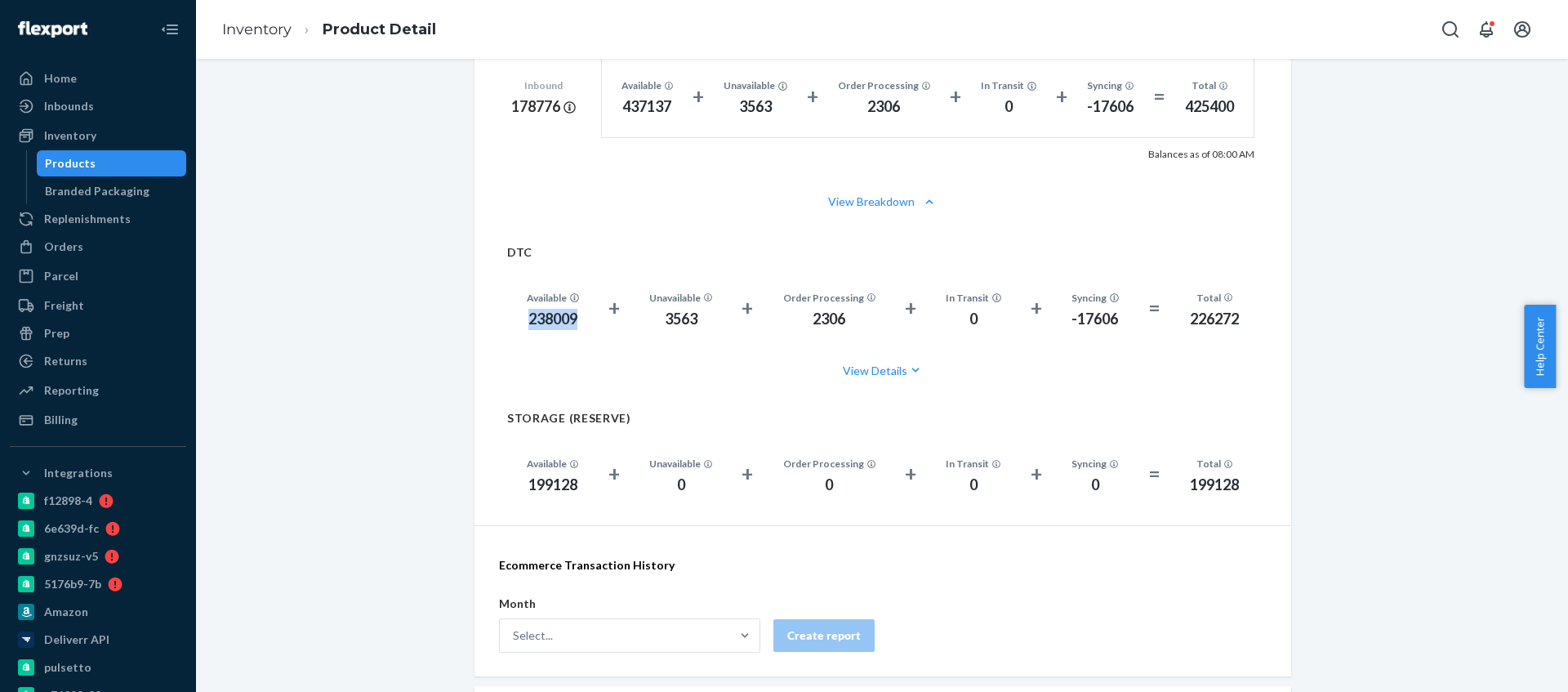
click at [544, 309] on div "238009" at bounding box center [552, 320] width 52 height 22
click at [531, 316] on div "238009" at bounding box center [552, 320] width 52 height 22
click at [81, 141] on div "Inventory" at bounding box center [70, 135] width 52 height 17
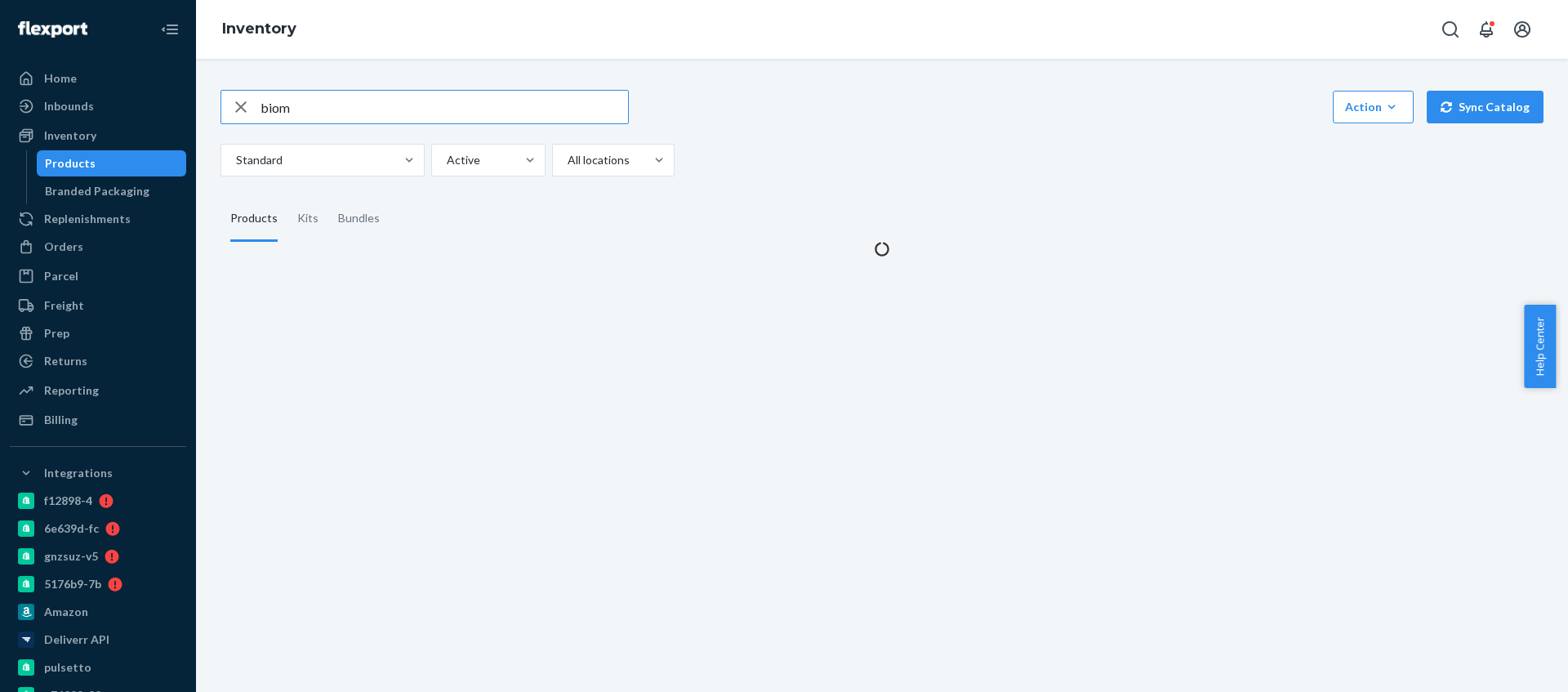
click at [300, 112] on input "biom" at bounding box center [444, 106] width 367 height 32
type input "femin"
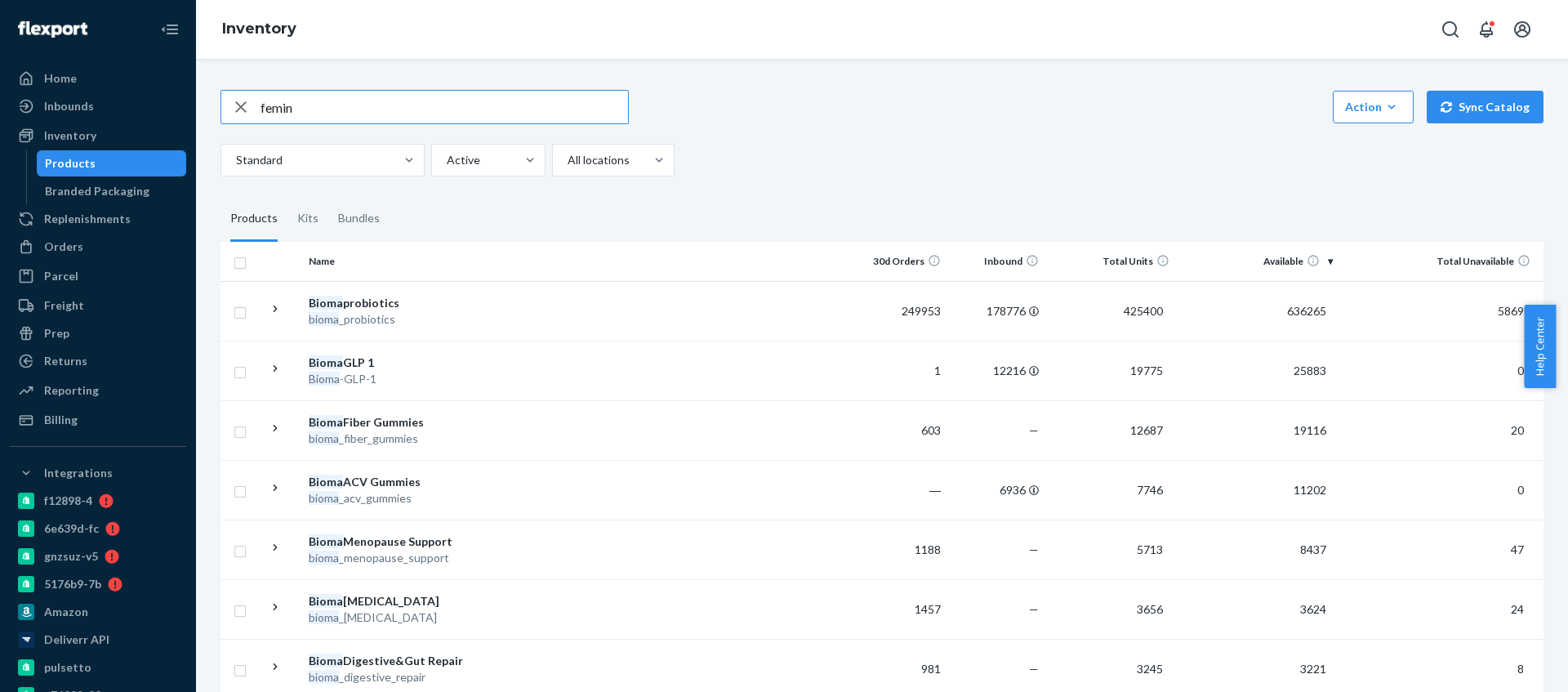
click at [450, 105] on input "femin" at bounding box center [444, 106] width 367 height 32
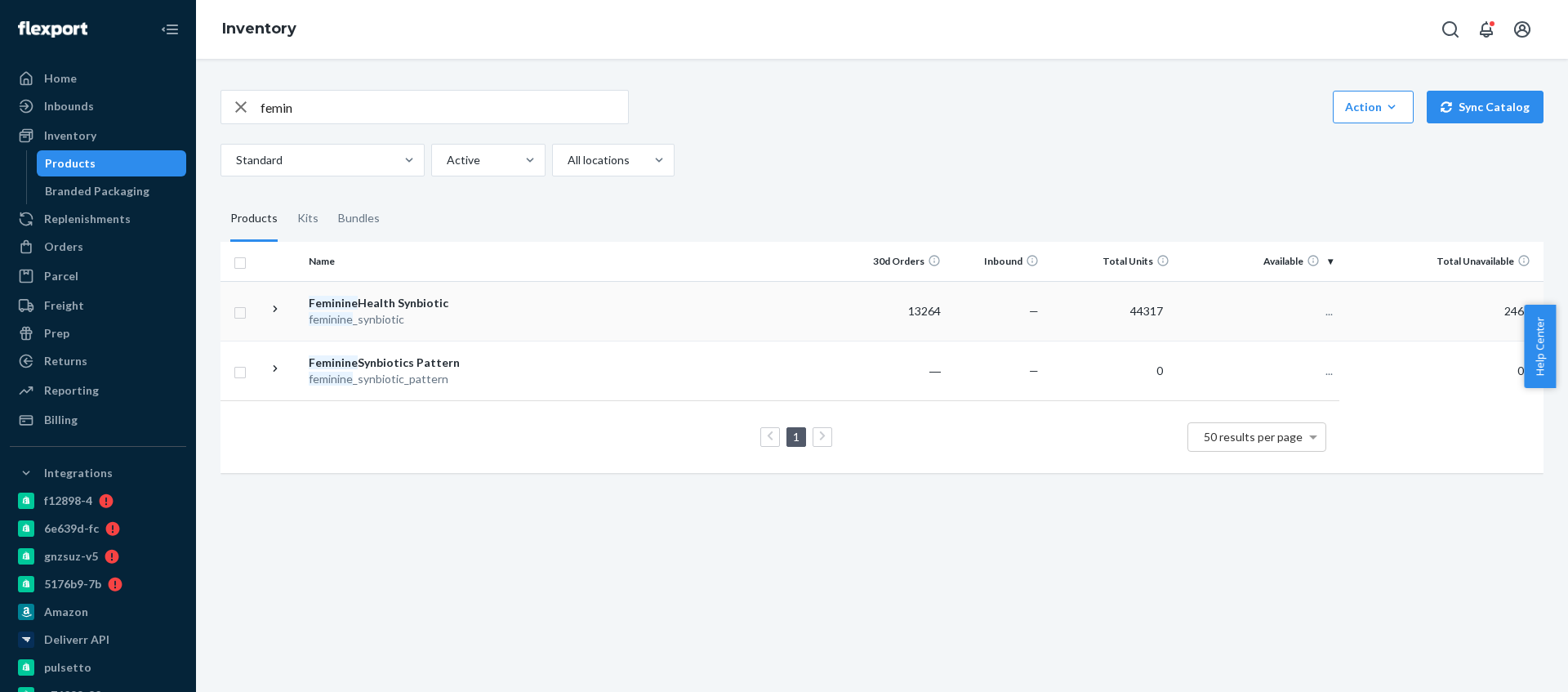
click at [412, 322] on div "feminine _synbiotic" at bounding box center [394, 319] width 170 height 17
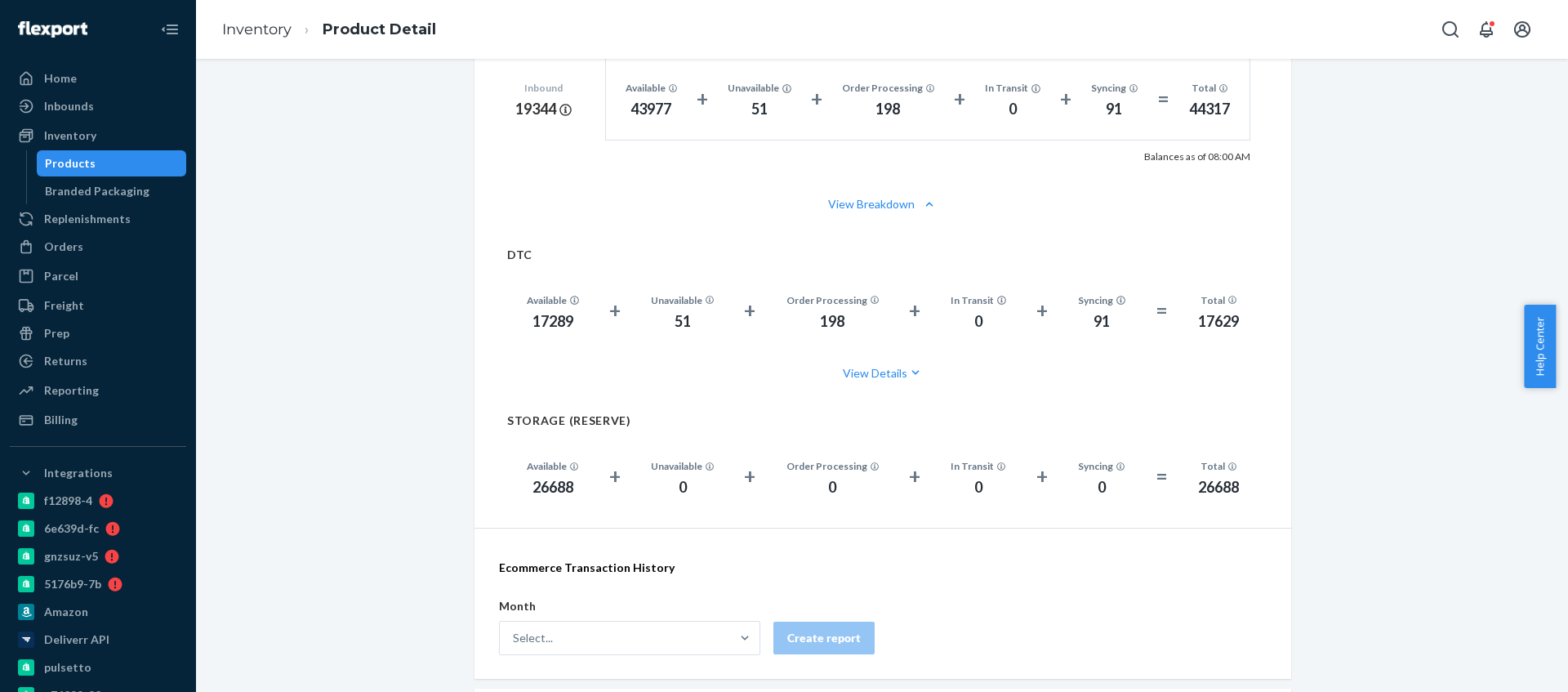
scroll to position [991, 0]
click at [544, 313] on div "17289" at bounding box center [552, 319] width 52 height 22
drag, startPoint x: 544, startPoint y: 313, endPoint x: 404, endPoint y: 200, distance: 179.9
click at [544, 313] on div "17289" at bounding box center [552, 319] width 52 height 22
click at [537, 480] on div "26688" at bounding box center [552, 484] width 52 height 22
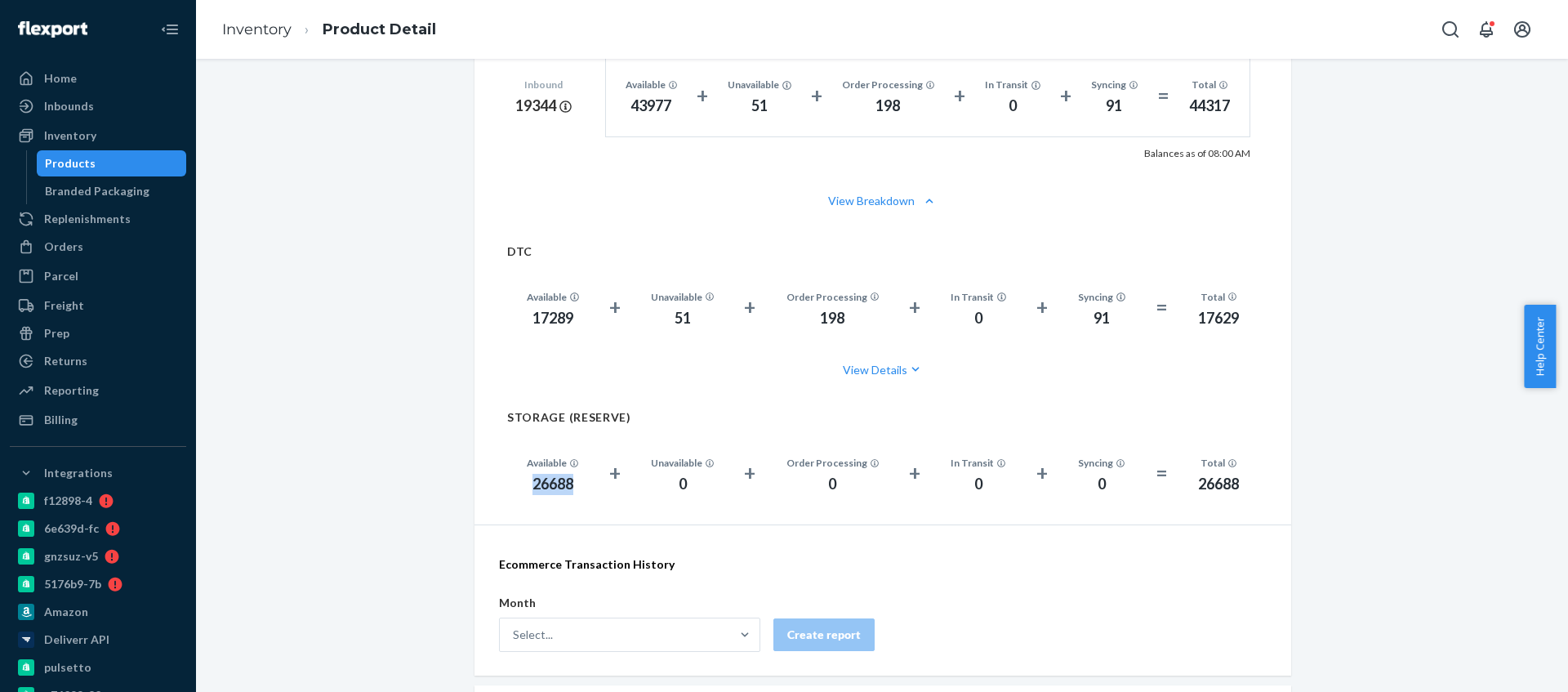
click at [537, 480] on div "26688" at bounding box center [552, 484] width 52 height 22
click at [122, 138] on div "Inventory" at bounding box center [98, 135] width 173 height 23
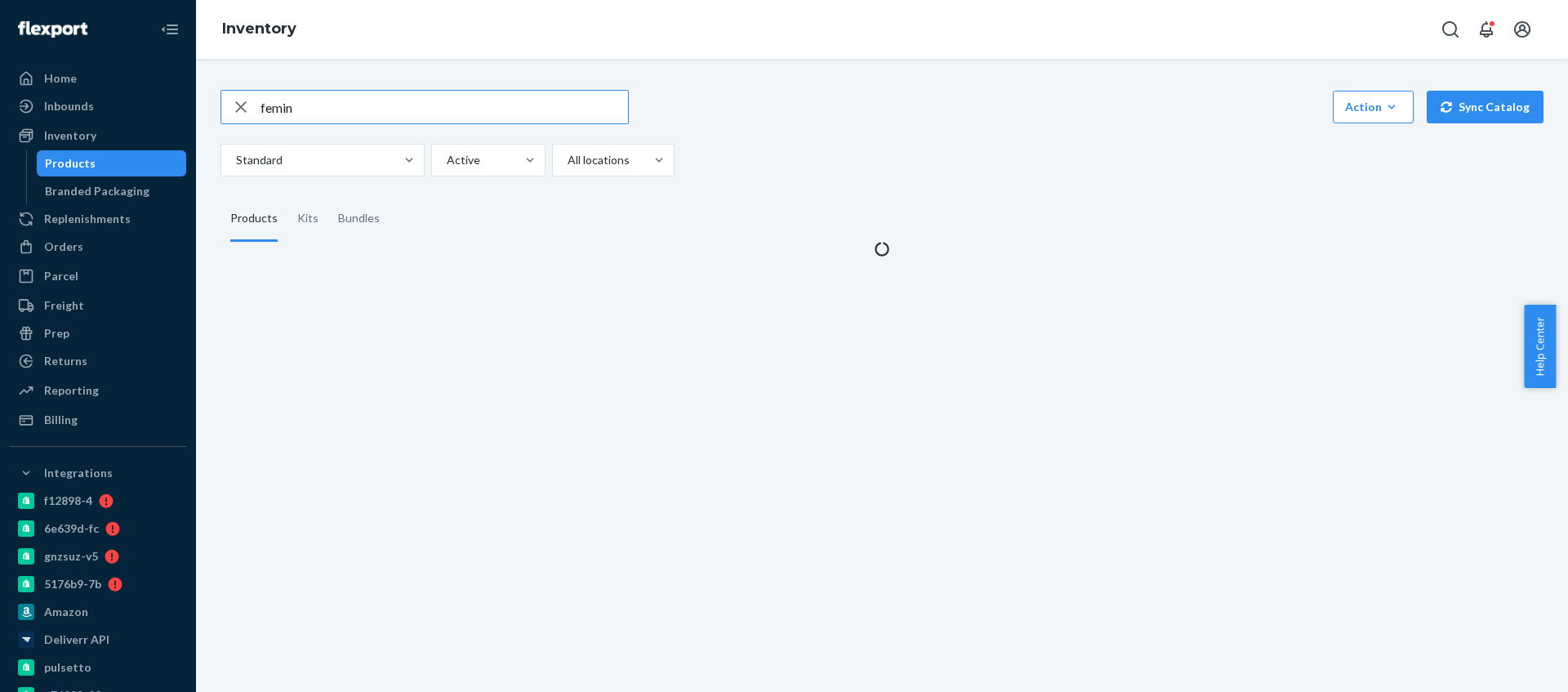
click at [327, 99] on input "femin" at bounding box center [444, 106] width 367 height 32
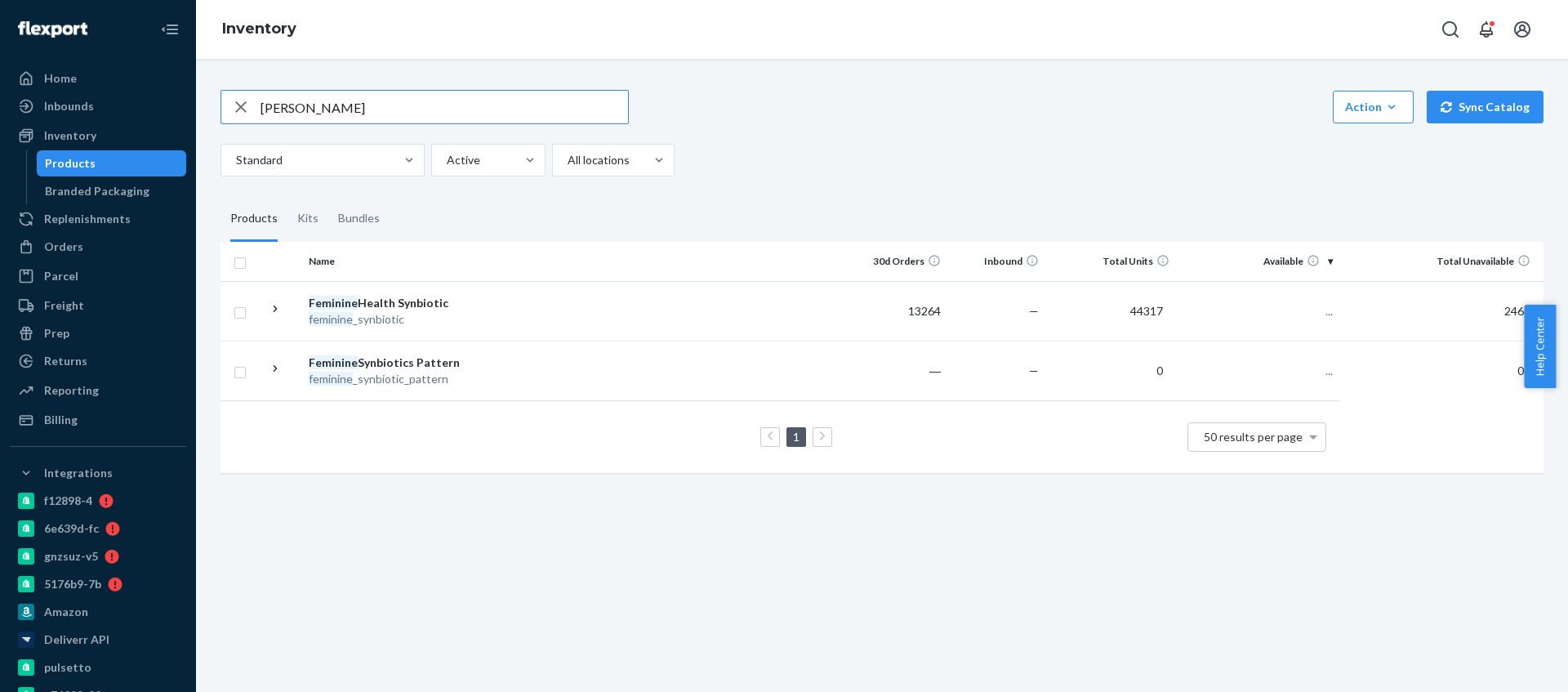
type input "gumm"
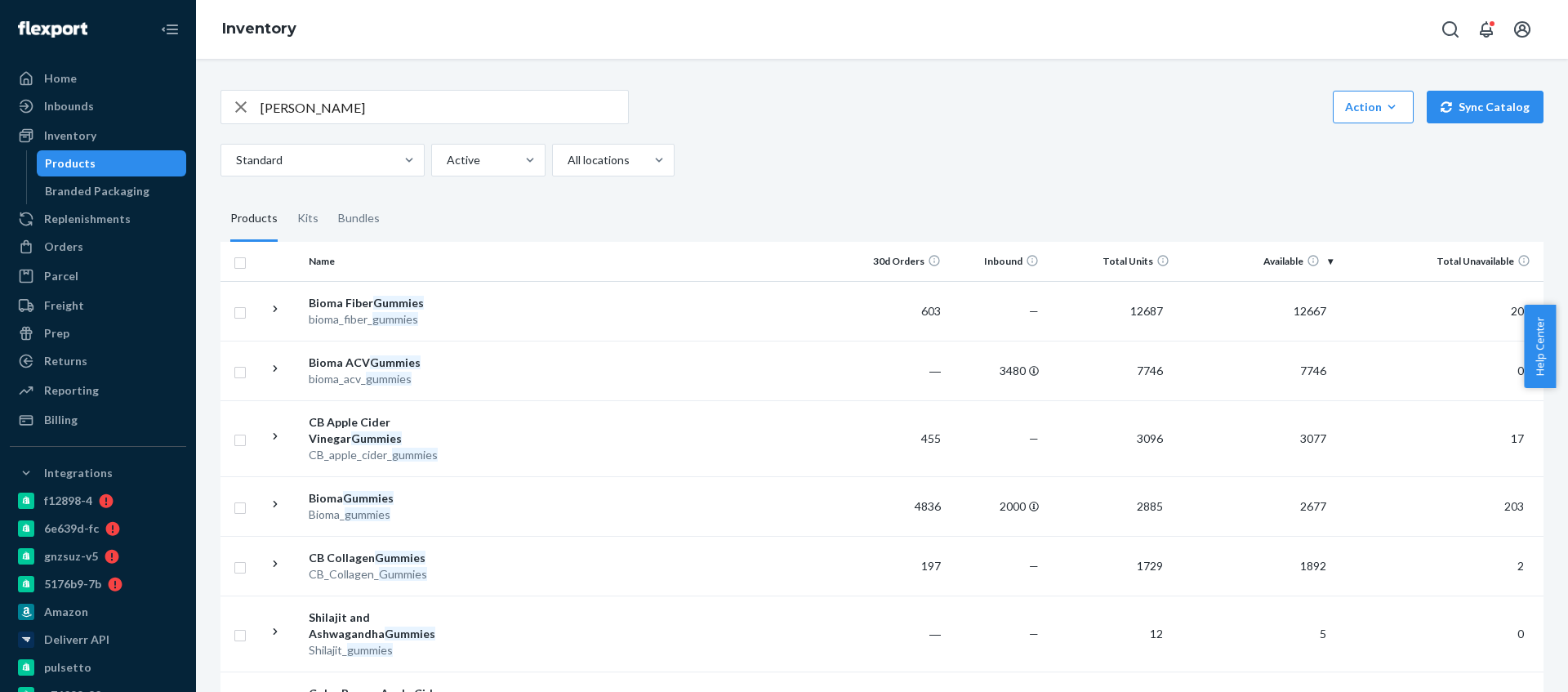
click at [454, 500] on div "Bioma Gummies" at bounding box center [394, 498] width 170 height 17
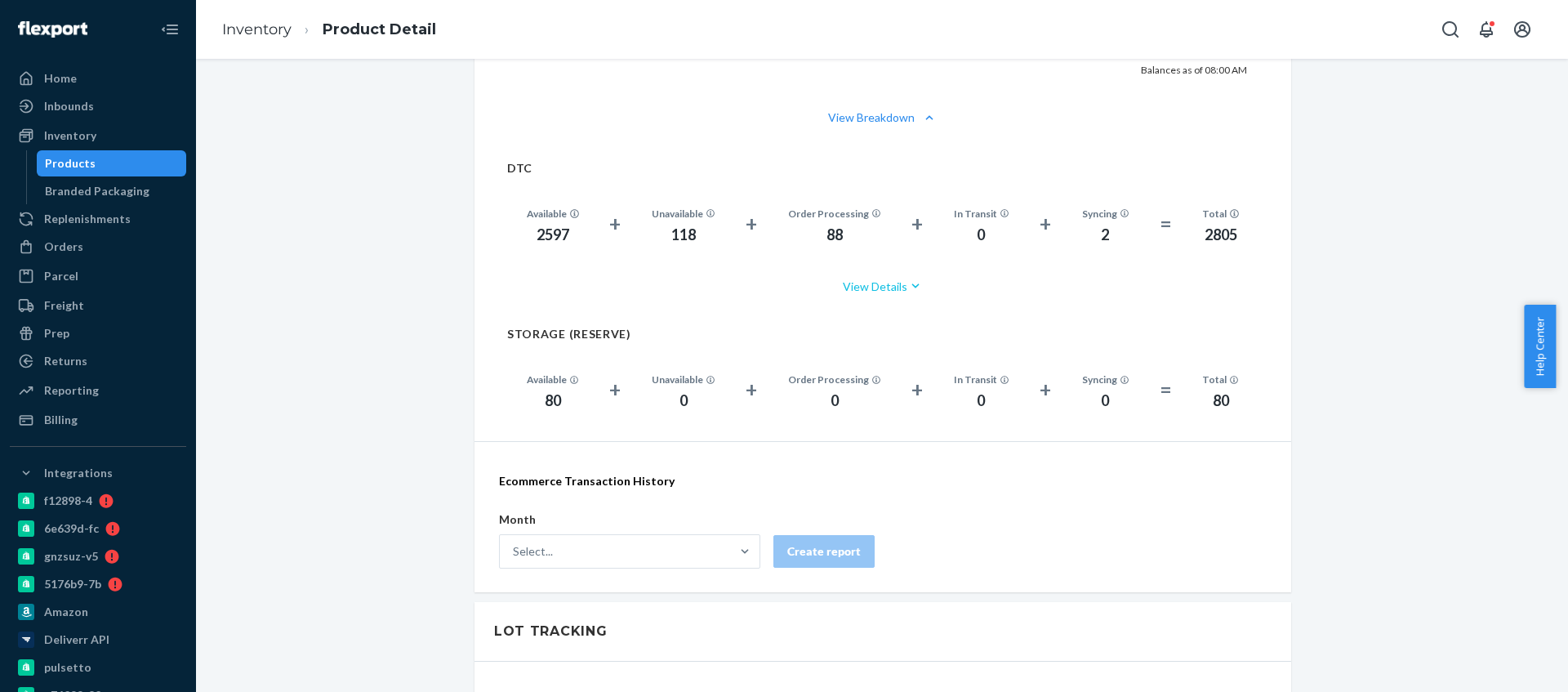
scroll to position [988, 0]
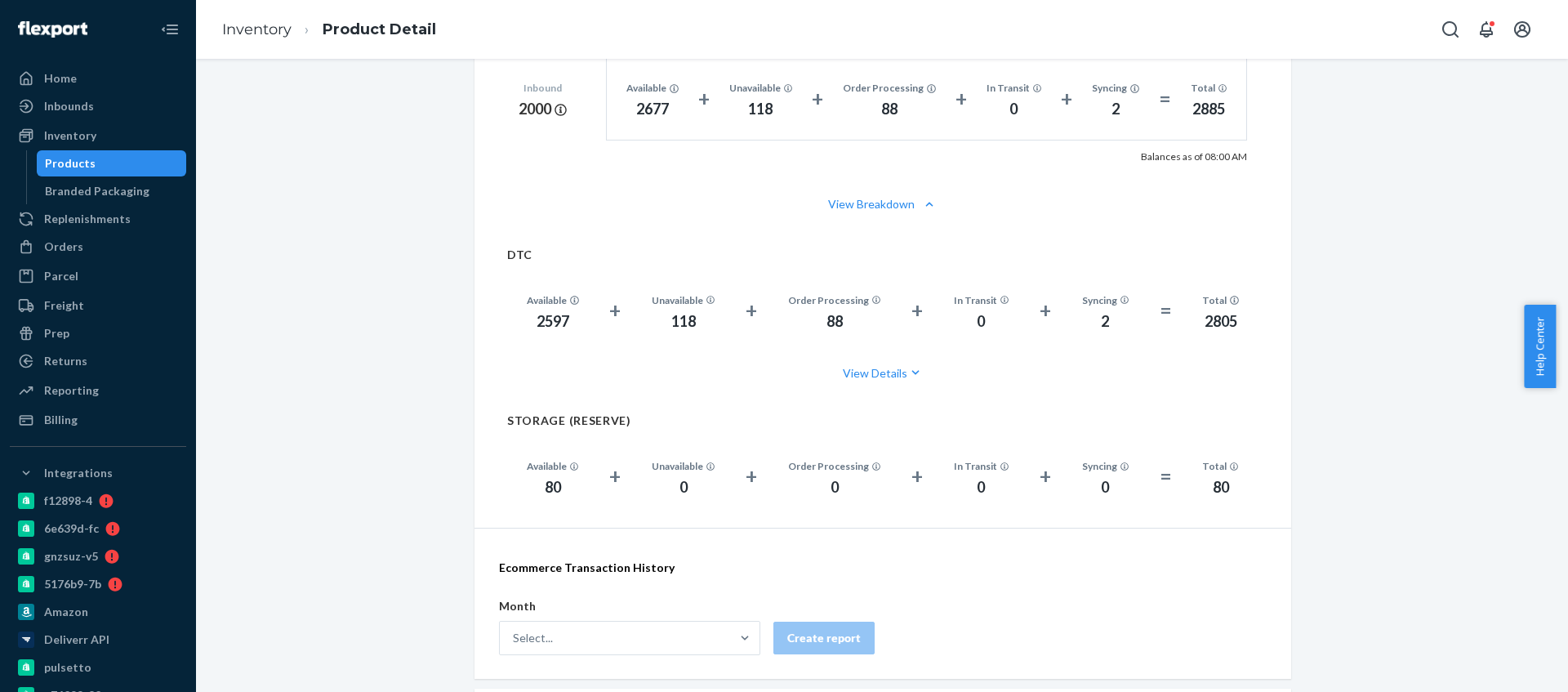
click at [539, 330] on div "2597" at bounding box center [552, 322] width 52 height 22
click at [539, 325] on div "2597" at bounding box center [552, 322] width 52 height 22
drag, startPoint x: 74, startPoint y: 137, endPoint x: 184, endPoint y: 142, distance: 110.1
click at [75, 137] on div "Inventory" at bounding box center [70, 135] width 52 height 17
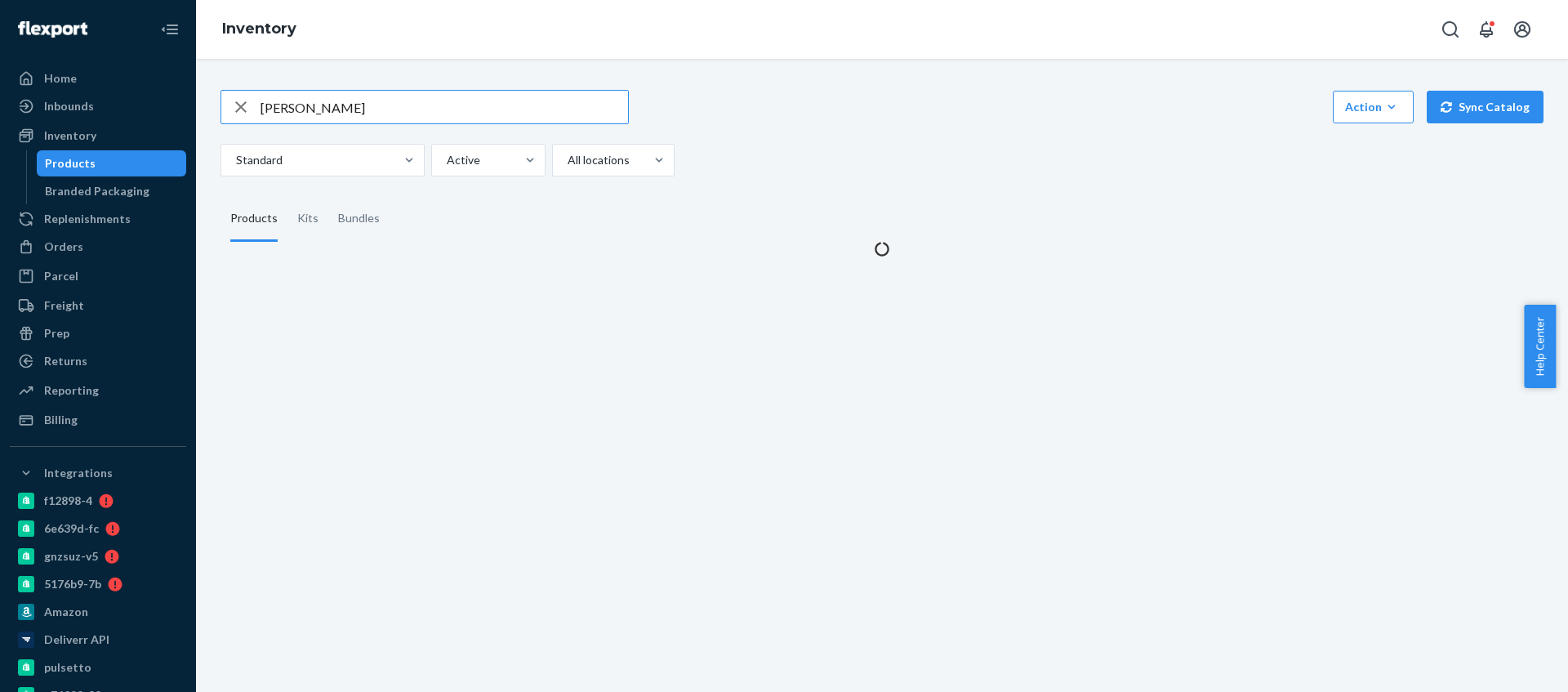
click at [335, 114] on input "gumm" at bounding box center [444, 106] width 367 height 32
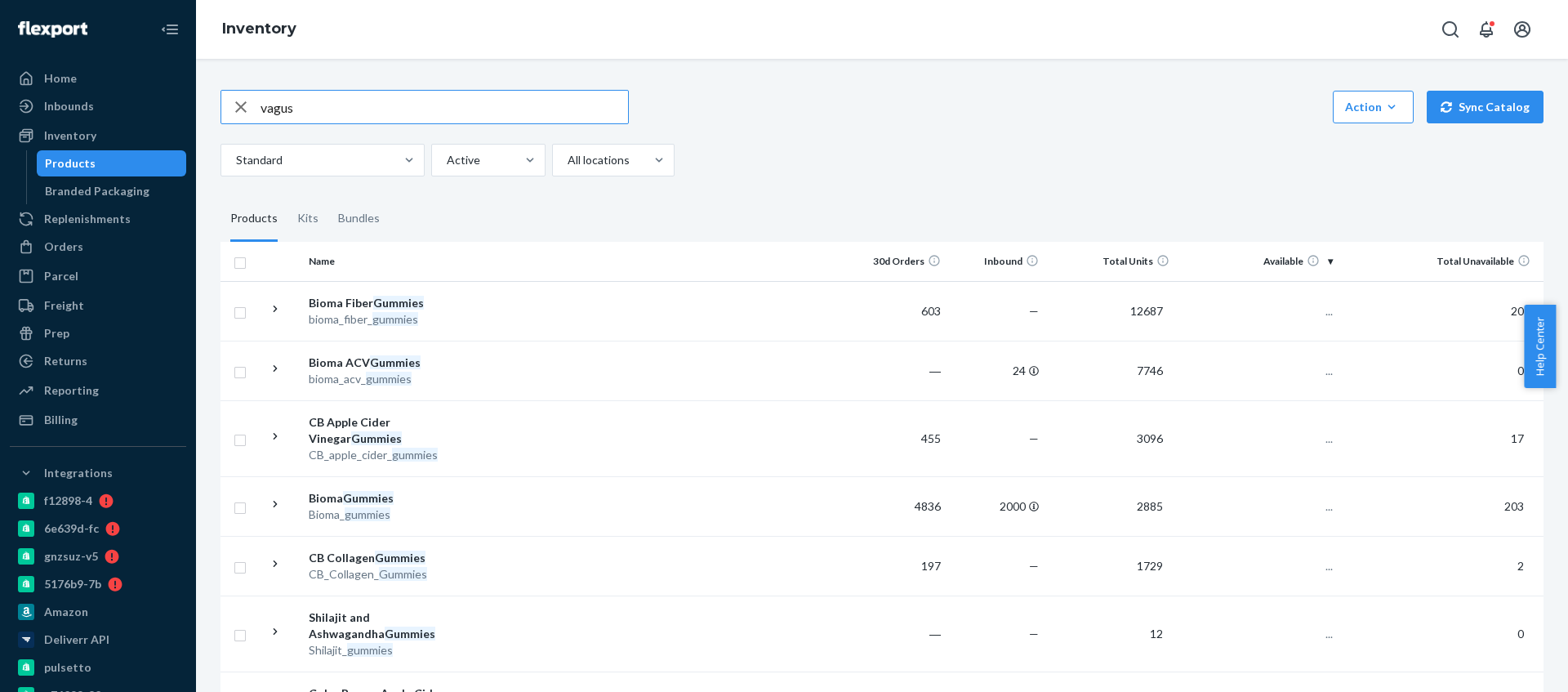
type input "vagus"
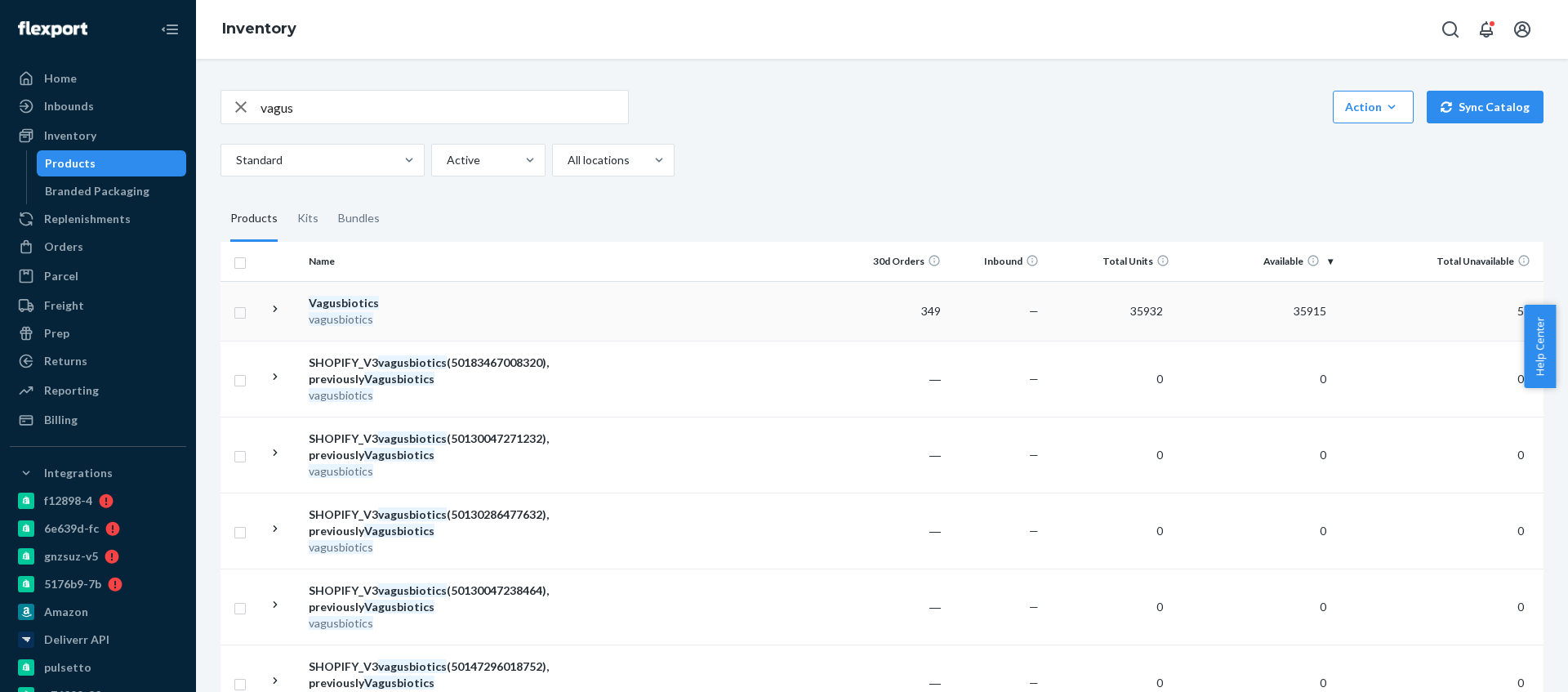
click at [487, 292] on td at bounding box center [667, 310] width 363 height 60
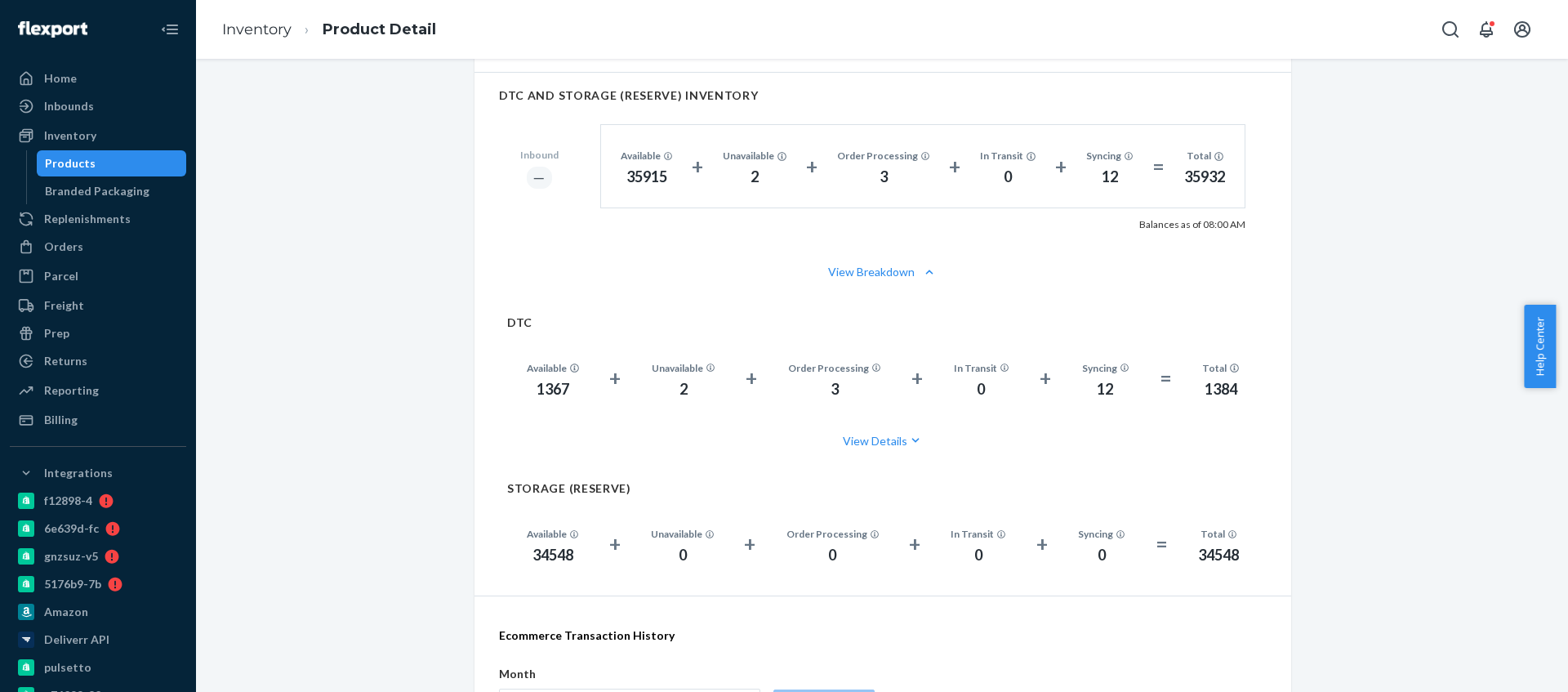
scroll to position [954, 0]
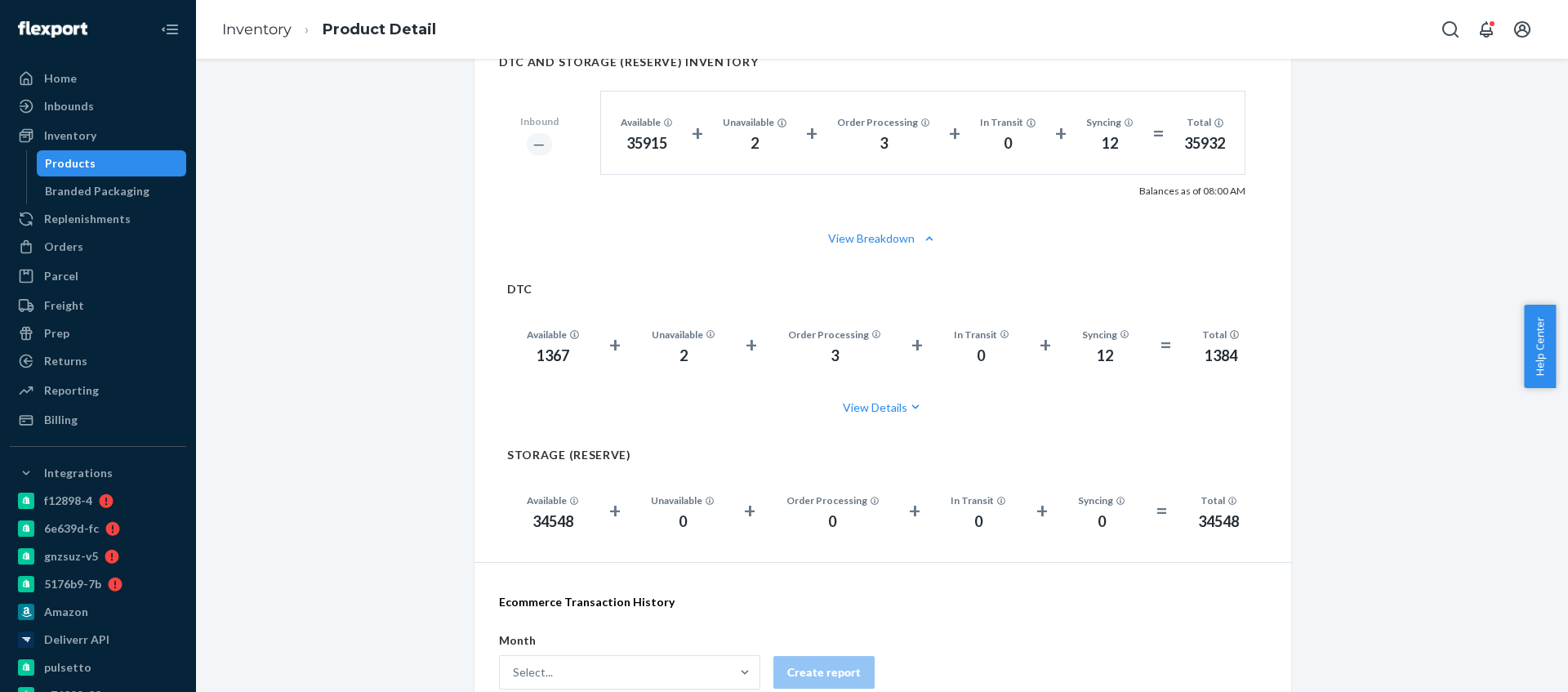
click at [538, 361] on div "1367" at bounding box center [552, 356] width 52 height 22
click at [111, 127] on div "Inventory" at bounding box center [98, 135] width 173 height 23
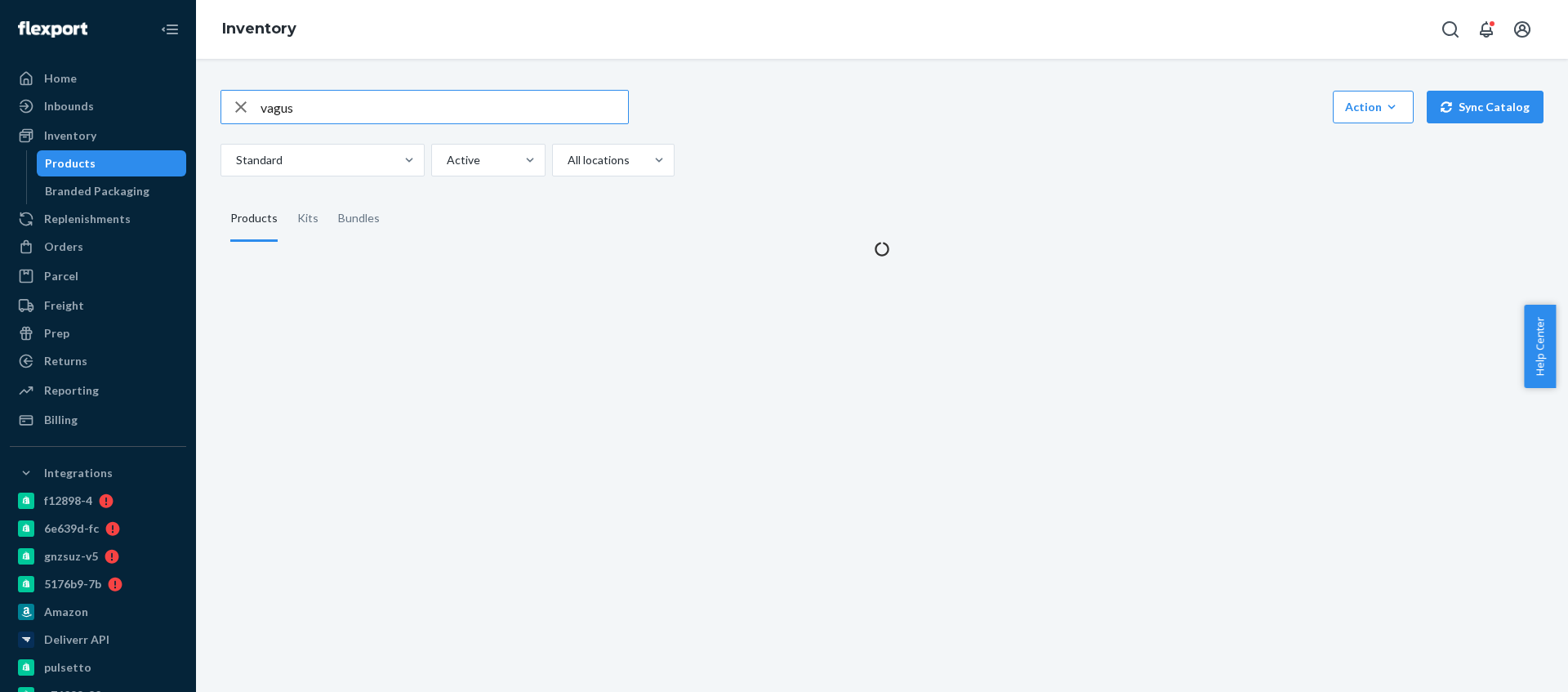
click at [331, 108] on input "vagus" at bounding box center [444, 106] width 367 height 32
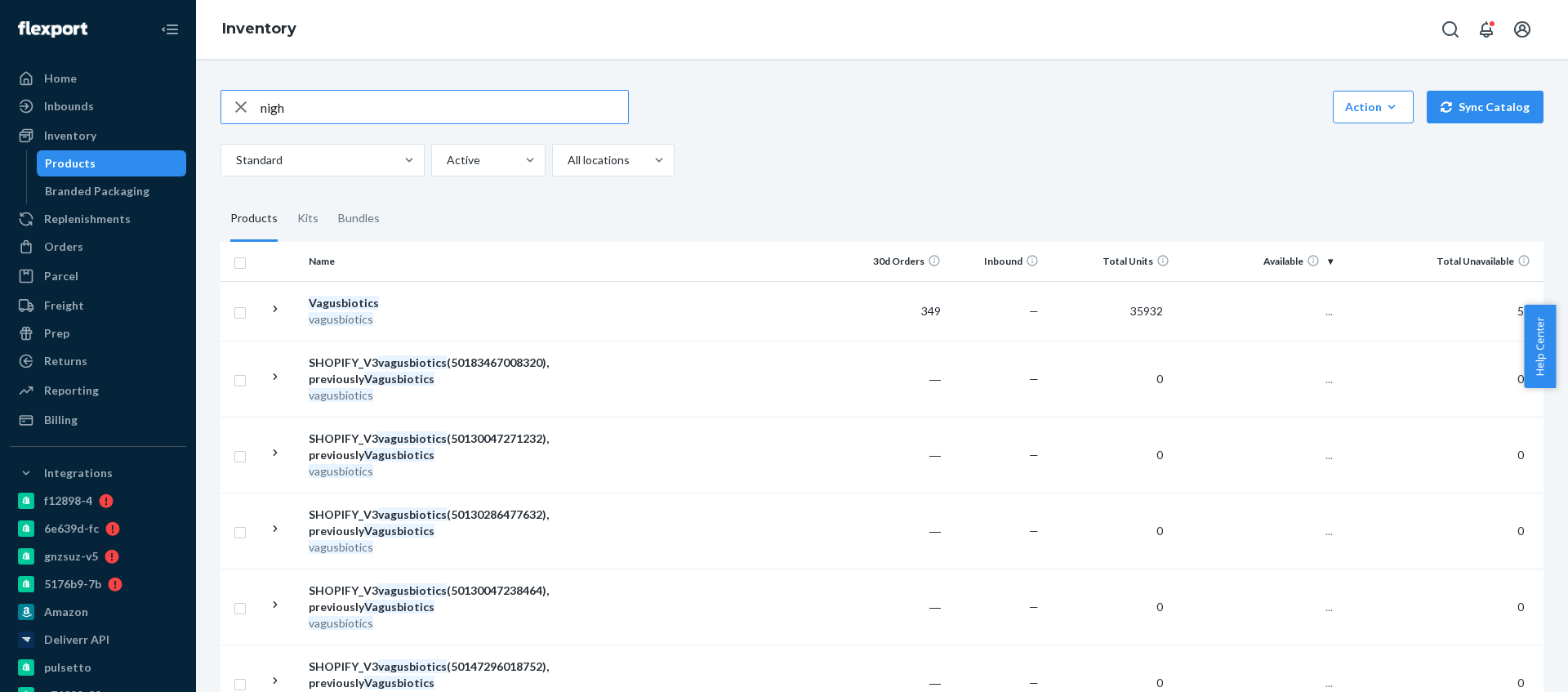
type input "nigh"
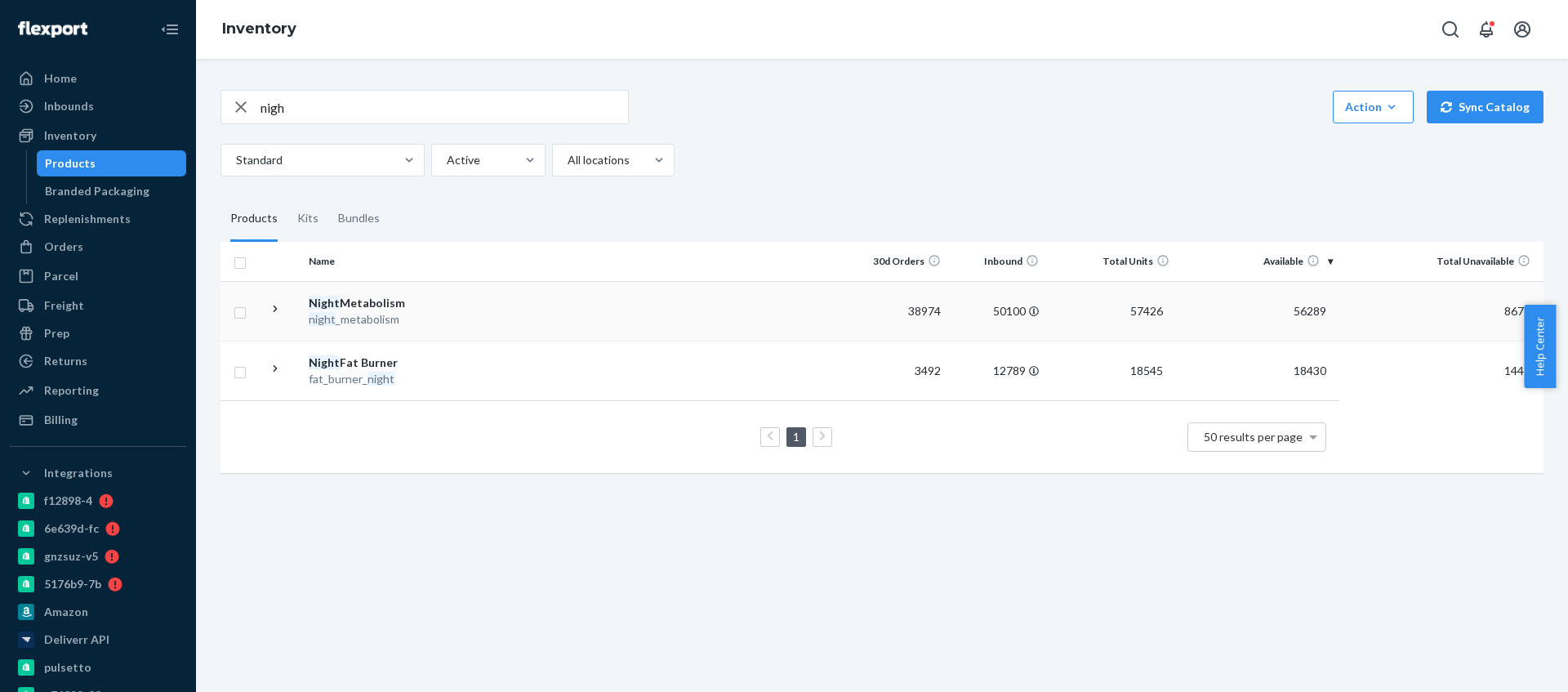
click at [458, 317] on div "night _metabolism" at bounding box center [394, 319] width 170 height 17
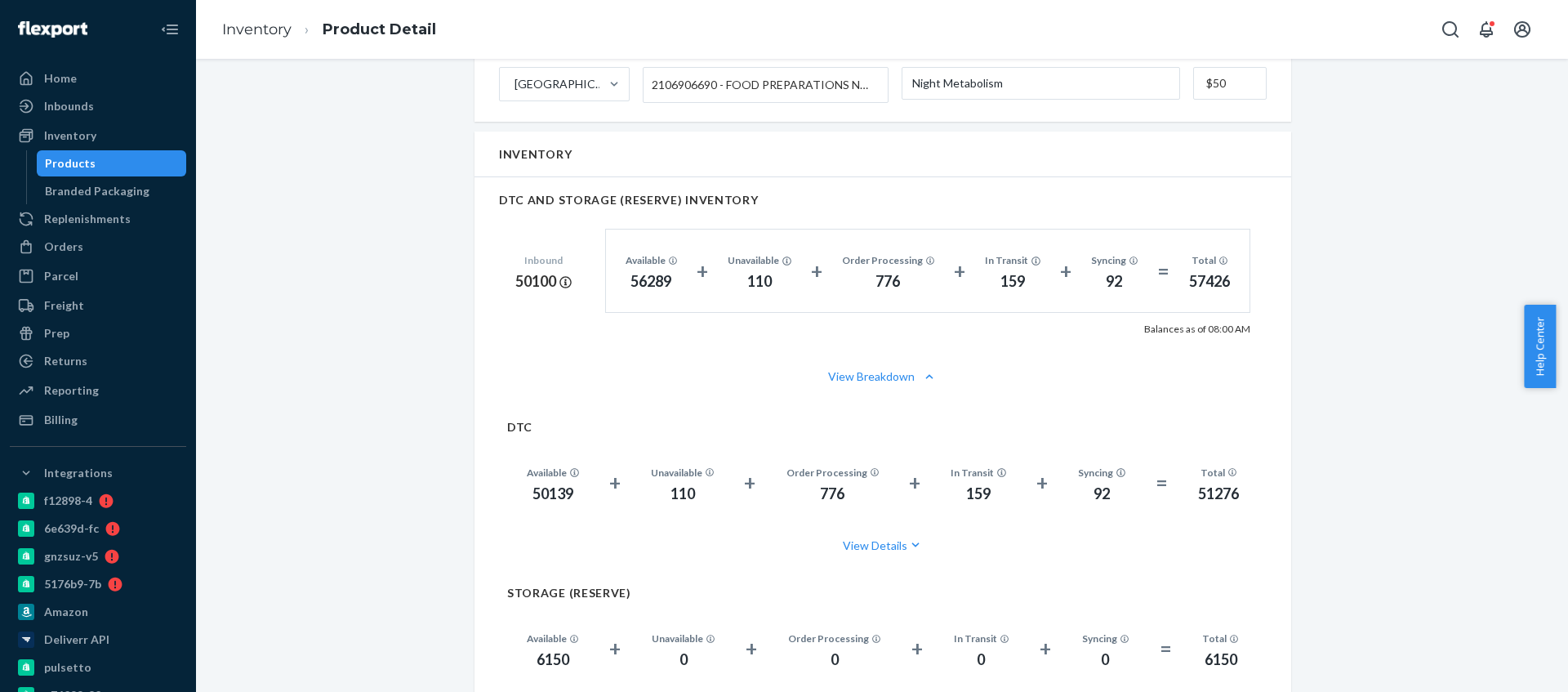
scroll to position [1167, 0]
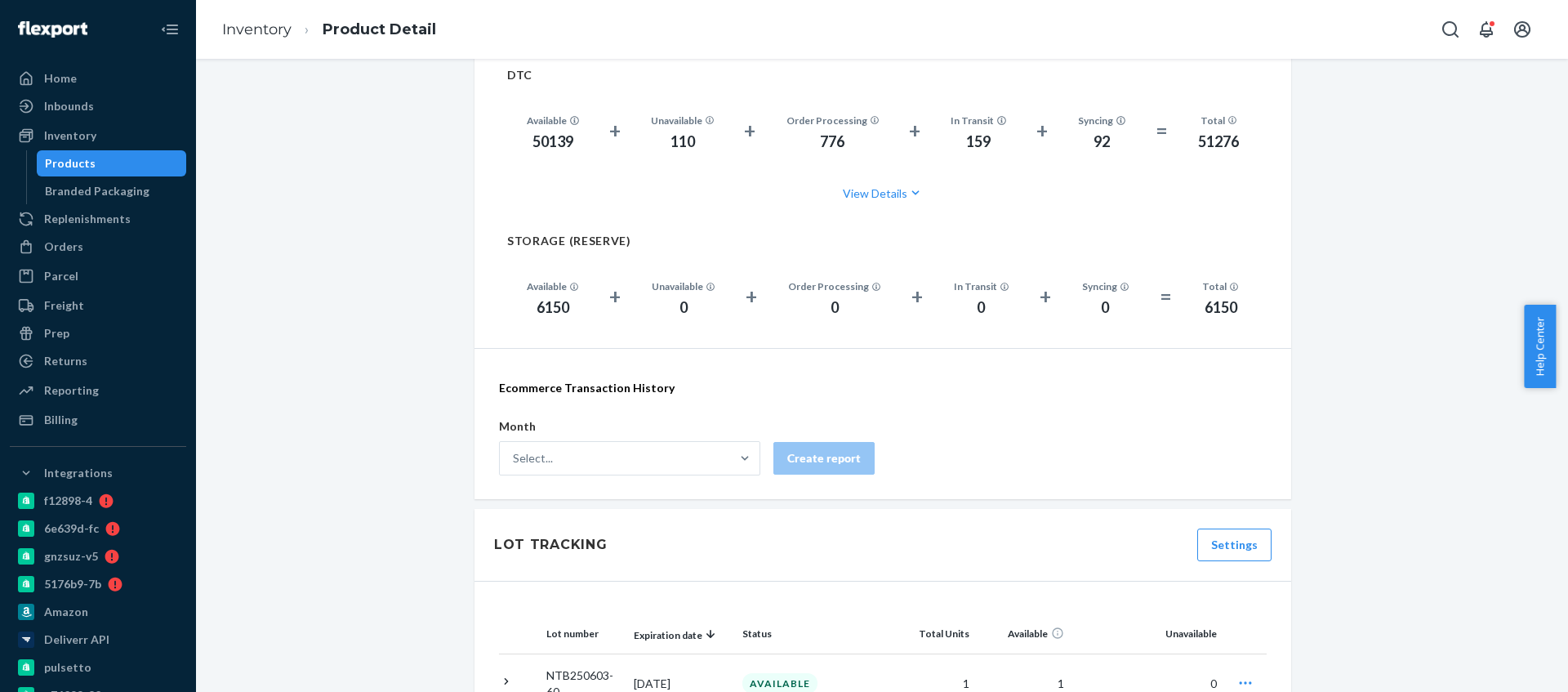
click at [543, 139] on div "50139" at bounding box center [552, 143] width 52 height 22
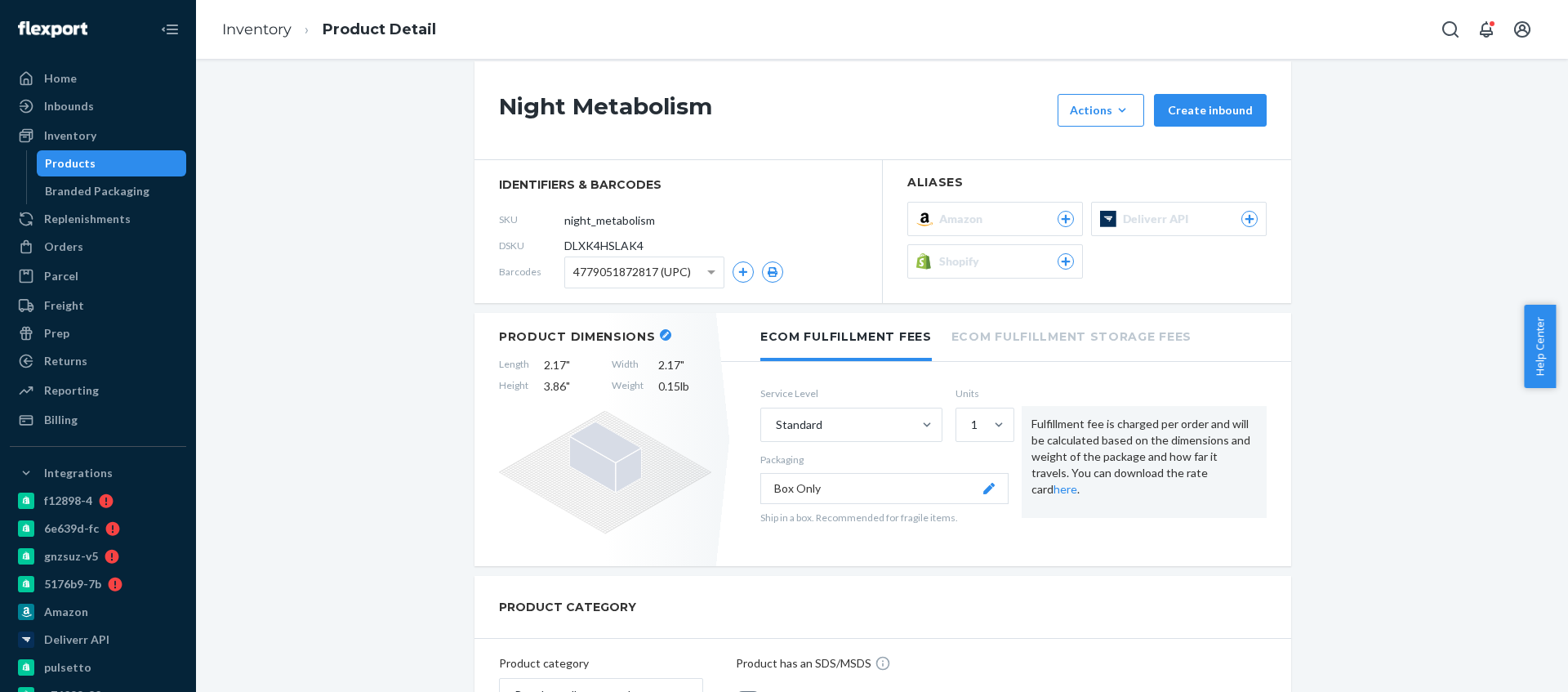
scroll to position [0, 0]
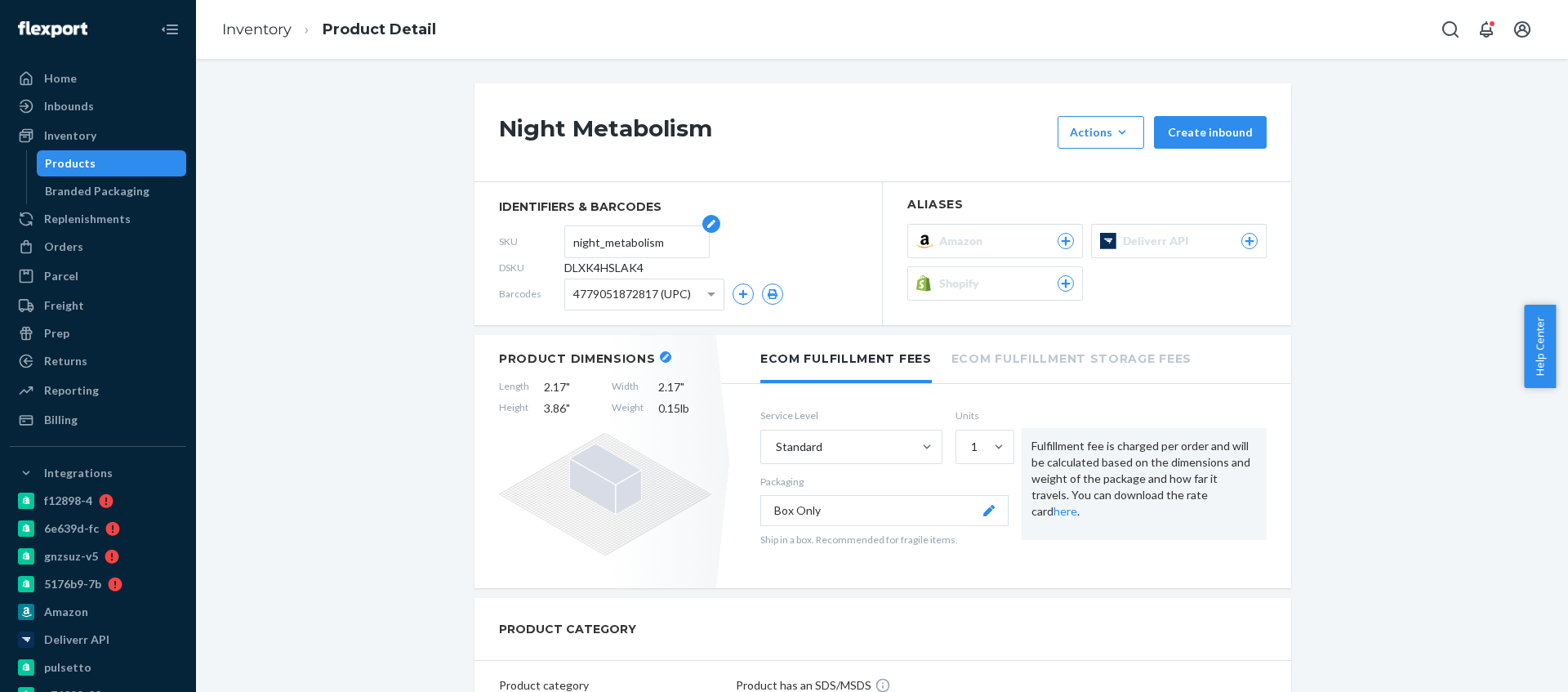
click at [589, 240] on input "night_metabolism" at bounding box center [636, 242] width 127 height 31
click at [98, 127] on div "Inventory" at bounding box center [98, 135] width 173 height 23
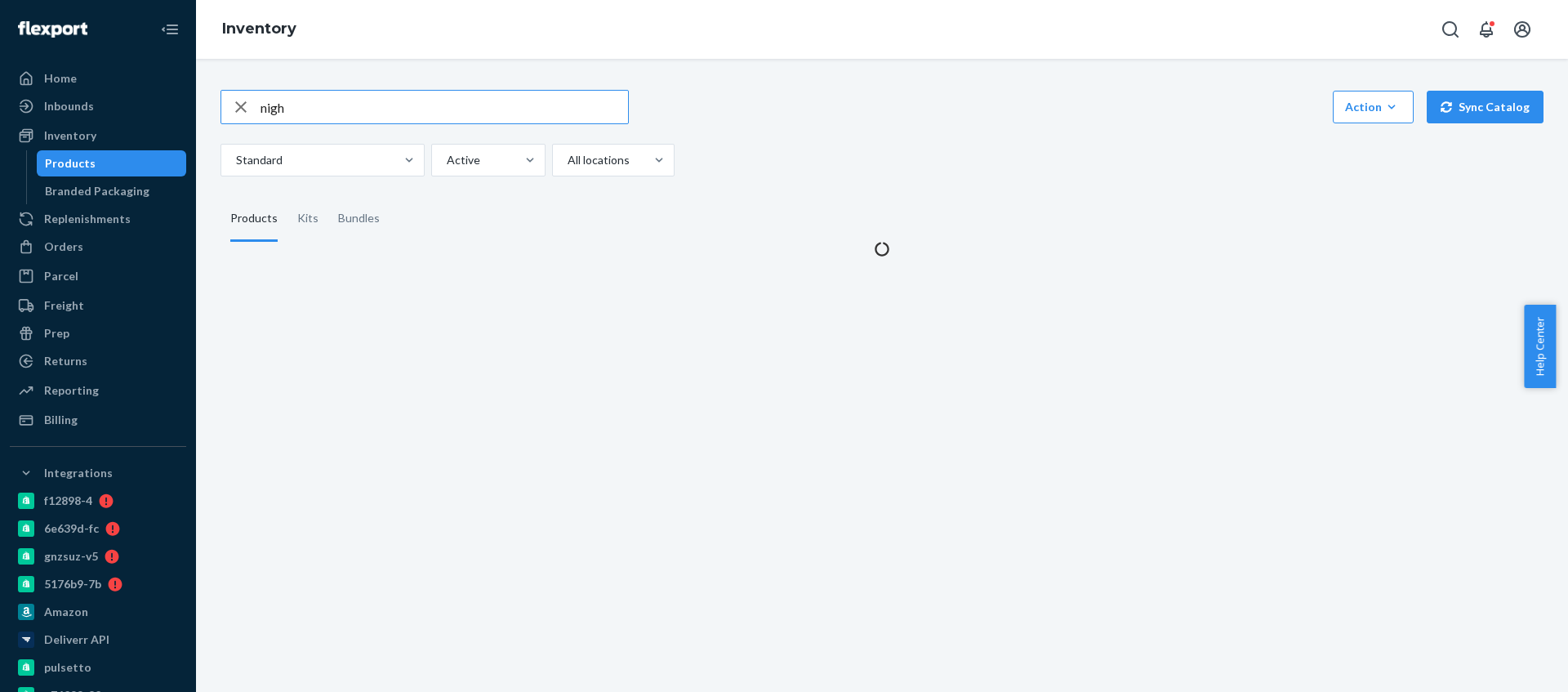
click at [326, 113] on input "nigh" at bounding box center [444, 106] width 367 height 32
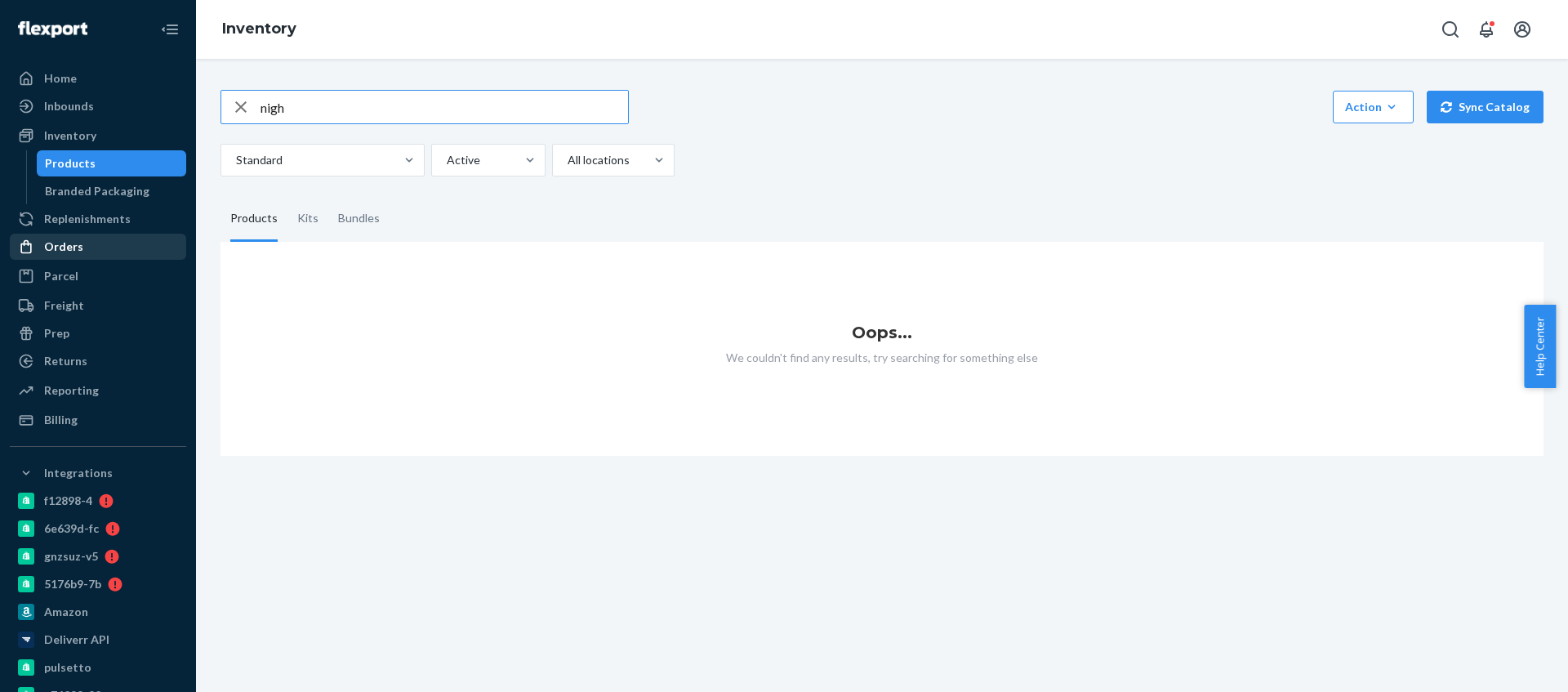
click at [122, 252] on div "Orders" at bounding box center [98, 246] width 173 height 23
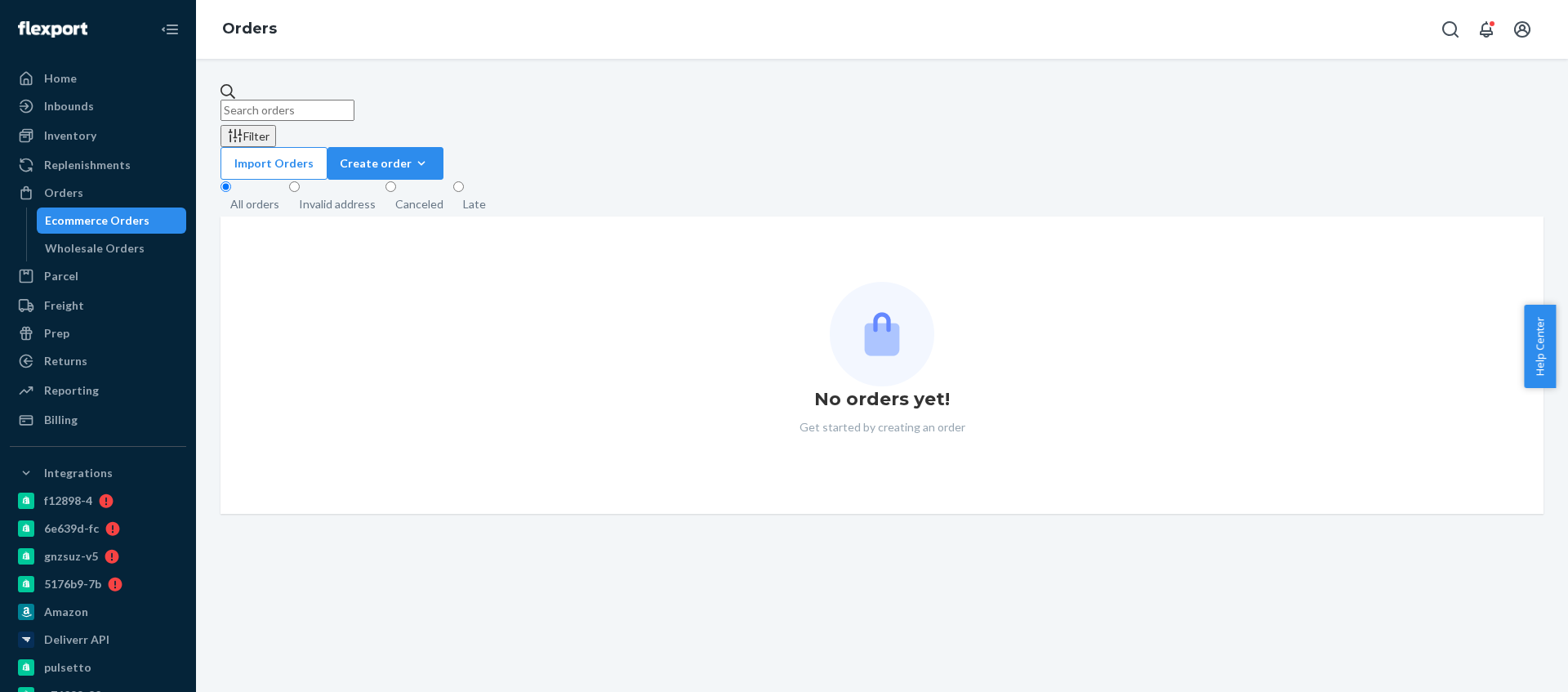
click at [337, 101] on input "text" at bounding box center [287, 110] width 134 height 22
paste input "night_metabolism"
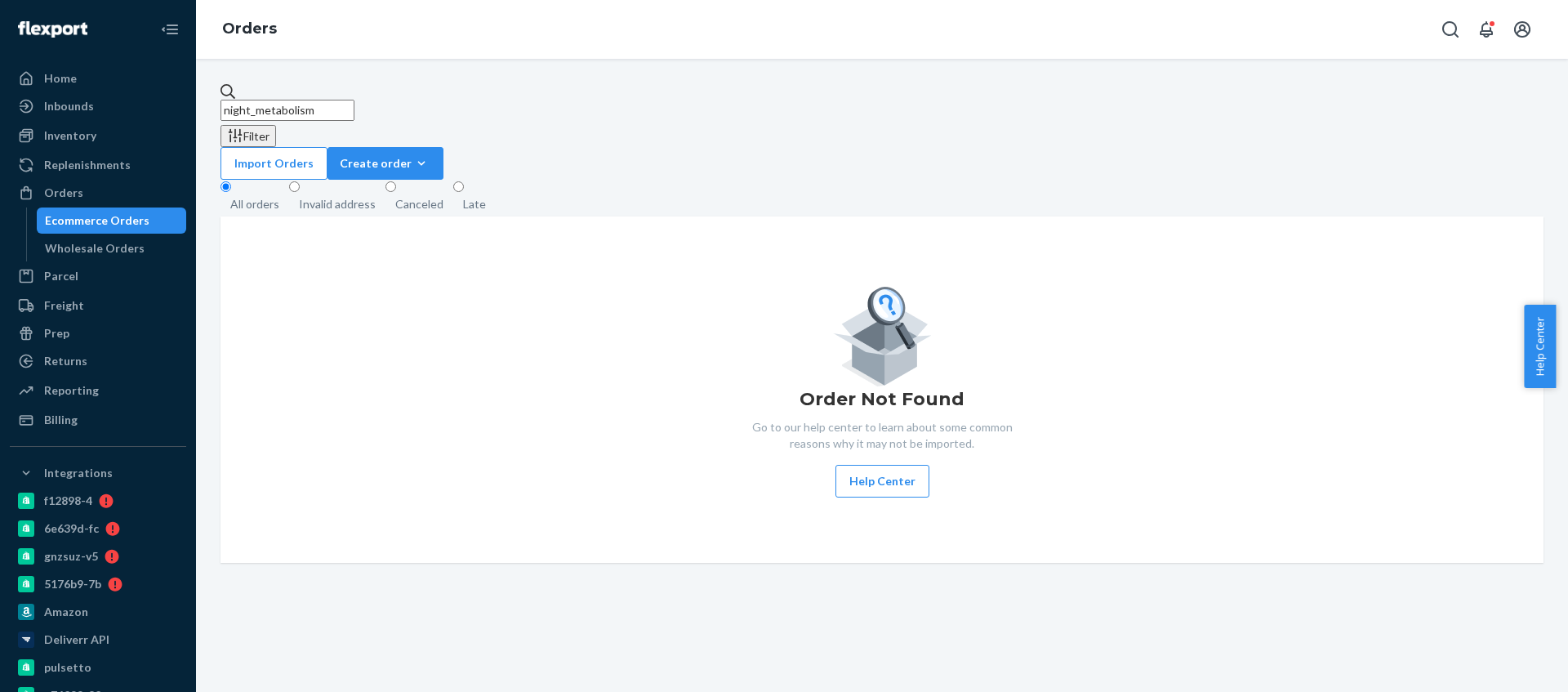
type input "night_metabolism"
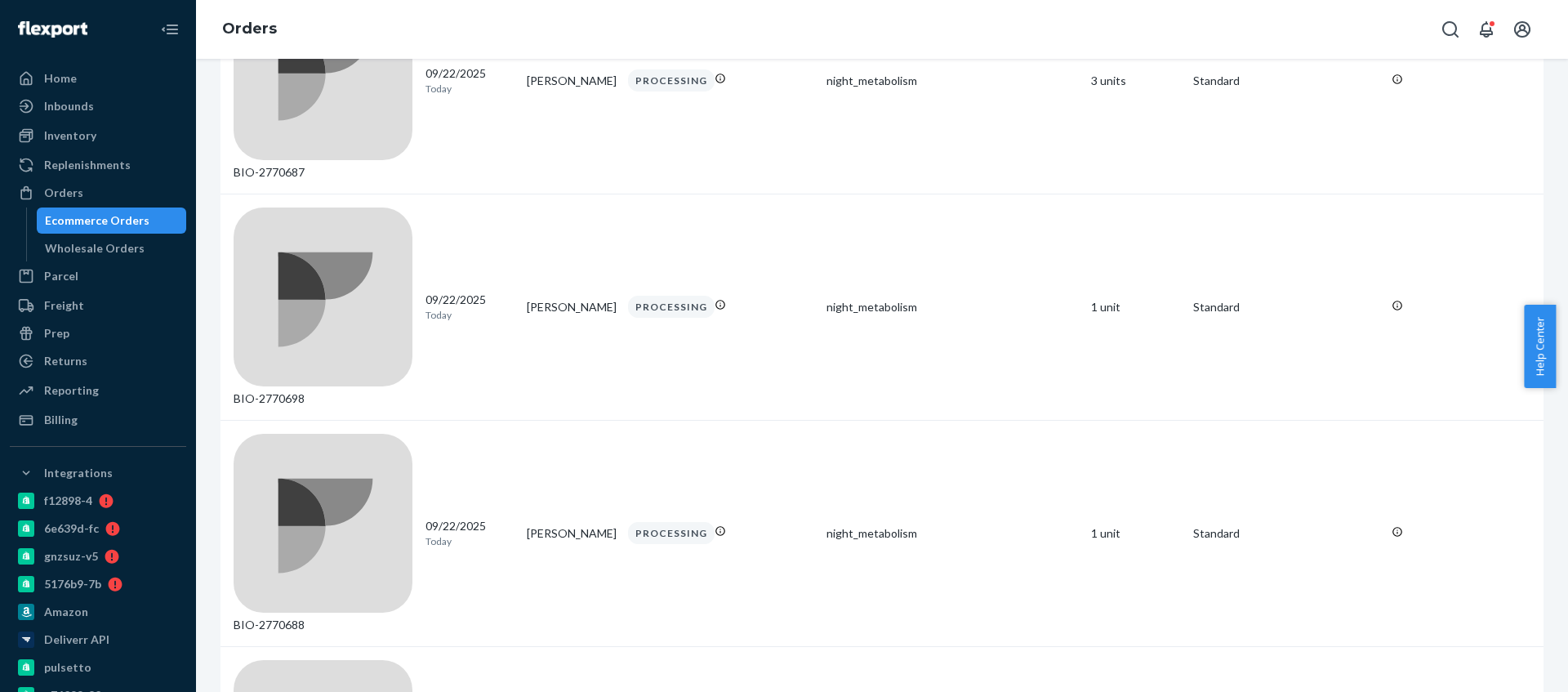
scroll to position [1989, 0]
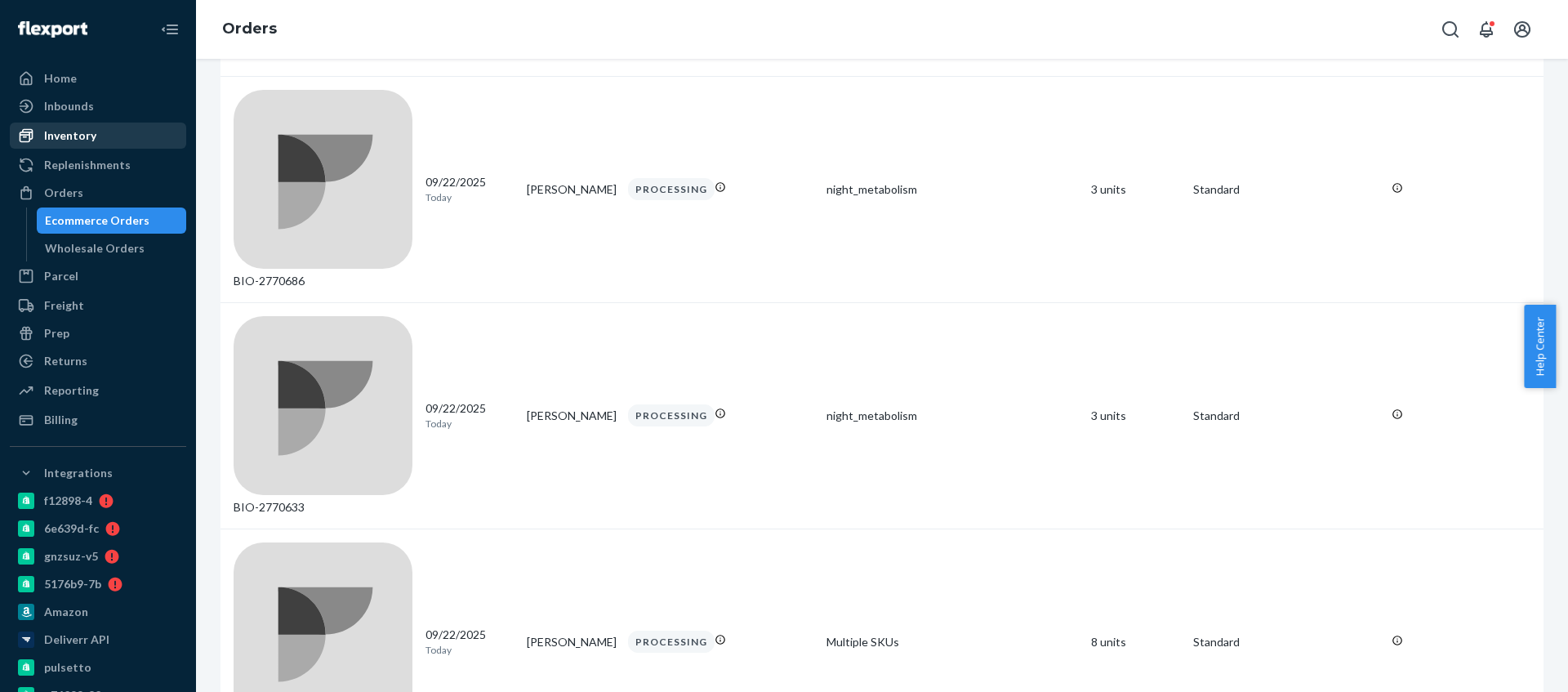
click at [107, 127] on div "Inventory" at bounding box center [98, 135] width 173 height 23
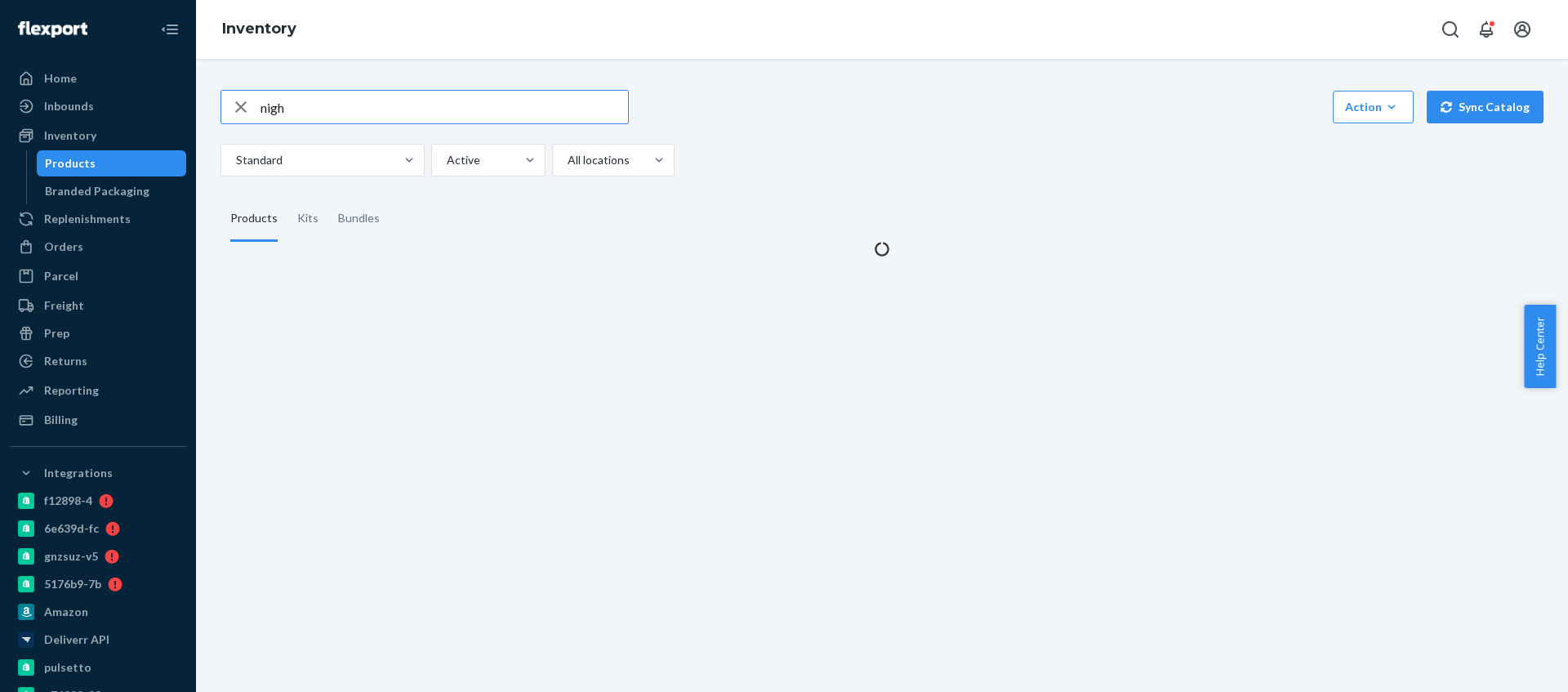
click at [368, 105] on input "nigh" at bounding box center [444, 106] width 367 height 32
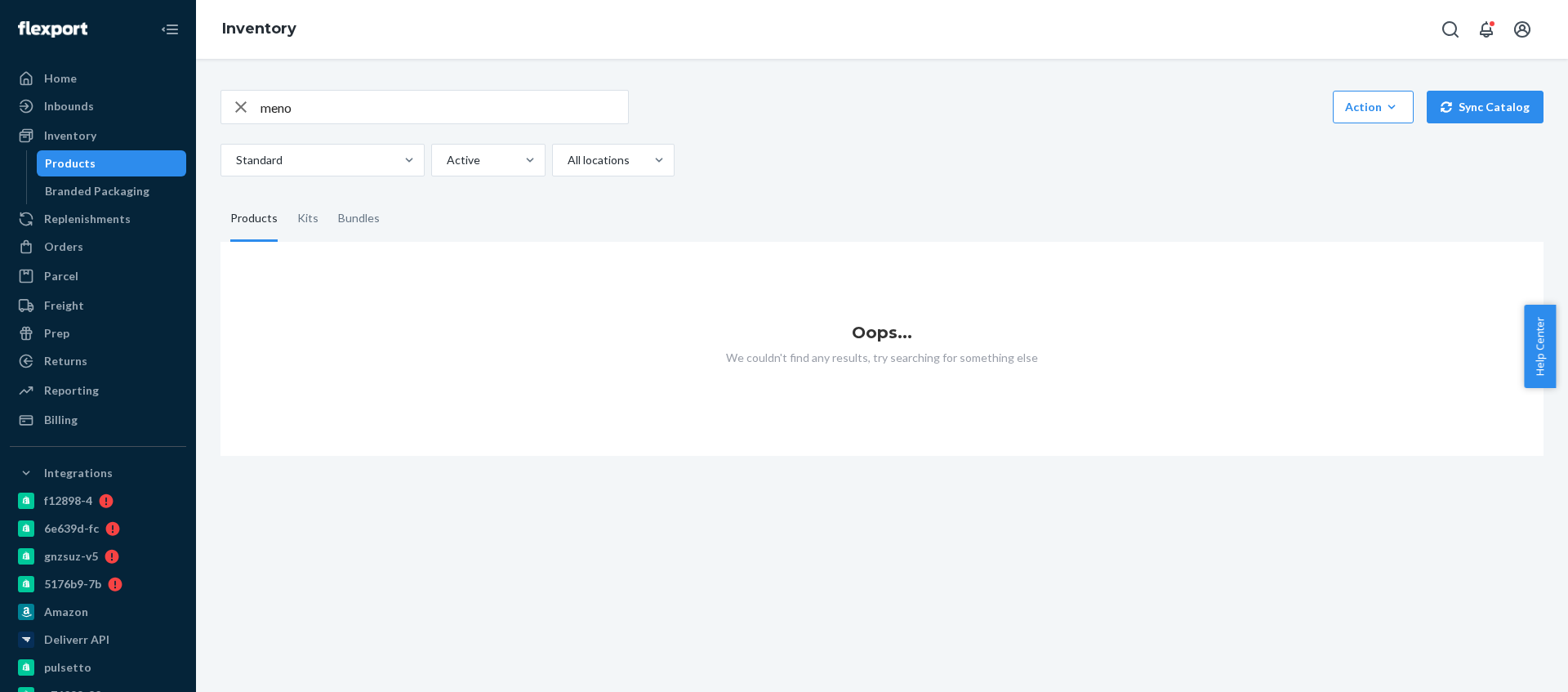
click at [348, 113] on input "meno" at bounding box center [444, 106] width 367 height 32
type input "menop"
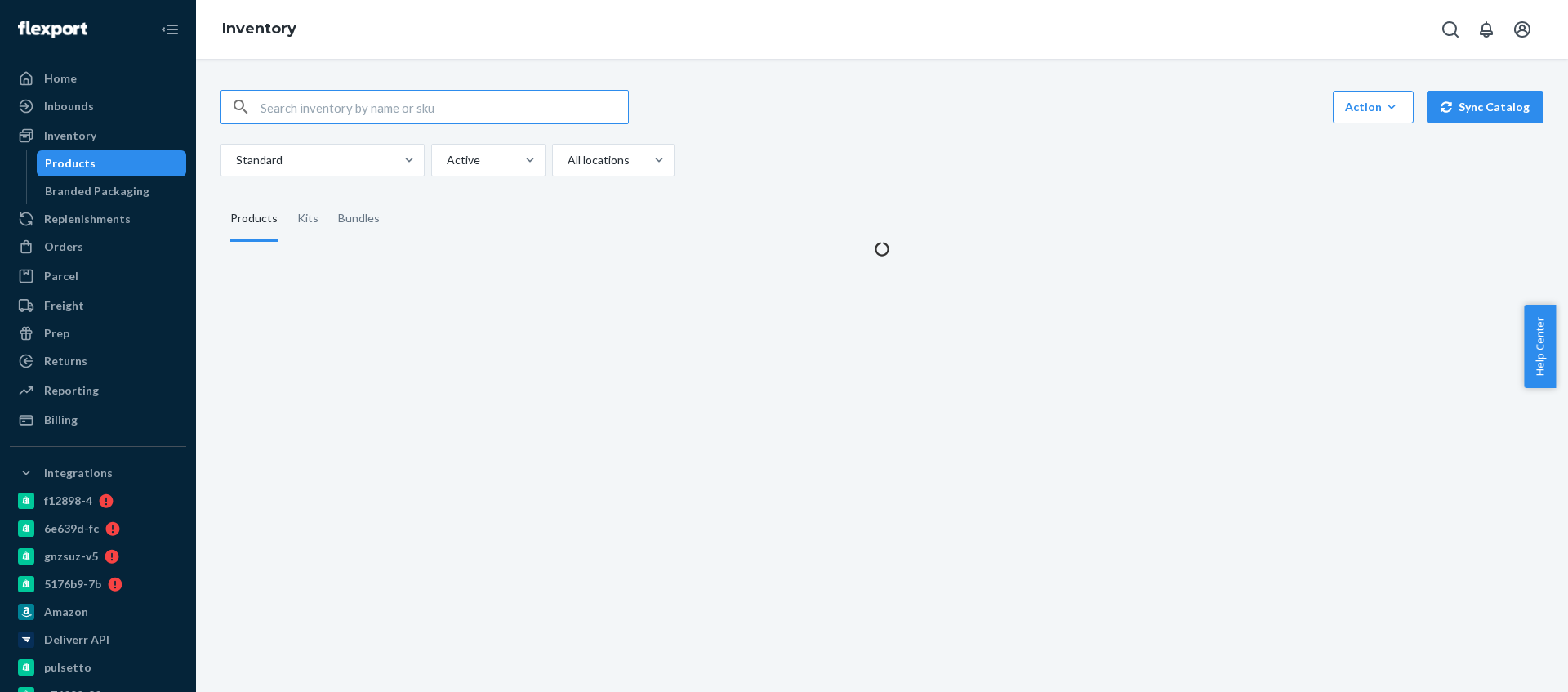
click at [362, 106] on input "text" at bounding box center [444, 106] width 367 height 32
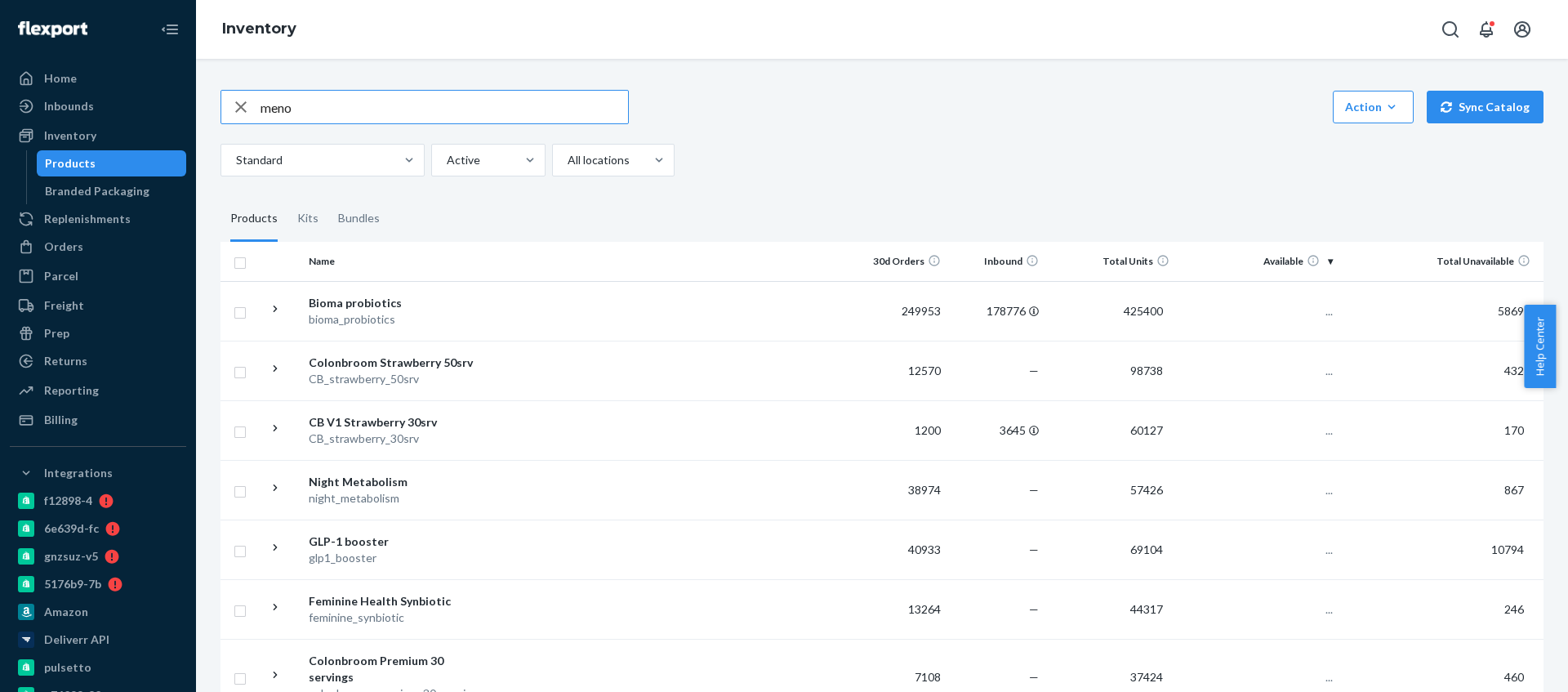
type input "meno"
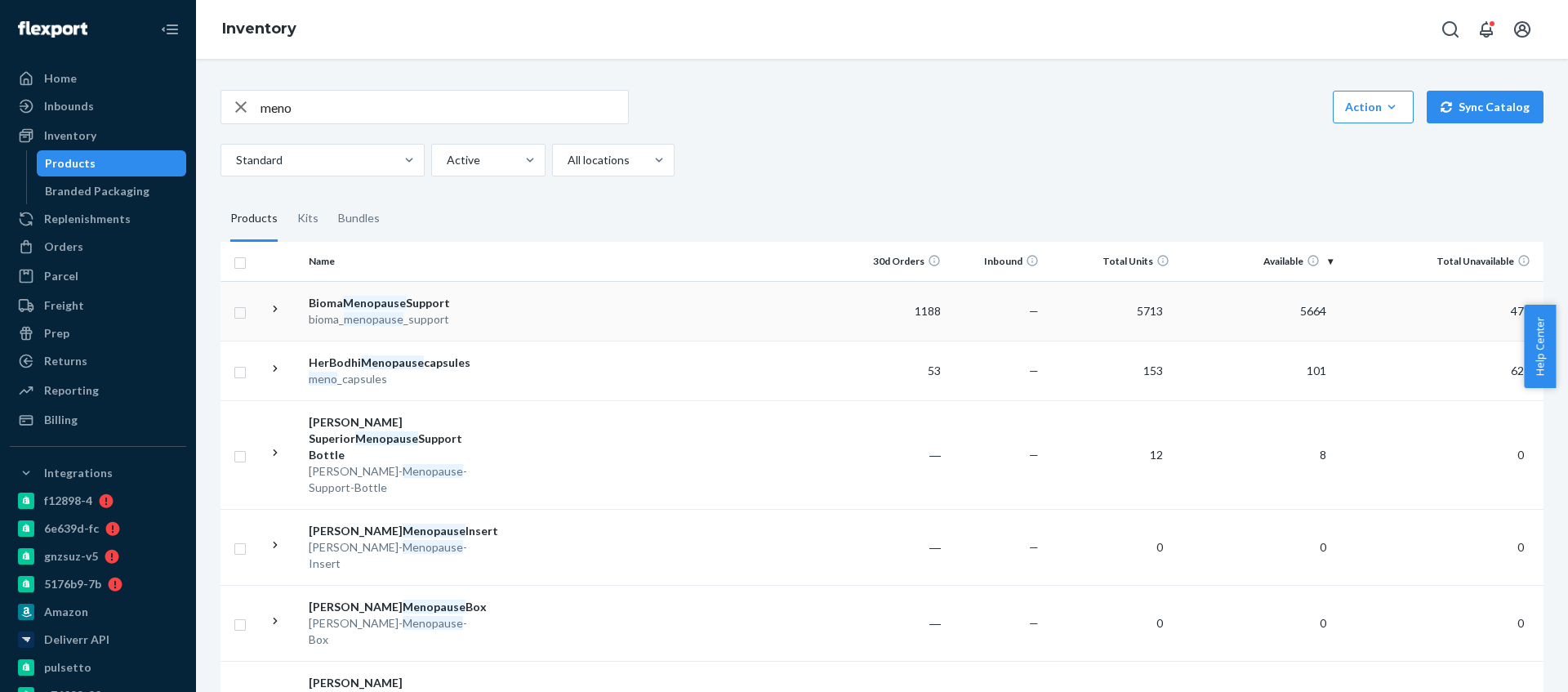
click at [457, 314] on div "bioma_ menopause _support" at bounding box center [394, 319] width 170 height 17
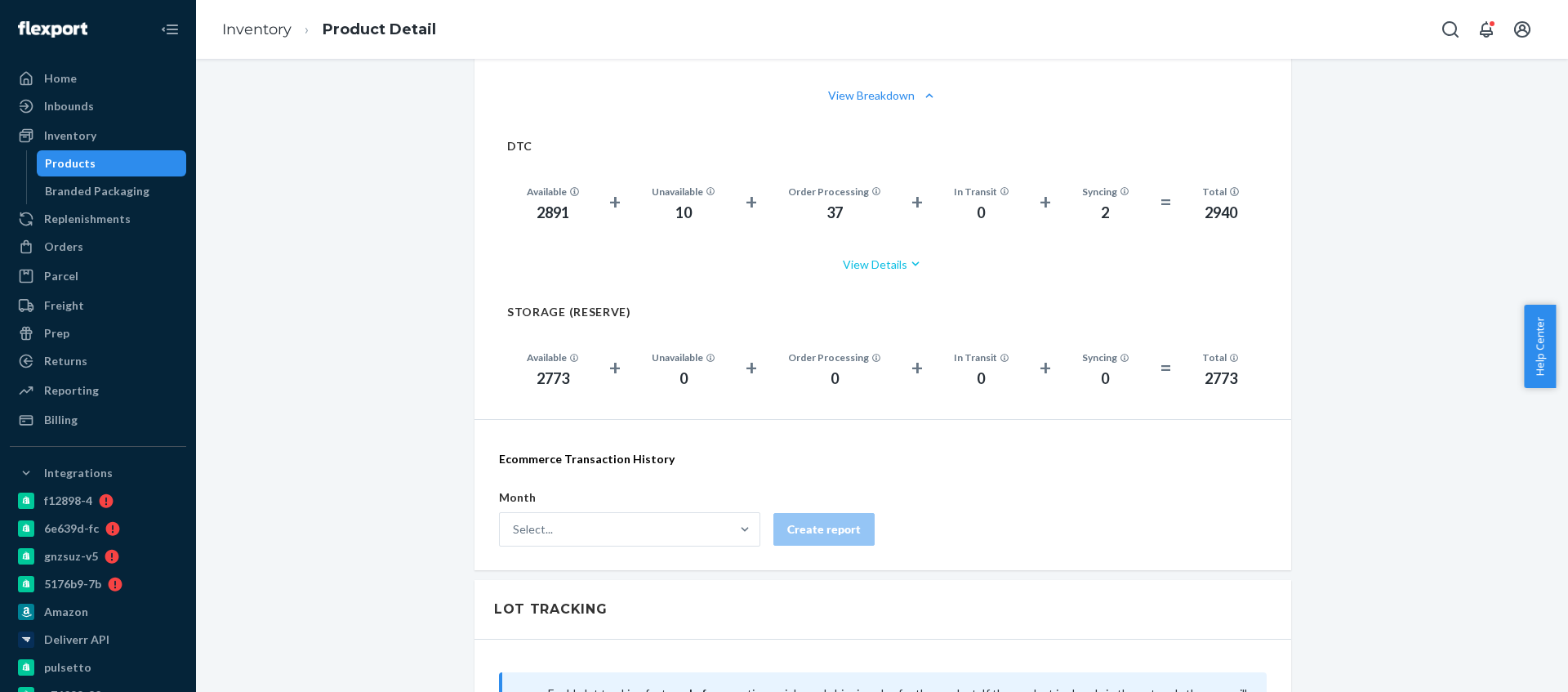
scroll to position [1107, 0]
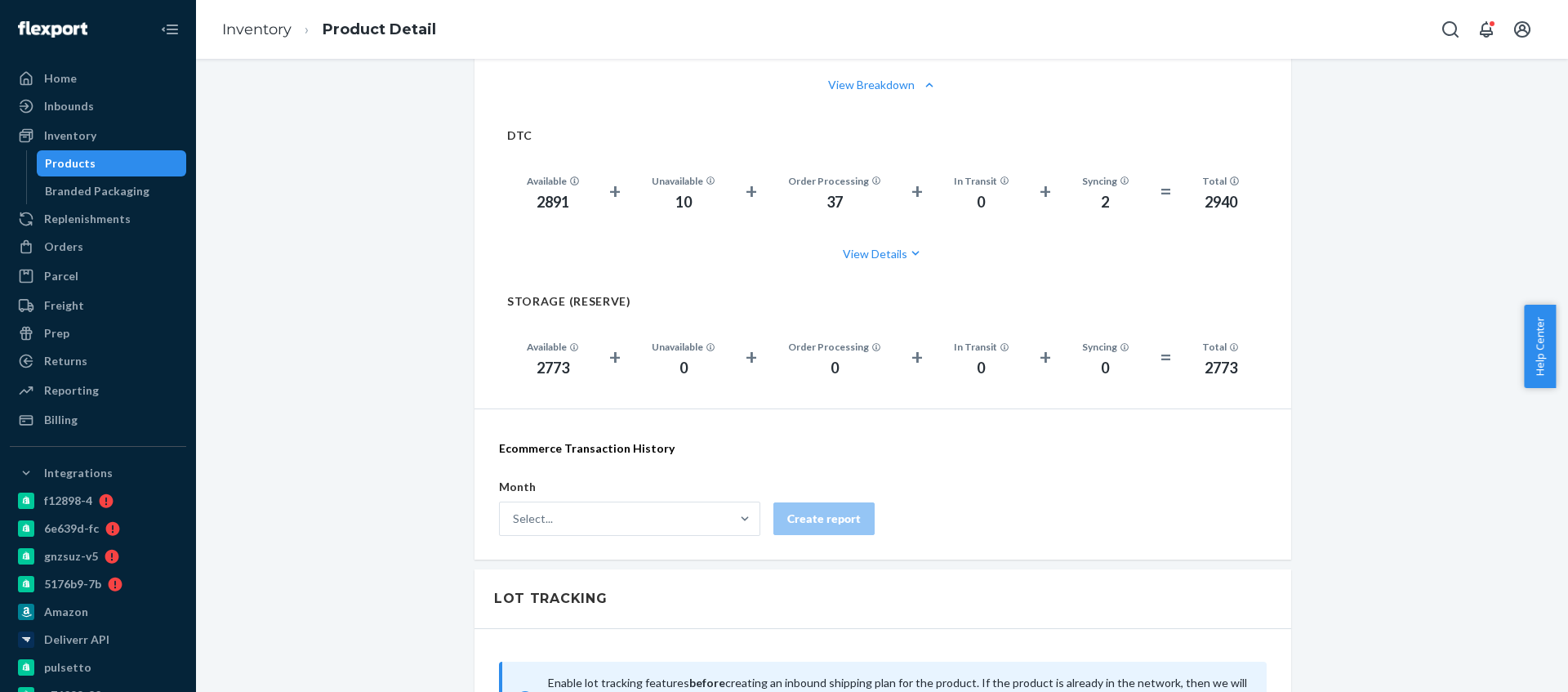
click at [548, 214] on div "Available 2891 + Unavailable 10 + Order Processing 37 + In Transit 0 + Syncing …" at bounding box center [882, 192] width 751 height 83
click at [548, 206] on div "2891" at bounding box center [552, 203] width 52 height 22
copy div "2891"
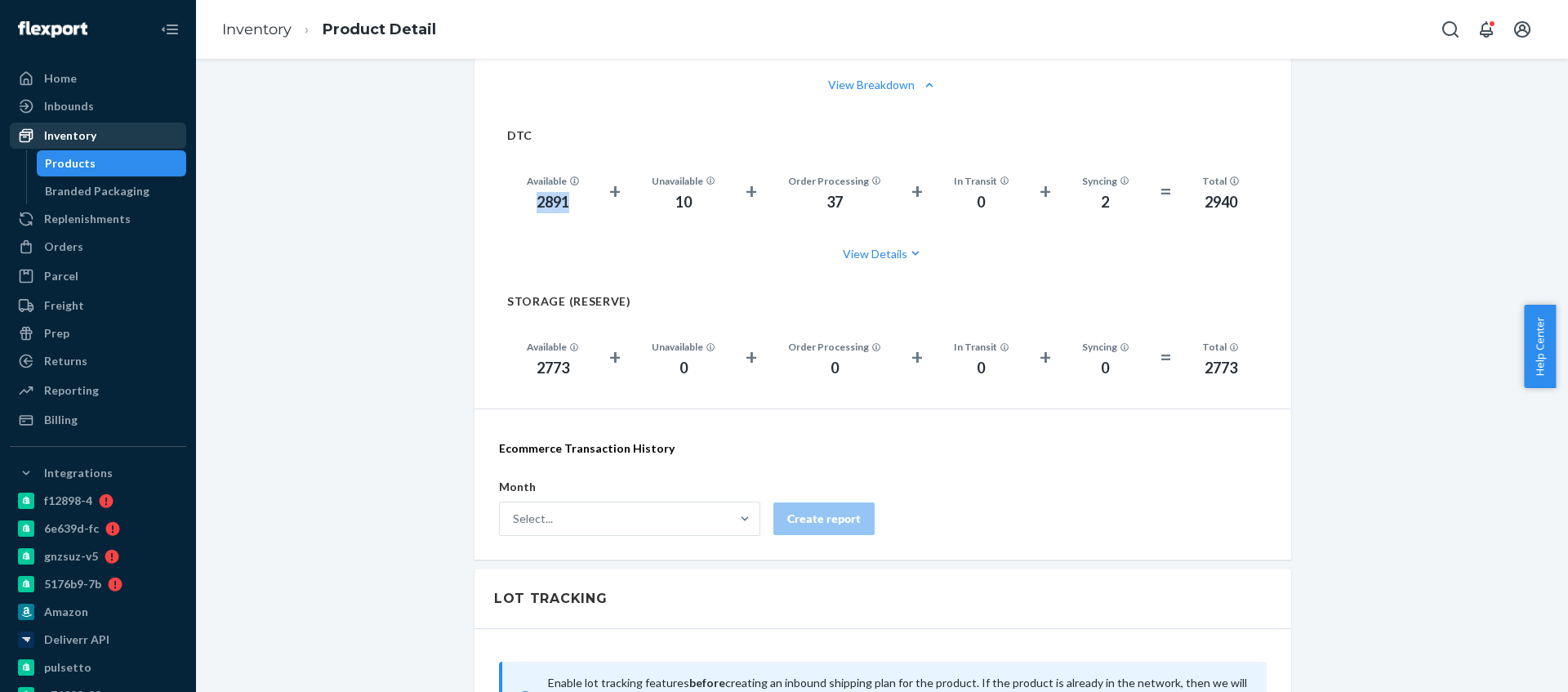
click at [86, 122] on link "Inventory" at bounding box center [97, 135] width 176 height 27
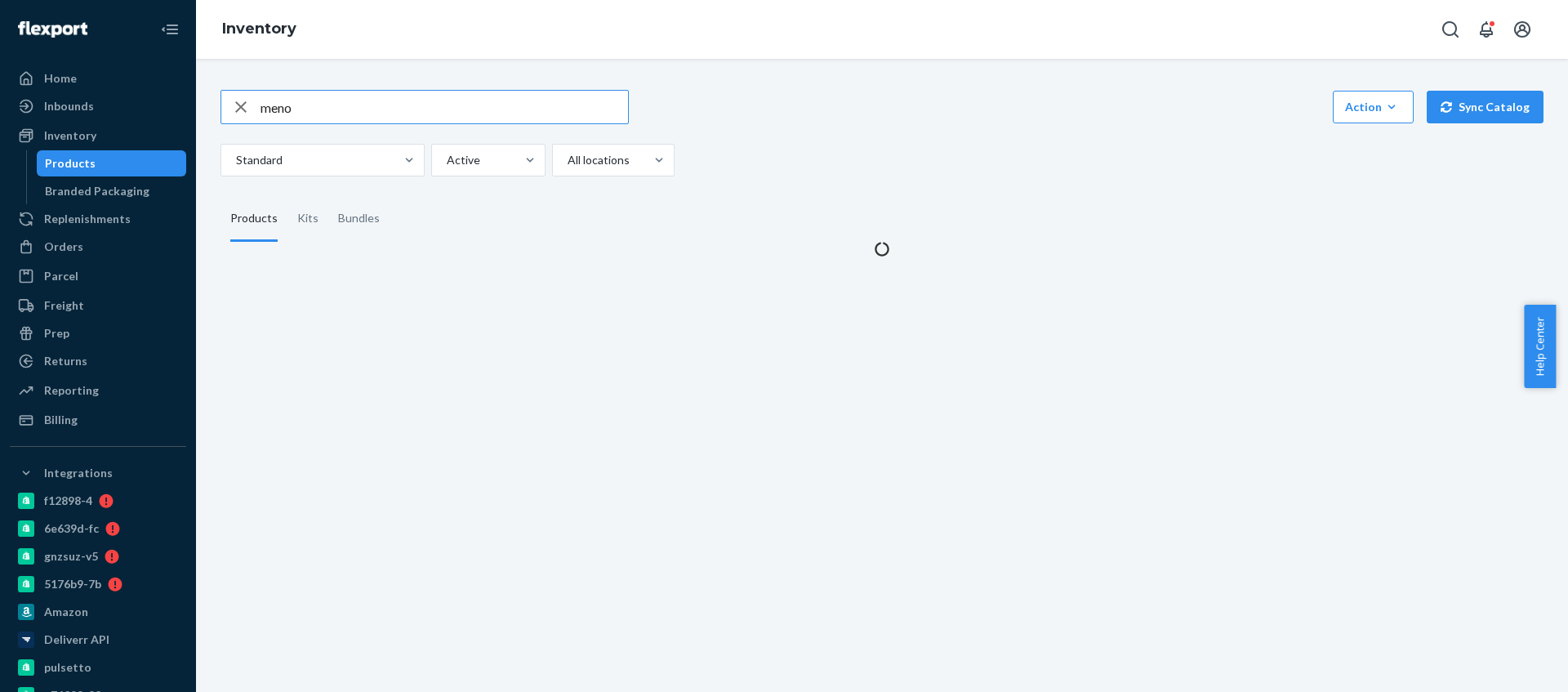
click at [401, 104] on input "meno" at bounding box center [444, 106] width 367 height 32
type input "gut"
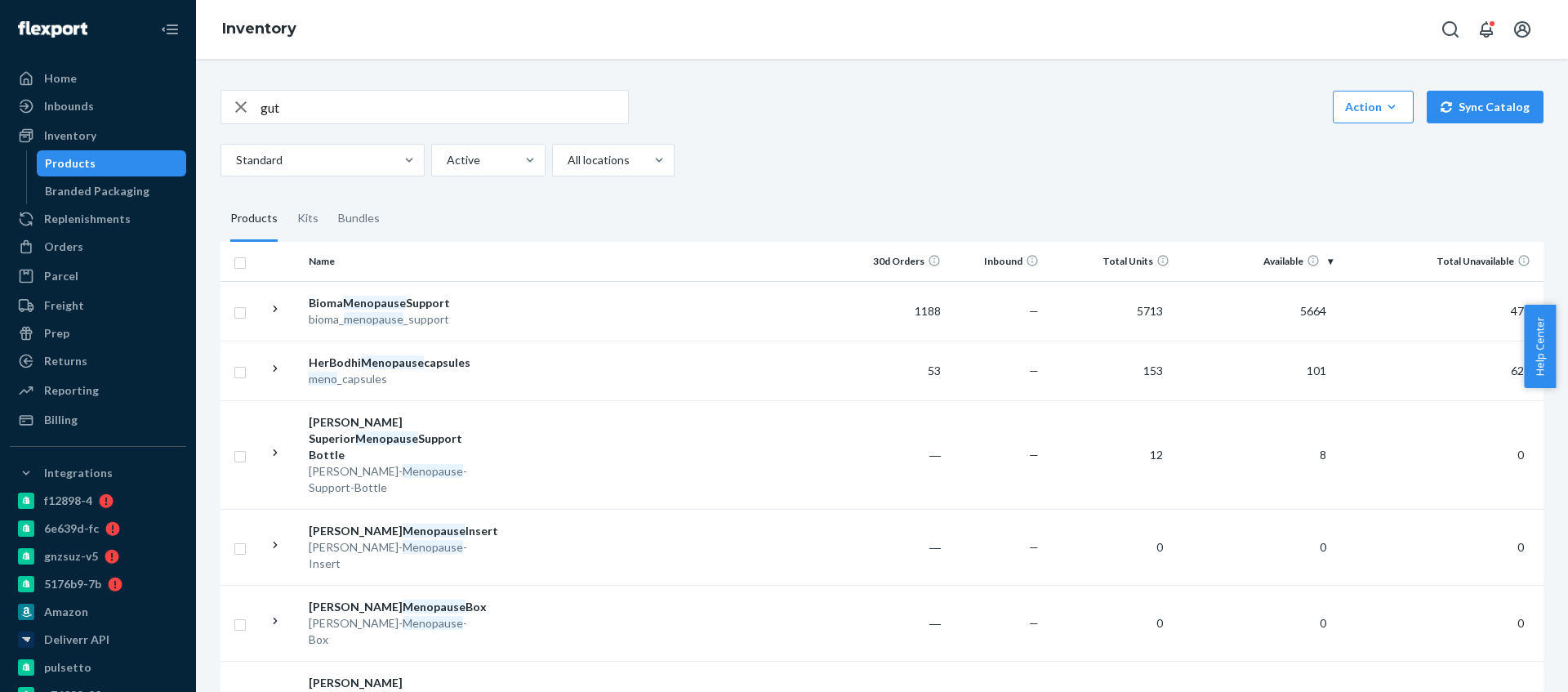
click at [386, 112] on input "gut" at bounding box center [444, 106] width 367 height 32
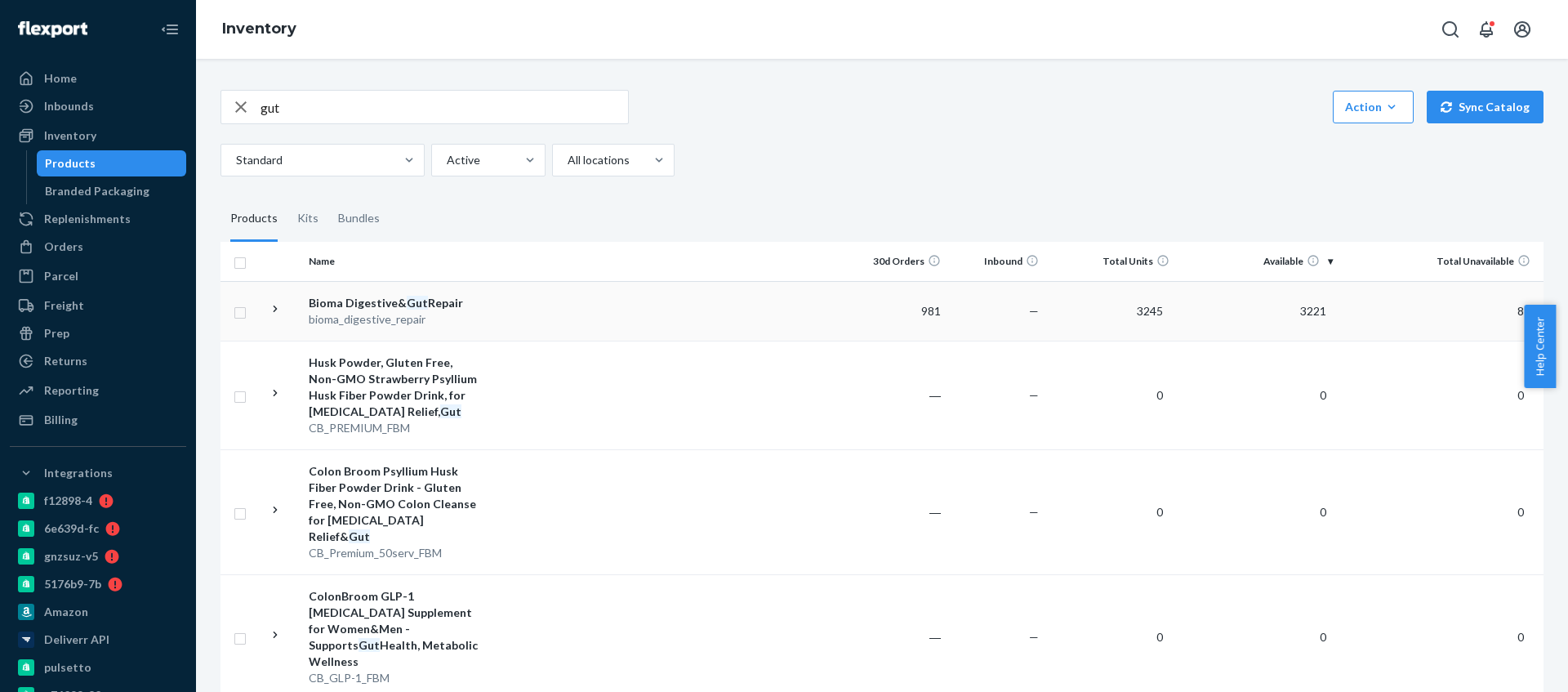
click at [482, 324] on td "Bioma Digestive& Gut Repair bioma_digestive_repair" at bounding box center [394, 310] width 184 height 60
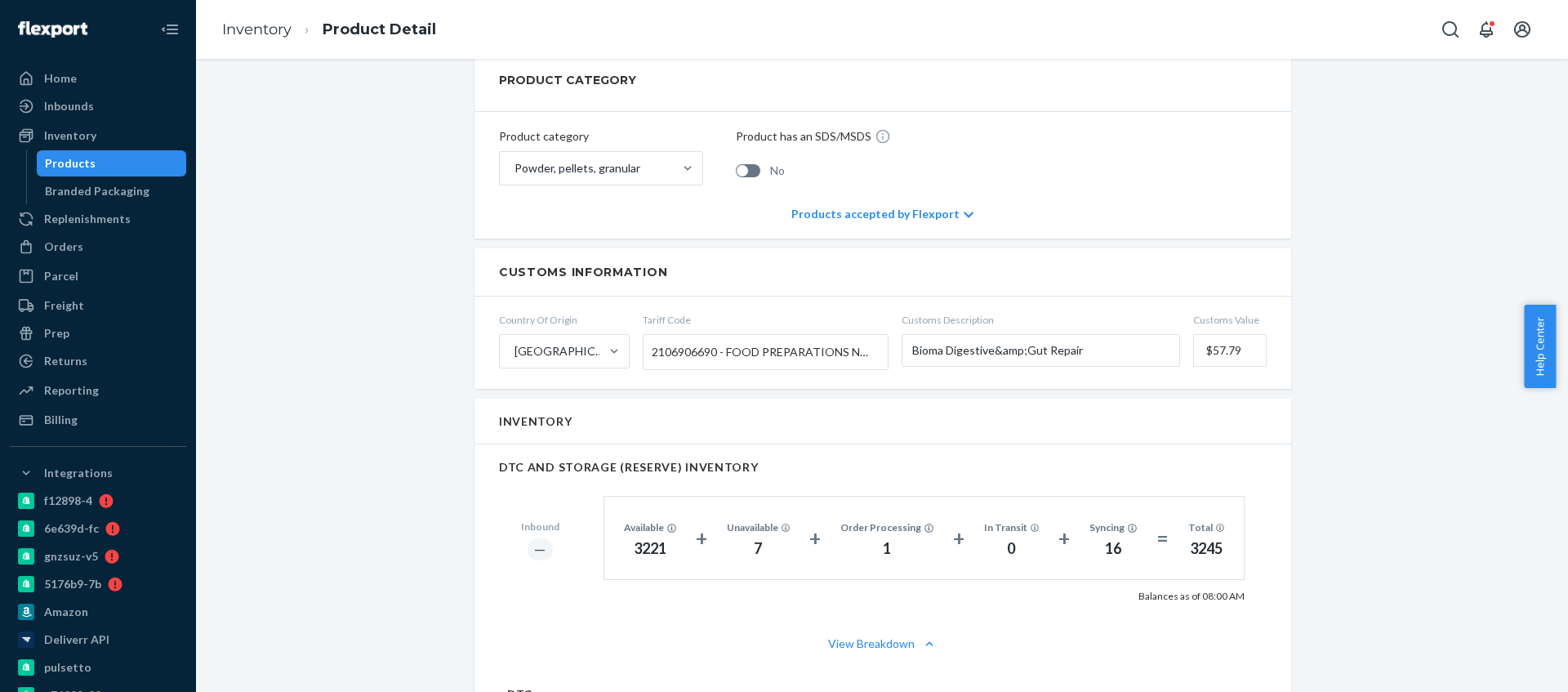
scroll to position [893, 0]
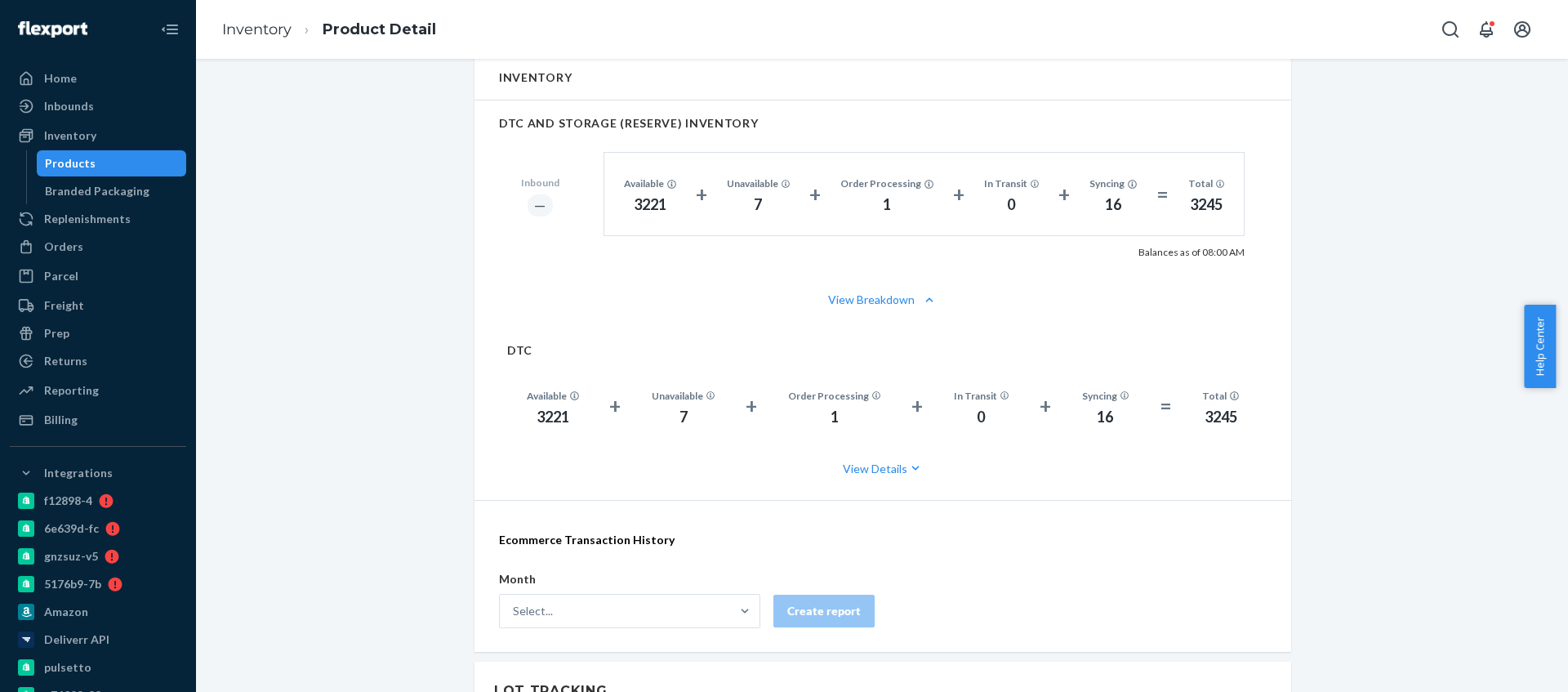
click at [527, 418] on div "3221" at bounding box center [552, 417] width 52 height 22
click at [555, 411] on div "3221" at bounding box center [552, 417] width 52 height 22
click at [113, 136] on div "Inventory" at bounding box center [98, 135] width 173 height 23
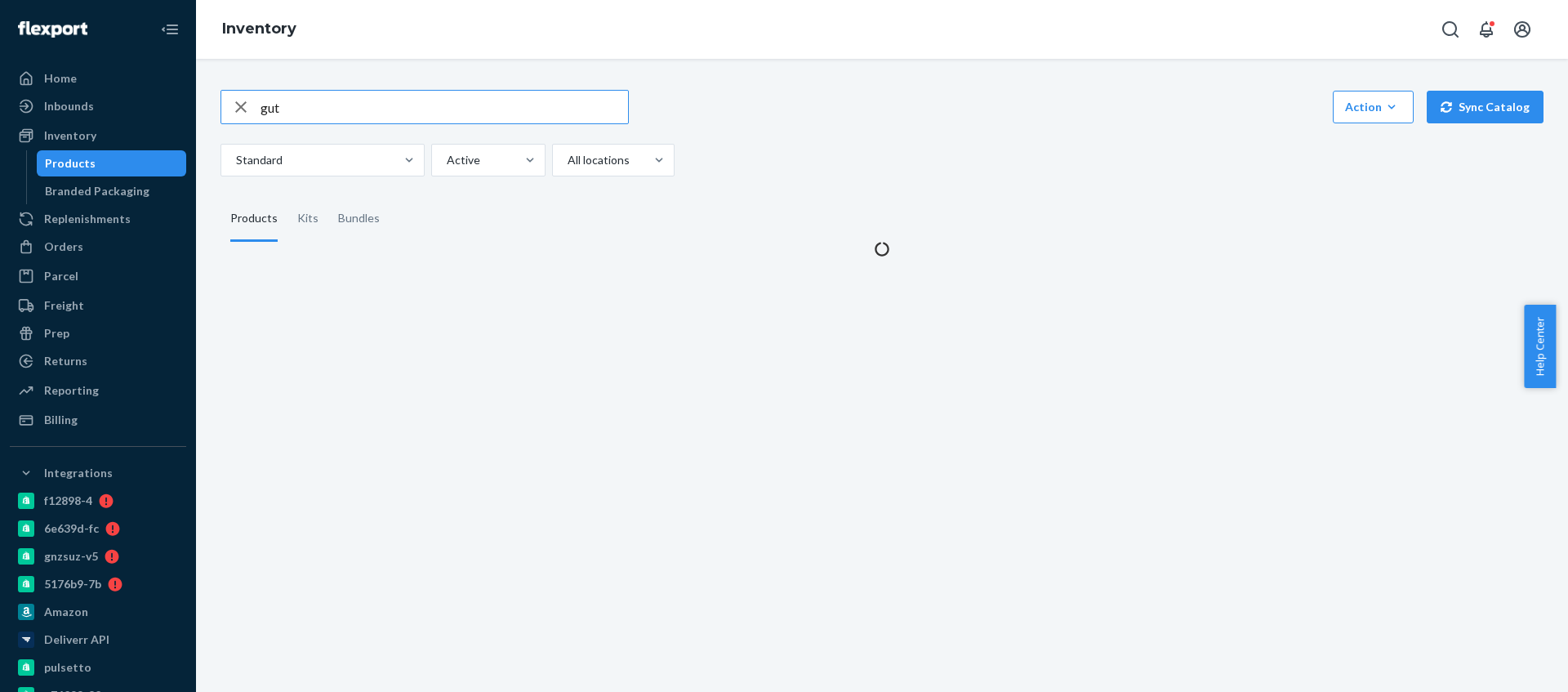
click at [313, 110] on input "gut" at bounding box center [444, 106] width 367 height 32
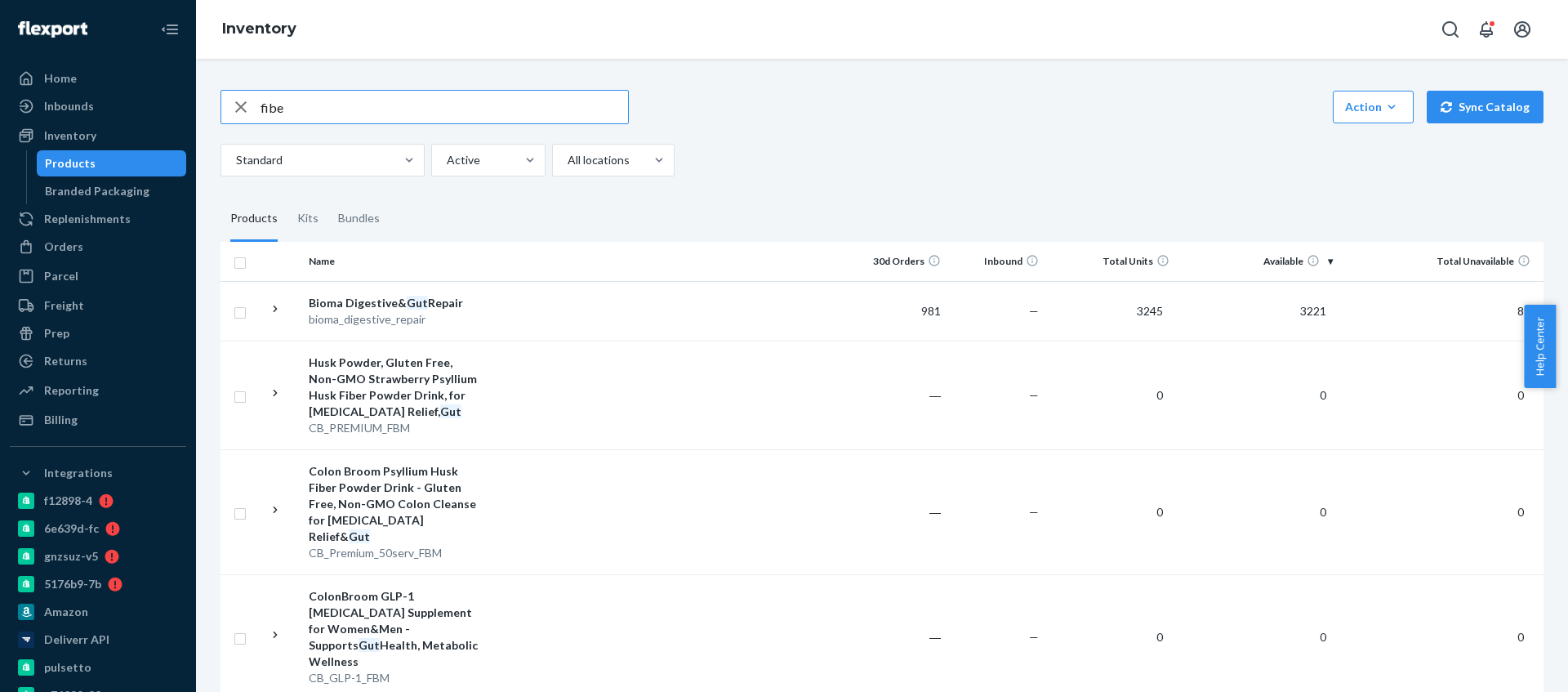
type input "fibe"
click at [494, 329] on td at bounding box center [667, 310] width 363 height 60
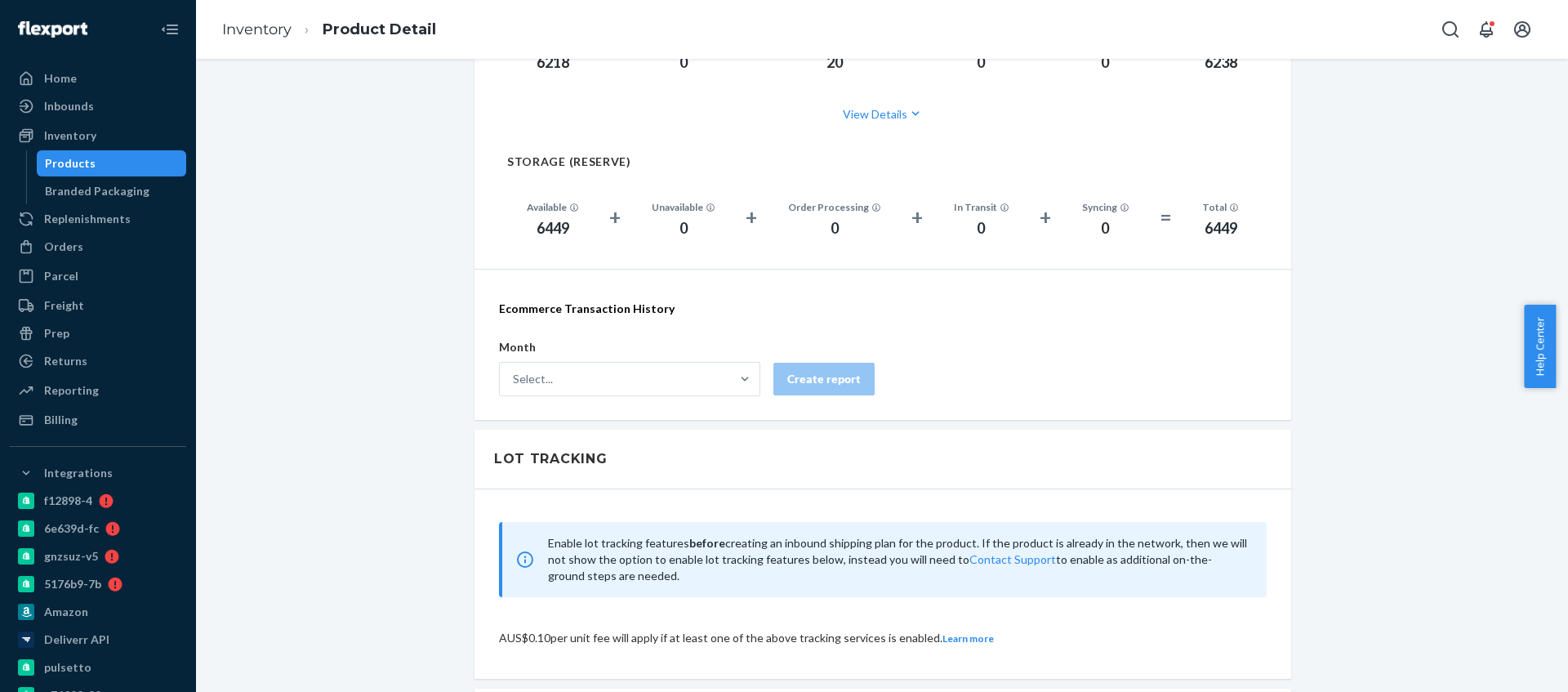
scroll to position [1060, 0]
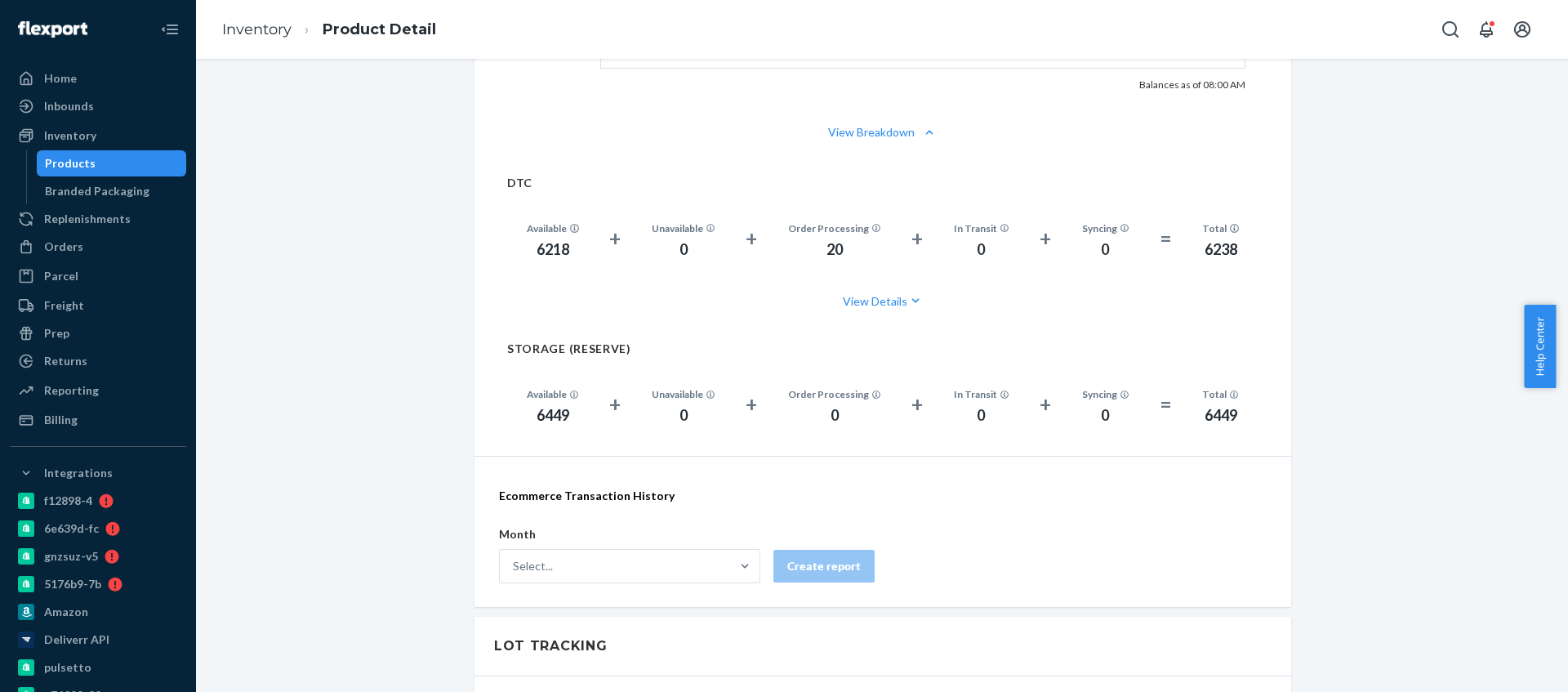
click at [541, 242] on div "6218" at bounding box center [552, 250] width 52 height 22
copy div "6218"
click at [142, 134] on div "Inventory" at bounding box center [98, 135] width 173 height 23
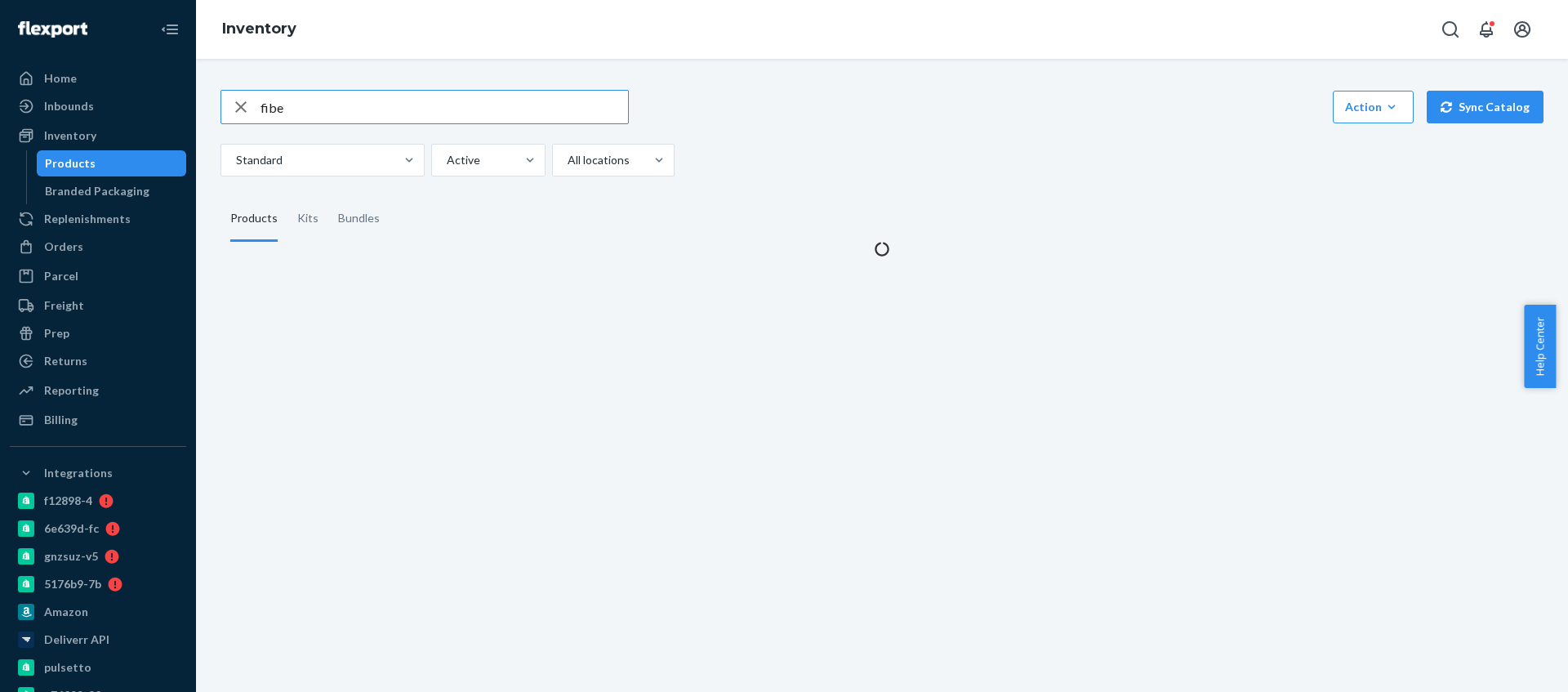
click at [343, 109] on input "fibe" at bounding box center [444, 106] width 367 height 32
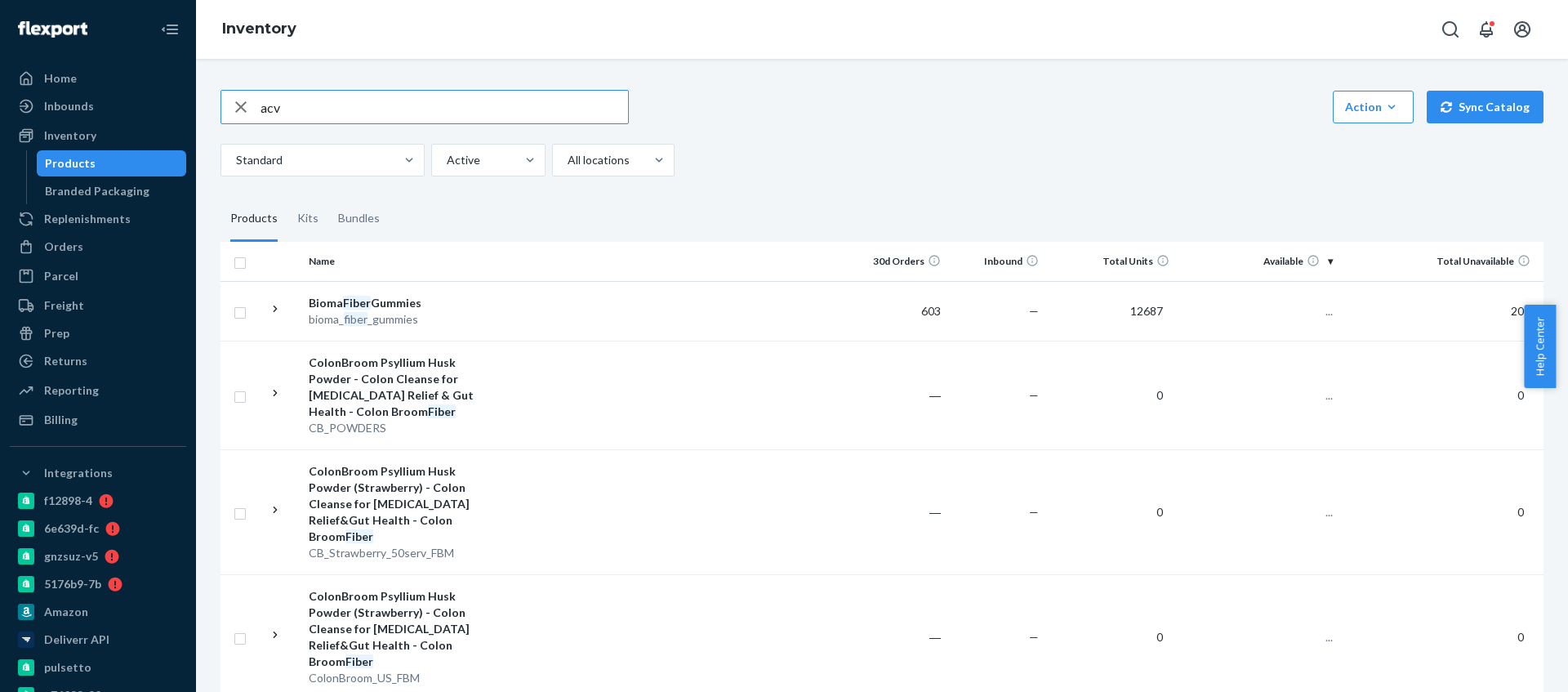
type input "acv"
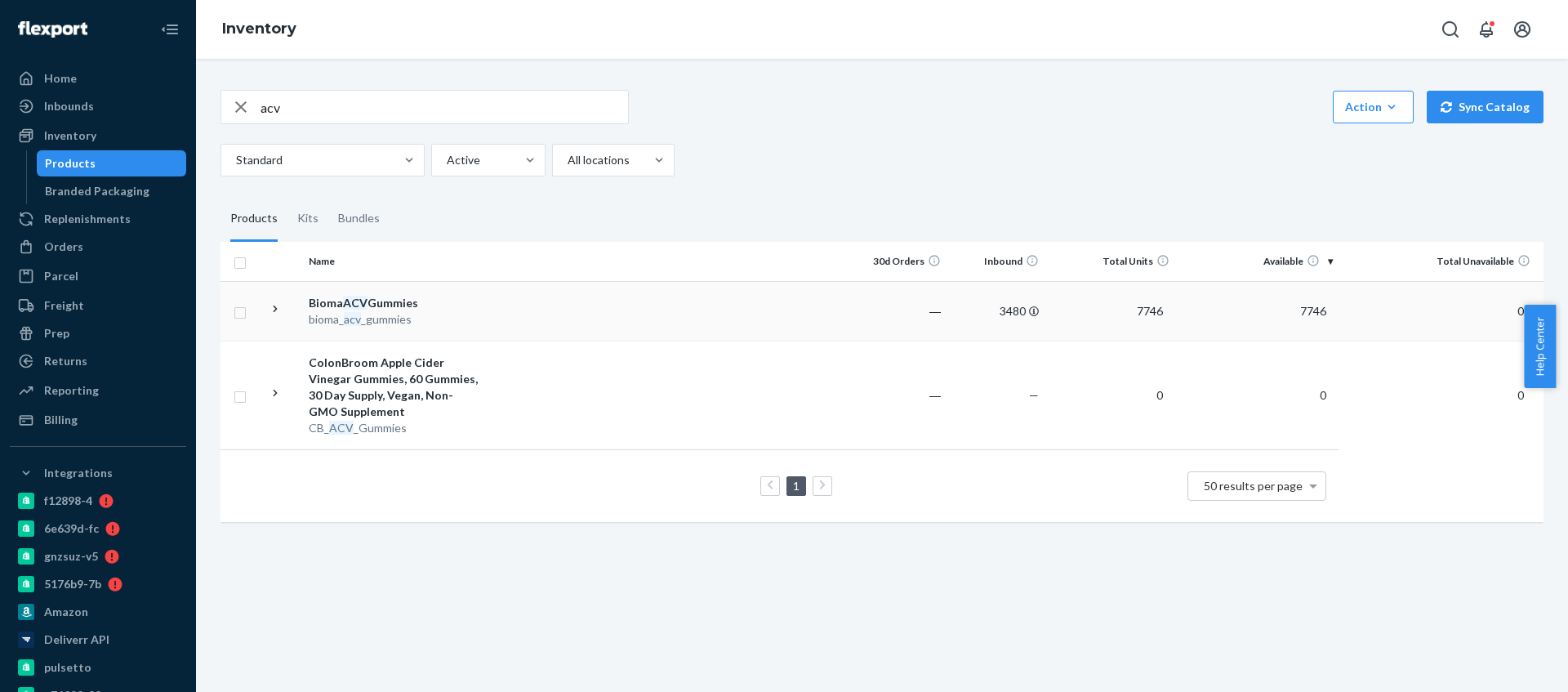
click at [469, 297] on div "Bioma ACV Gummies" at bounding box center [394, 303] width 170 height 17
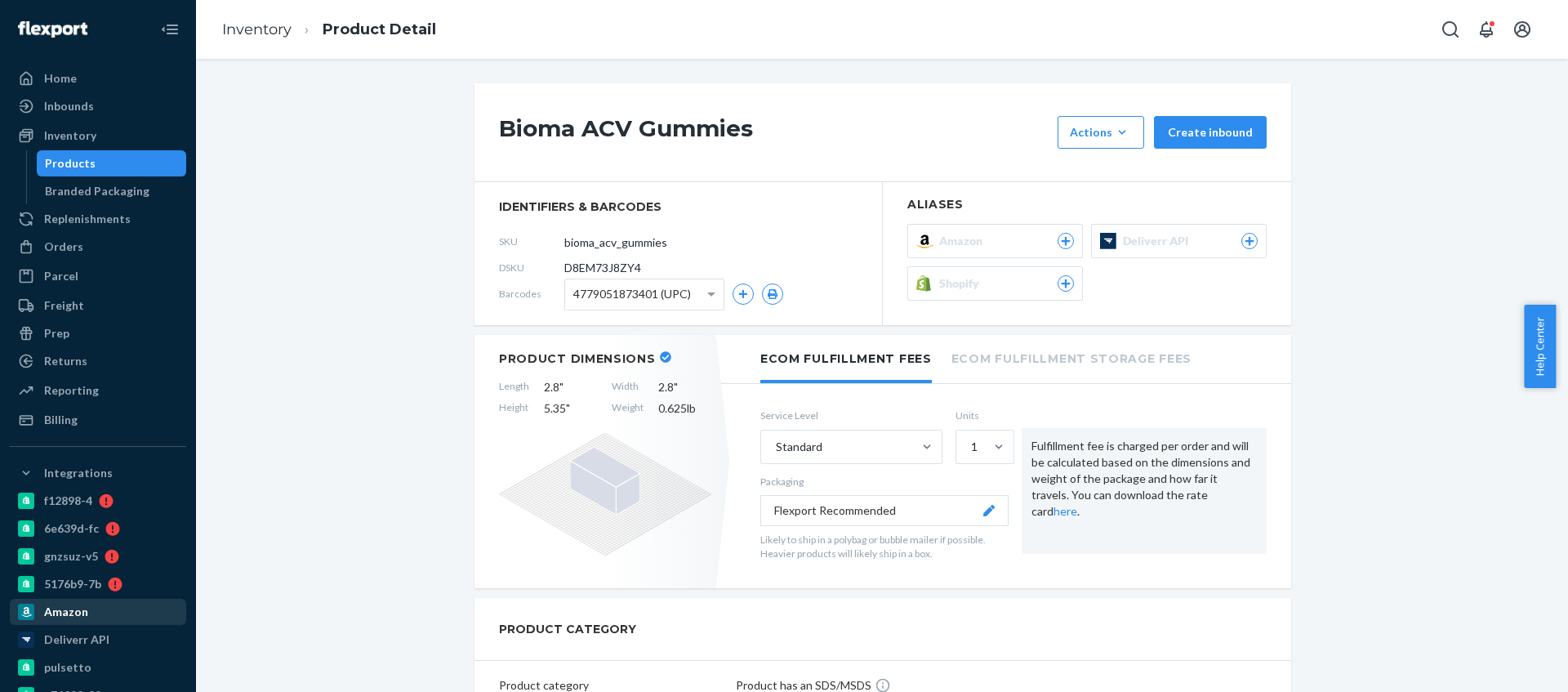
scroll to position [807, 0]
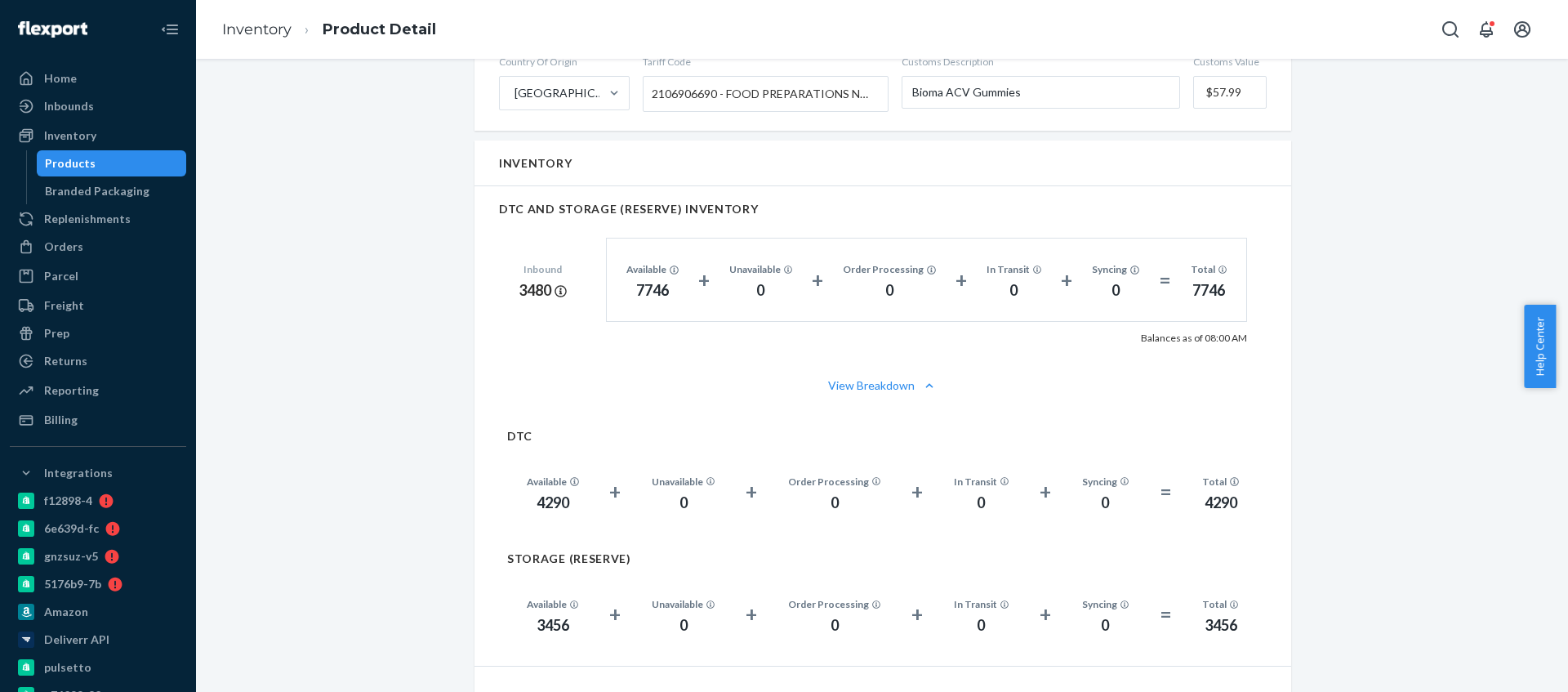
click at [562, 494] on div "4290" at bounding box center [552, 503] width 52 height 22
click at [537, 500] on div "4290" at bounding box center [552, 503] width 52 height 22
copy div "4290"
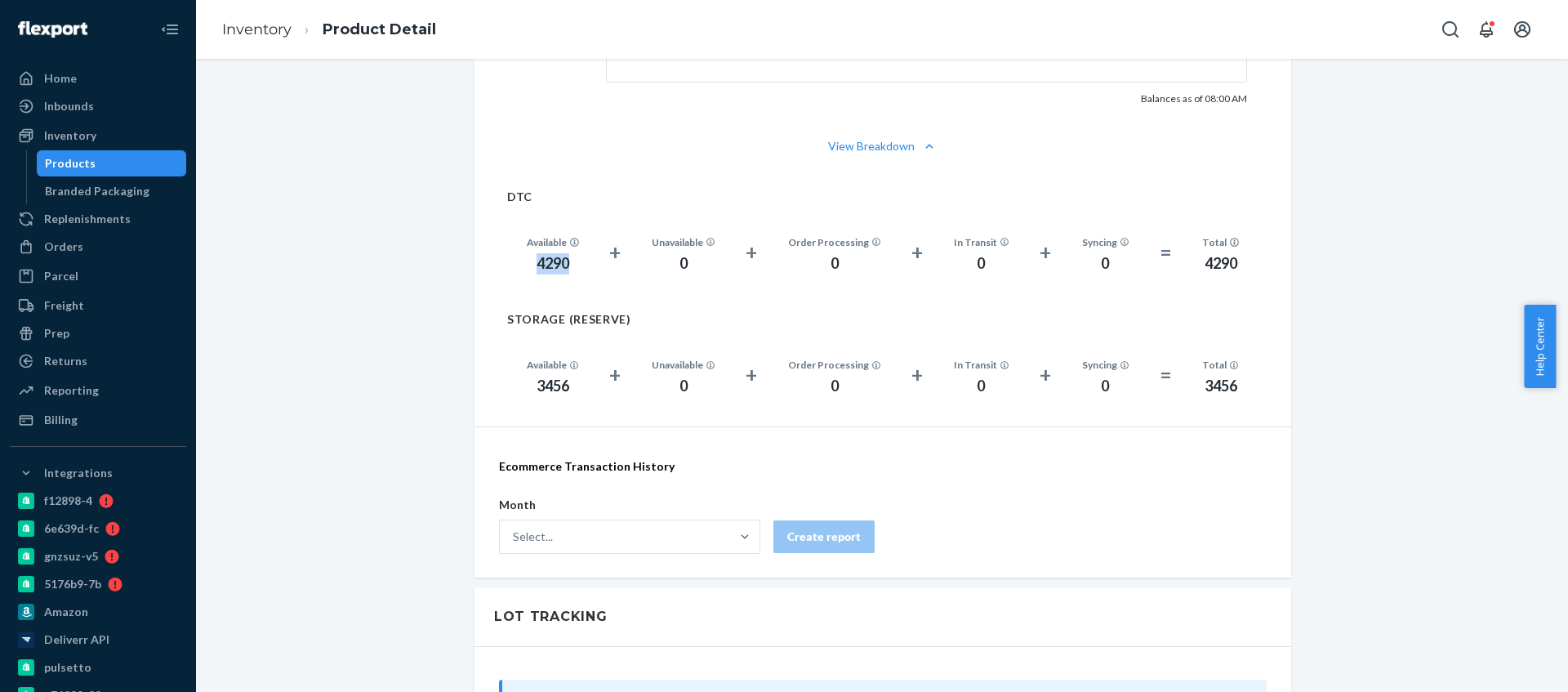
scroll to position [975, 0]
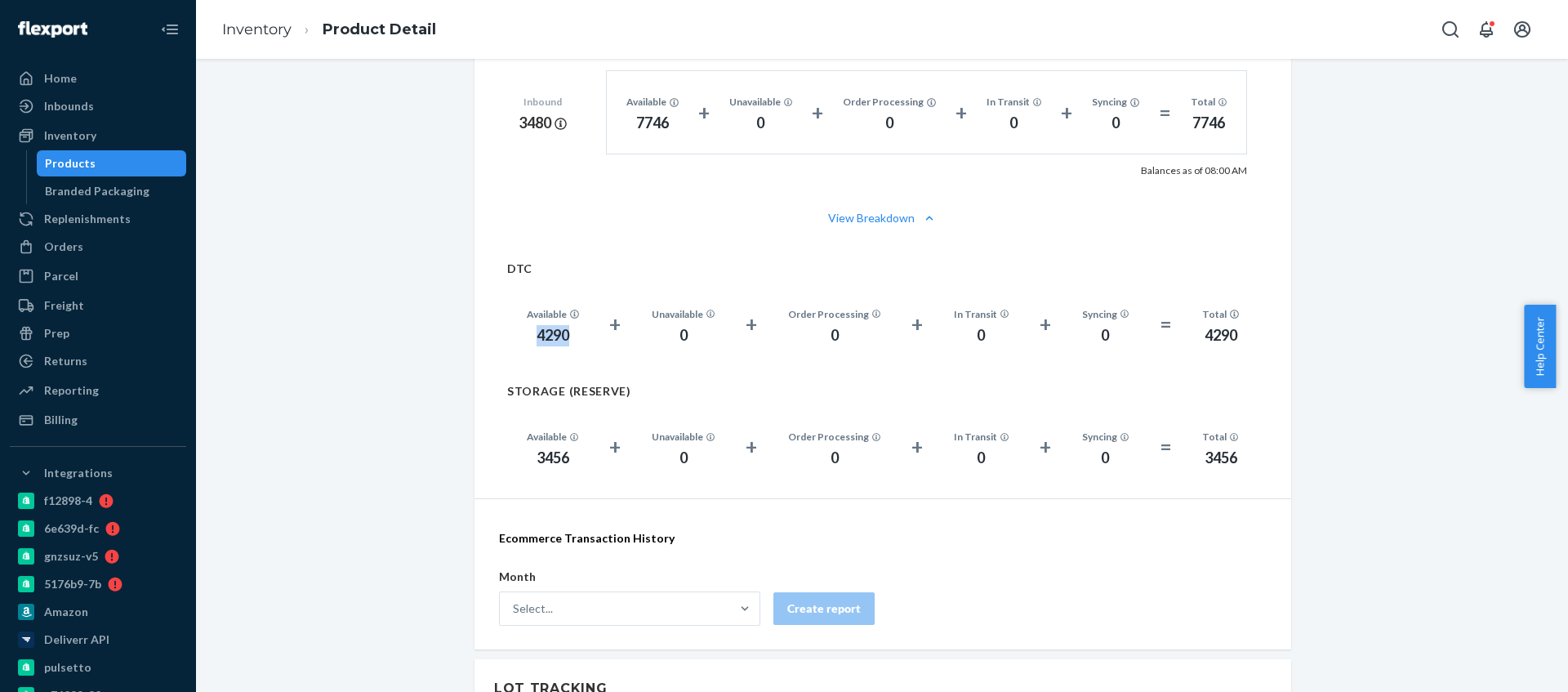
click at [568, 458] on div "3456" at bounding box center [552, 459] width 52 height 22
click at [542, 457] on div "3456" at bounding box center [552, 459] width 52 height 22
copy div "3456"
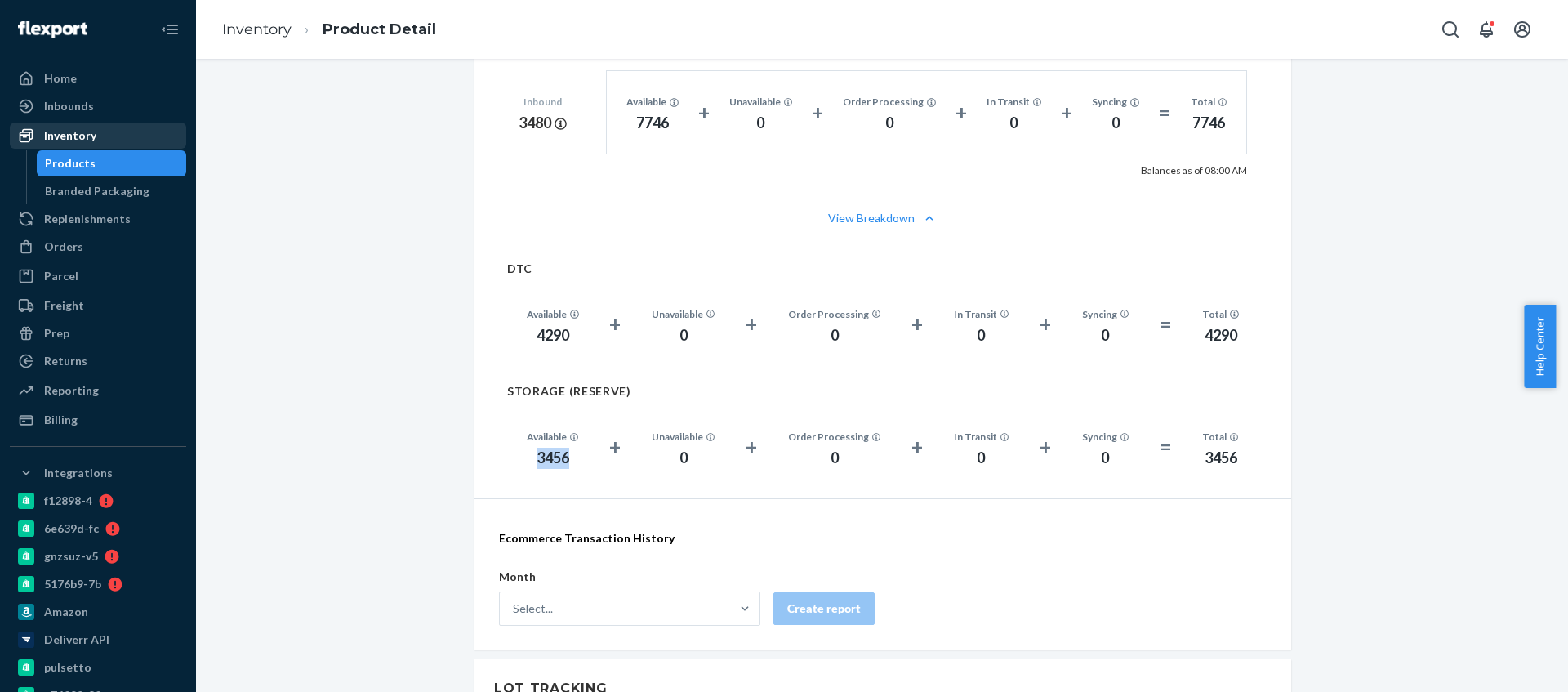
click at [79, 131] on div "Inventory" at bounding box center [70, 135] width 52 height 17
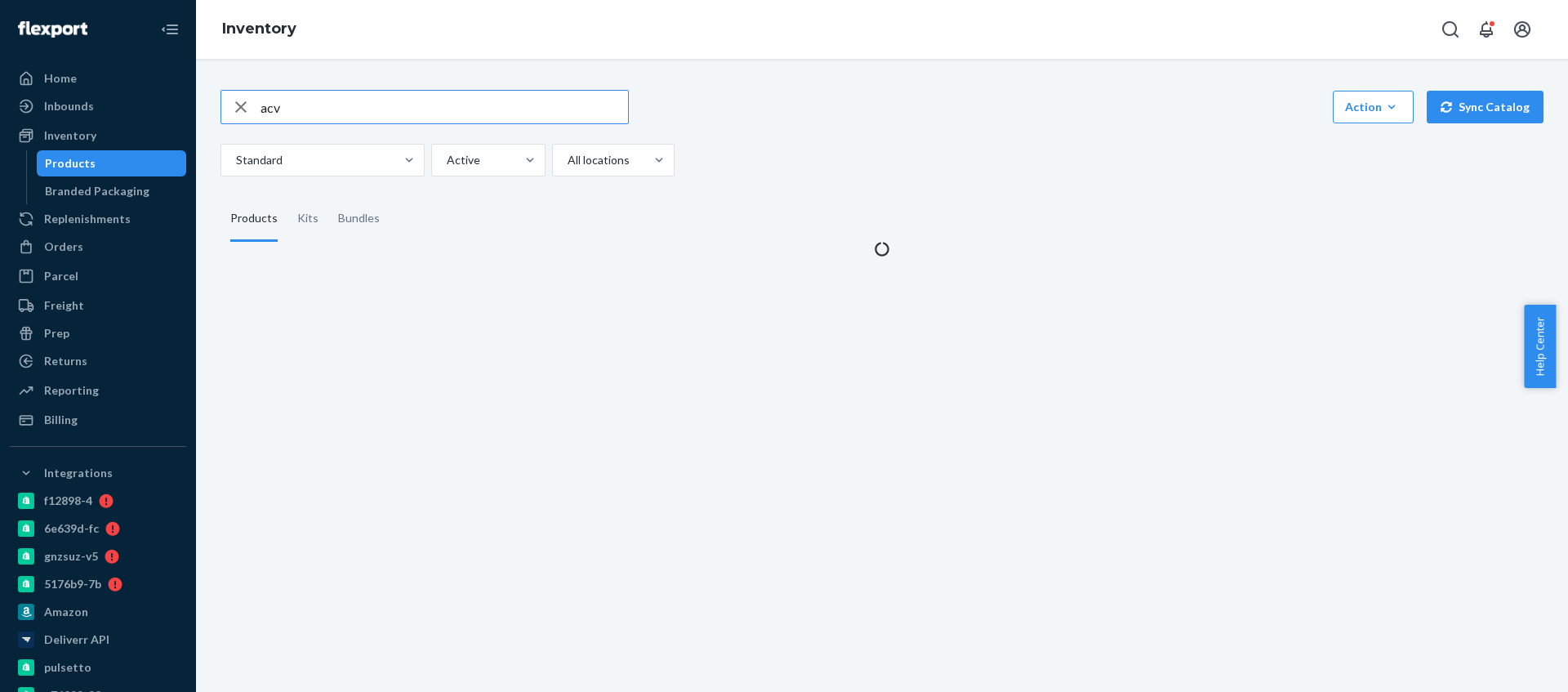
click at [348, 111] on input "acv" at bounding box center [444, 106] width 367 height 32
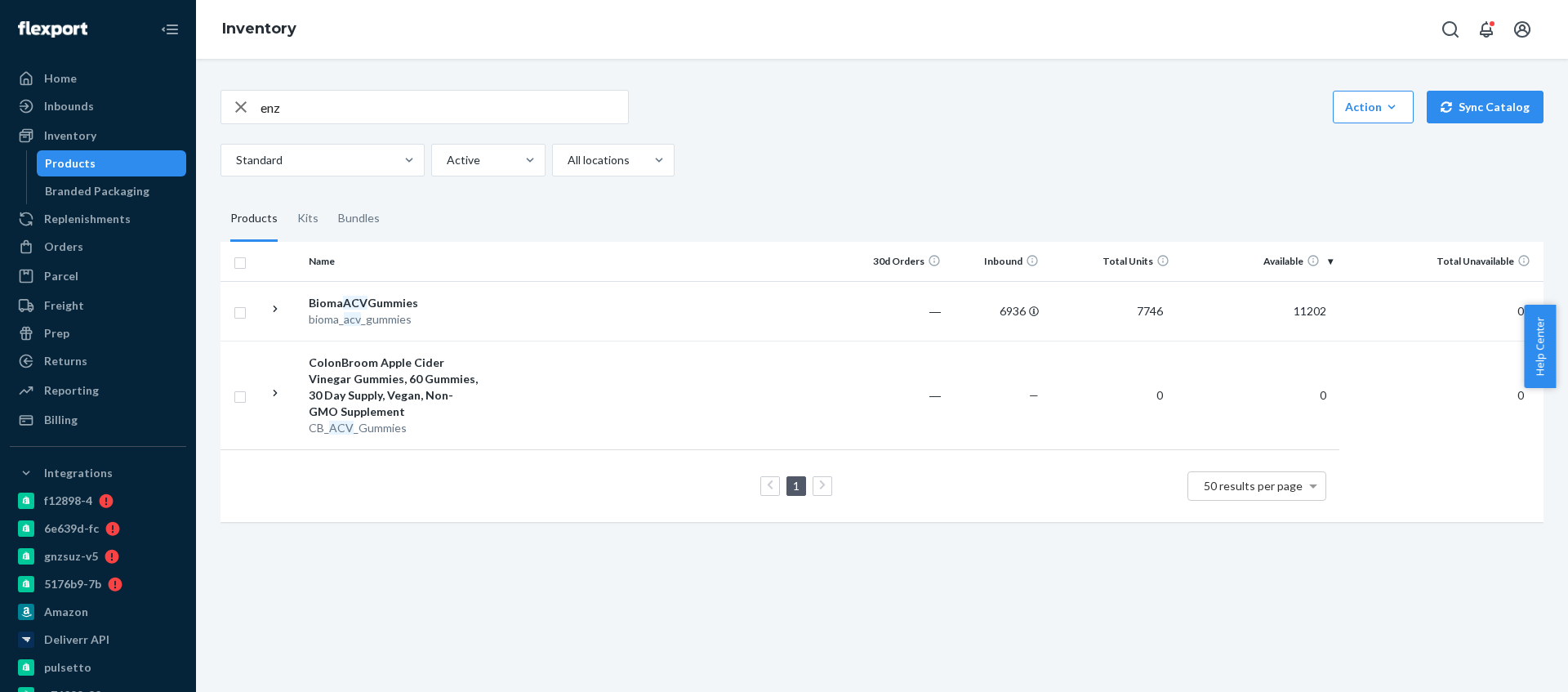
click at [304, 111] on input "enz" at bounding box center [444, 106] width 367 height 32
click at [318, 102] on input "enz" at bounding box center [444, 106] width 367 height 32
type input "en"
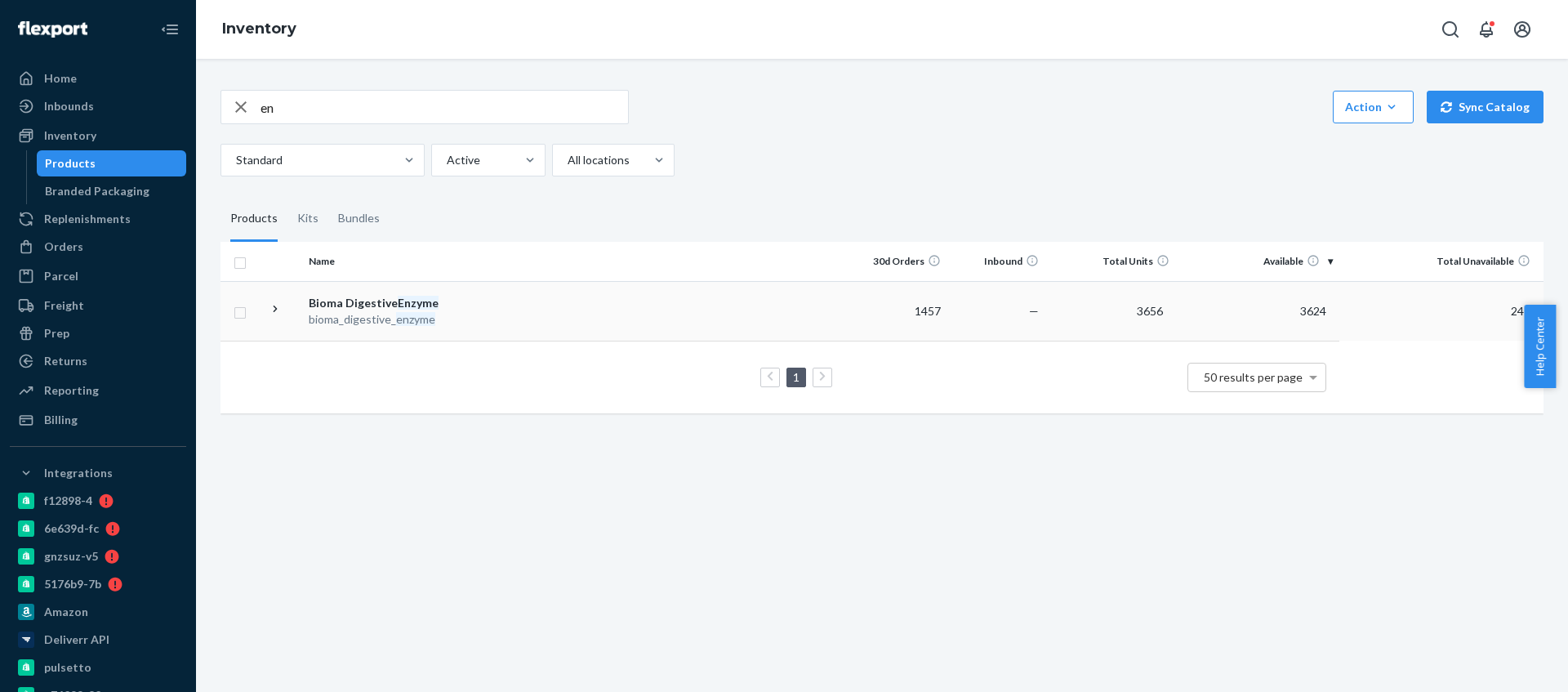
click at [544, 316] on td at bounding box center [667, 310] width 363 height 60
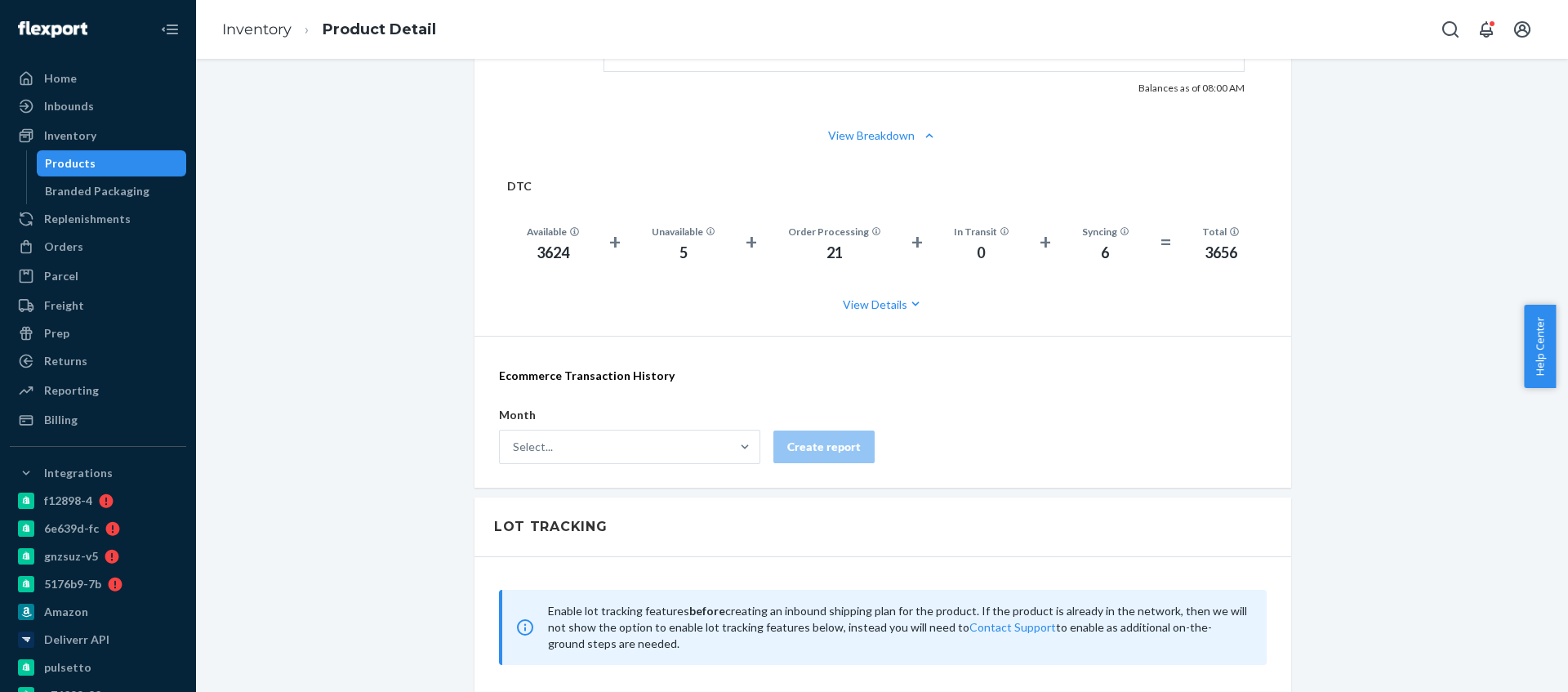
scroll to position [1055, 0]
click at [534, 251] on div "3624" at bounding box center [552, 255] width 52 height 22
copy div "3624"
click at [89, 149] on div "Inventory Products Branded Packaging" at bounding box center [97, 162] width 176 height 82
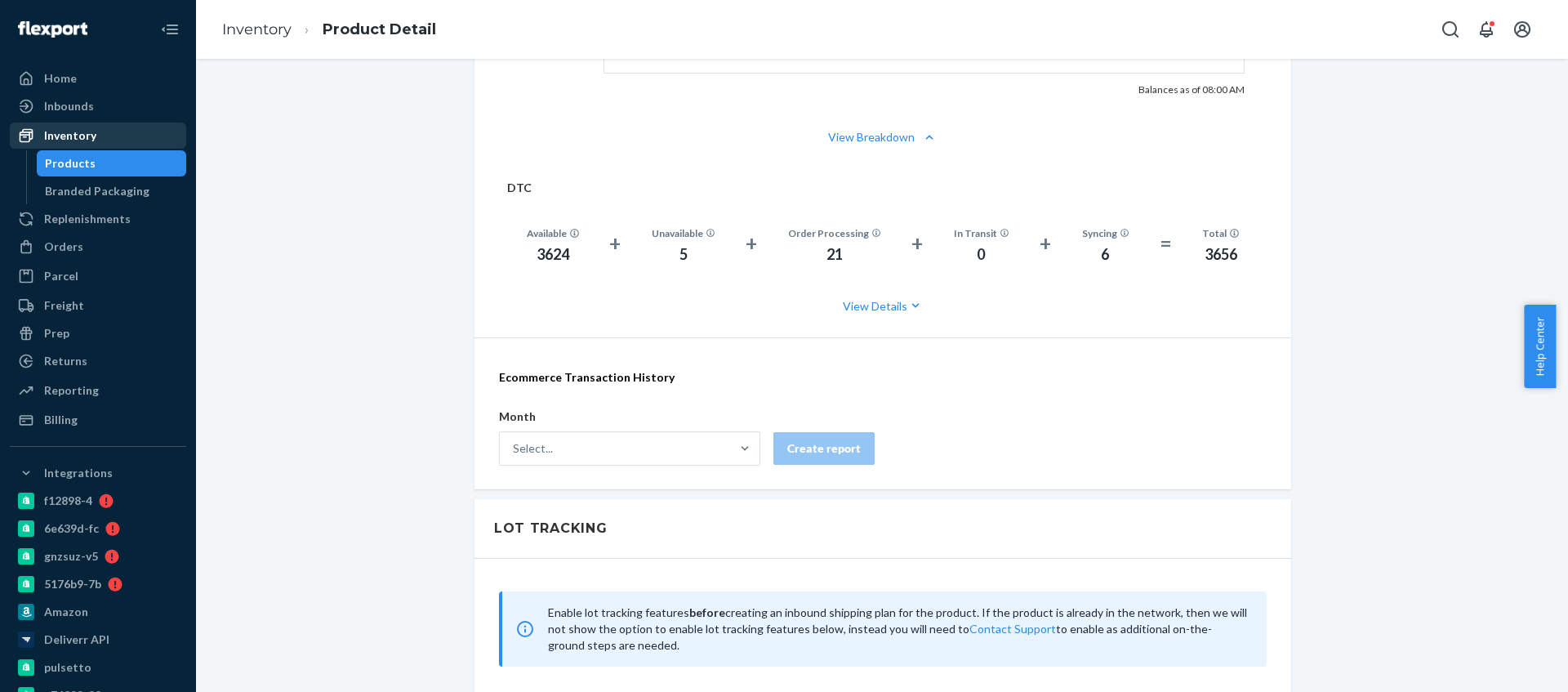
click at [89, 136] on div "Inventory" at bounding box center [70, 135] width 52 height 17
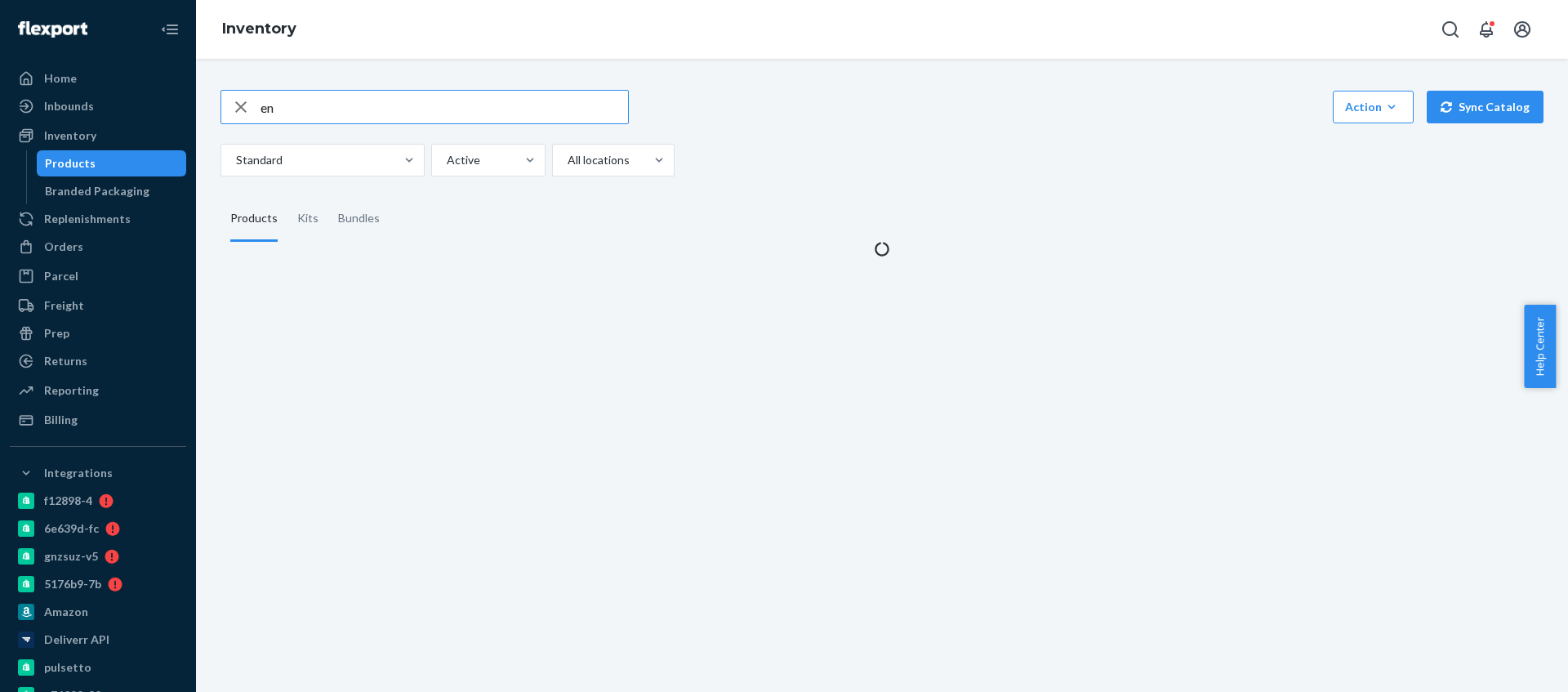
click at [296, 98] on input "en" at bounding box center [444, 106] width 367 height 32
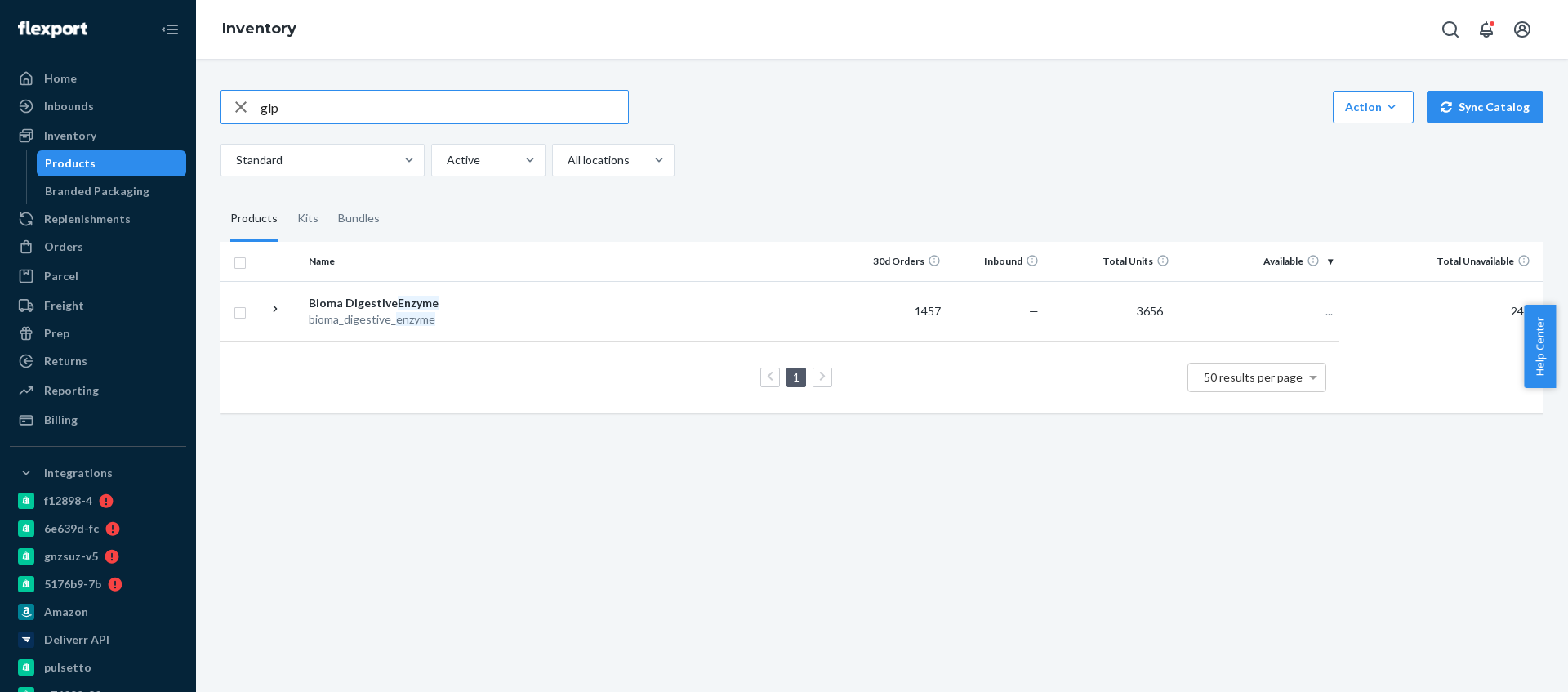
type input "glp"
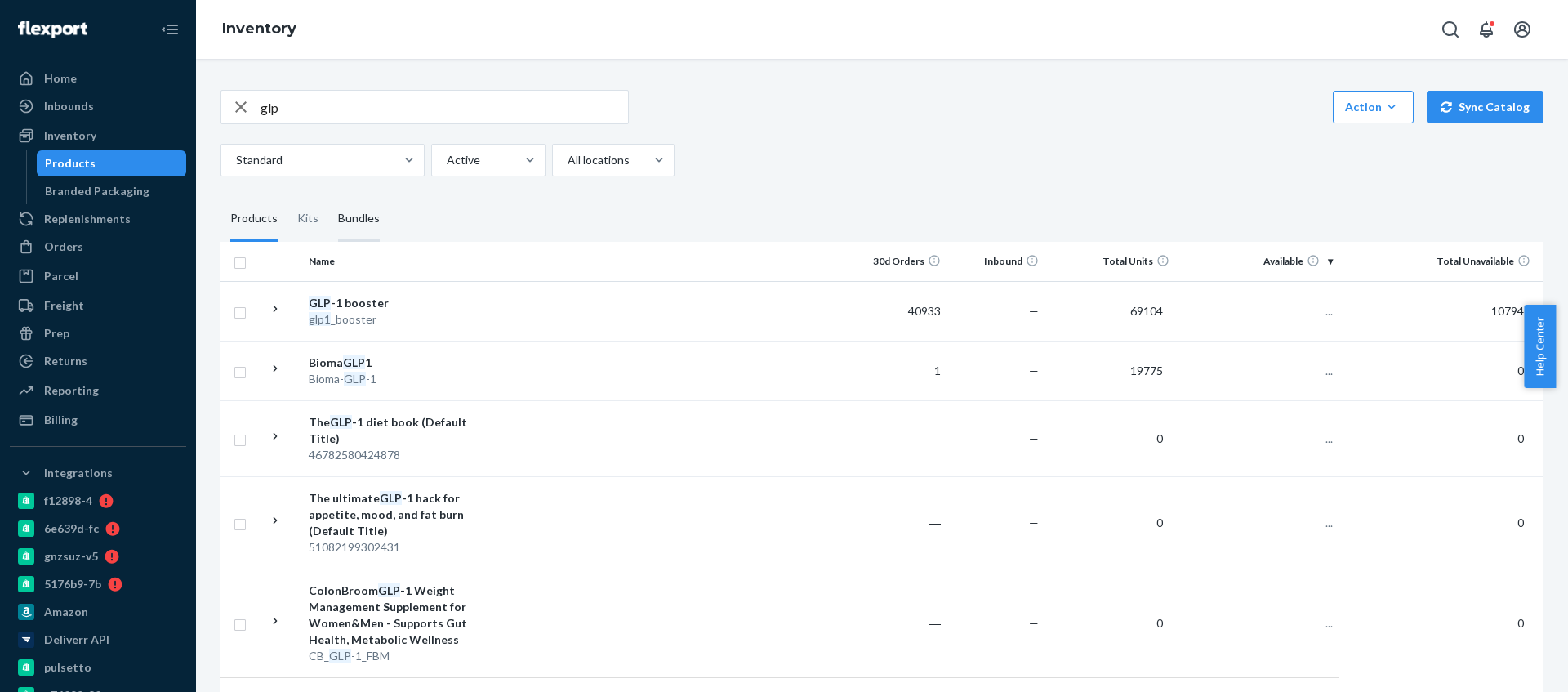
click at [404, 304] on div "GLP -1 booster" at bounding box center [394, 303] width 170 height 17
click at [437, 371] on div "Bioma- GLP -1" at bounding box center [394, 379] width 170 height 17
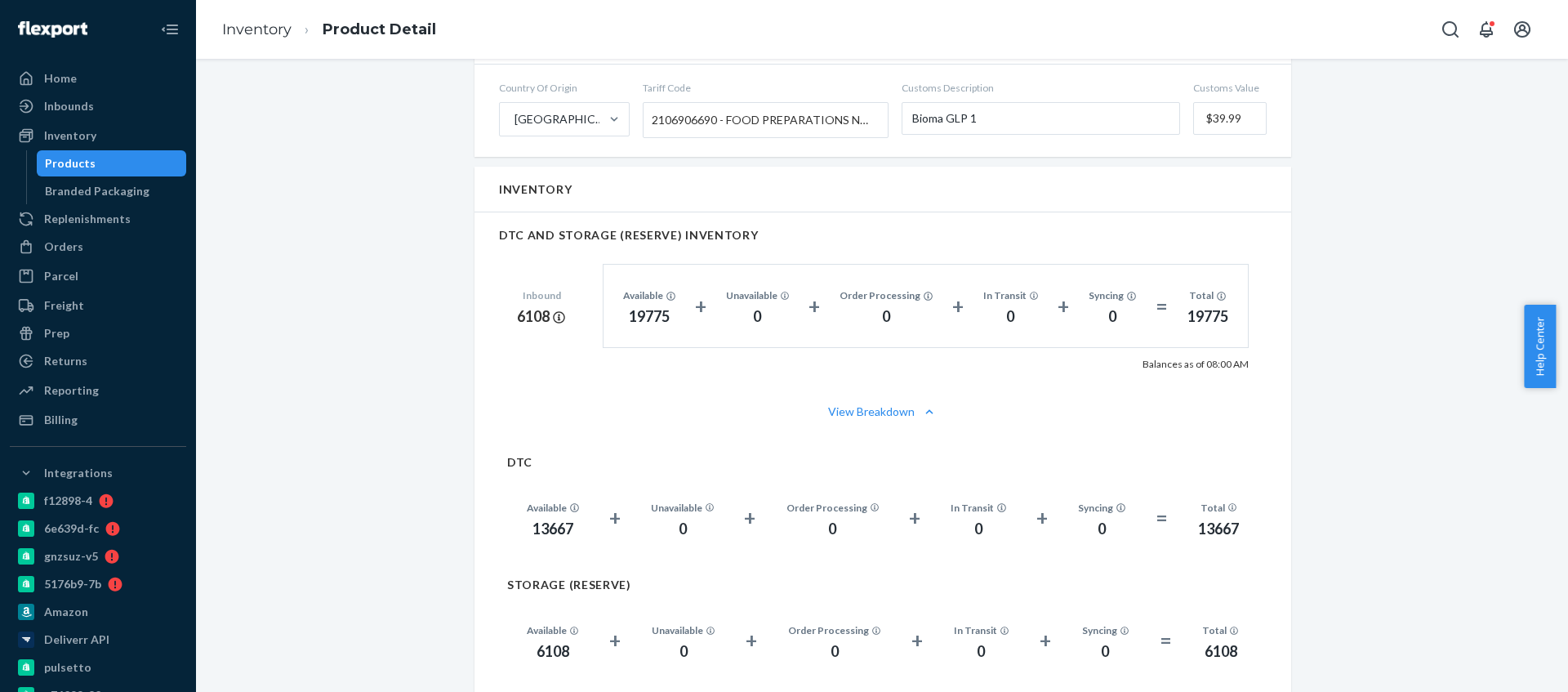
scroll to position [889, 0]
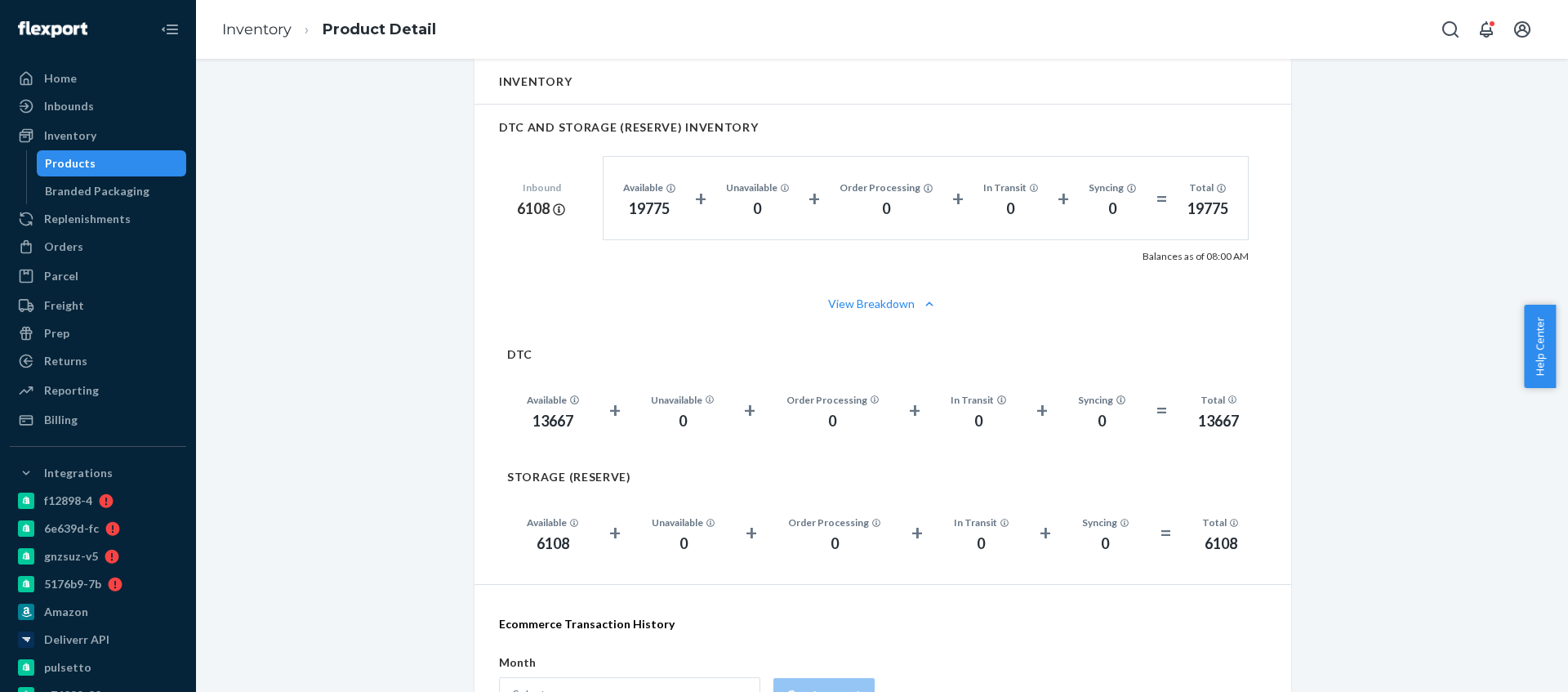
click at [554, 419] on div "13667" at bounding box center [552, 421] width 52 height 22
copy div "13667"
click at [117, 136] on div "Inventory" at bounding box center [98, 135] width 173 height 23
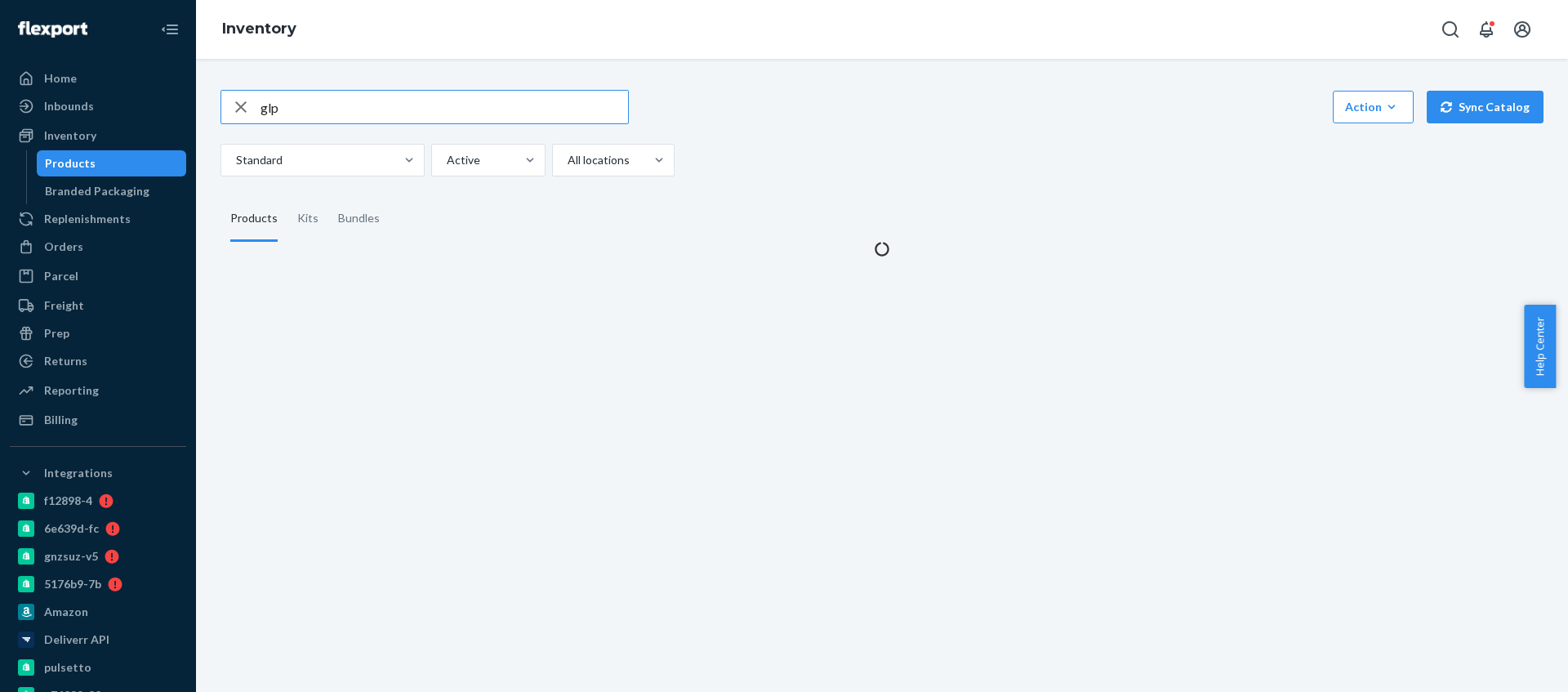
click at [311, 107] on input "glp" at bounding box center [444, 106] width 367 height 32
type input "inos"
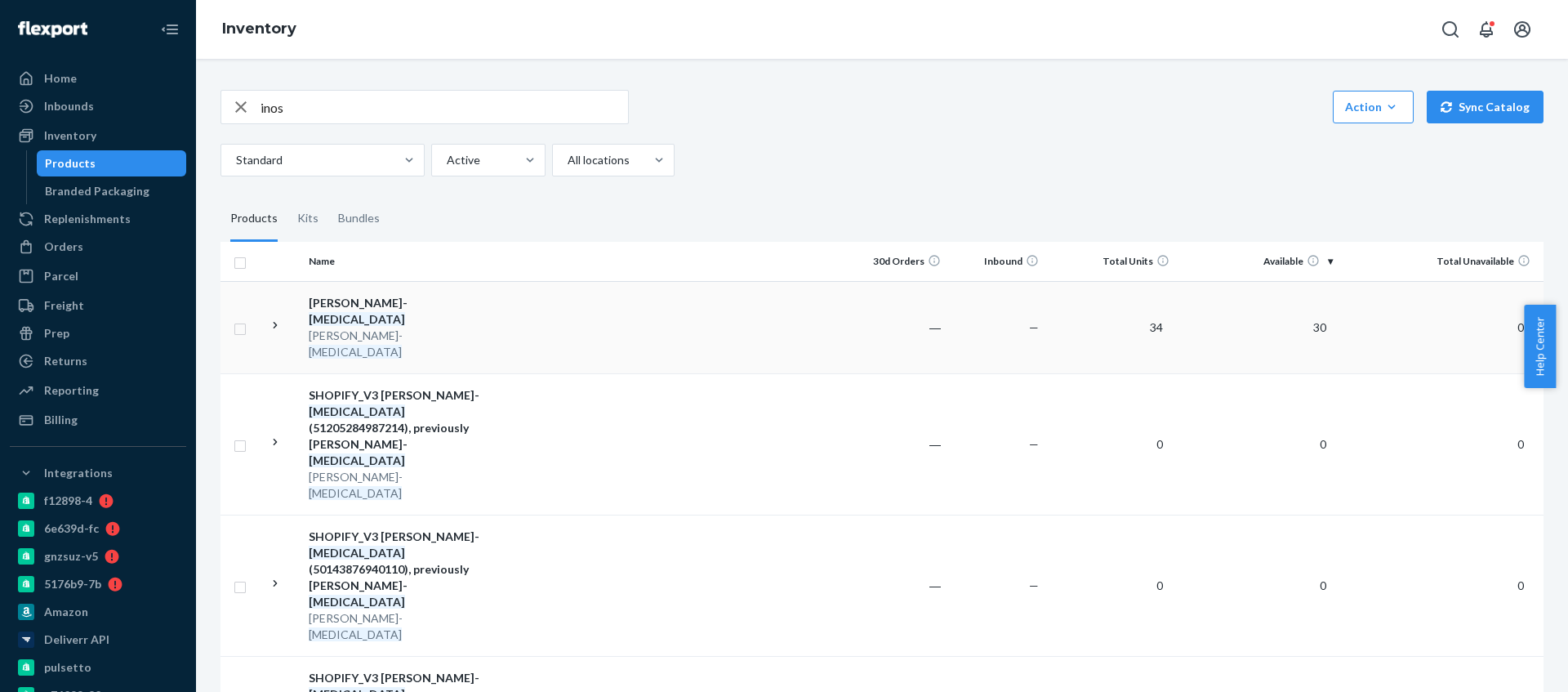
click at [562, 312] on td at bounding box center [667, 327] width 363 height 93
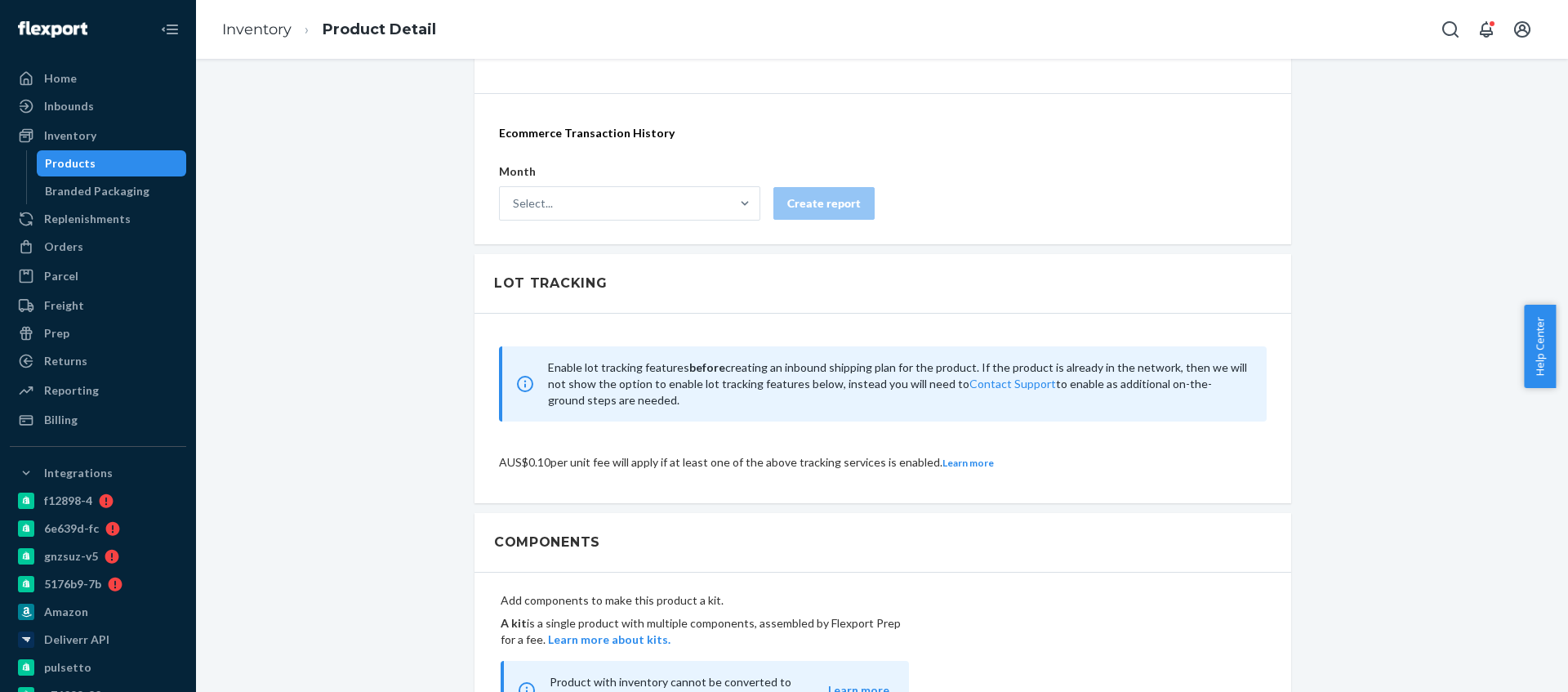
scroll to position [1015, 0]
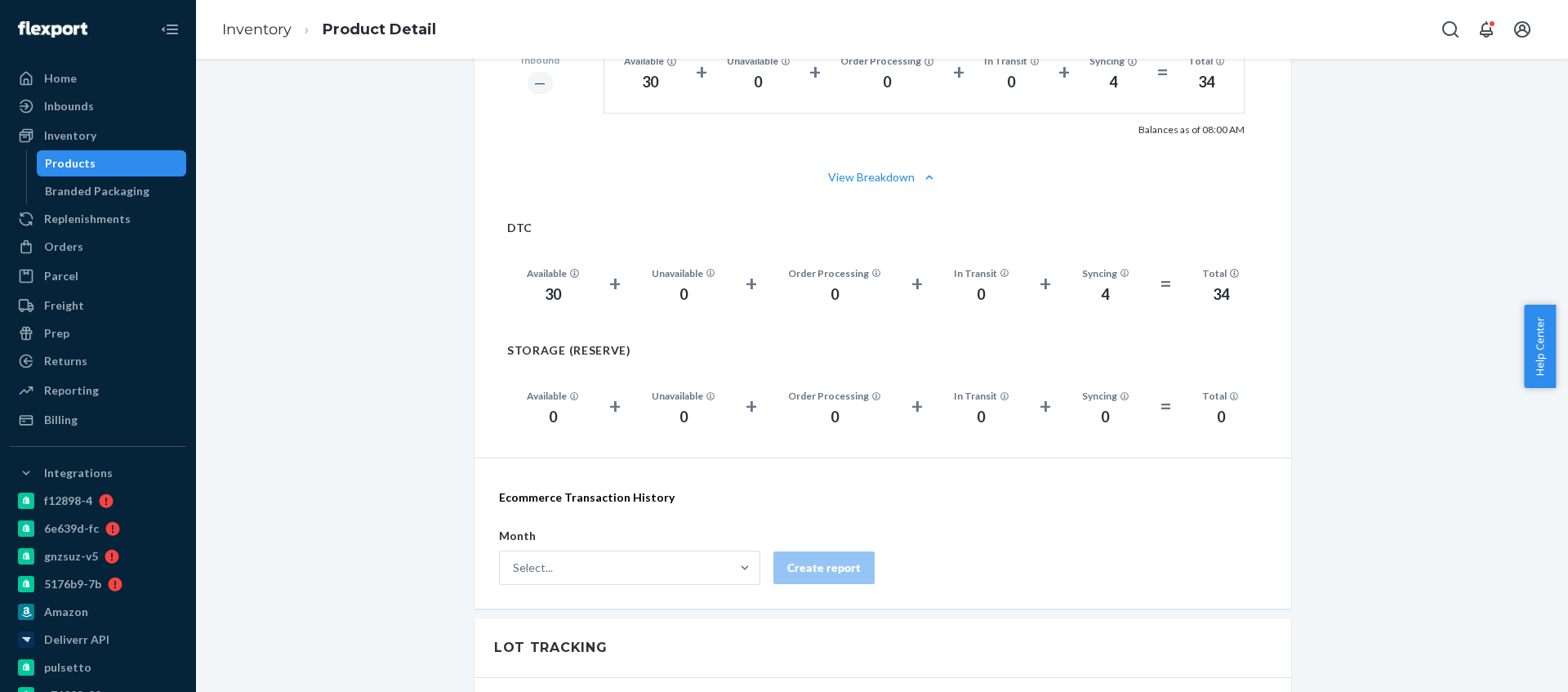
click at [104, 160] on div "Products" at bounding box center [111, 162] width 147 height 23
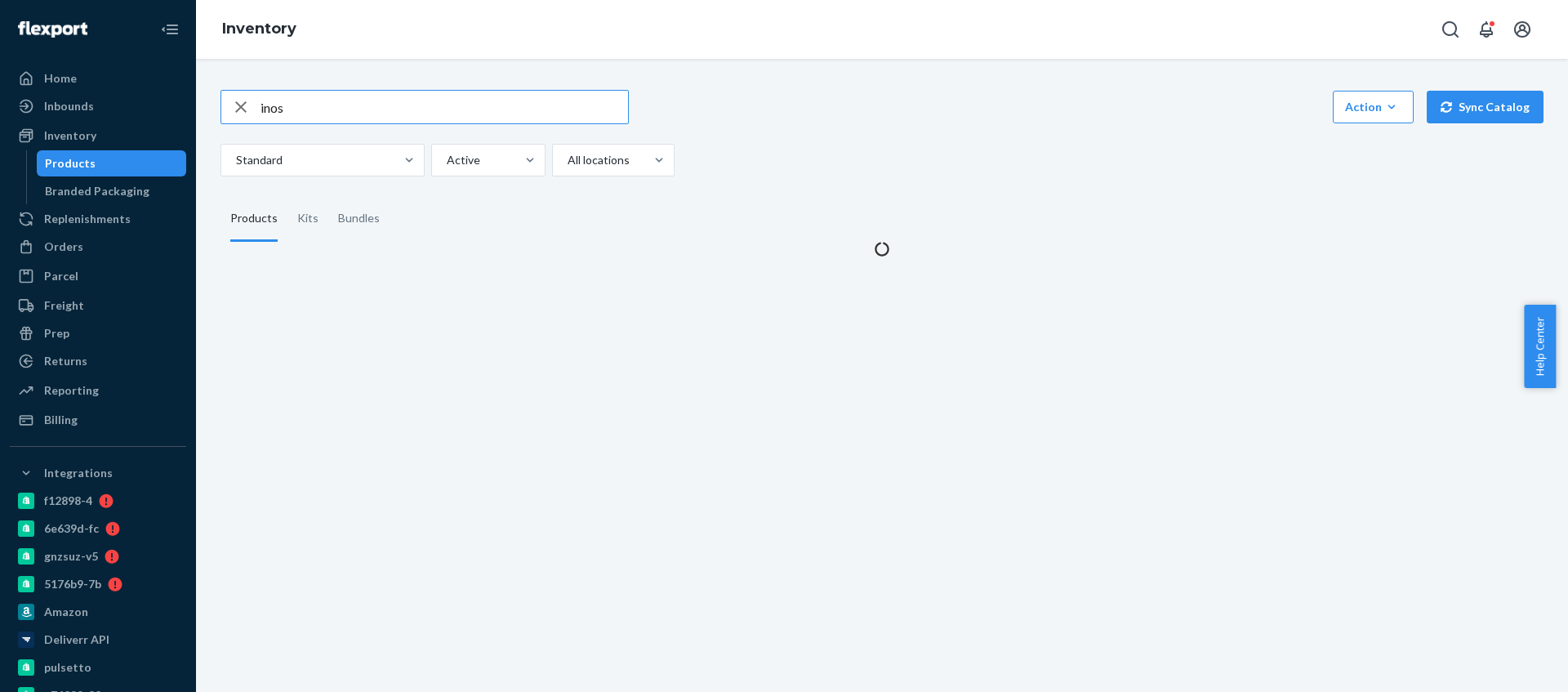
click at [315, 113] on input "inos" at bounding box center [444, 106] width 367 height 32
type input "meno"
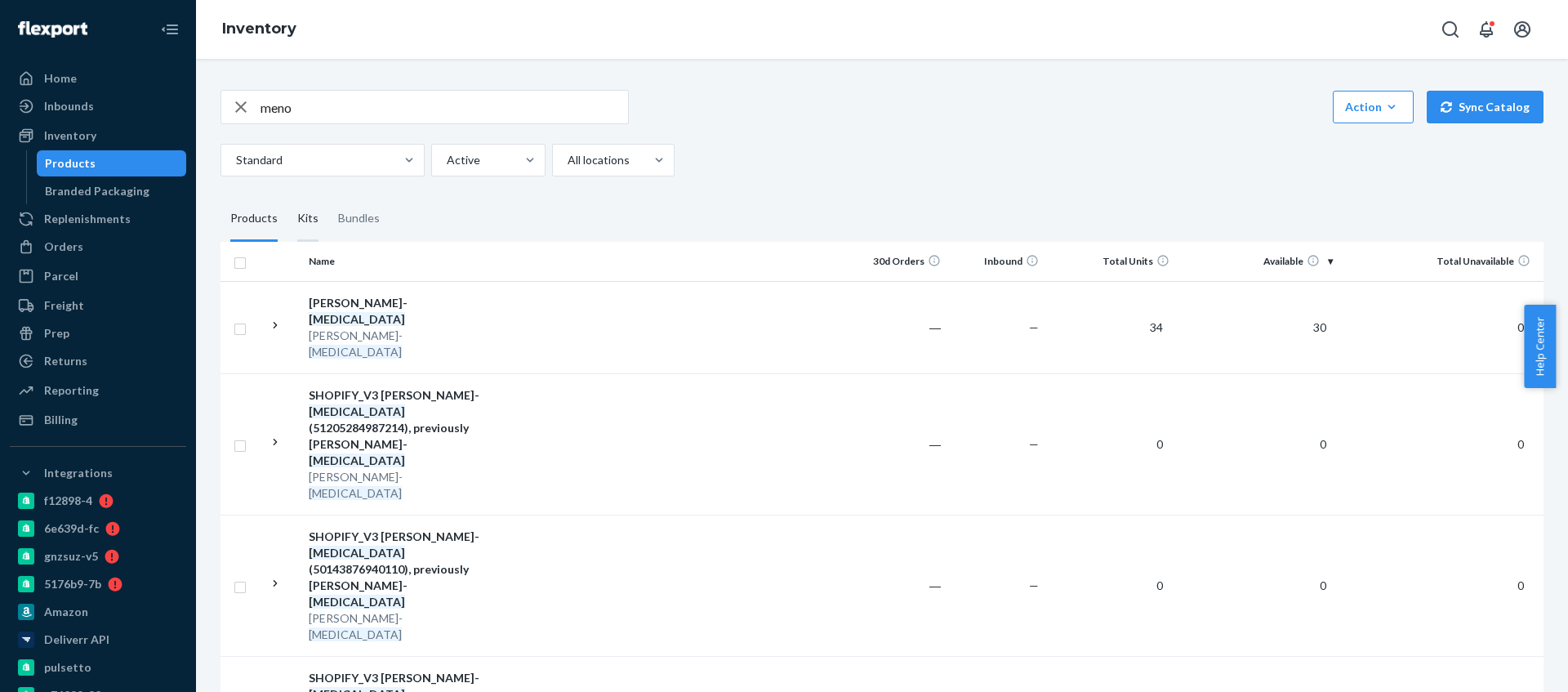
click at [305, 228] on div "Kits" at bounding box center [308, 219] width 22 height 45
click at [287, 196] on input "Kits" at bounding box center [287, 196] width 0 height 0
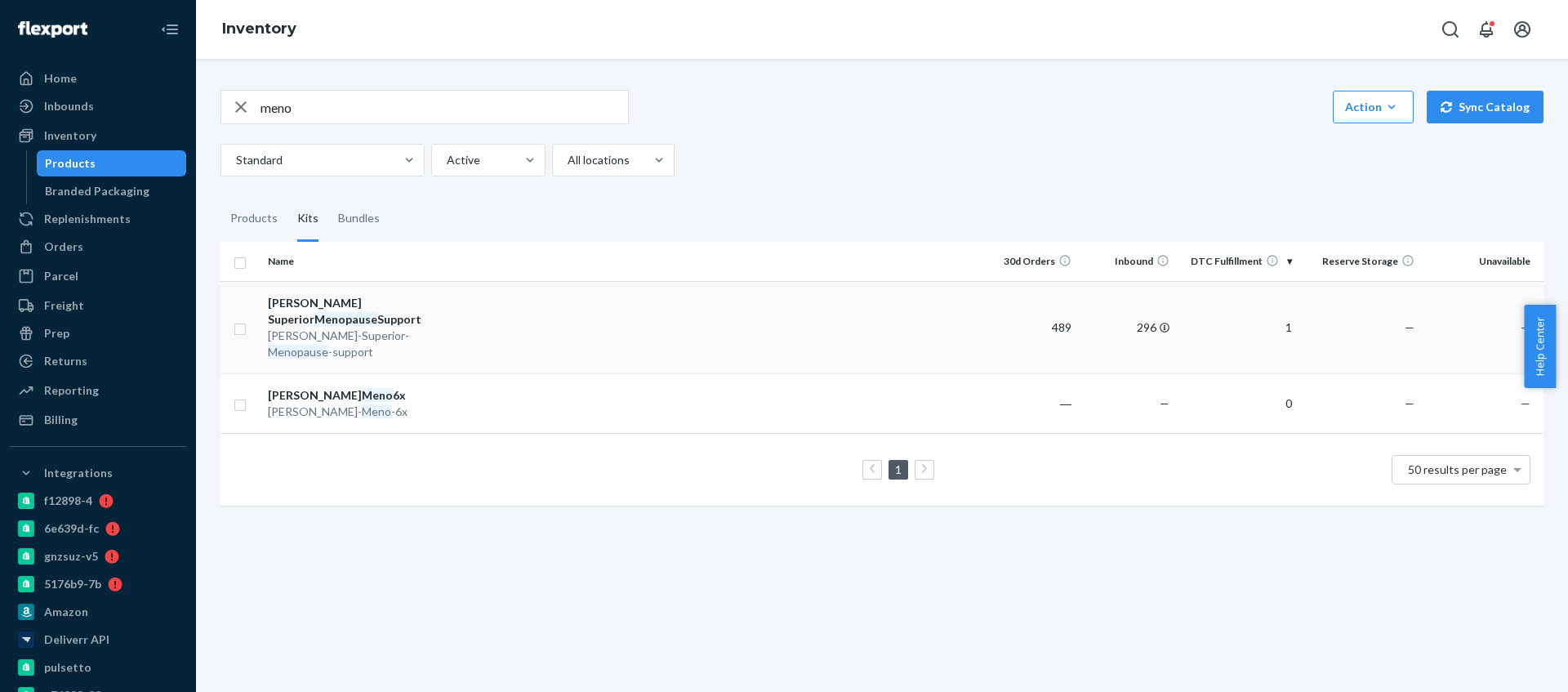
click at [558, 329] on td at bounding box center [712, 327] width 534 height 93
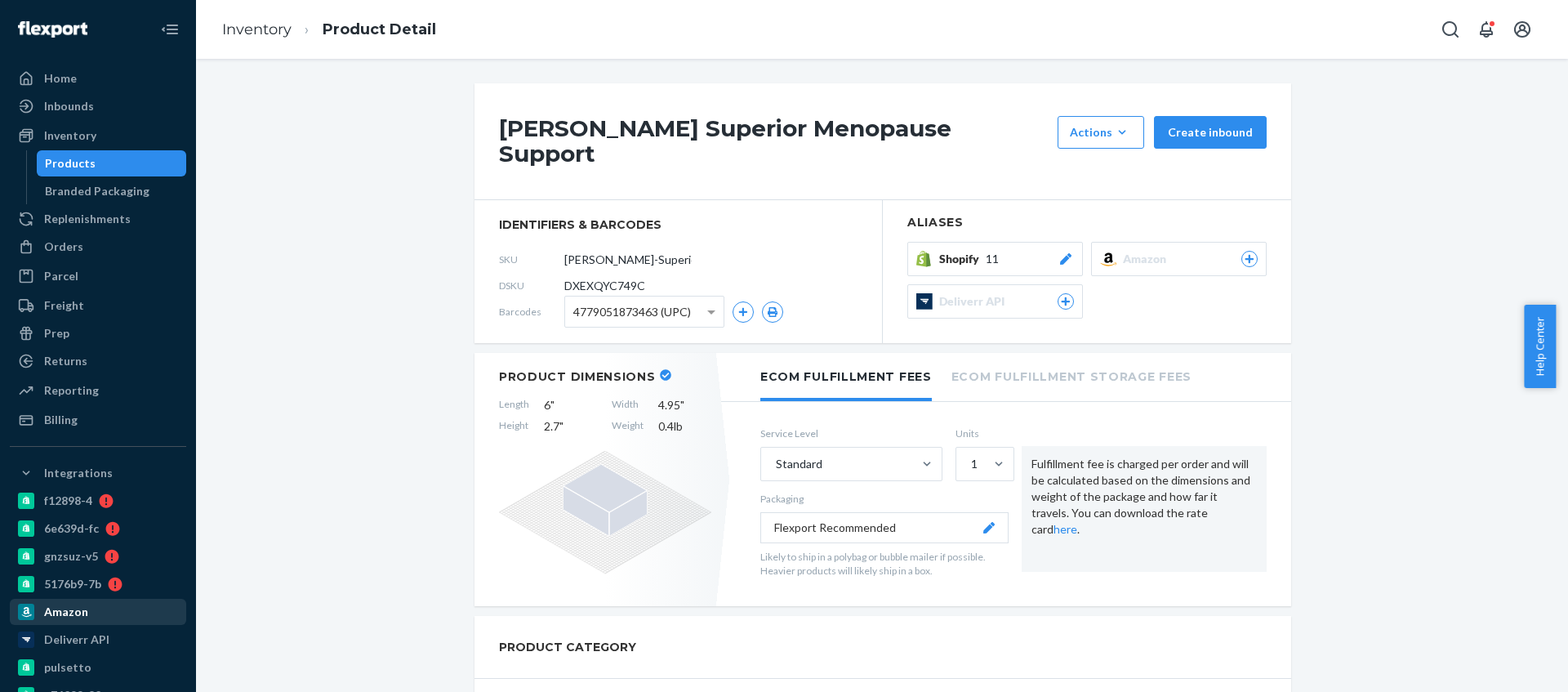
type textarea "1. Fold the [PERSON_NAME] Menopause Box 2. Fold the [PERSON_NAME] Menopause Ins…"
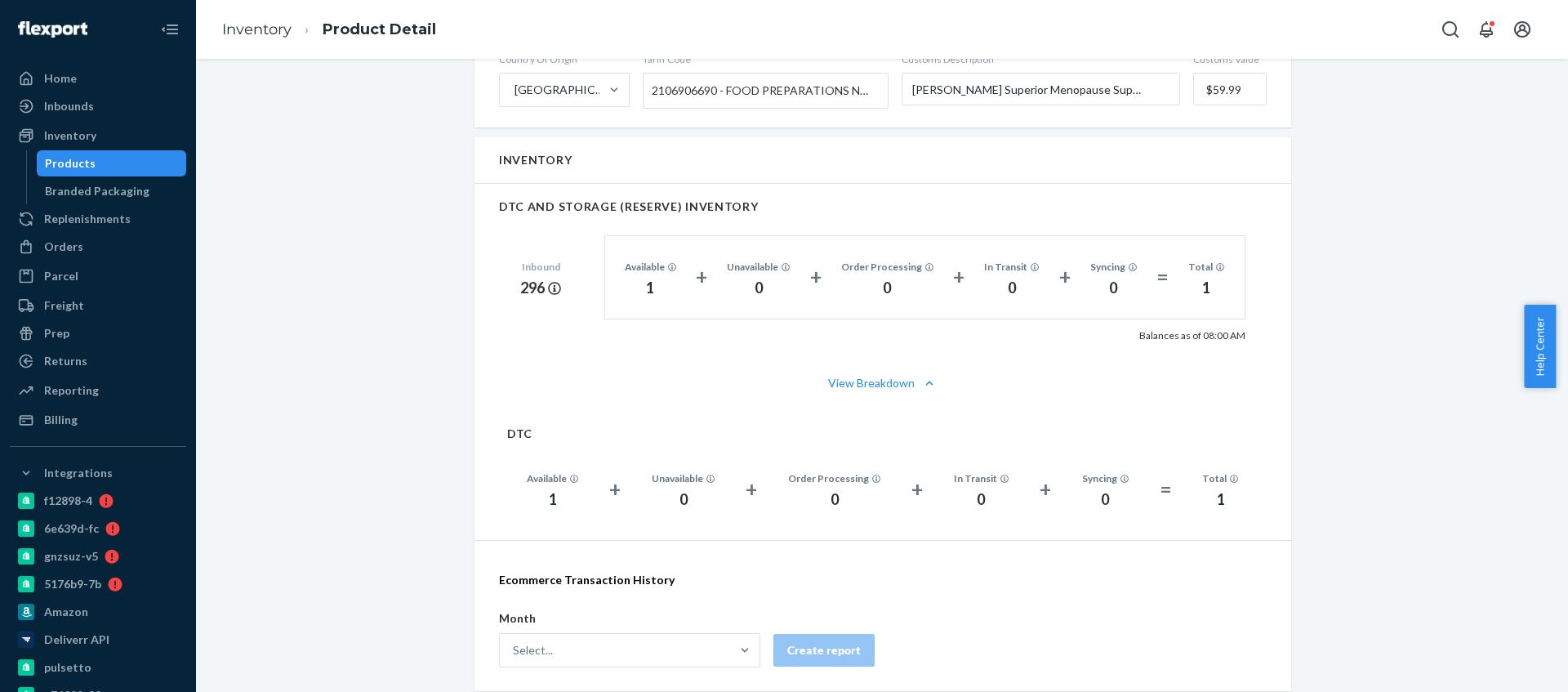
scroll to position [810, 0]
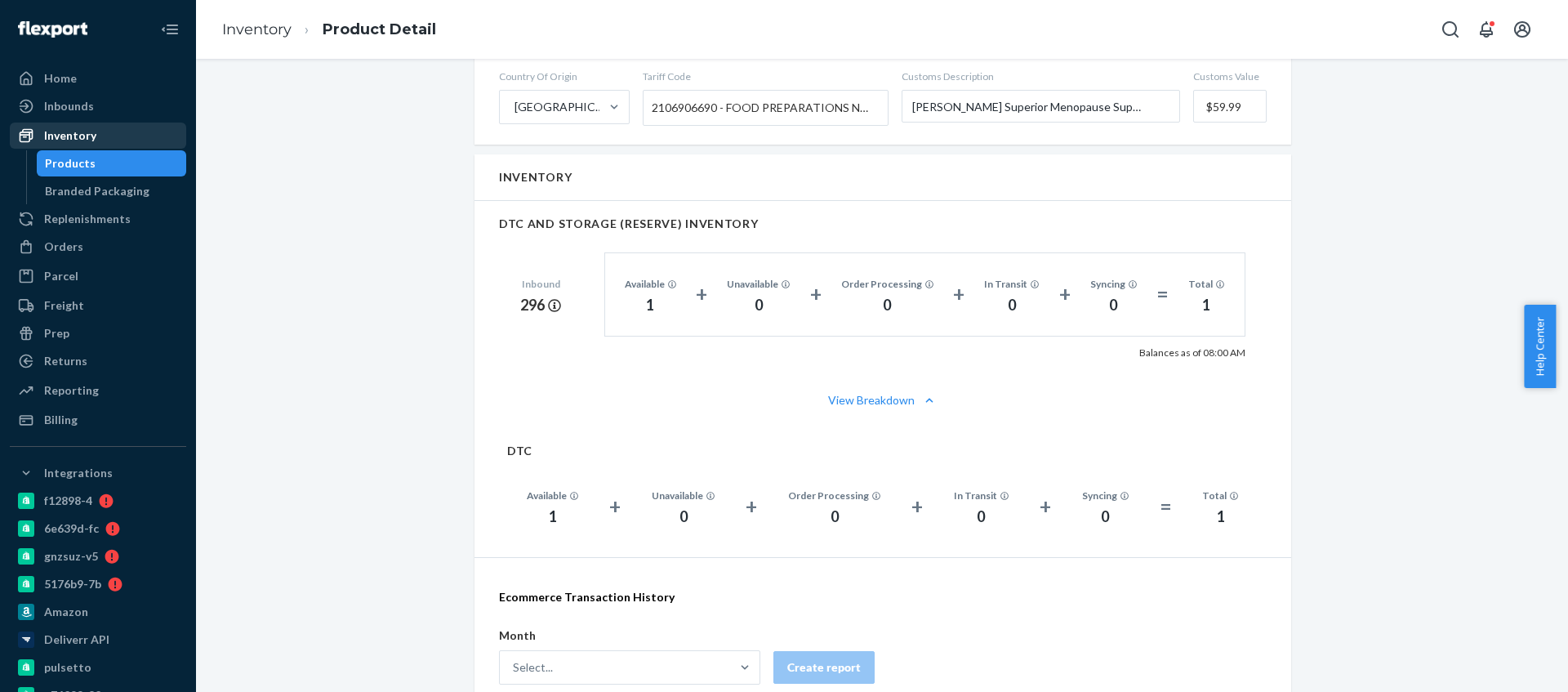
click at [91, 136] on div "Inventory" at bounding box center [70, 135] width 52 height 17
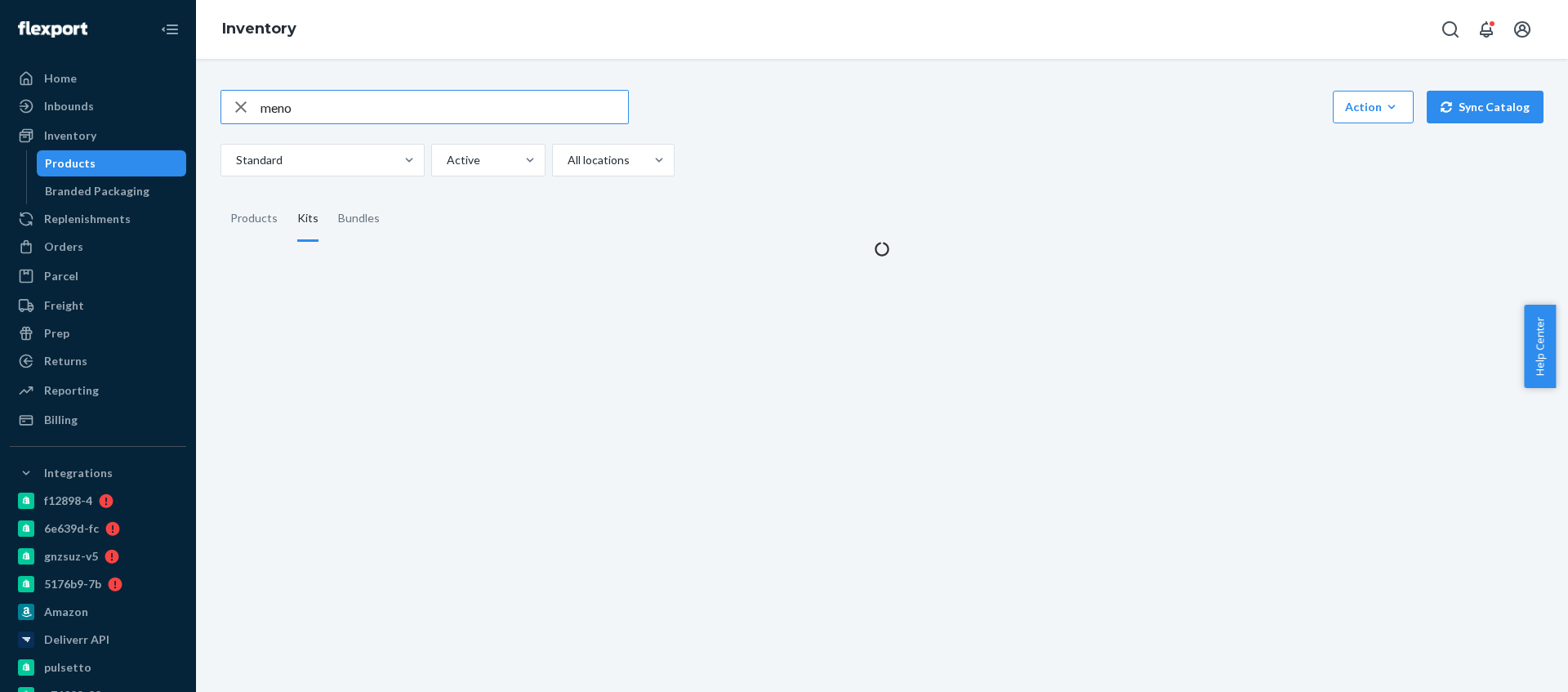
click at [362, 111] on input "meno" at bounding box center [444, 106] width 367 height 32
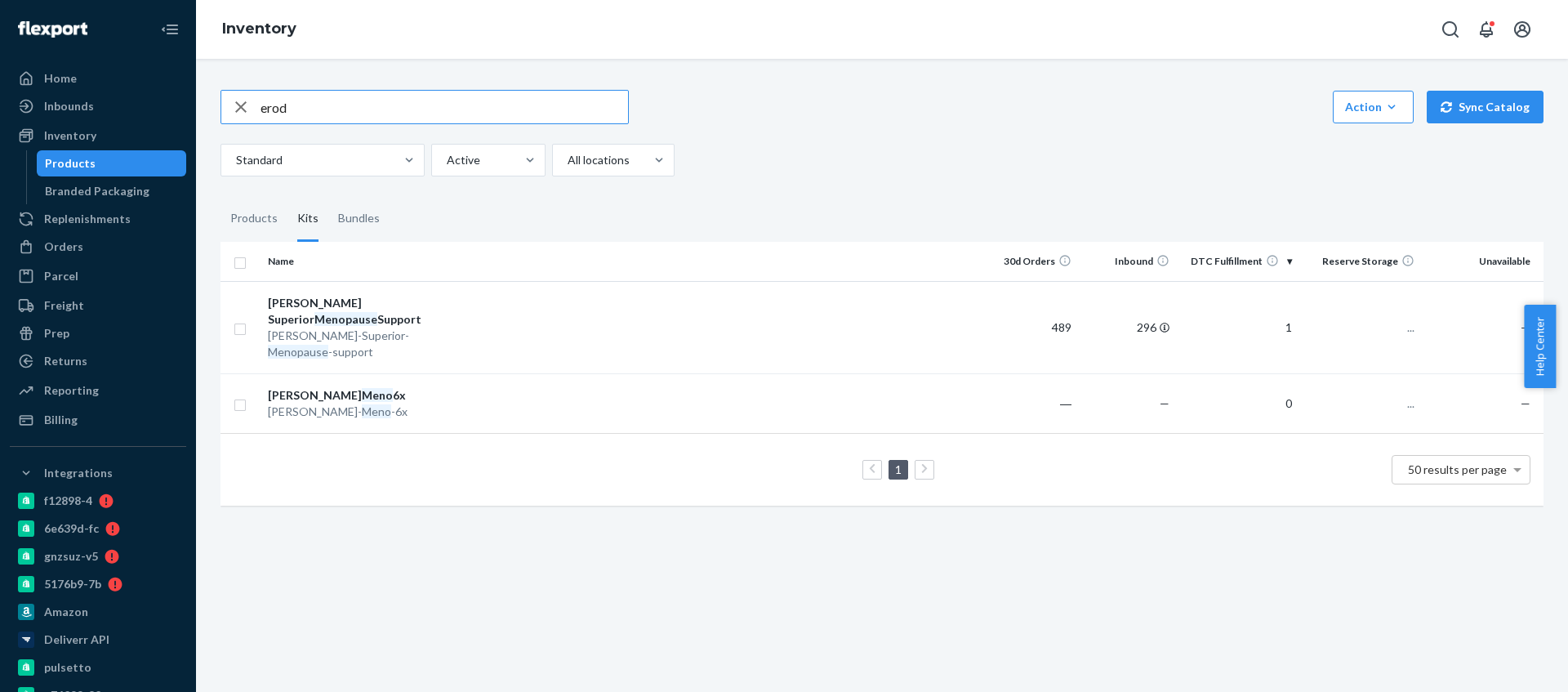
type input "erod"
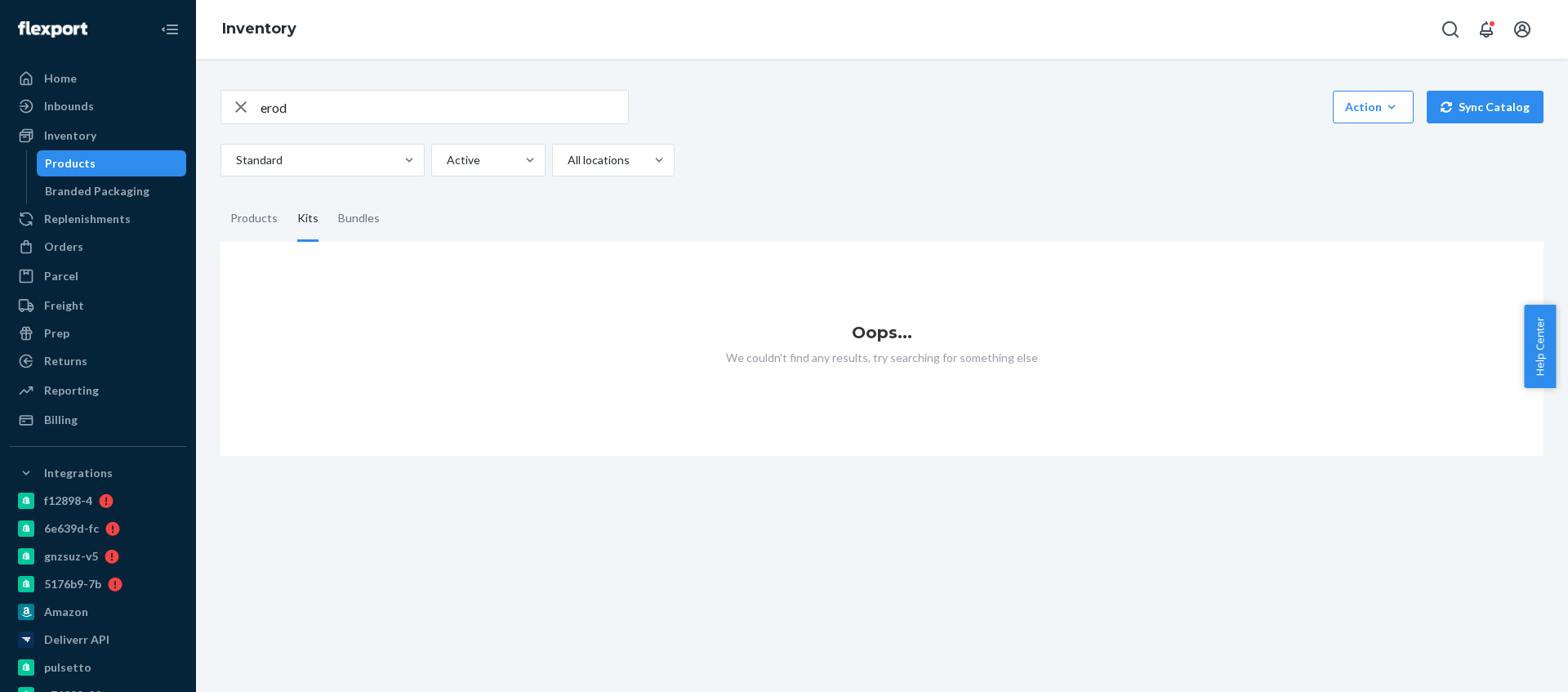
click at [319, 114] on input "erod" at bounding box center [444, 106] width 367 height 32
click at [272, 225] on div "Products" at bounding box center [254, 219] width 47 height 45
click at [220, 196] on input "Products" at bounding box center [220, 196] width 0 height 0
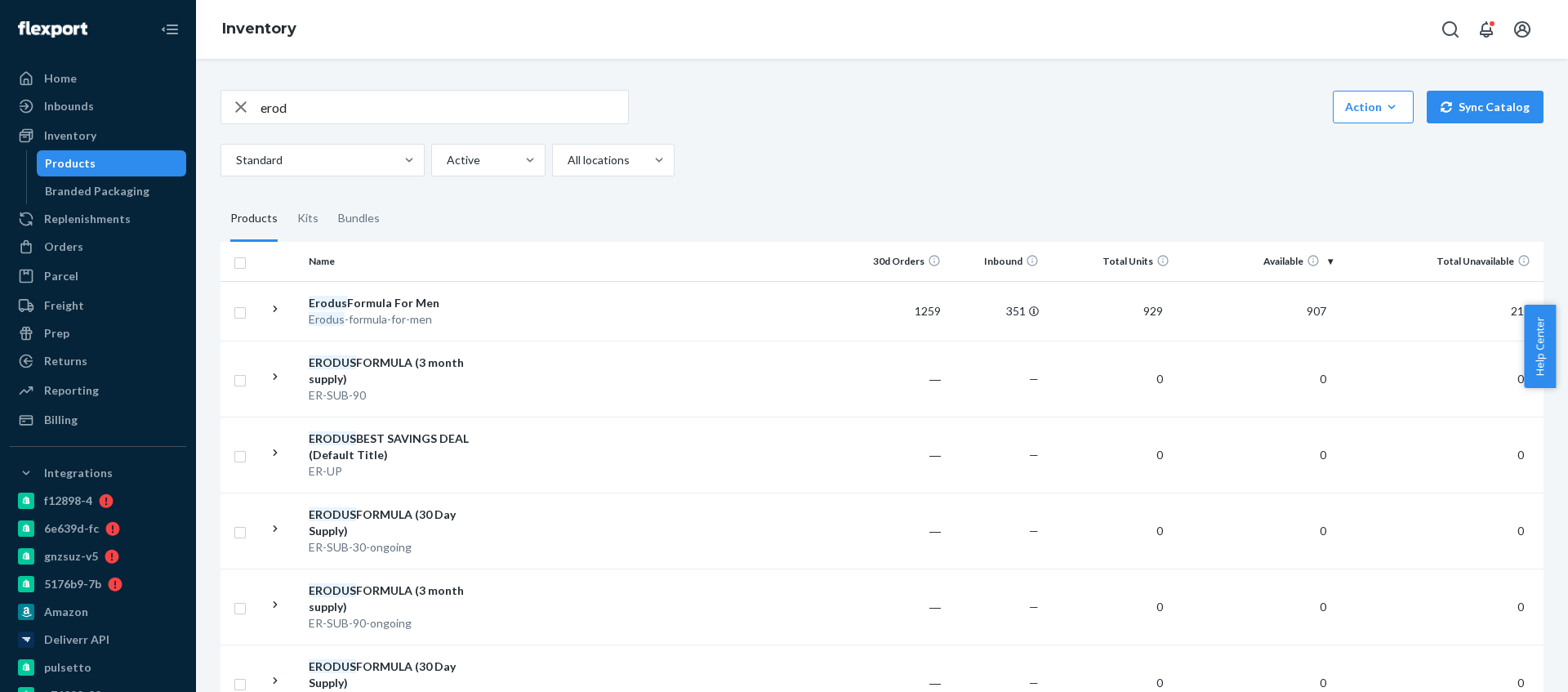
click at [414, 320] on div "Erodus -formula-for-men" at bounding box center [394, 319] width 170 height 17
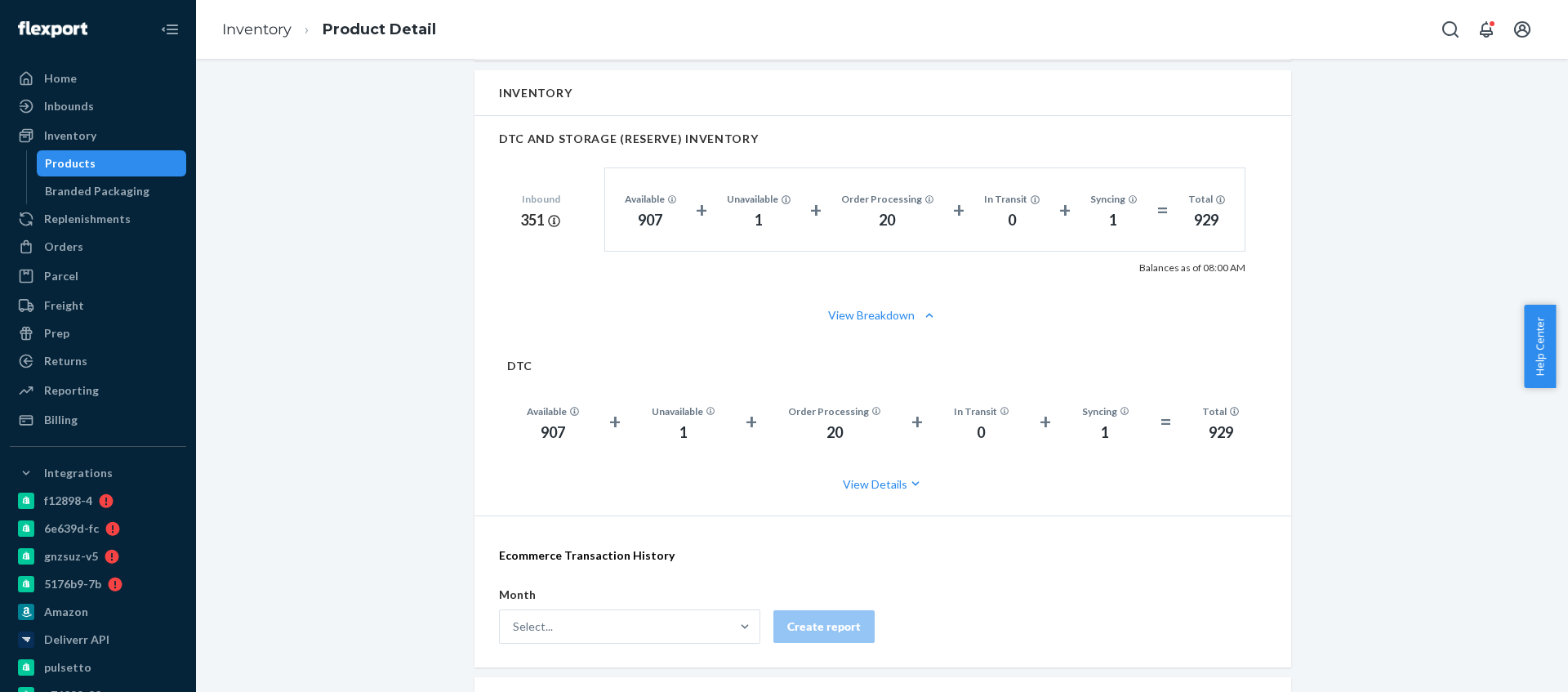
scroll to position [923, 0]
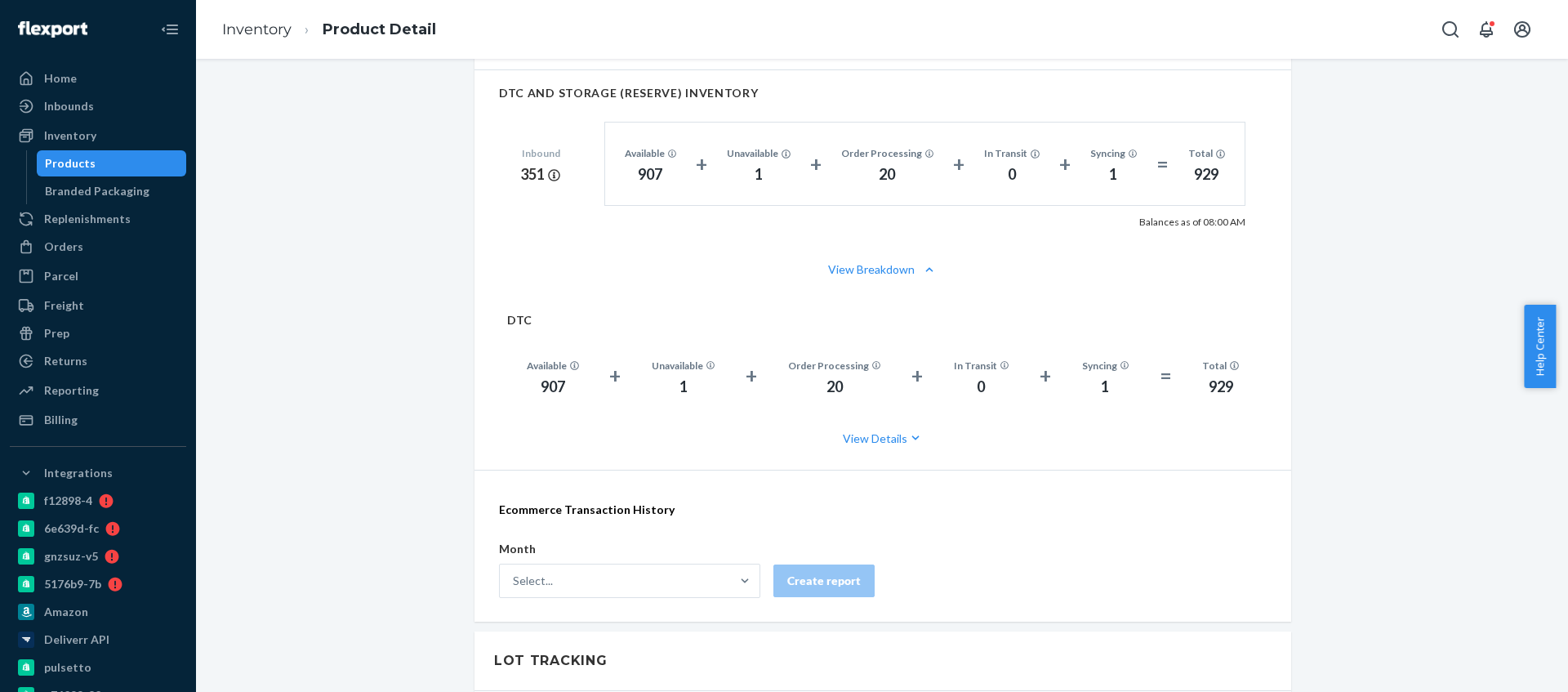
click at [549, 389] on div "907" at bounding box center [552, 387] width 52 height 22
copy div "907"
click at [108, 146] on div "Inventory" at bounding box center [98, 135] width 173 height 23
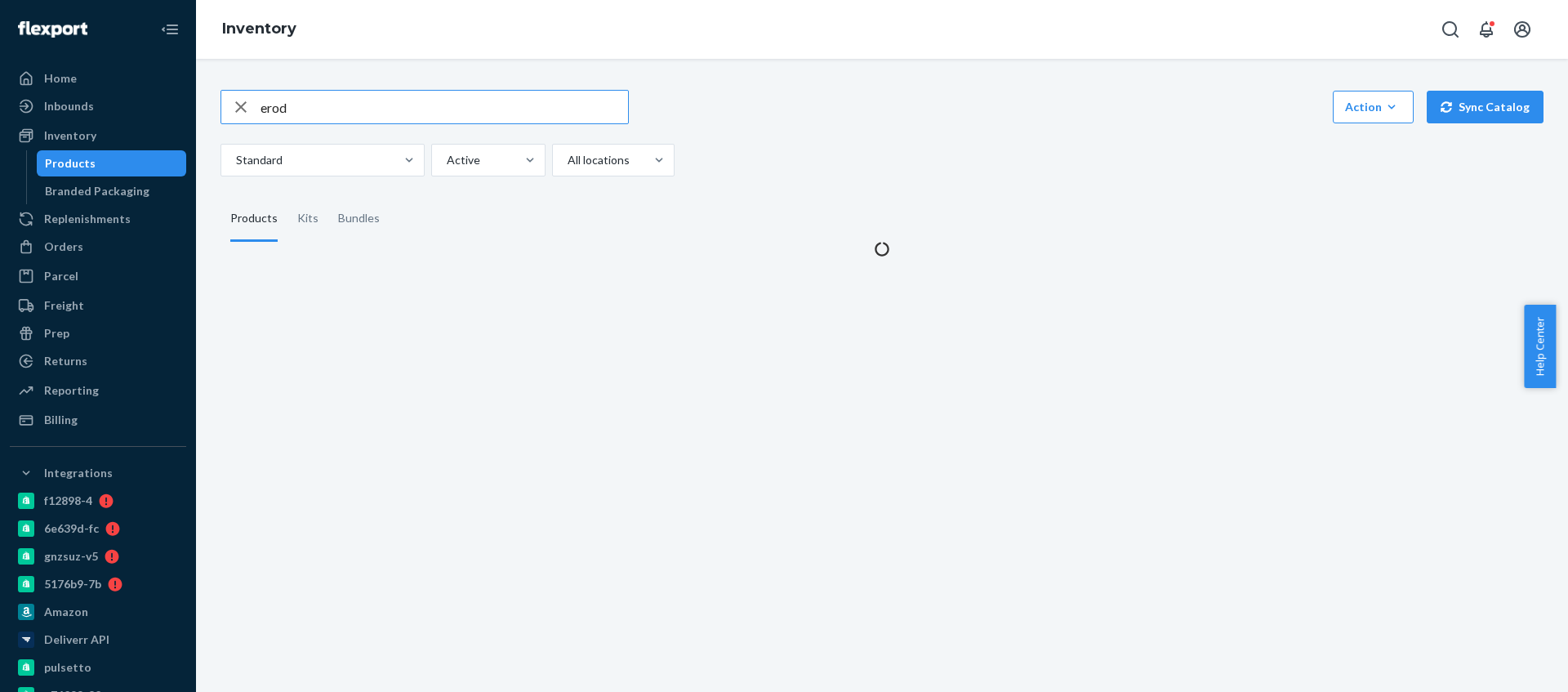
click at [453, 120] on input "erod" at bounding box center [444, 106] width 367 height 32
click at [453, 119] on input "erod" at bounding box center [444, 106] width 367 height 32
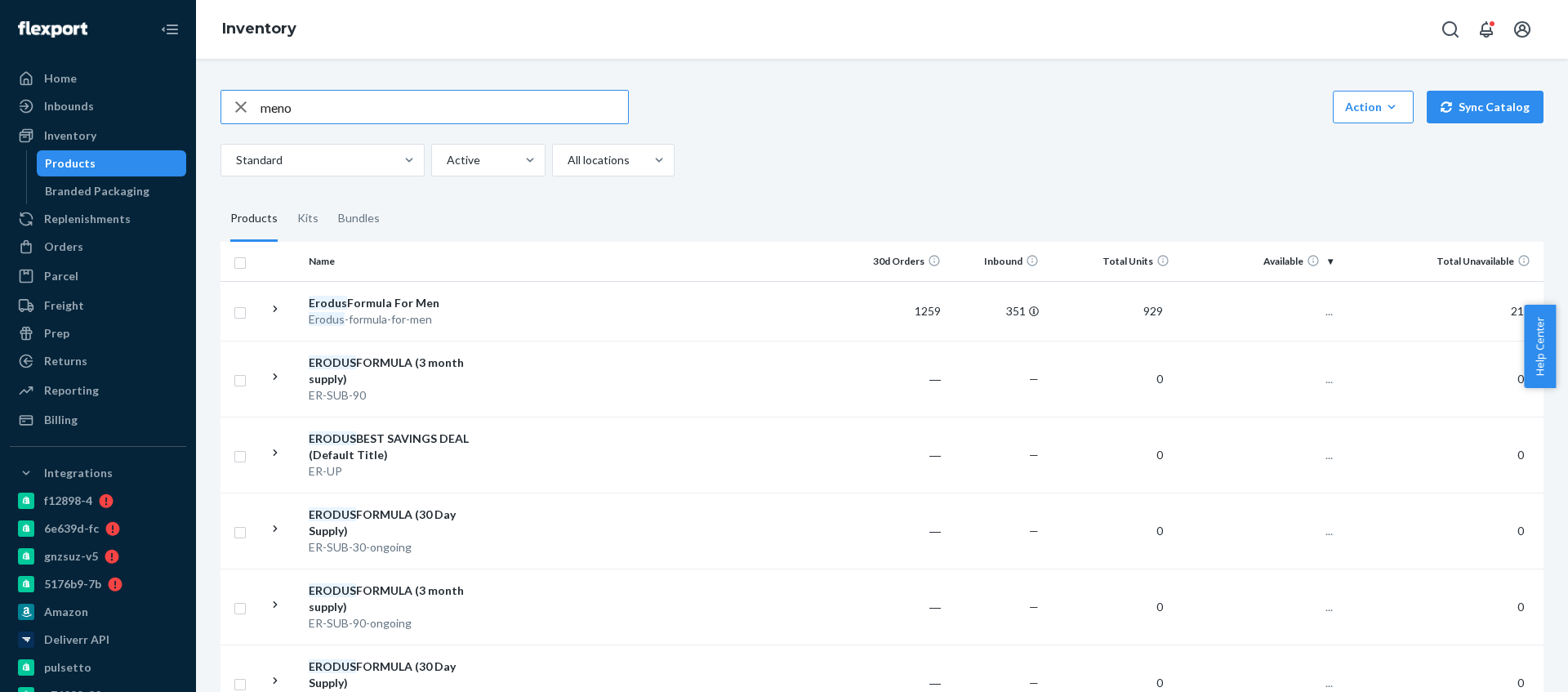
type input "meno"
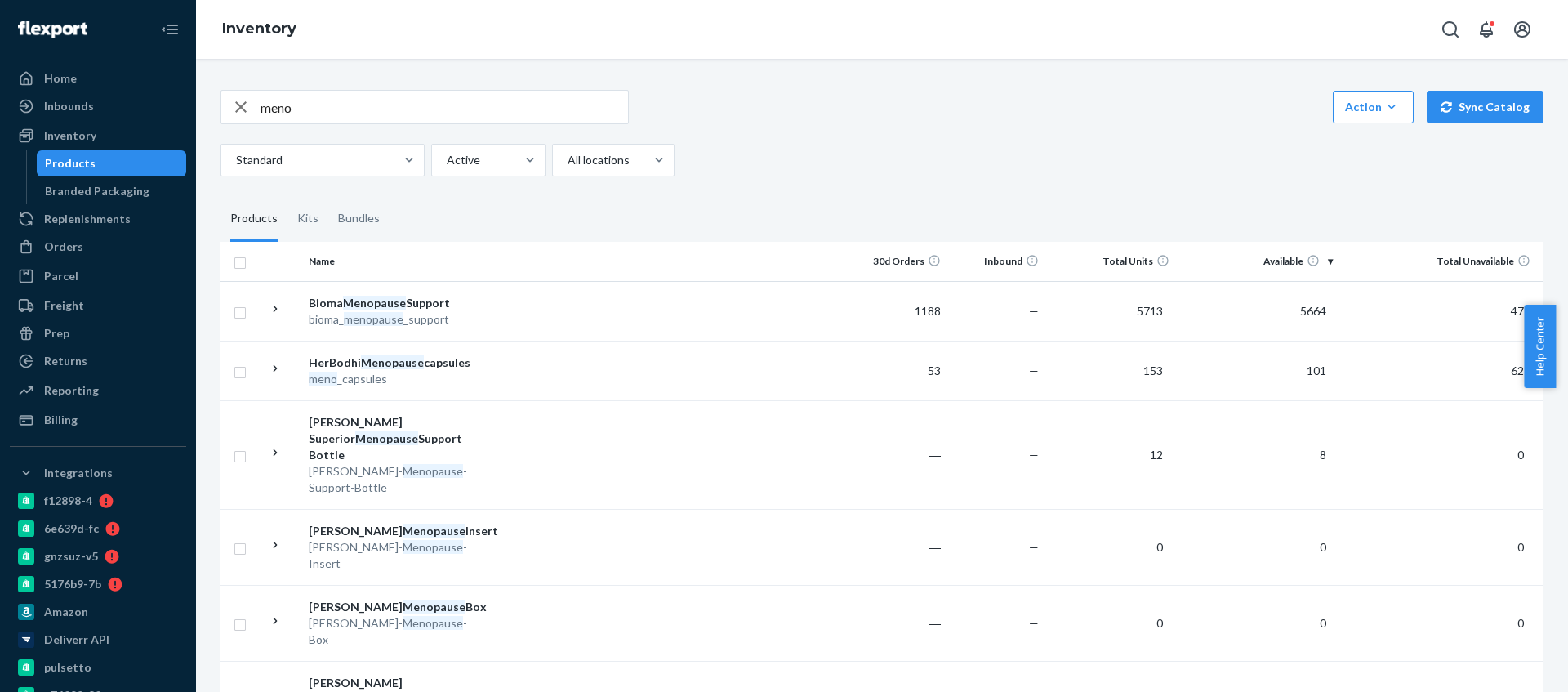
click at [532, 371] on td at bounding box center [667, 370] width 363 height 60
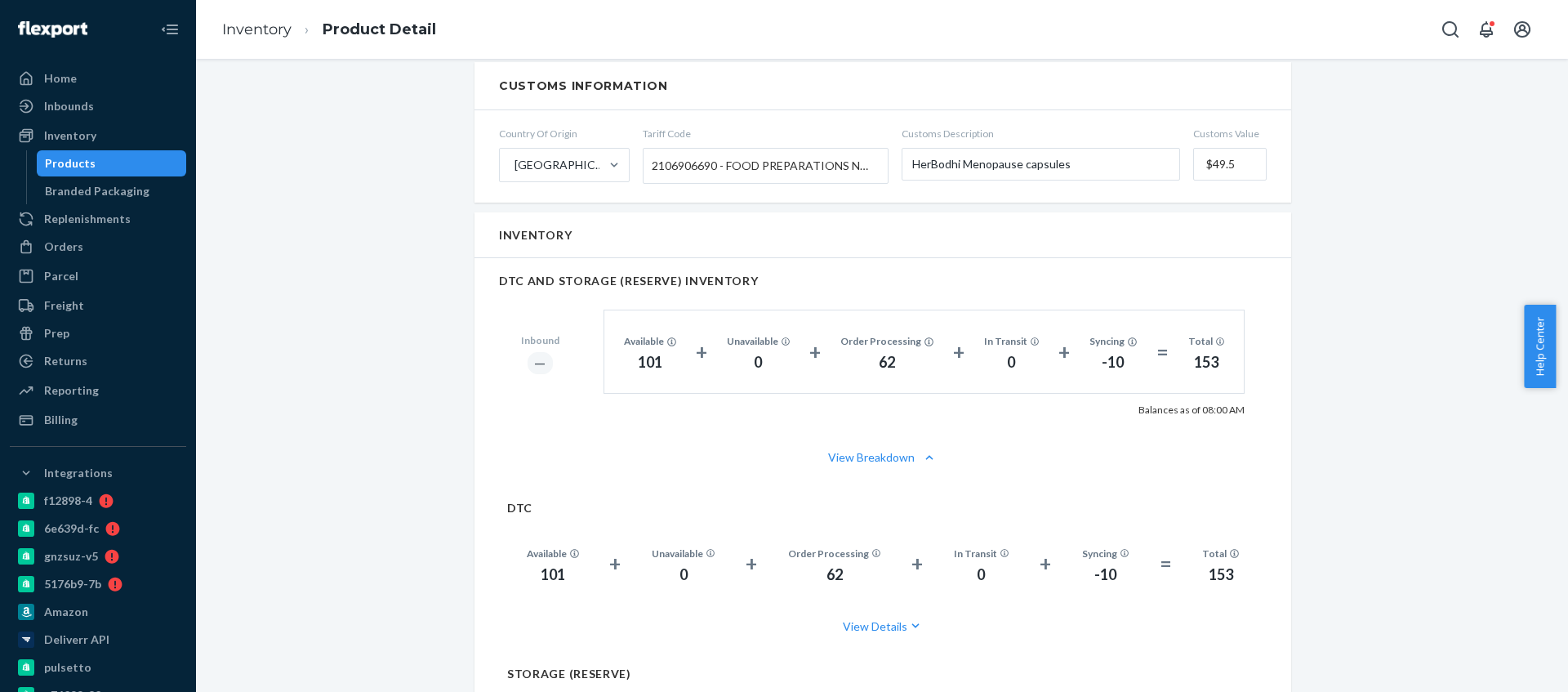
scroll to position [865, 0]
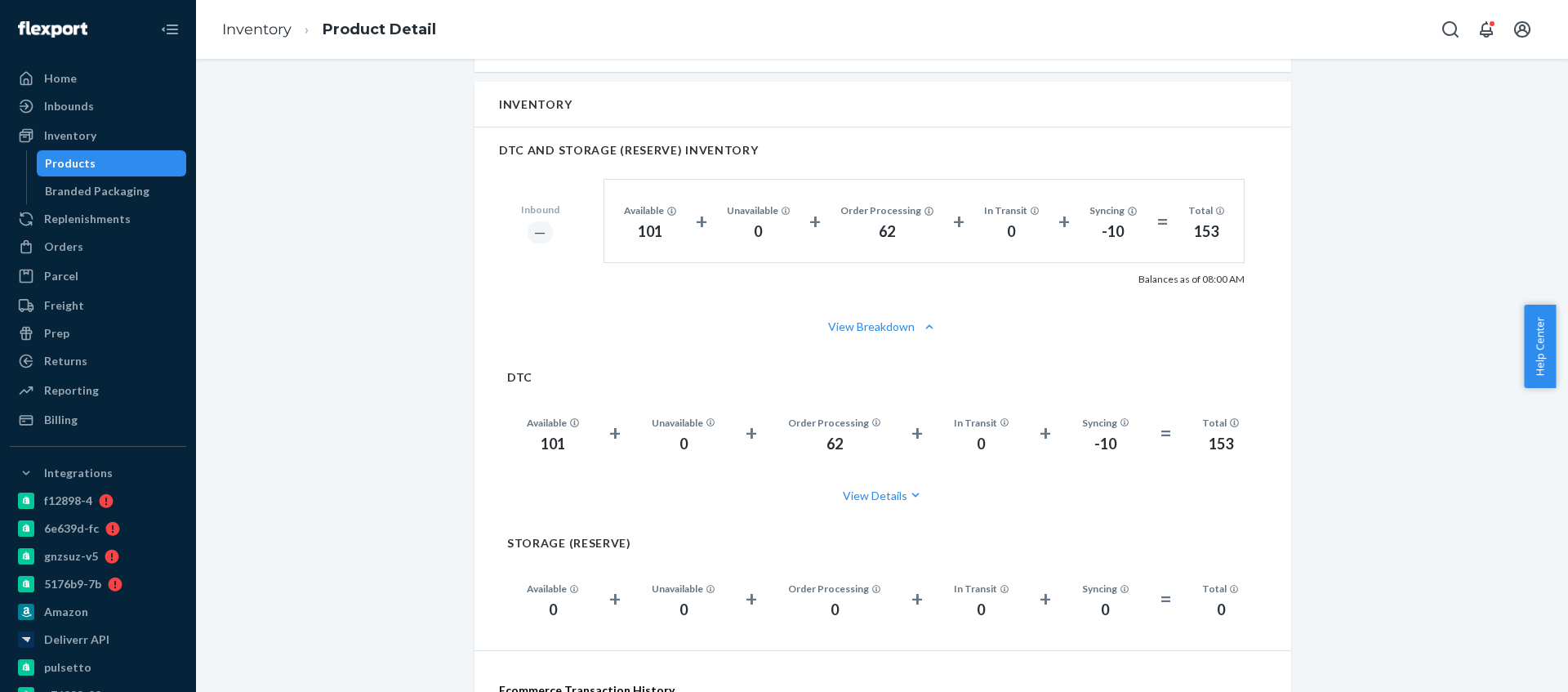
click at [120, 121] on ul "Home Inbounds Shipping Plans Problems Inventory Products Branded Packaging Repl…" at bounding box center [97, 248] width 176 height 367
click at [146, 136] on div "Inventory" at bounding box center [98, 135] width 173 height 23
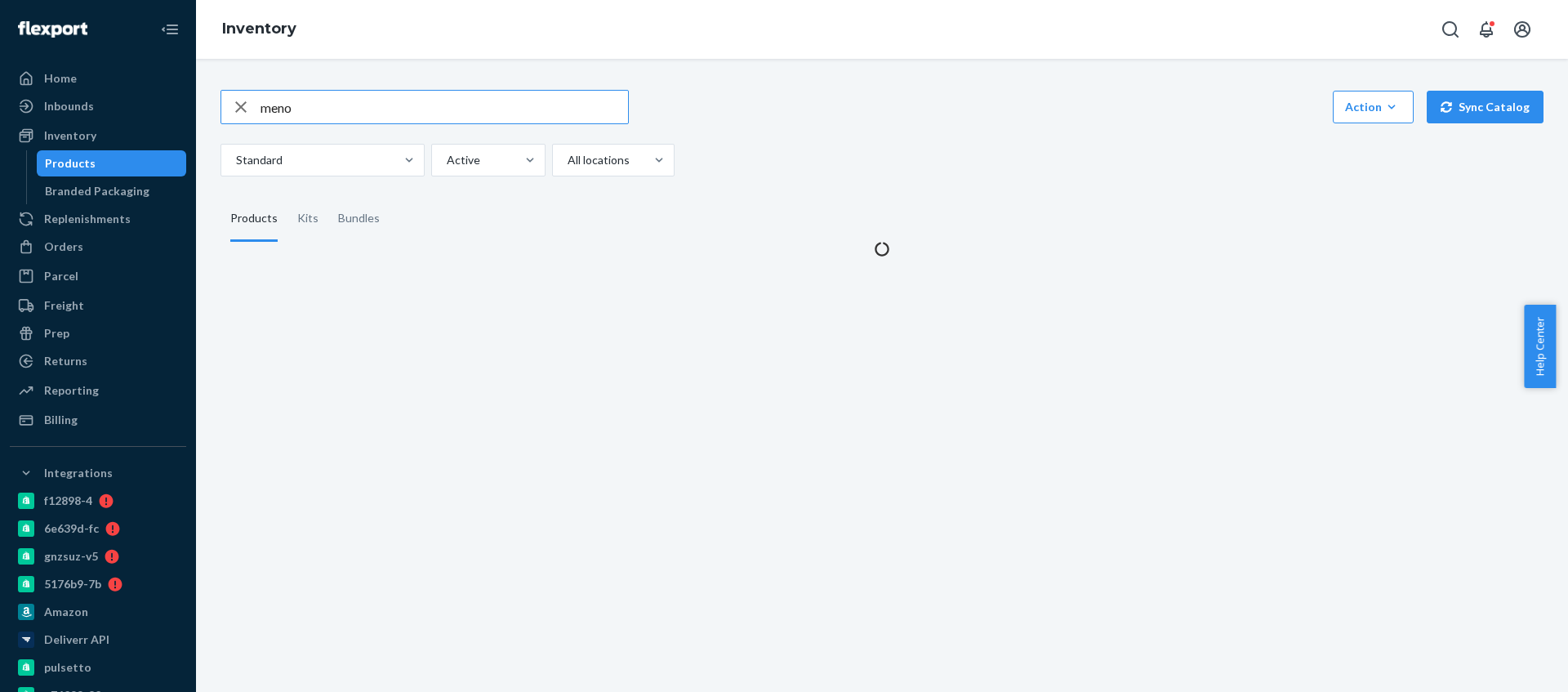
click at [296, 97] on input "meno" at bounding box center [444, 106] width 367 height 32
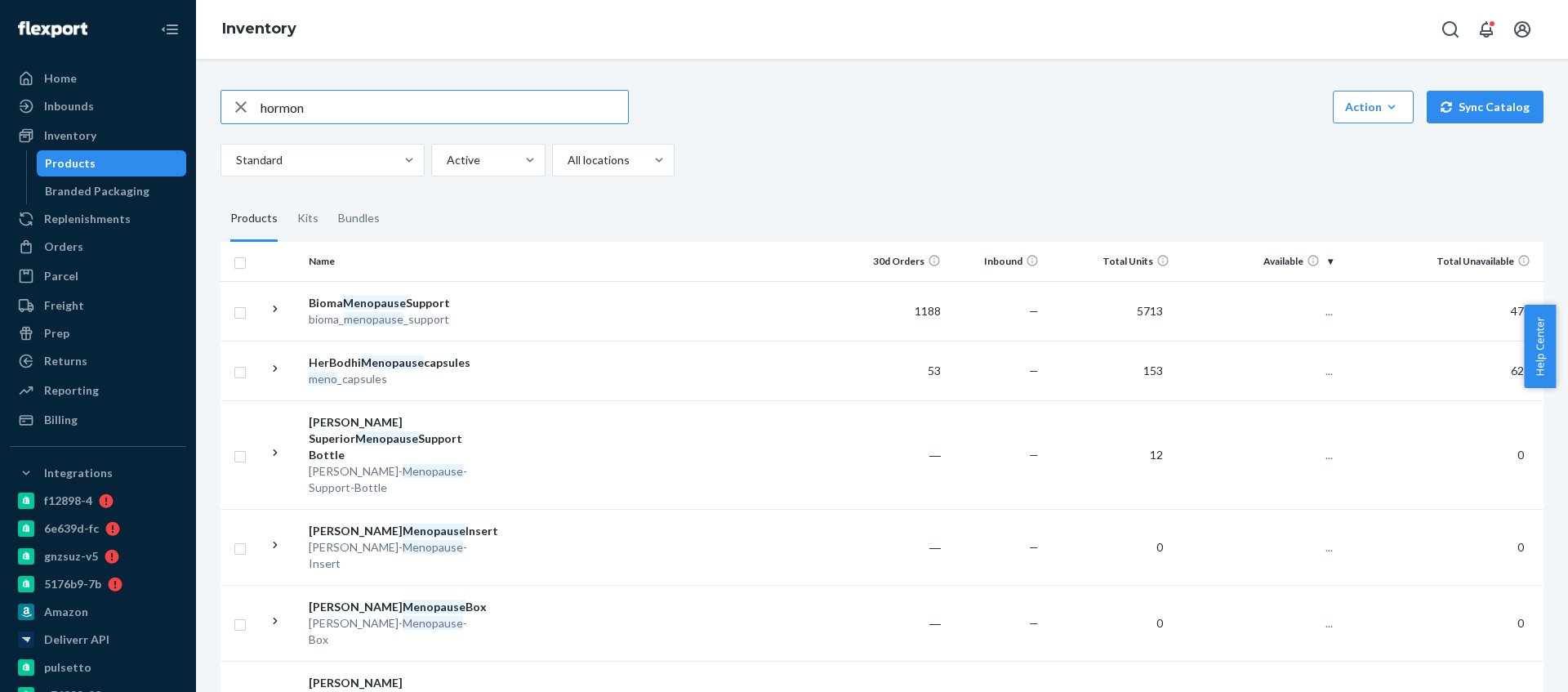
type input "hormon"
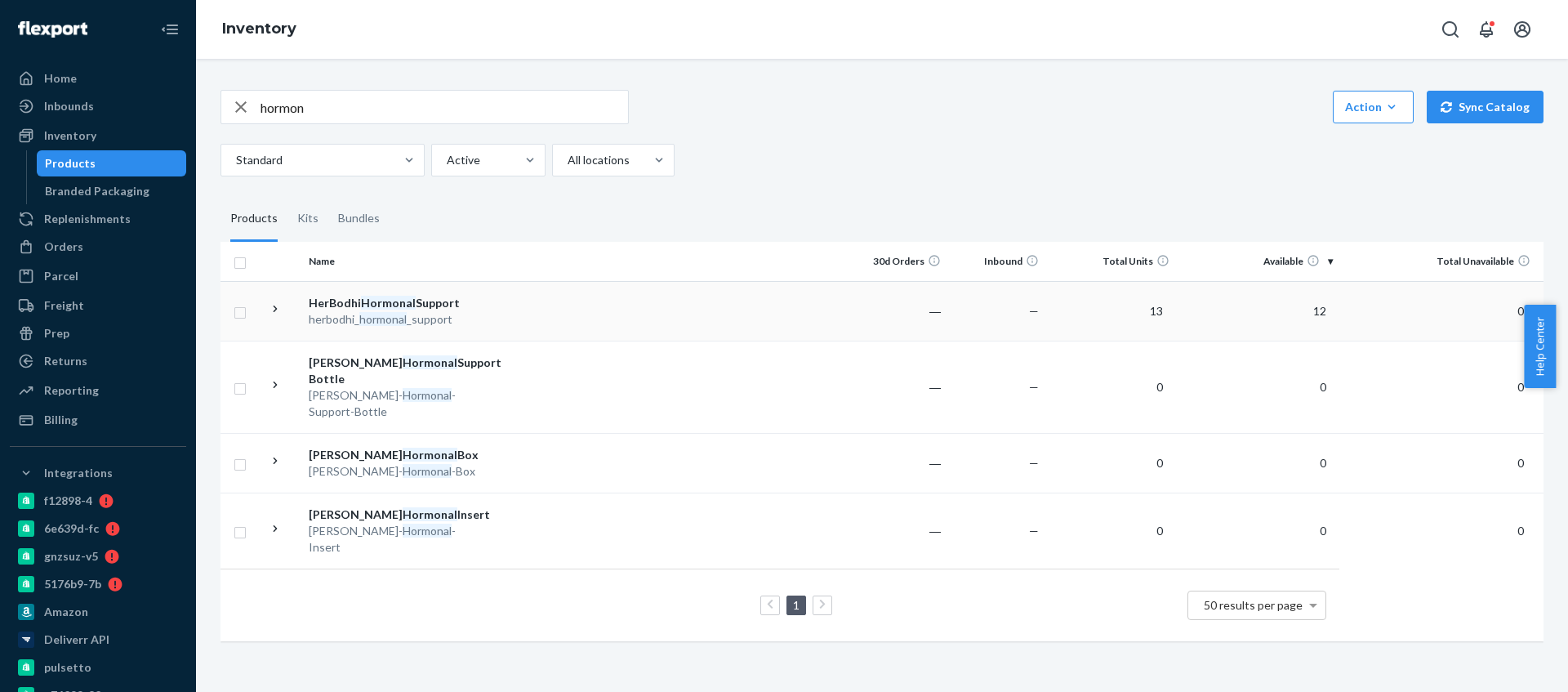
click at [568, 291] on td at bounding box center [667, 310] width 363 height 60
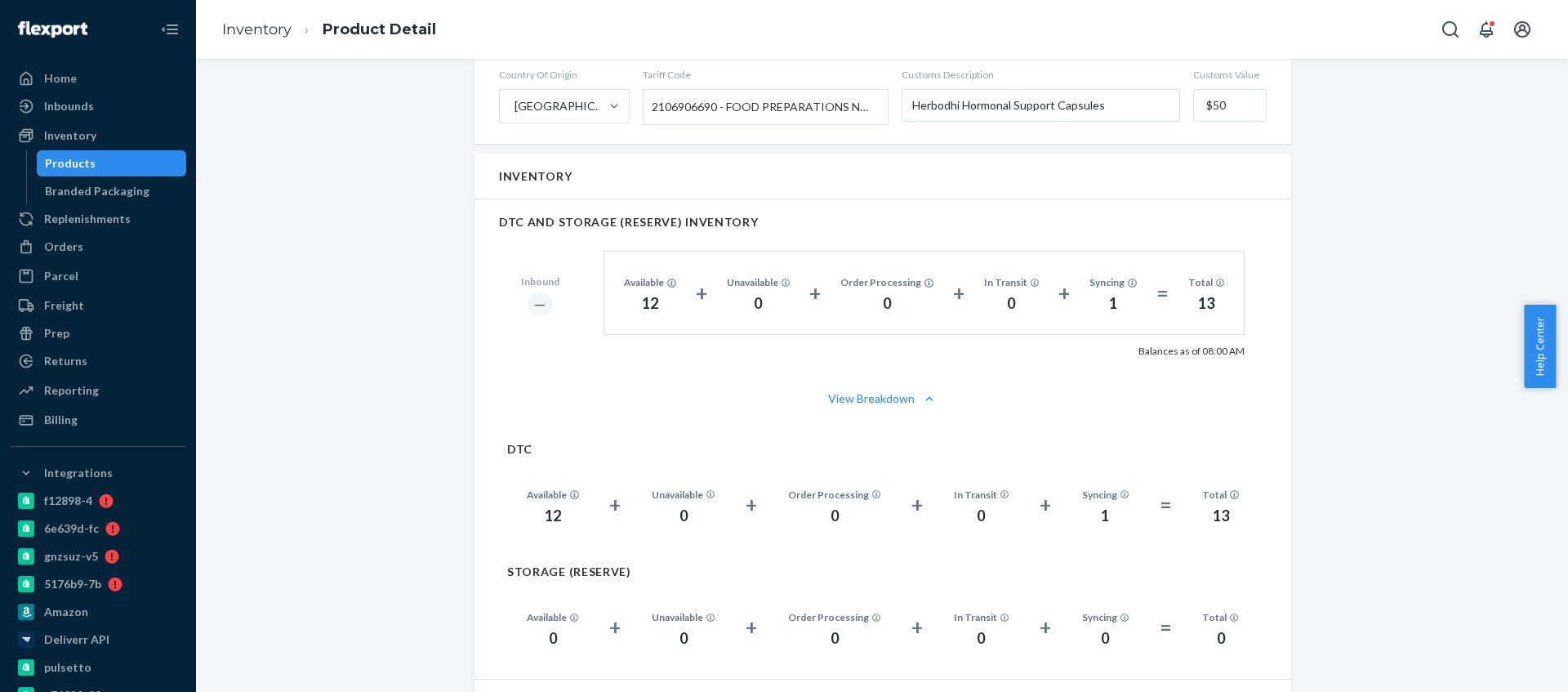
scroll to position [797, 0]
click at [133, 133] on div "Inventory" at bounding box center [98, 135] width 173 height 23
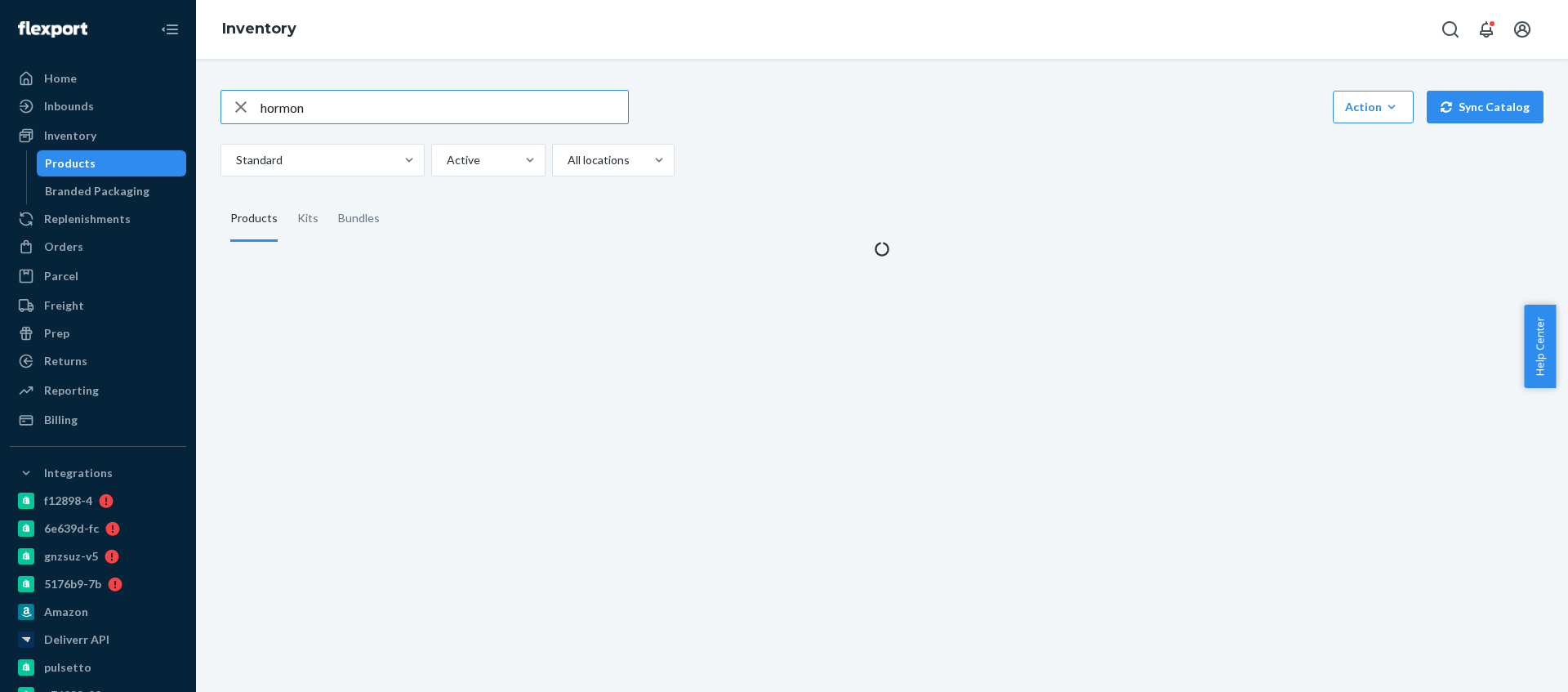
click at [369, 102] on input "hormon" at bounding box center [444, 106] width 367 height 32
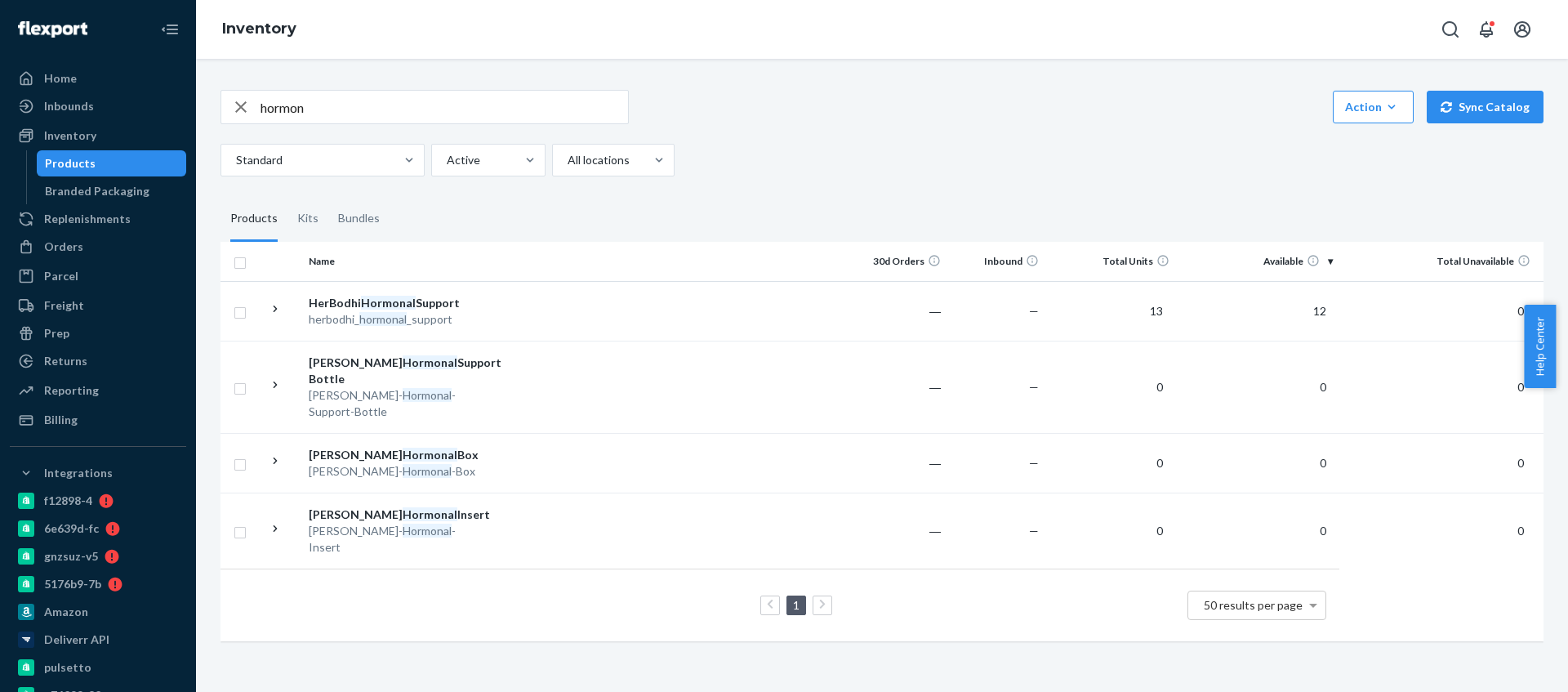
click at [306, 109] on input "hormon" at bounding box center [444, 106] width 367 height 32
